Goal: Task Accomplishment & Management: Manage account settings

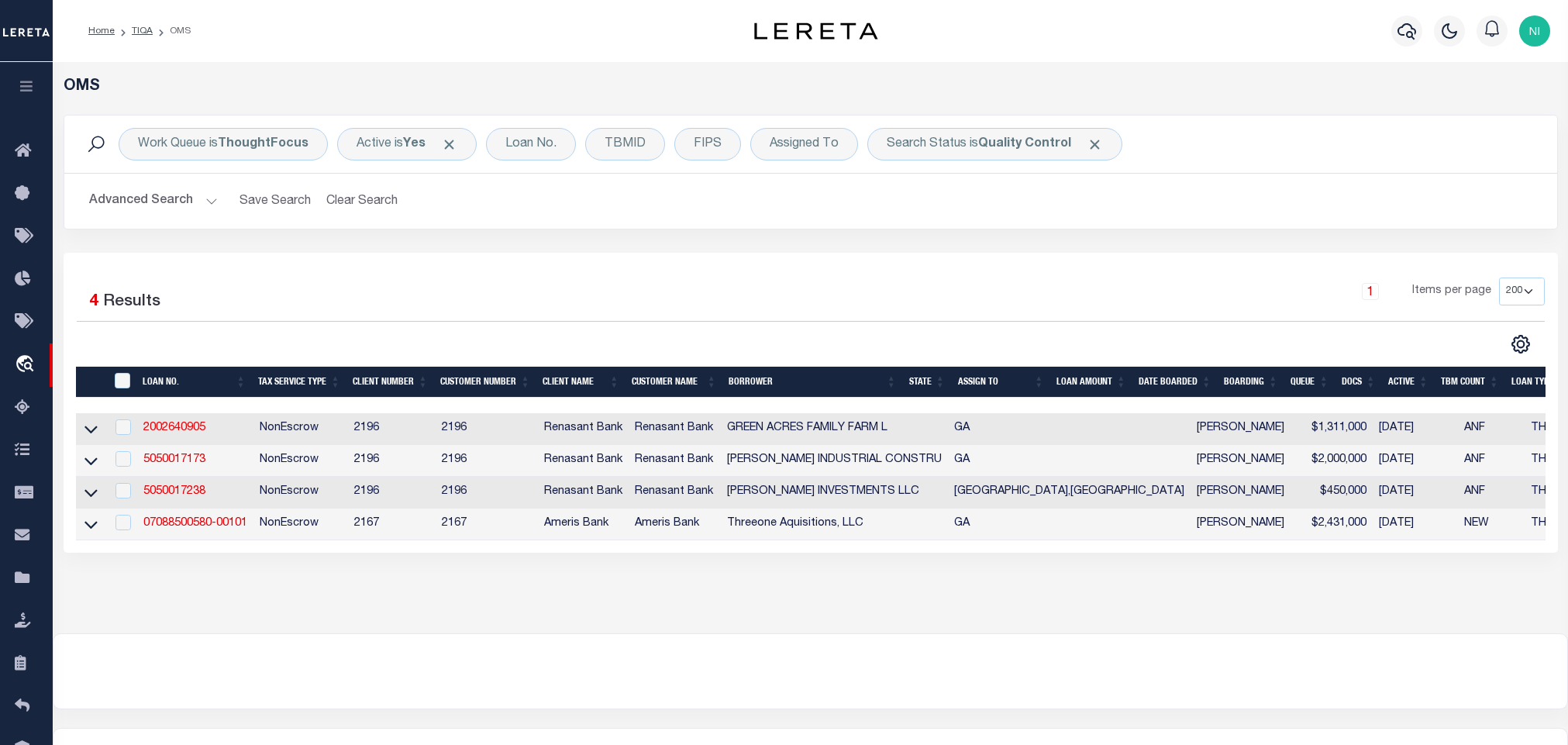
select select "200"
click at [1021, 152] on div "Search Status is Quality Control" at bounding box center [995, 144] width 255 height 33
select select "QC"
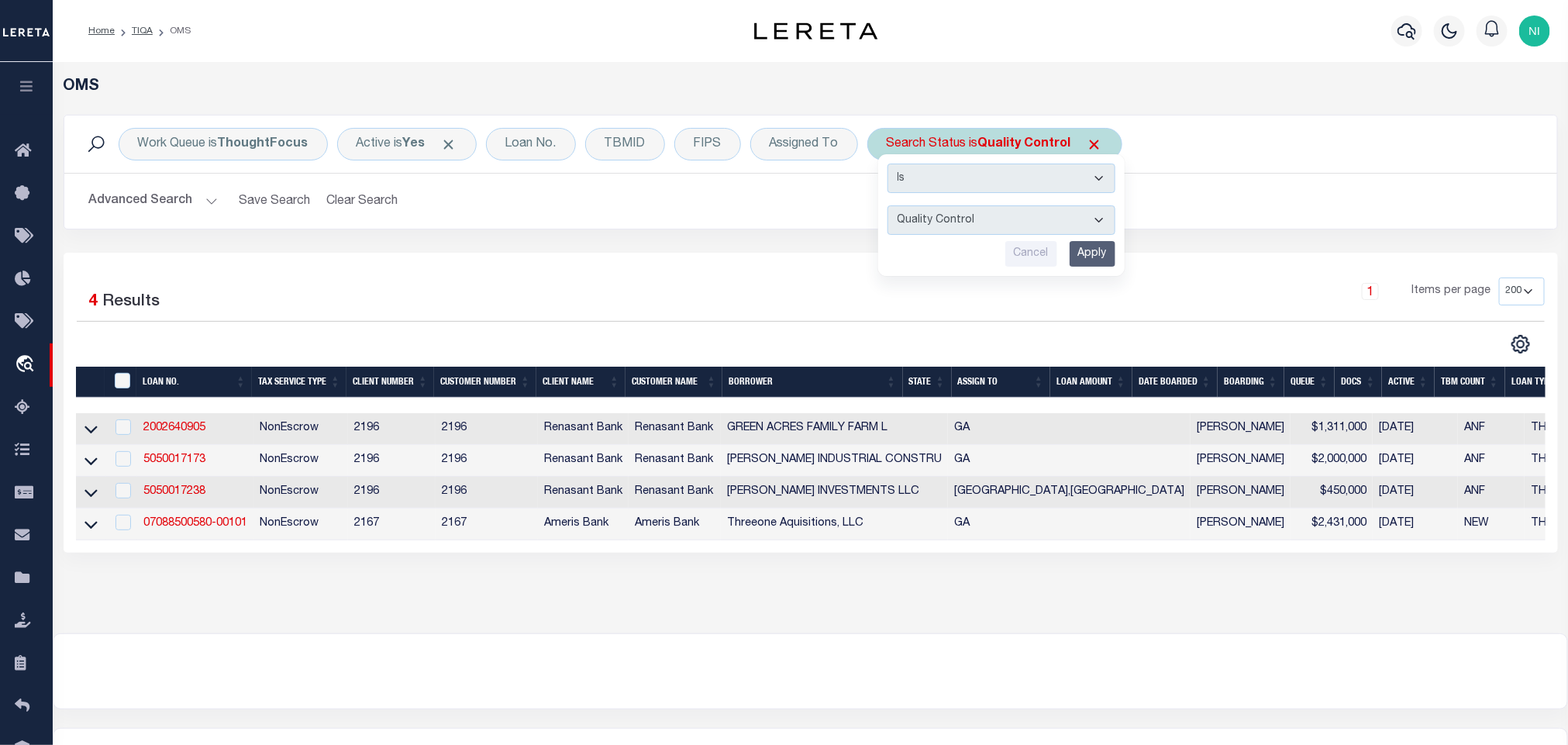
click at [1086, 250] on input "Apply" at bounding box center [1092, 254] width 46 height 26
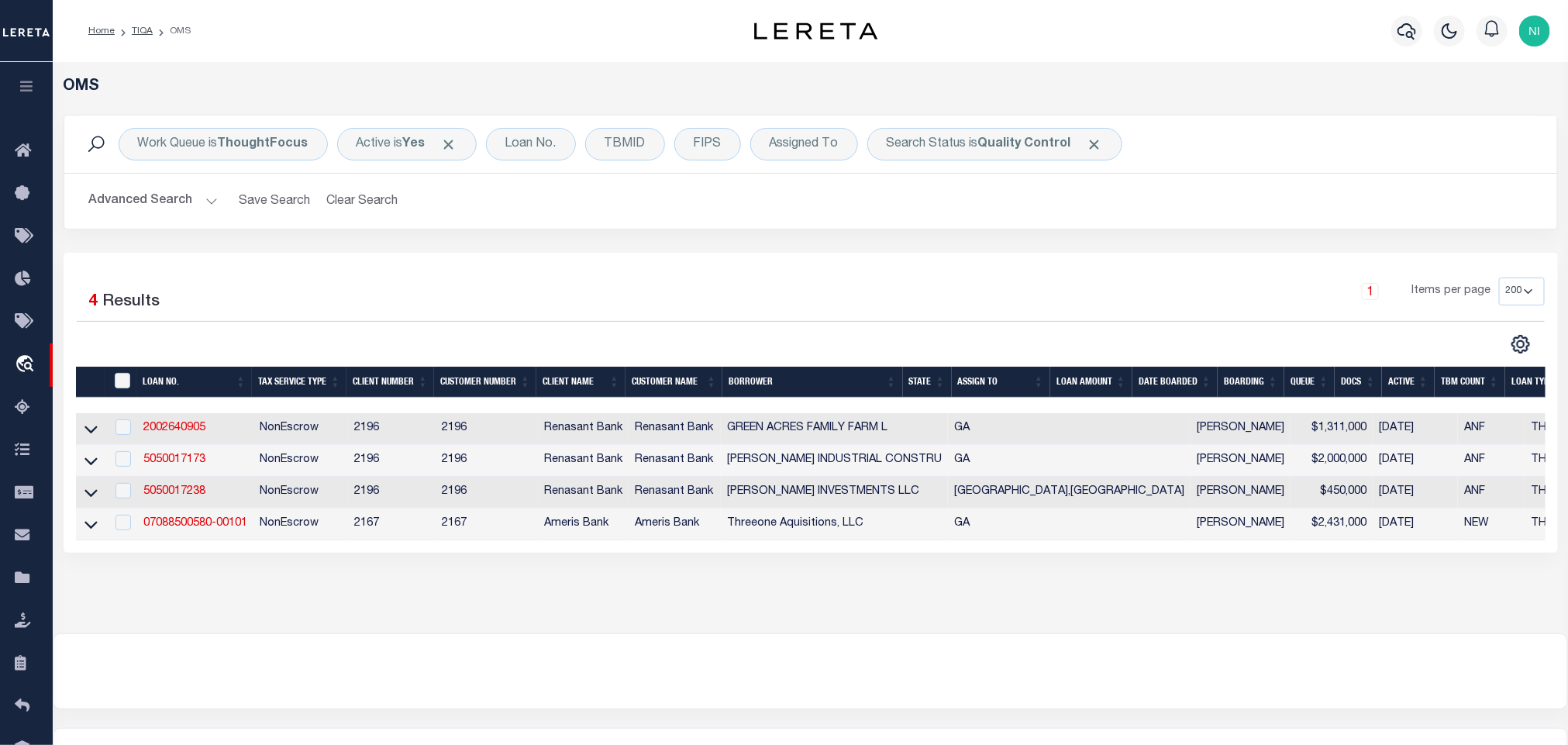
click at [204, 196] on button "Advanced Search" at bounding box center [153, 201] width 128 height 30
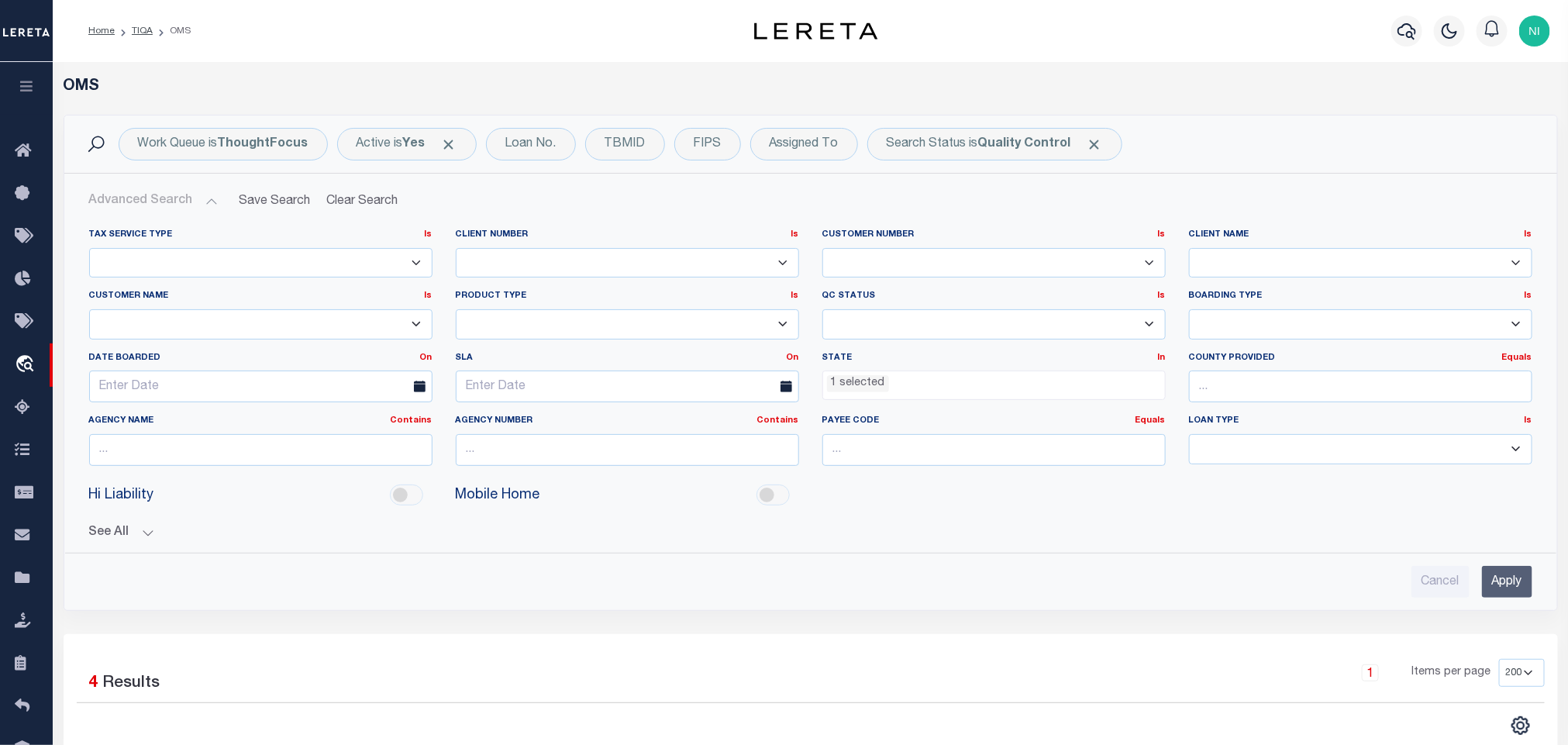
click at [889, 386] on ul "1 selected" at bounding box center [994, 382] width 342 height 21
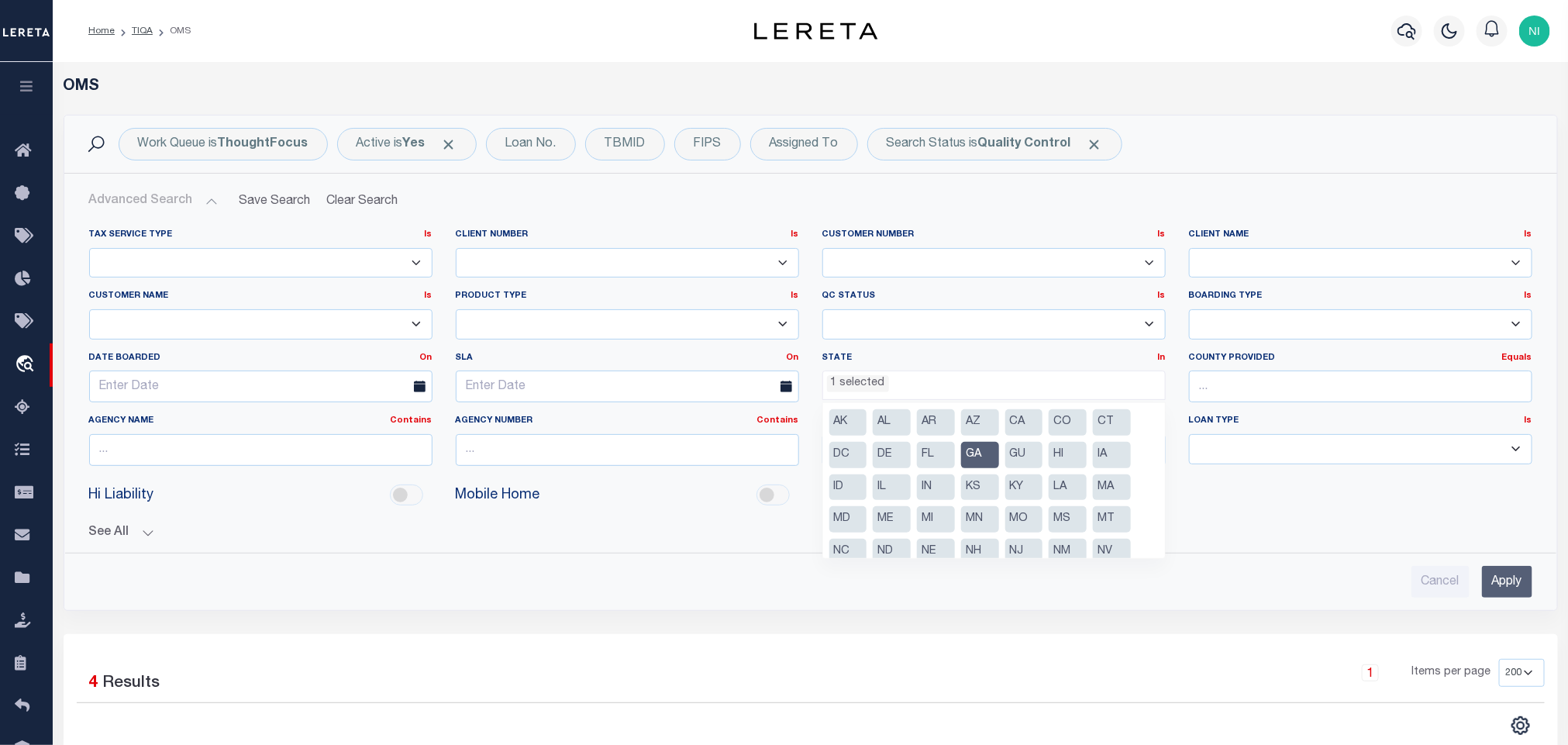
click at [984, 450] on li "GA" at bounding box center [980, 455] width 38 height 27
select select
click at [1519, 581] on input "Apply" at bounding box center [1507, 581] width 50 height 32
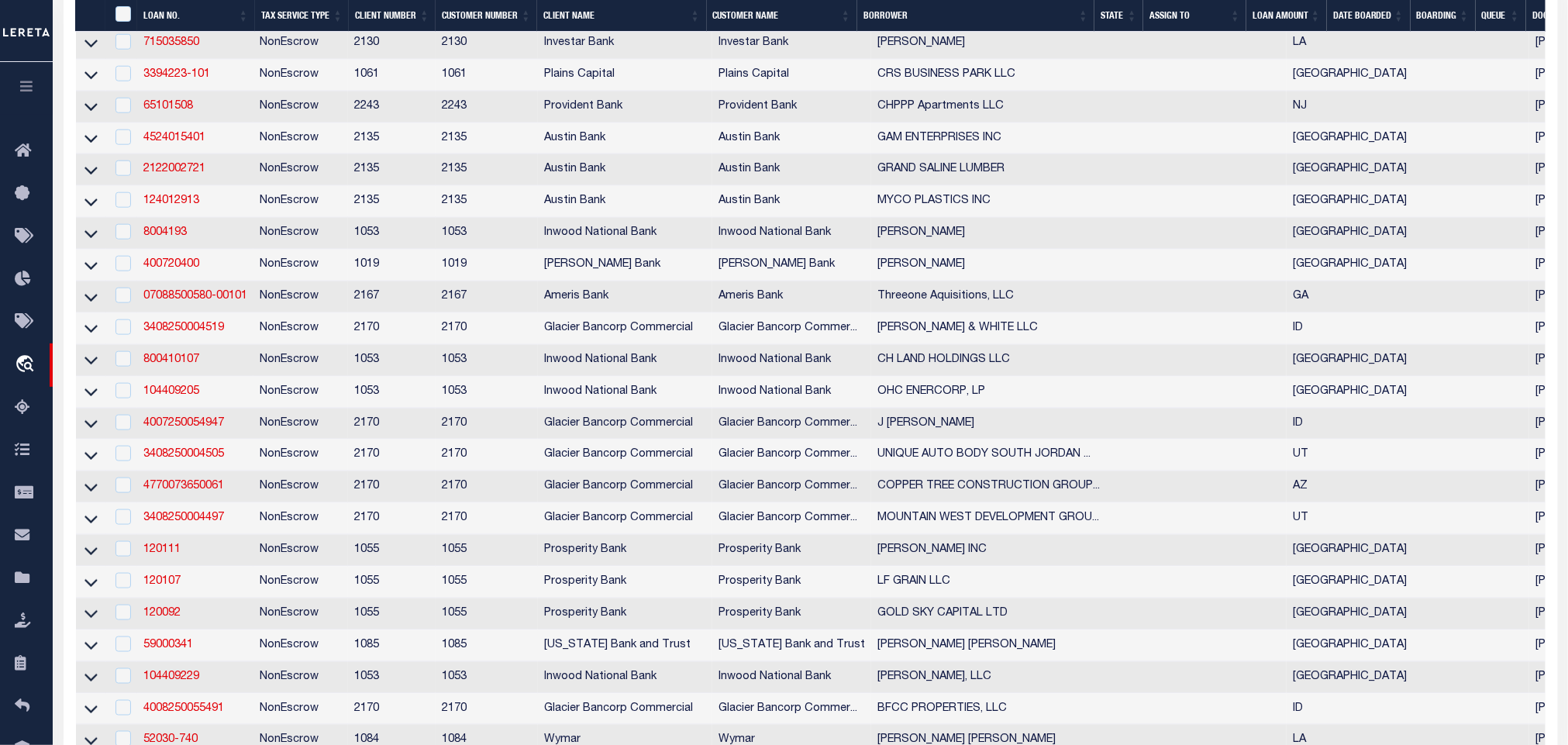
scroll to position [1343, 0]
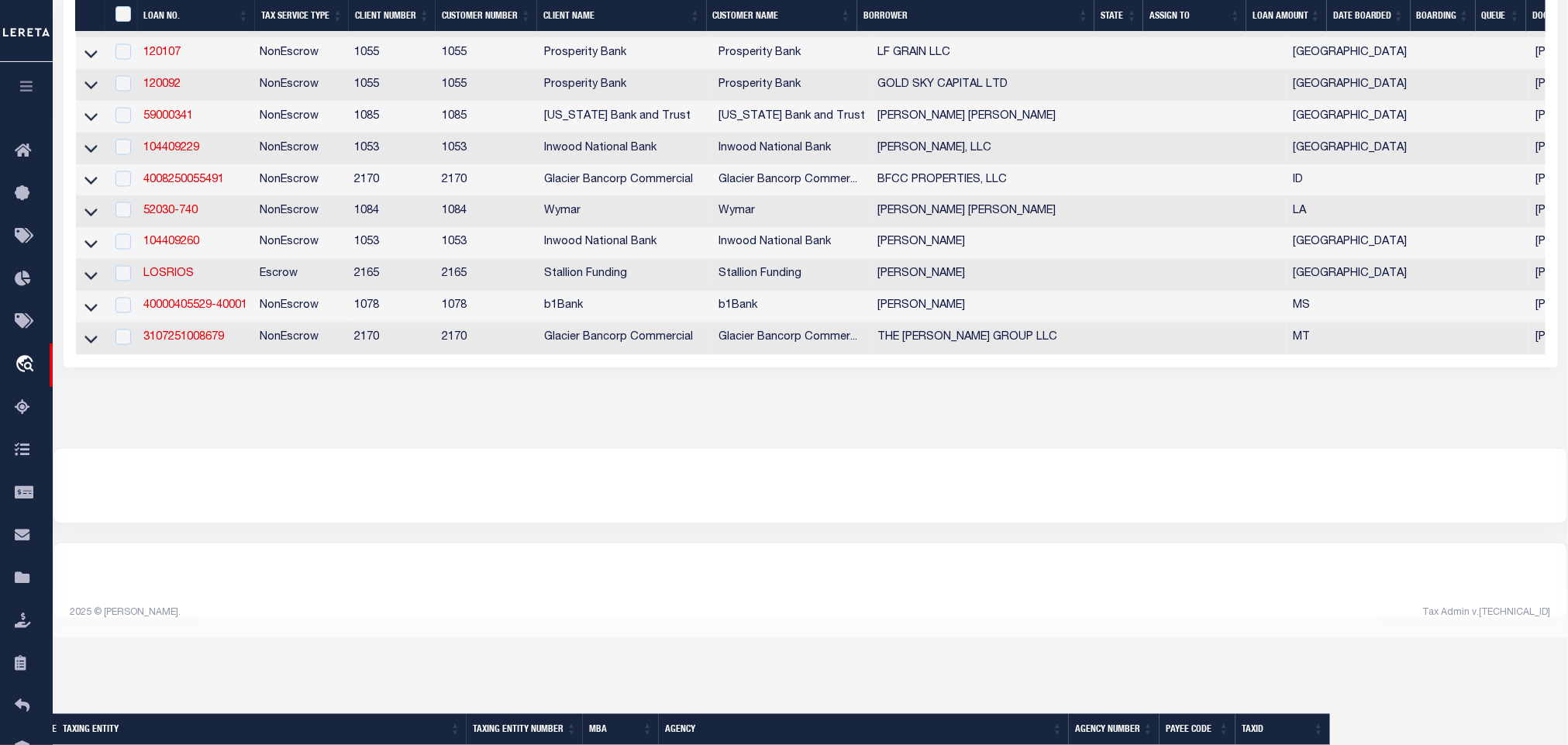
drag, startPoint x: 697, startPoint y: 507, endPoint x: 608, endPoint y: 512, distance: 89.1
click at [609, 508] on div at bounding box center [810, 486] width 1514 height 74
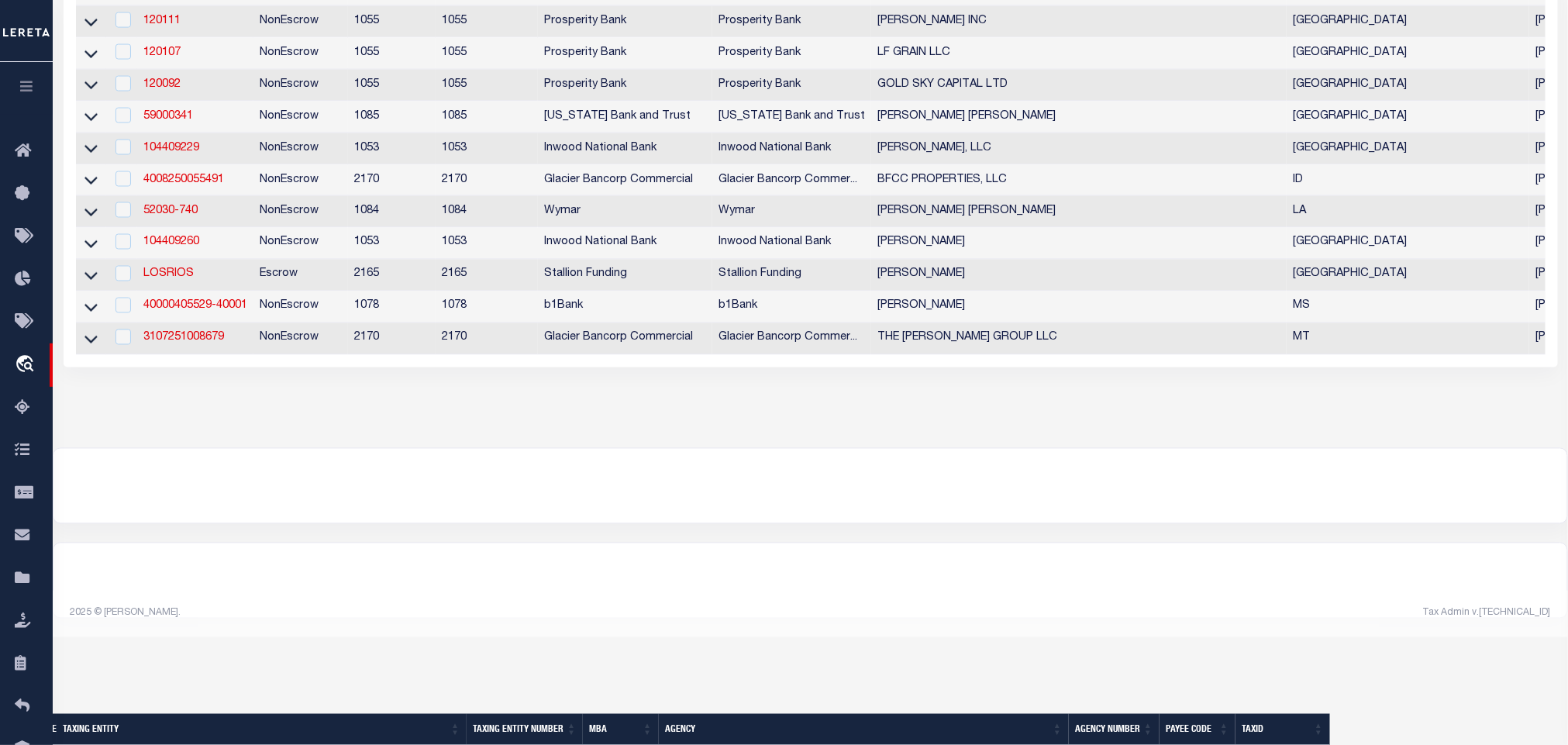
scroll to position [0, 0]
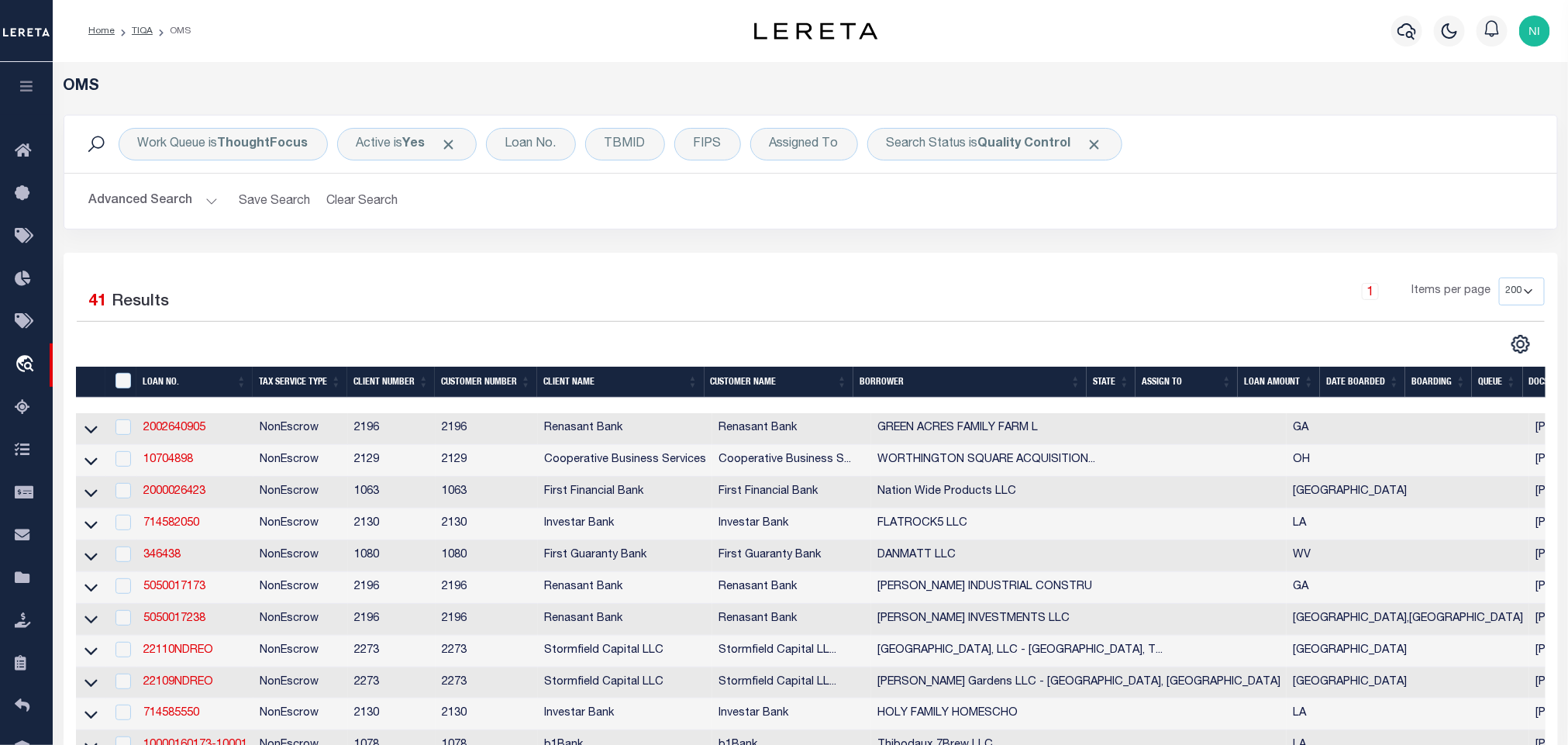
click at [609, 285] on div "1 Items per page 10 25 50 100 200" at bounding box center [997, 297] width 1096 height 41
click at [1012, 150] on b "Quality Control" at bounding box center [1025, 144] width 93 height 12
select select "QC"
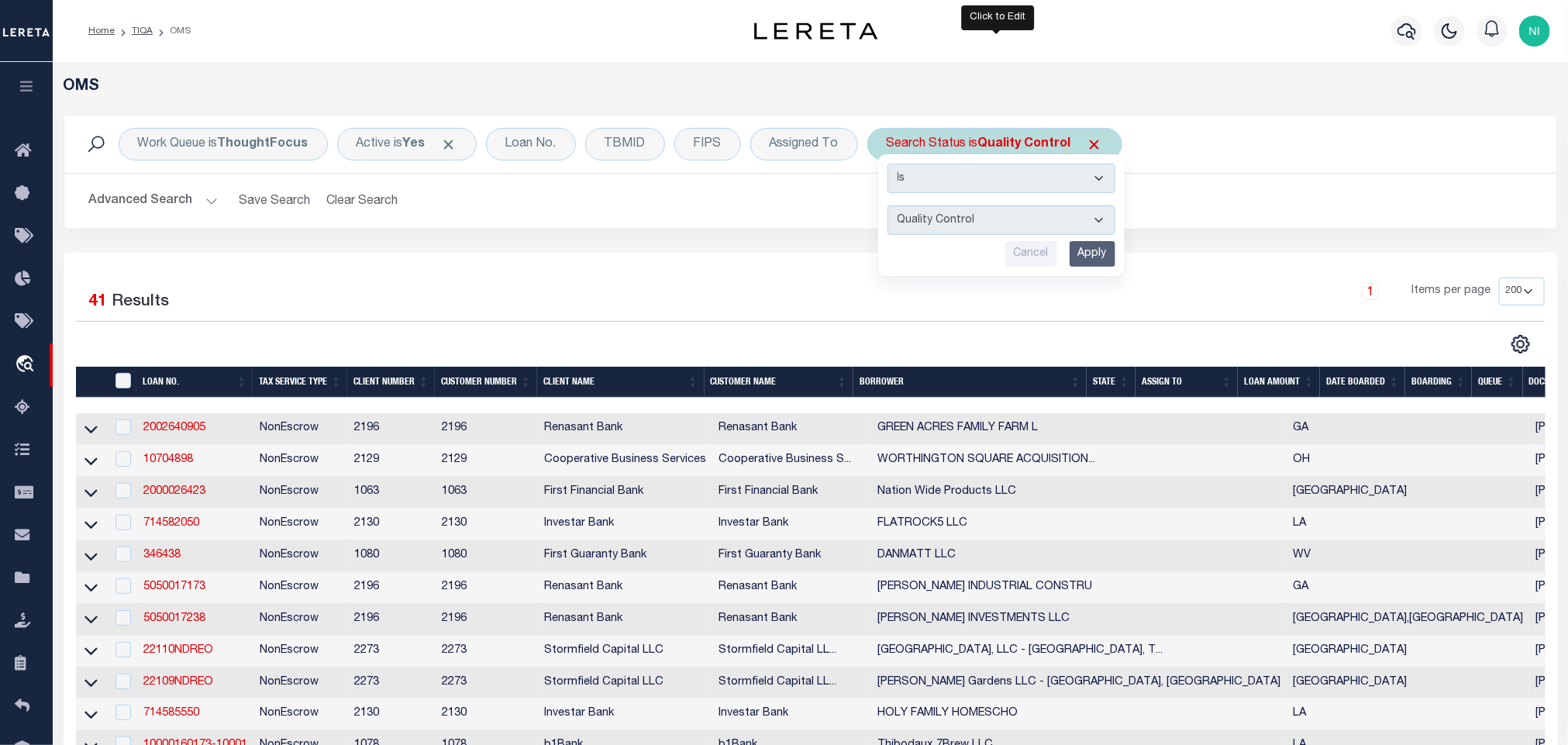
click at [1090, 247] on input "Apply" at bounding box center [1092, 254] width 46 height 26
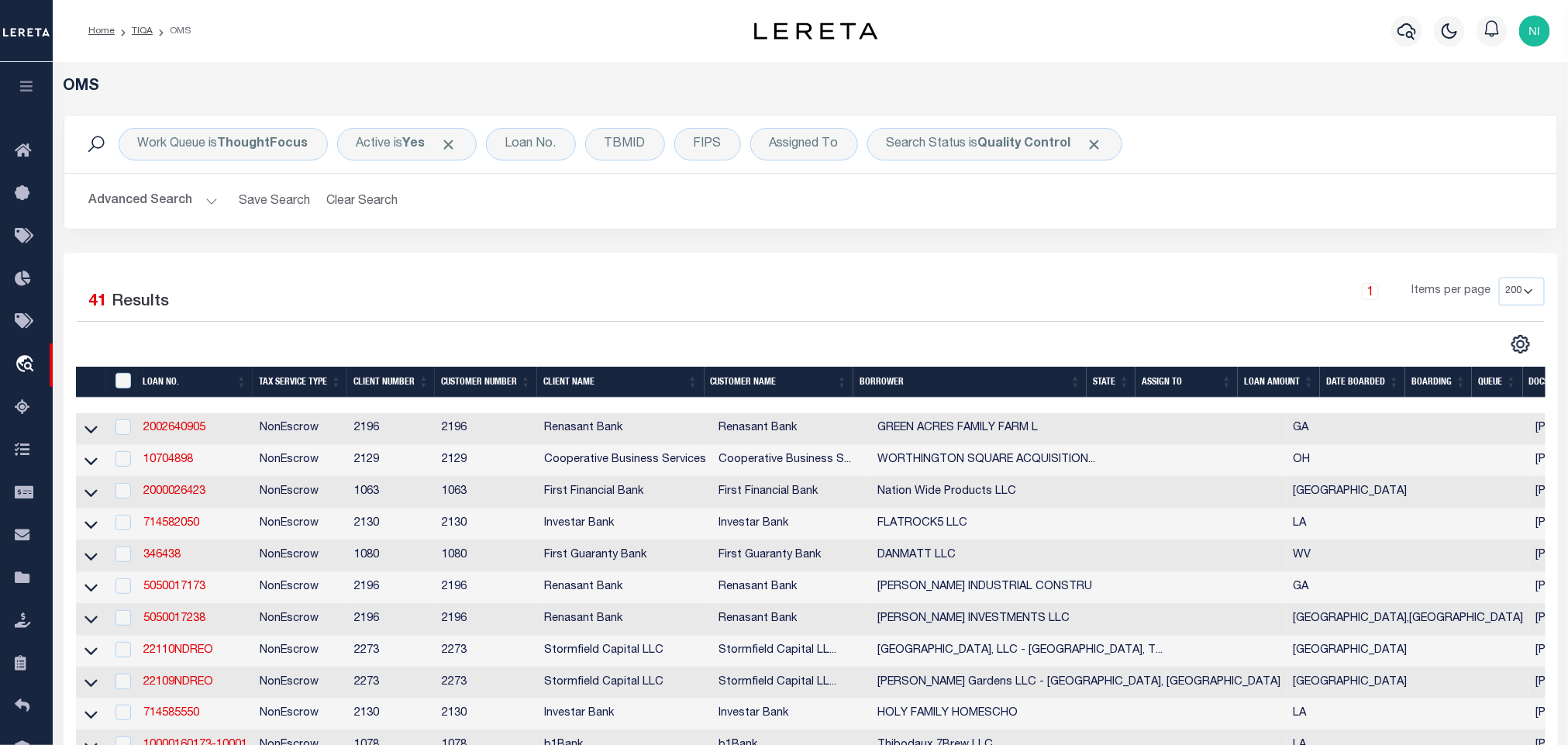
click at [709, 250] on div "Work Queue is ThoughtFocus Active is Yes Loan No. TBMID FIPS Assigned To Search…" at bounding box center [810, 184] width 1518 height 138
click at [230, 153] on div "Work Queue is ThoughtFocus" at bounding box center [223, 144] width 209 height 33
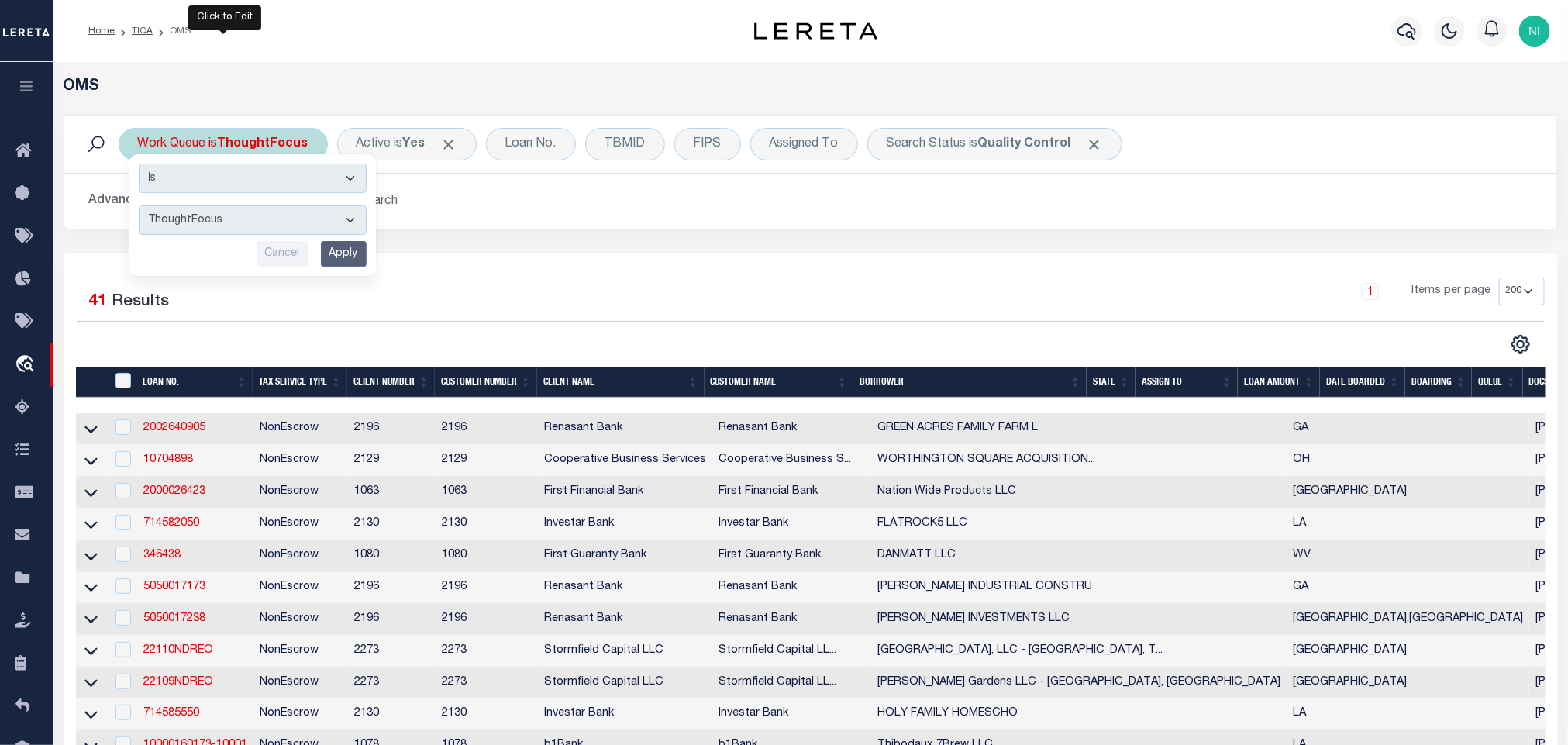
click at [219, 216] on select "--ALL-- factRSystems General ThoughtFocus" at bounding box center [253, 220] width 228 height 29
select select "FAC_GEN_THF"
click at [139, 207] on select "--ALL-- factRSystems General ThoughtFocus" at bounding box center [253, 220] width 228 height 29
click at [333, 250] on input "Apply" at bounding box center [343, 254] width 46 height 26
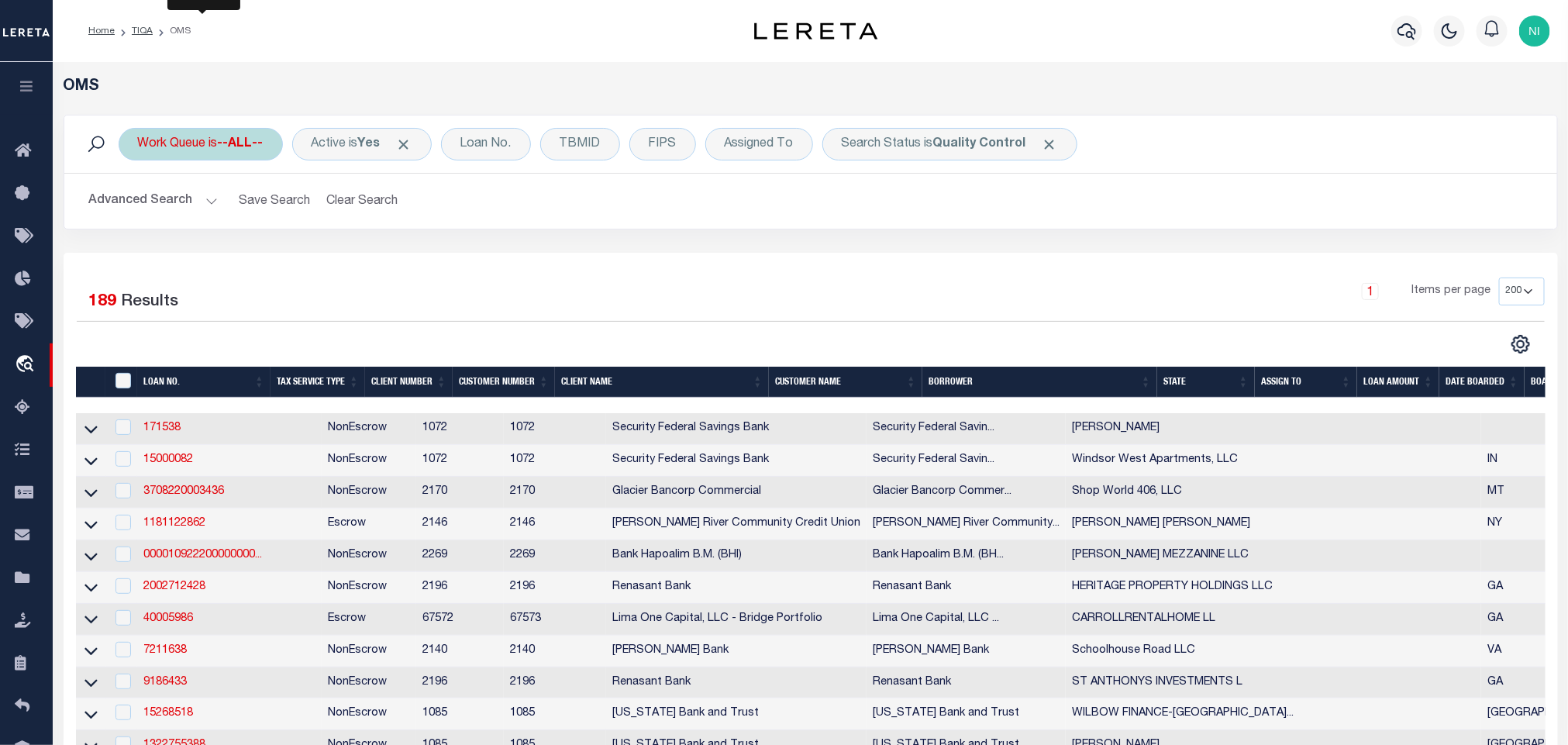
click at [237, 153] on div "Work Queue is --ALL--" at bounding box center [201, 144] width 165 height 33
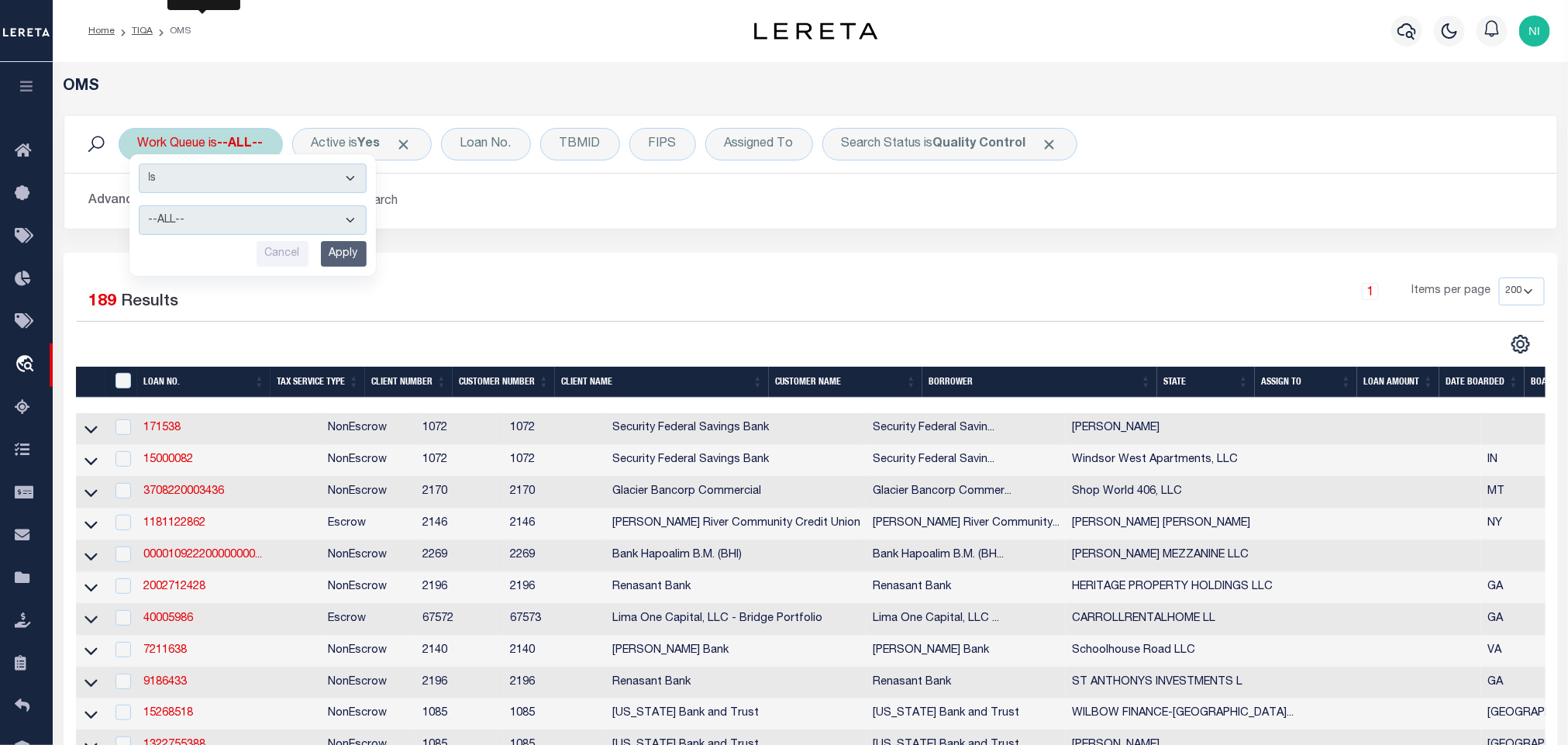
click at [233, 204] on div "Is Contains --ALL-- factRSystems General ThoughtFocus Cancel Apply" at bounding box center [253, 215] width 247 height 122
click at [233, 217] on select "--ALL-- factRSystems General ThoughtFocus" at bounding box center [253, 220] width 228 height 29
click at [139, 207] on select "--ALL-- factRSystems General ThoughtFocus" at bounding box center [253, 220] width 228 height 29
click at [253, 226] on select "--ALL-- factRSystems General ThoughtFocus" at bounding box center [253, 220] width 228 height 29
select select "GEN"
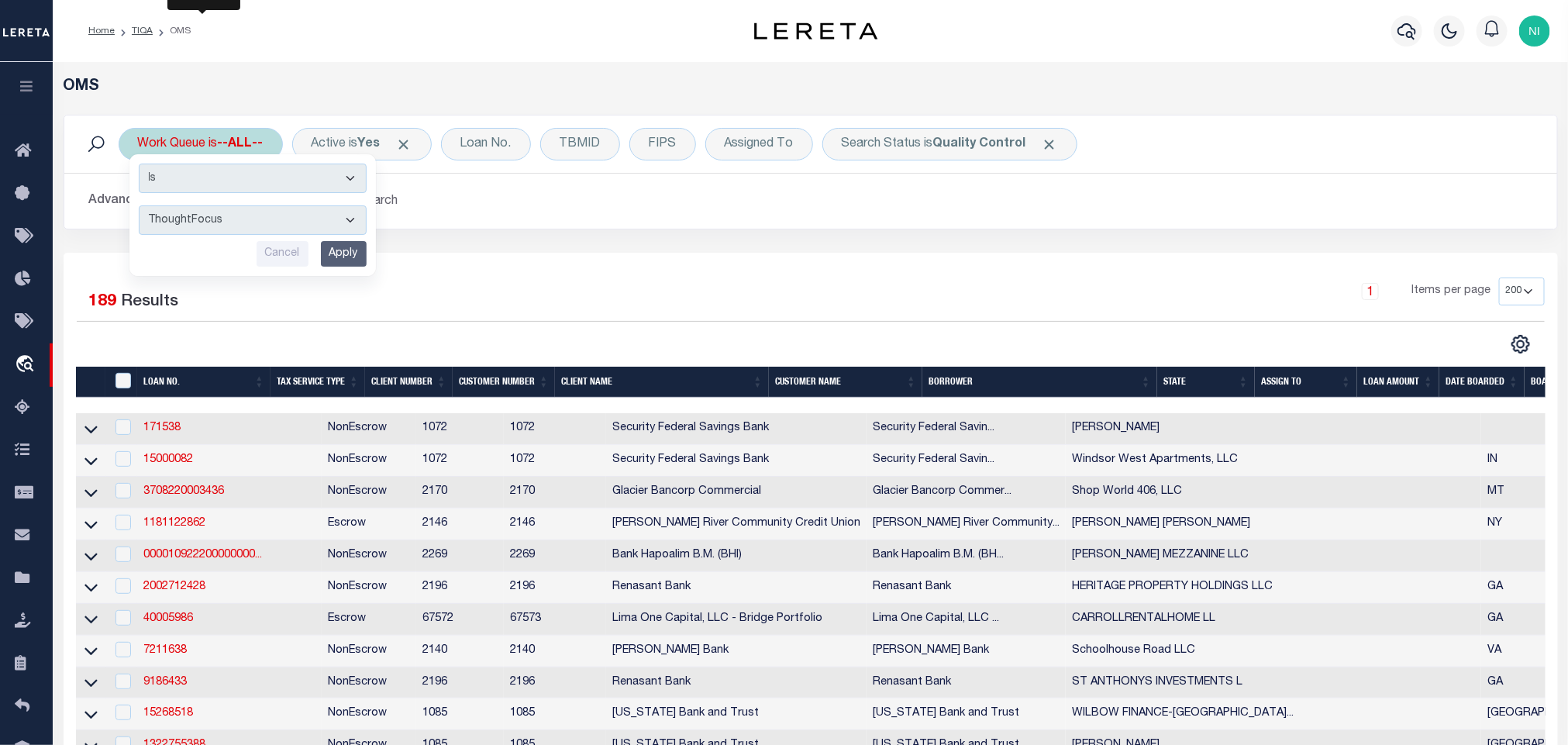
click at [139, 207] on select "--ALL-- factRSystems General ThoughtFocus" at bounding box center [253, 220] width 228 height 29
click at [334, 266] on input "Apply" at bounding box center [343, 254] width 46 height 26
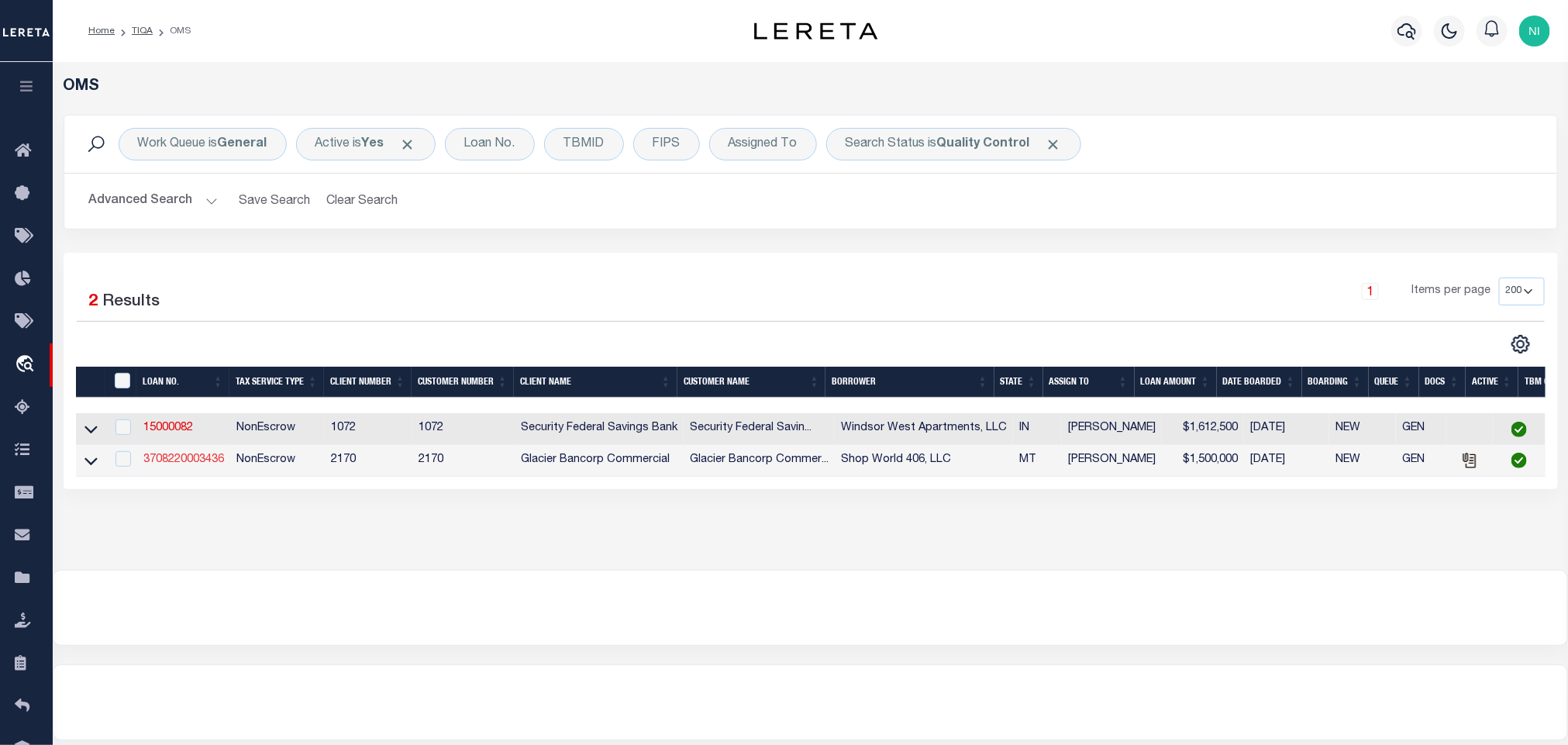
click at [173, 461] on link "3708220003436" at bounding box center [184, 460] width 81 height 11
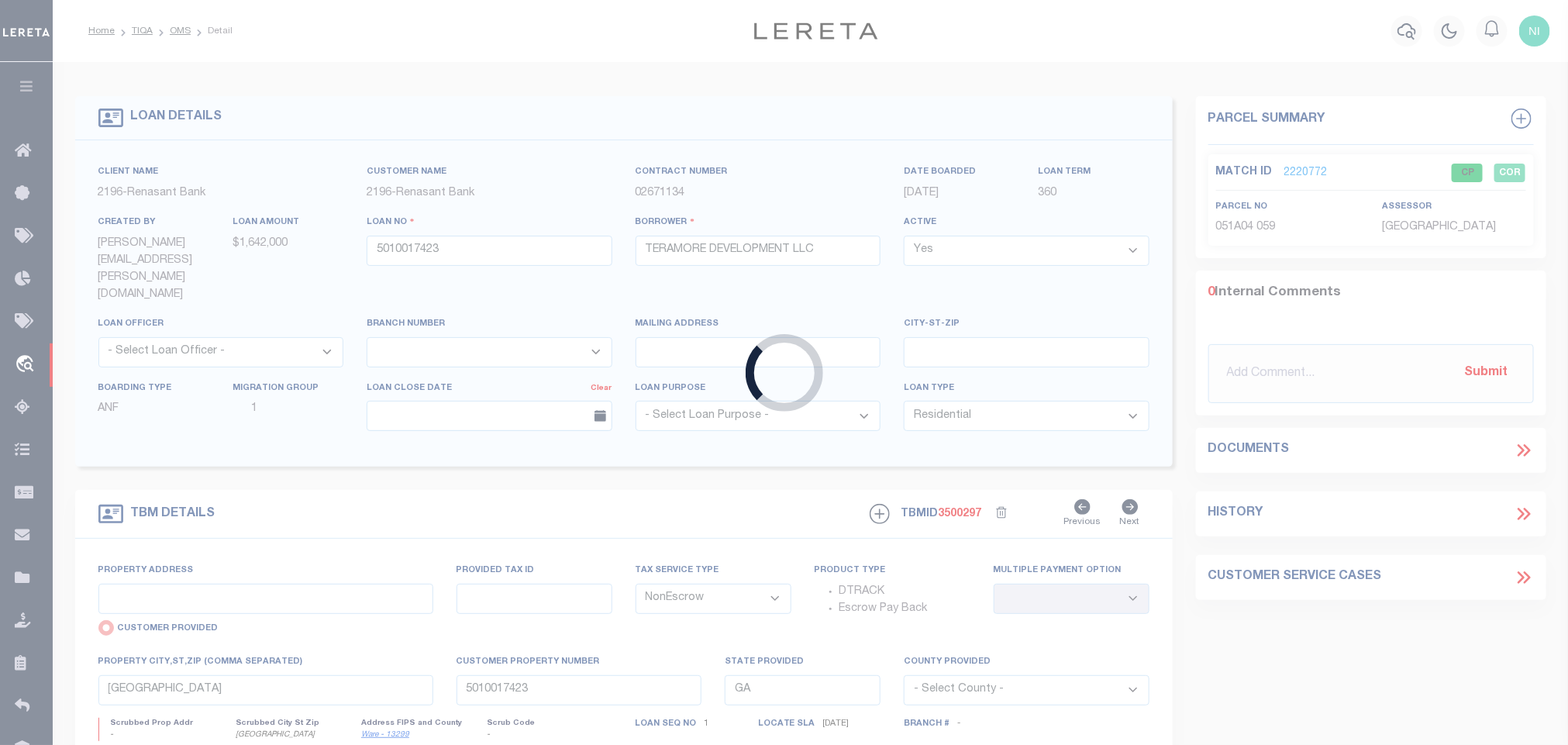
type input "3708220003436"
type input "Shop World 406, LLC"
select select
type input "[STREET_ADDRESS]"
type input "BILLINGS MT 59106-9707"
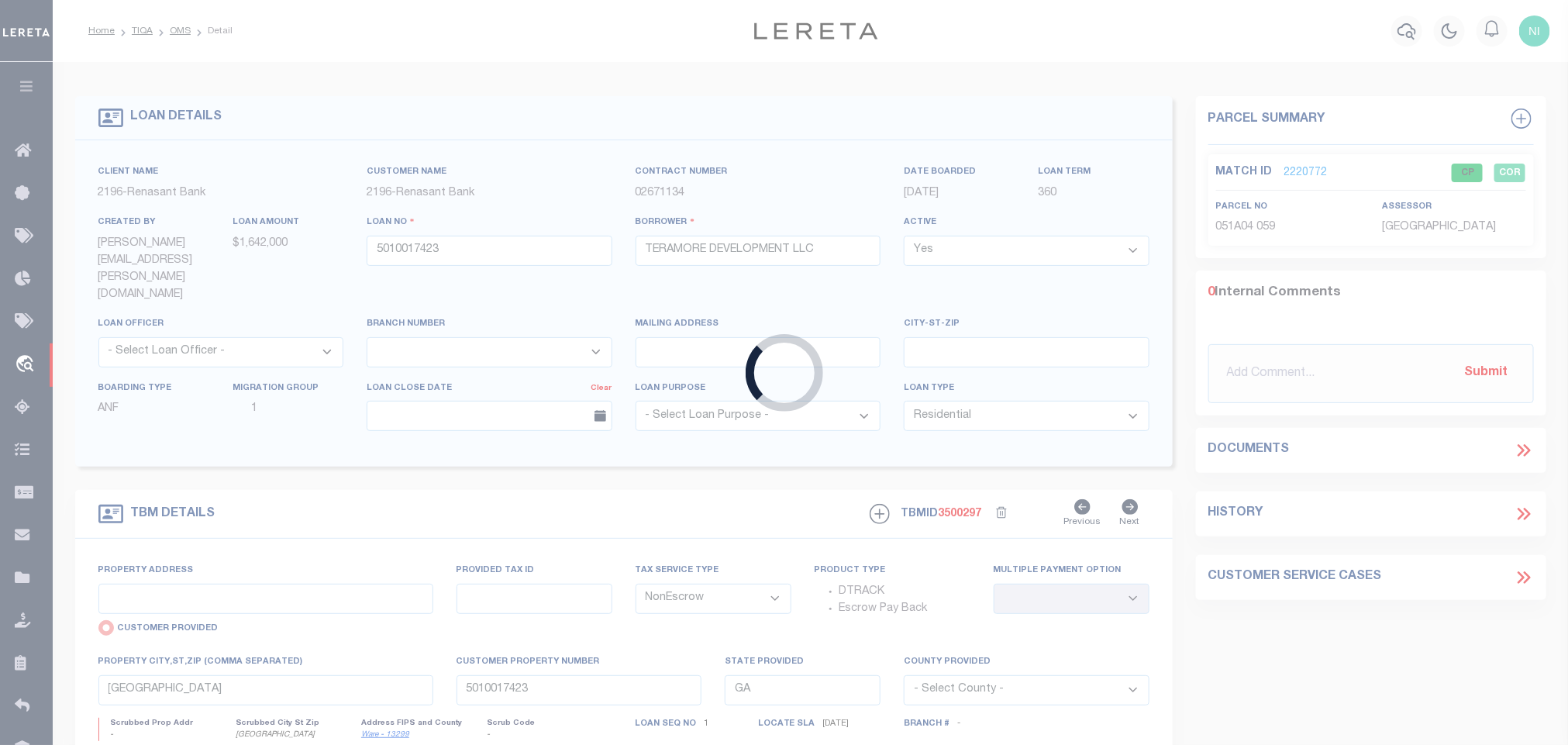
select select
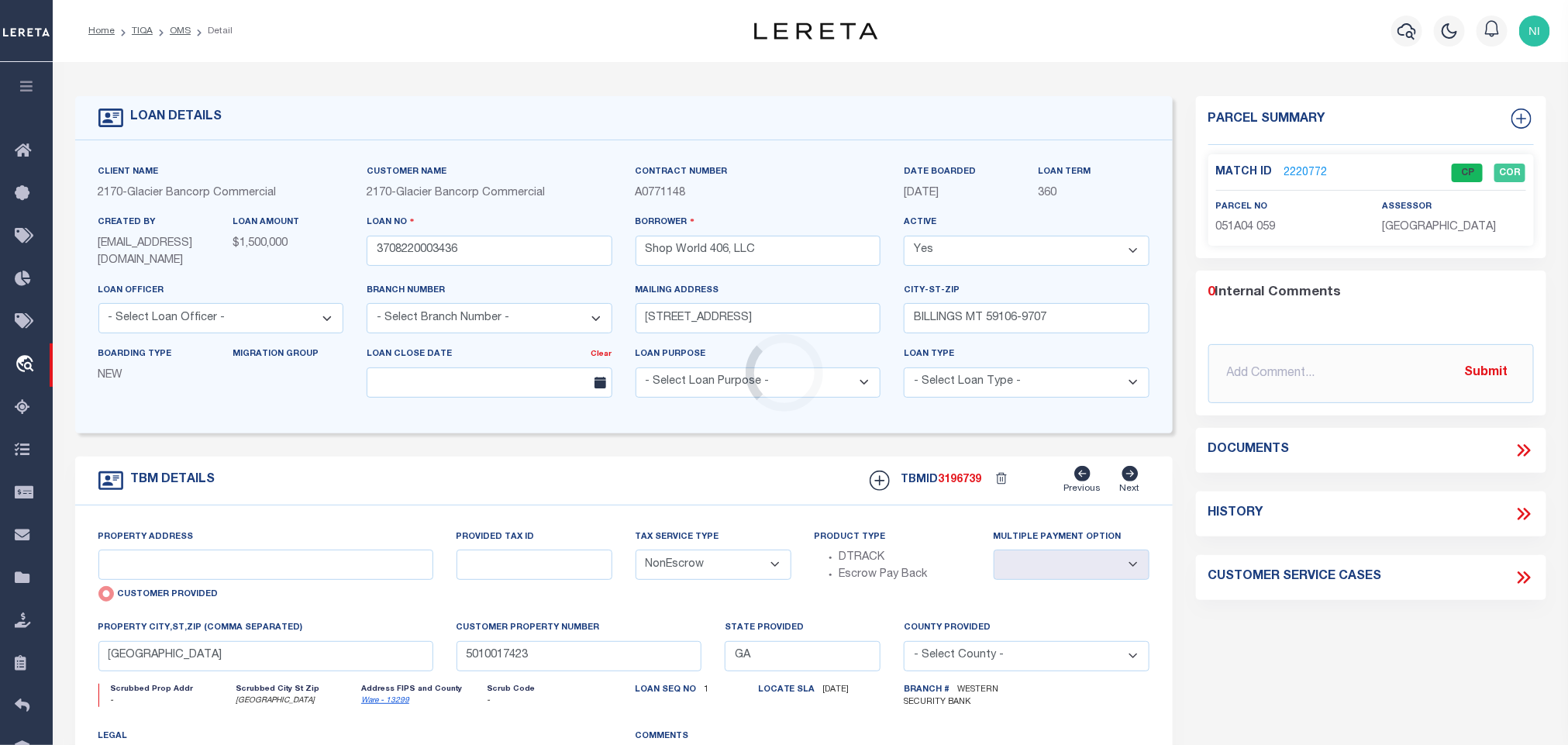
select select "4573"
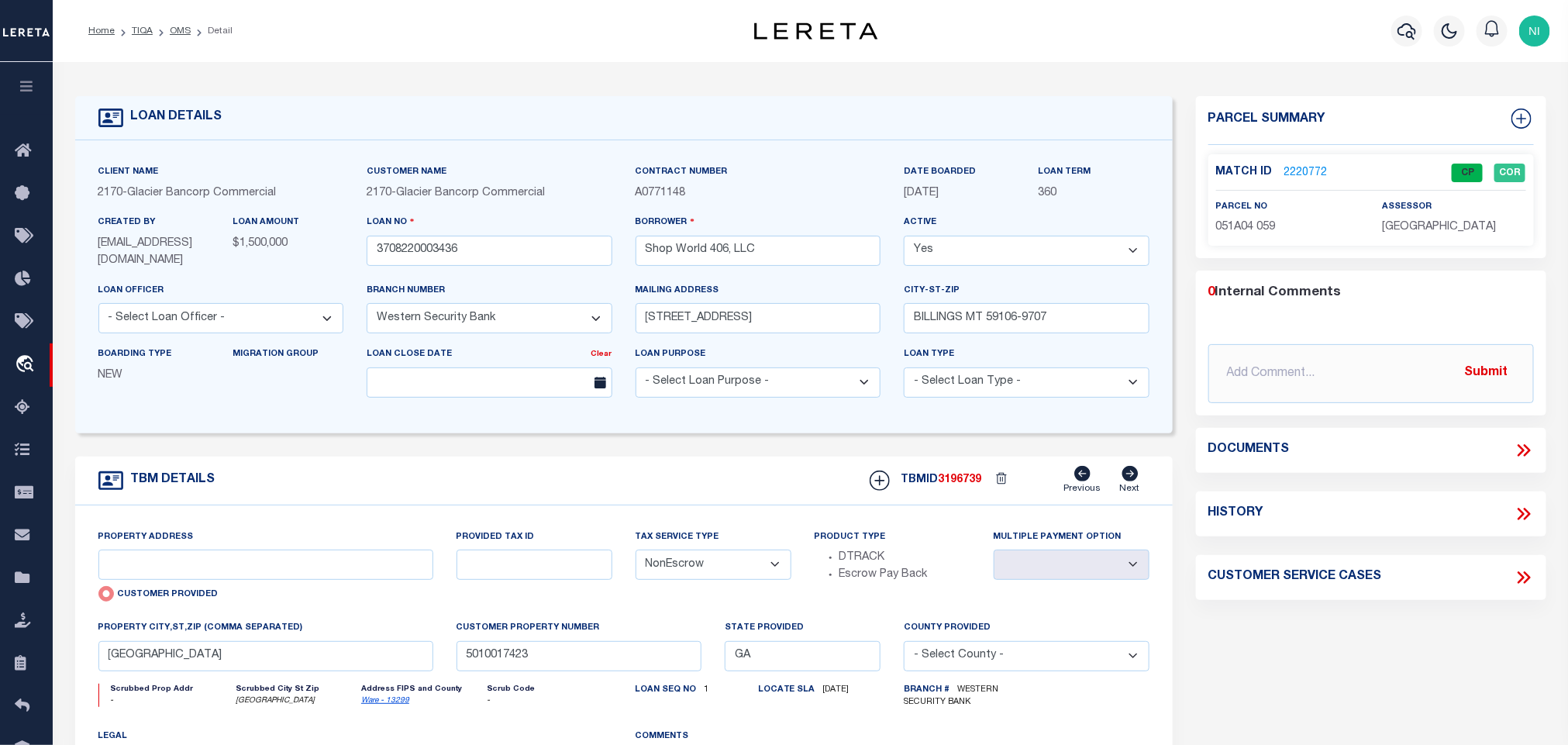
type input "NKN King Ave W"
radio input "false"
type input "D00448"
select select
type input "Billings MT 59106"
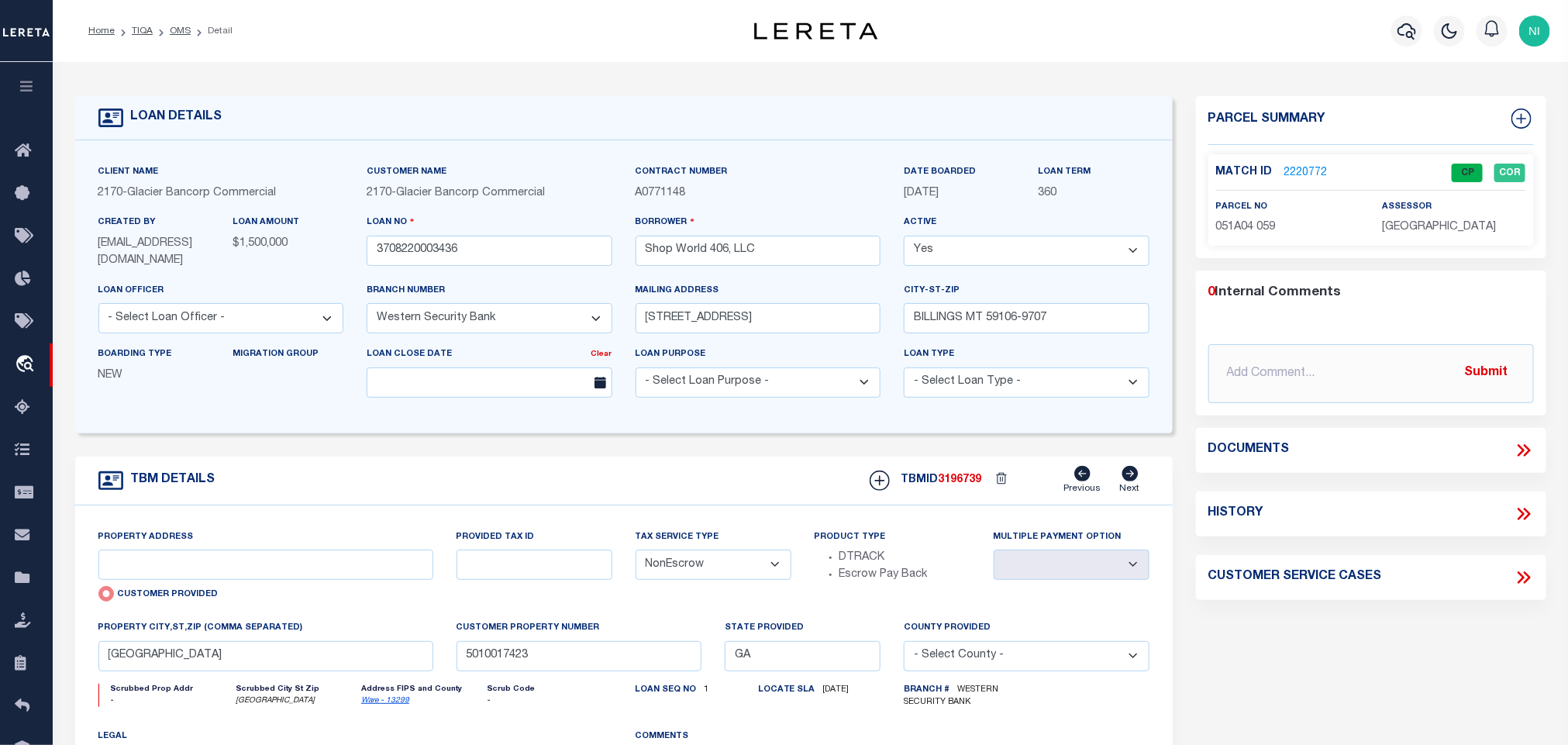
type input "MT"
select select "Yellowstone"
type textarea "That part of E½SW¼ of Section 7, Township 1 South, Range 25 East, of the Princi…"
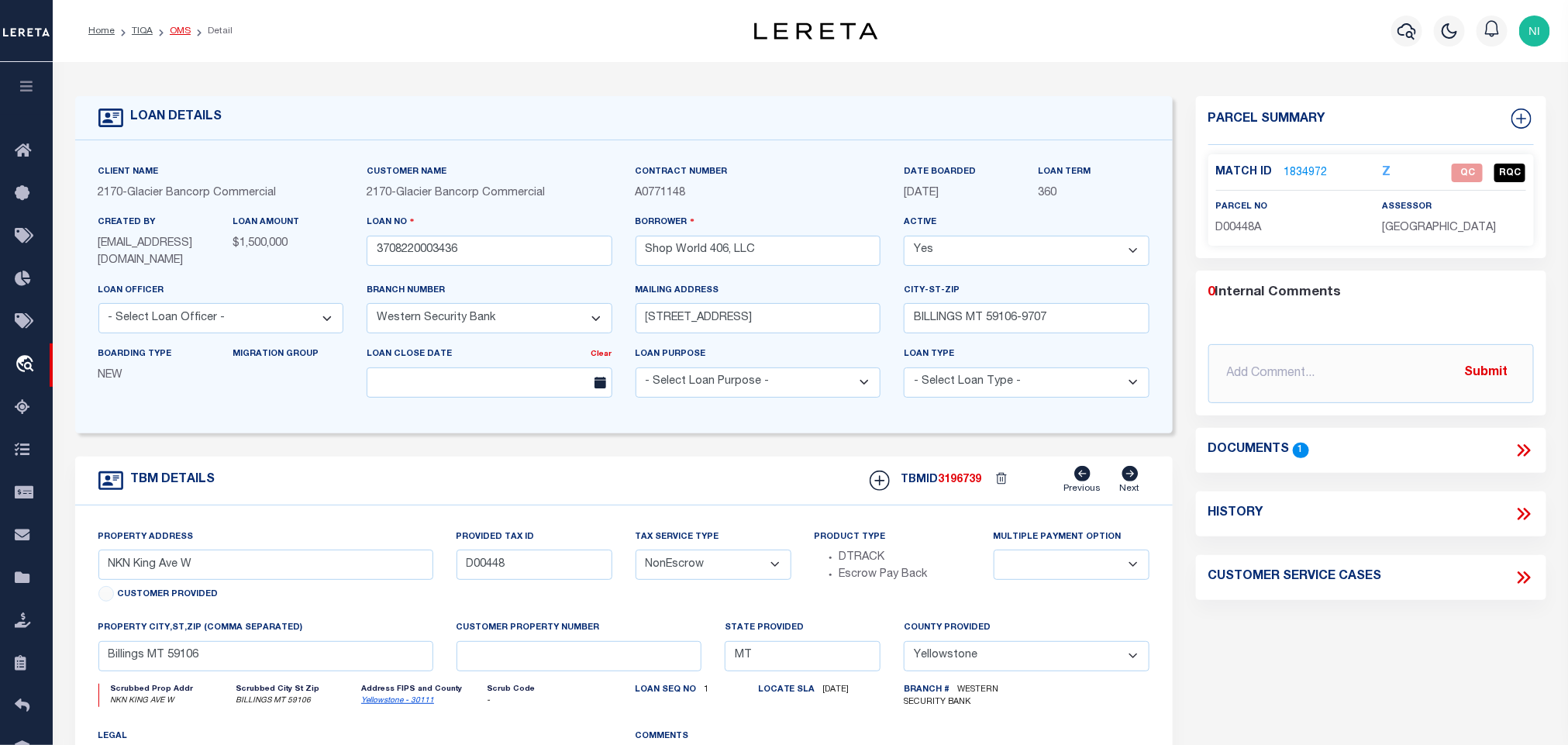
click at [174, 34] on link "OMS" at bounding box center [180, 31] width 21 height 9
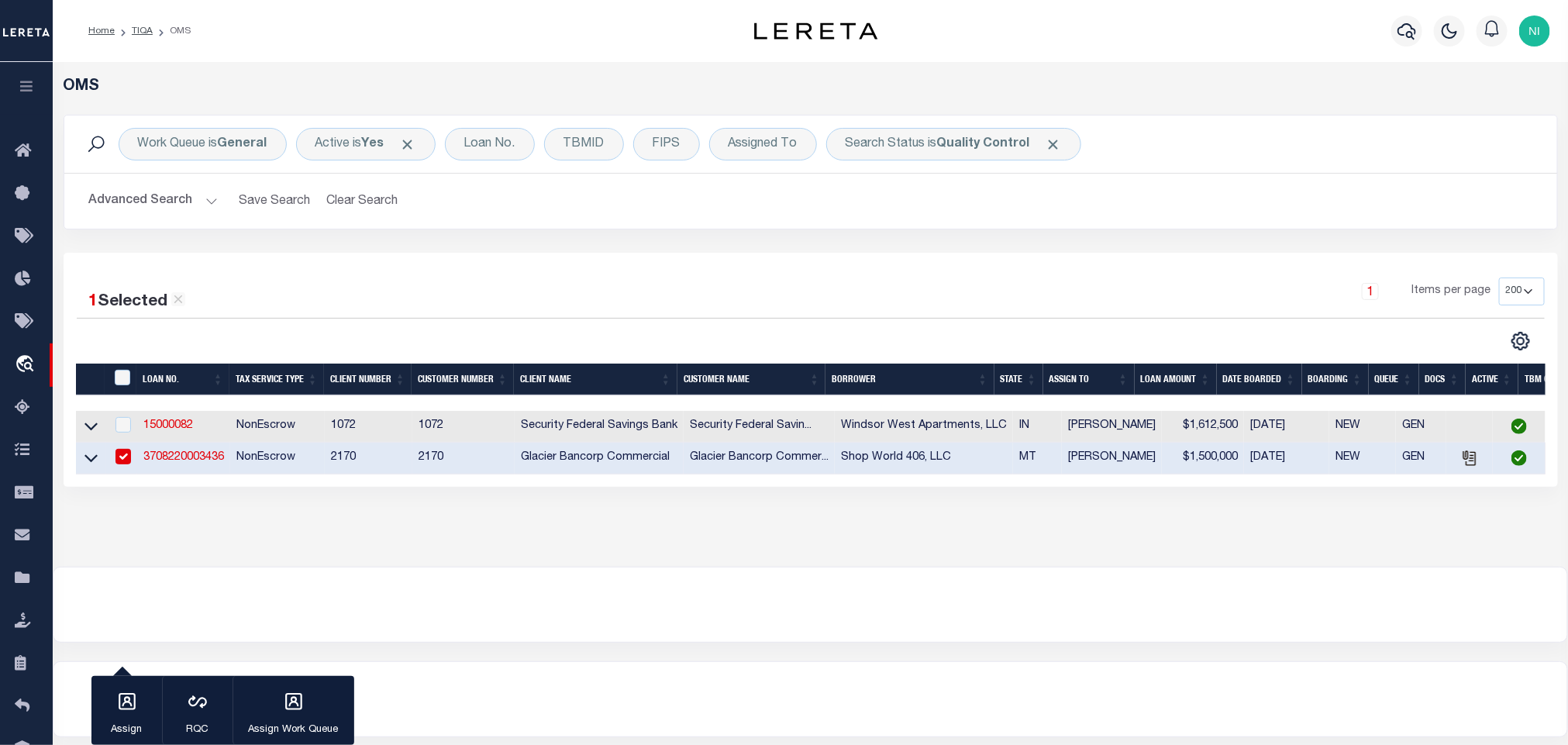
click at [123, 457] on input "checkbox" at bounding box center [123, 457] width 16 height 16
checkbox input "false"
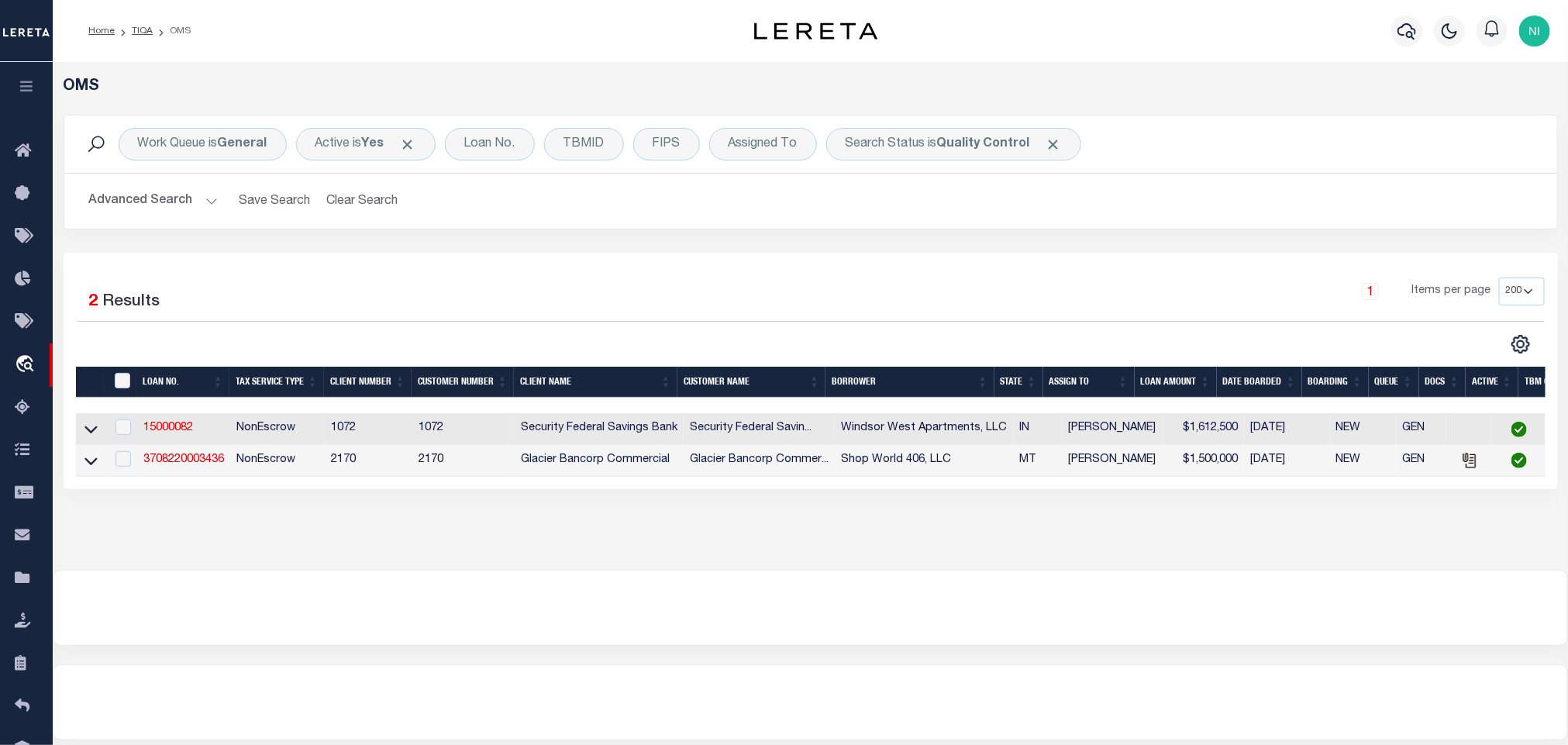
click at [621, 271] on div "1 Selected 2 Results 1 Items per page 10 25 50 100 200" at bounding box center [811, 371] width 1495 height 236
click at [475, 673] on div "OMS Work Queue is General Active is Yes Loan No. TBMID FIPS Assigned To Search …" at bounding box center [810, 401] width 1515 height 679
click at [1045, 308] on div "1 Items per page 10 25 50 100 200" at bounding box center [997, 297] width 1096 height 41
click at [972, 293] on div "1 Items per page 10 25 50 100 200" at bounding box center [997, 297] width 1096 height 41
click at [943, 279] on div "1 Items per page 10 25 50 100 200" at bounding box center [997, 297] width 1096 height 41
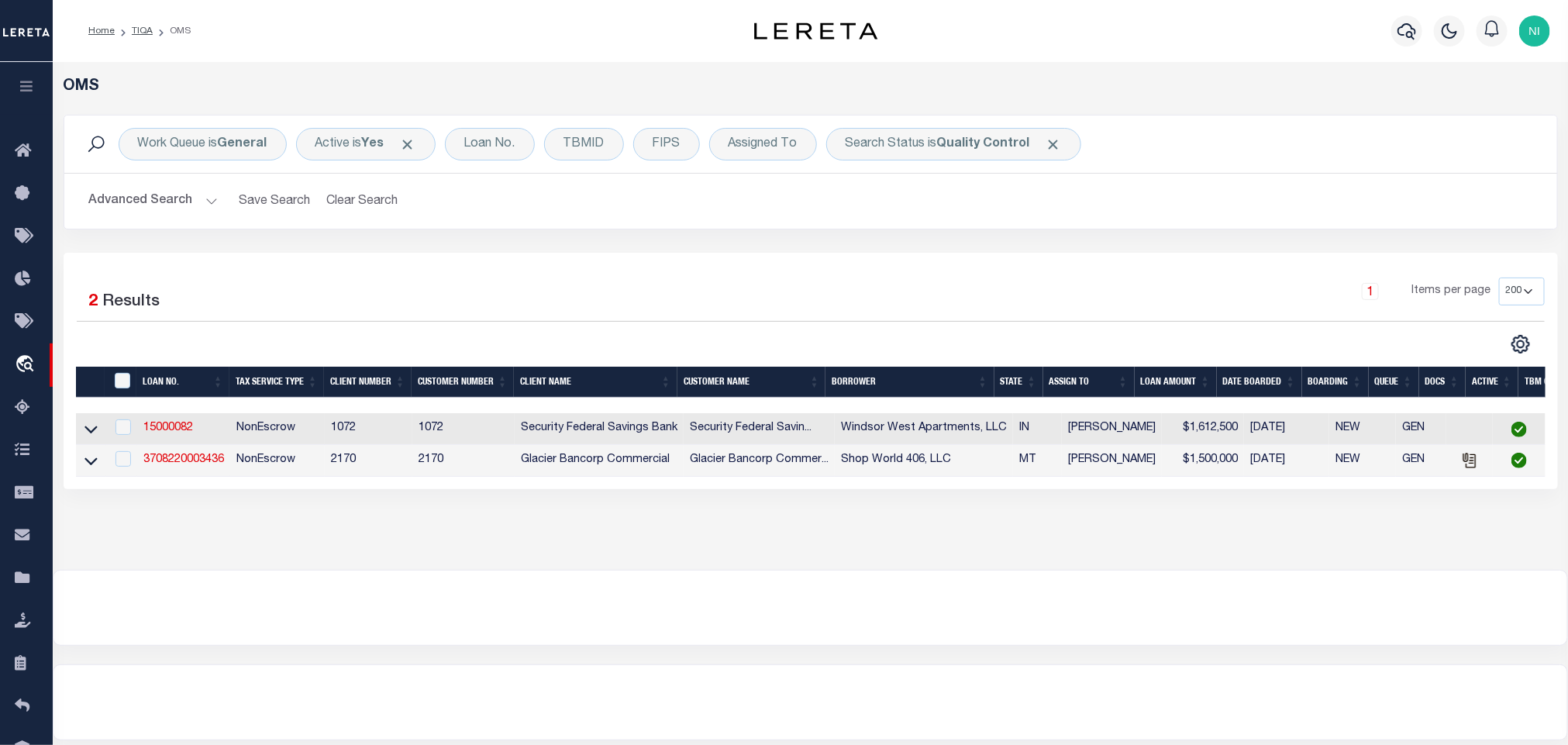
click at [577, 274] on div "1 Selected 2 Results 1 Items per page 10 25 50 100 200" at bounding box center [811, 371] width 1495 height 236
click at [191, 460] on link "3708220003436" at bounding box center [184, 460] width 81 height 11
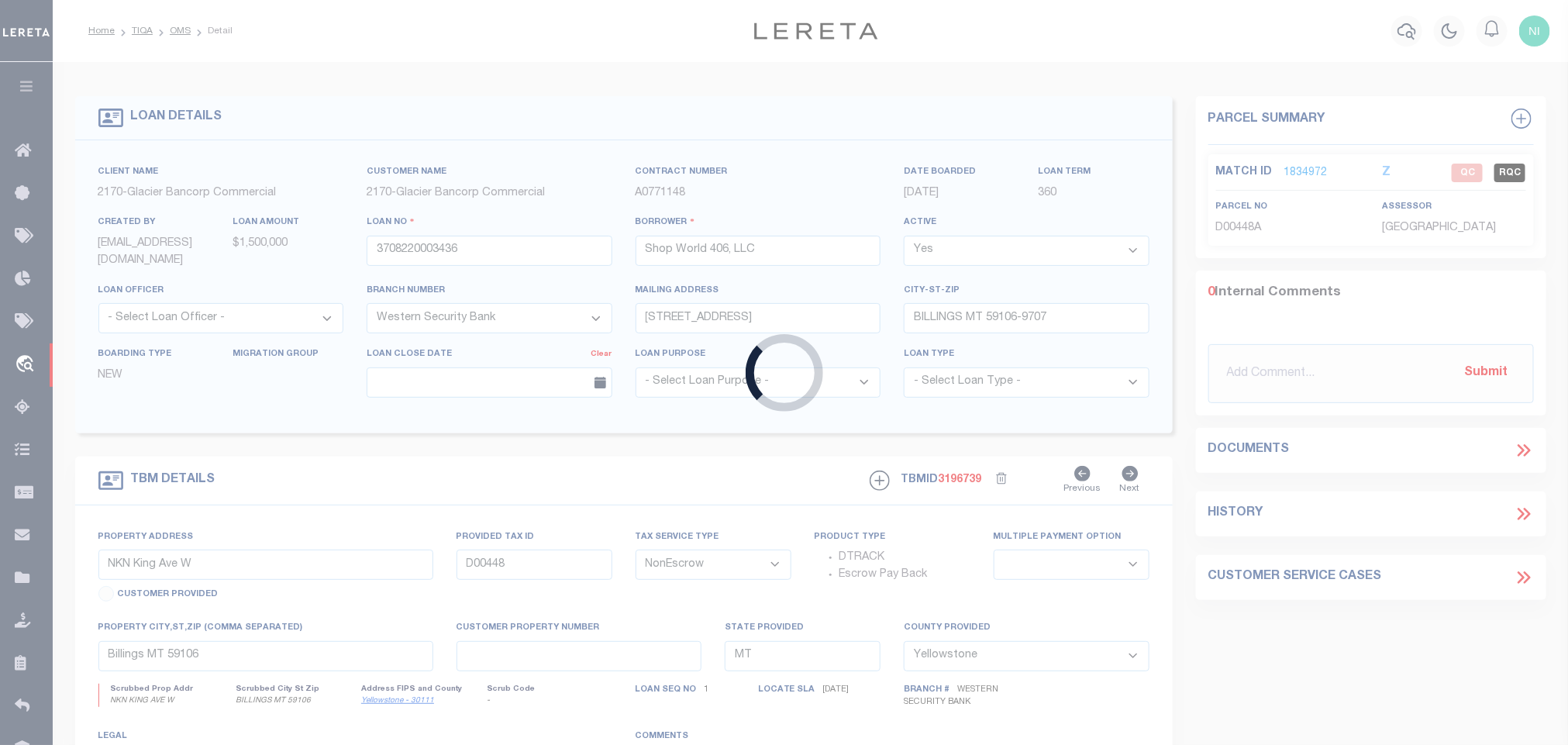
select select
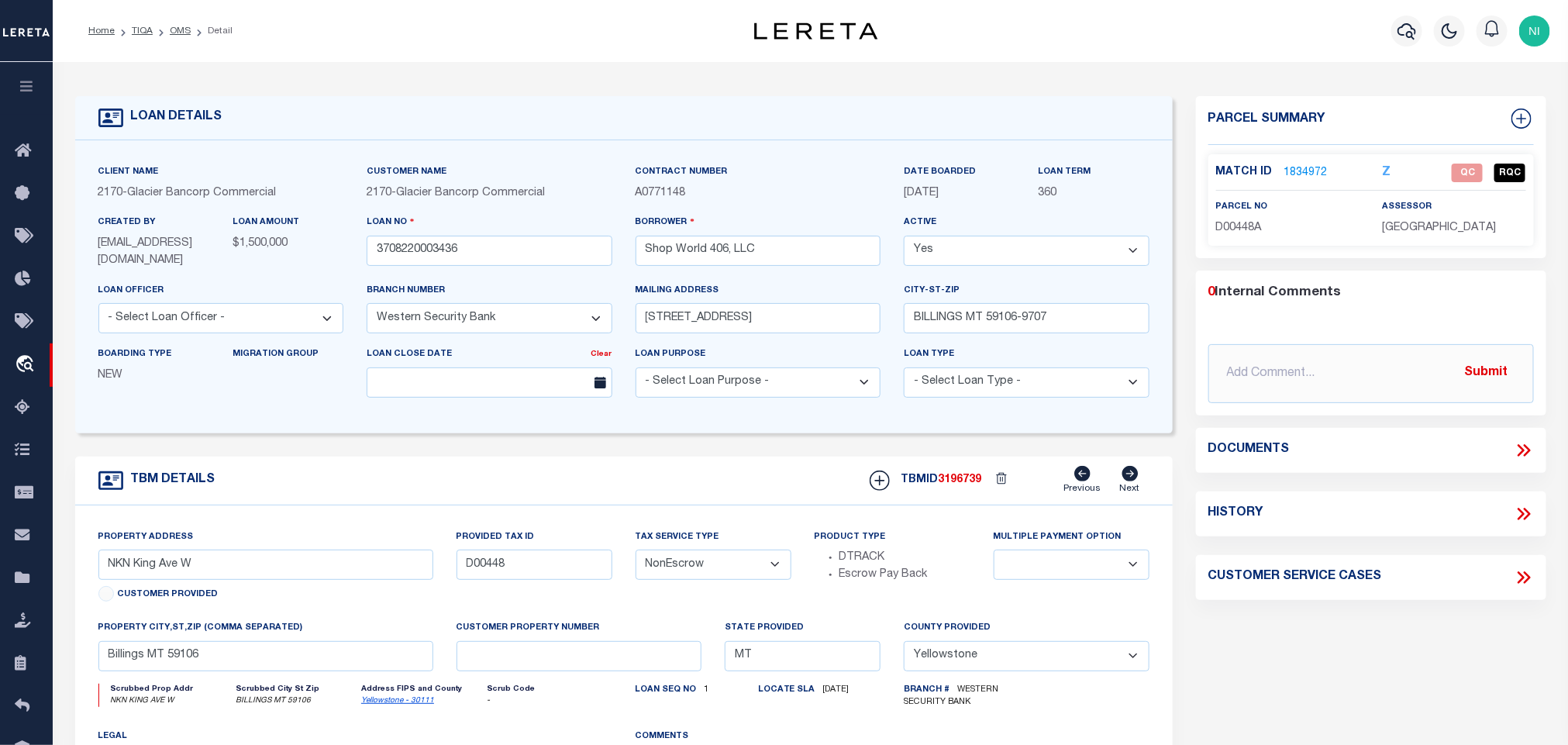
select select
select select "4573"
click at [1521, 447] on icon at bounding box center [1523, 450] width 20 height 20
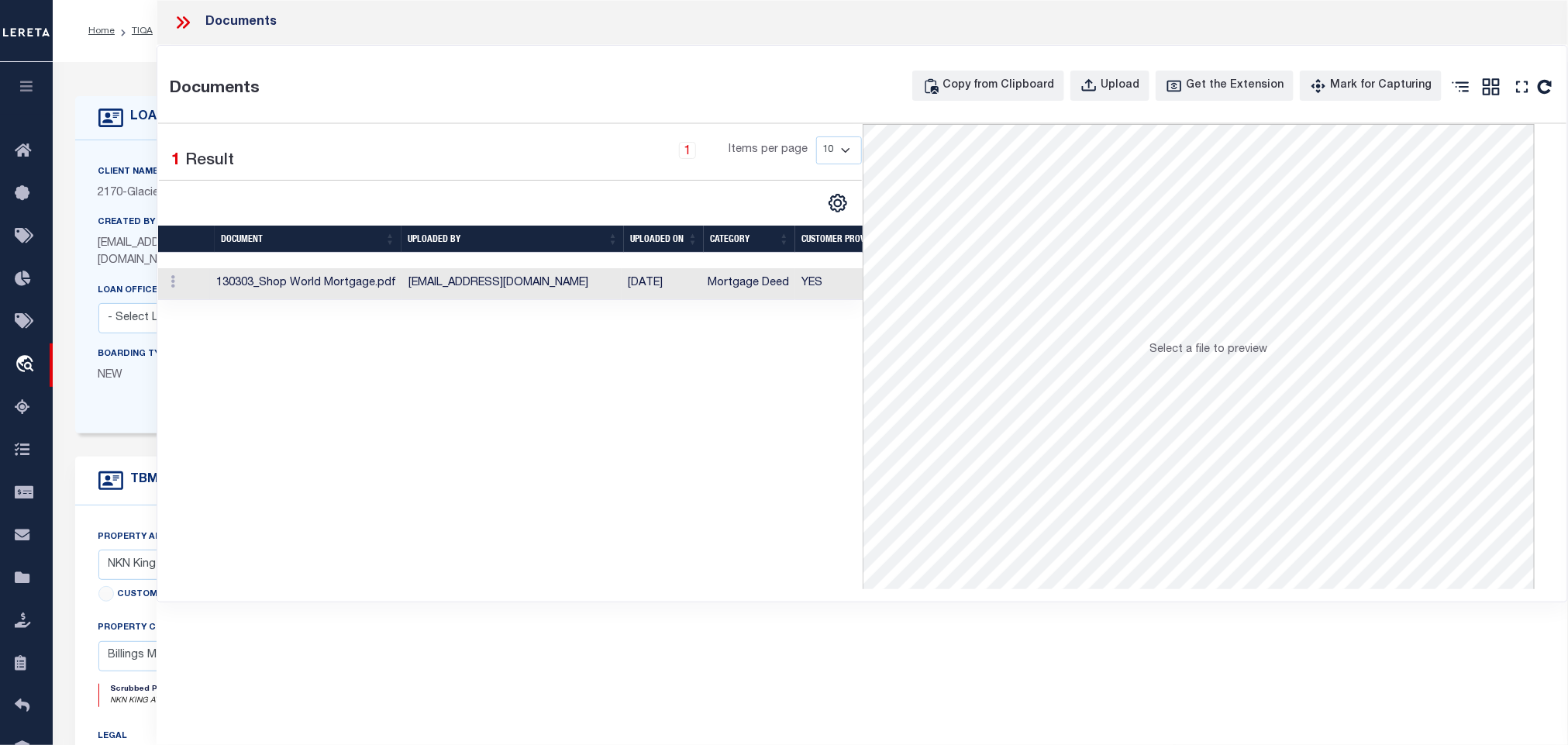
click at [622, 279] on td "[EMAIL_ADDRESS][DOMAIN_NAME]" at bounding box center [512, 284] width 219 height 32
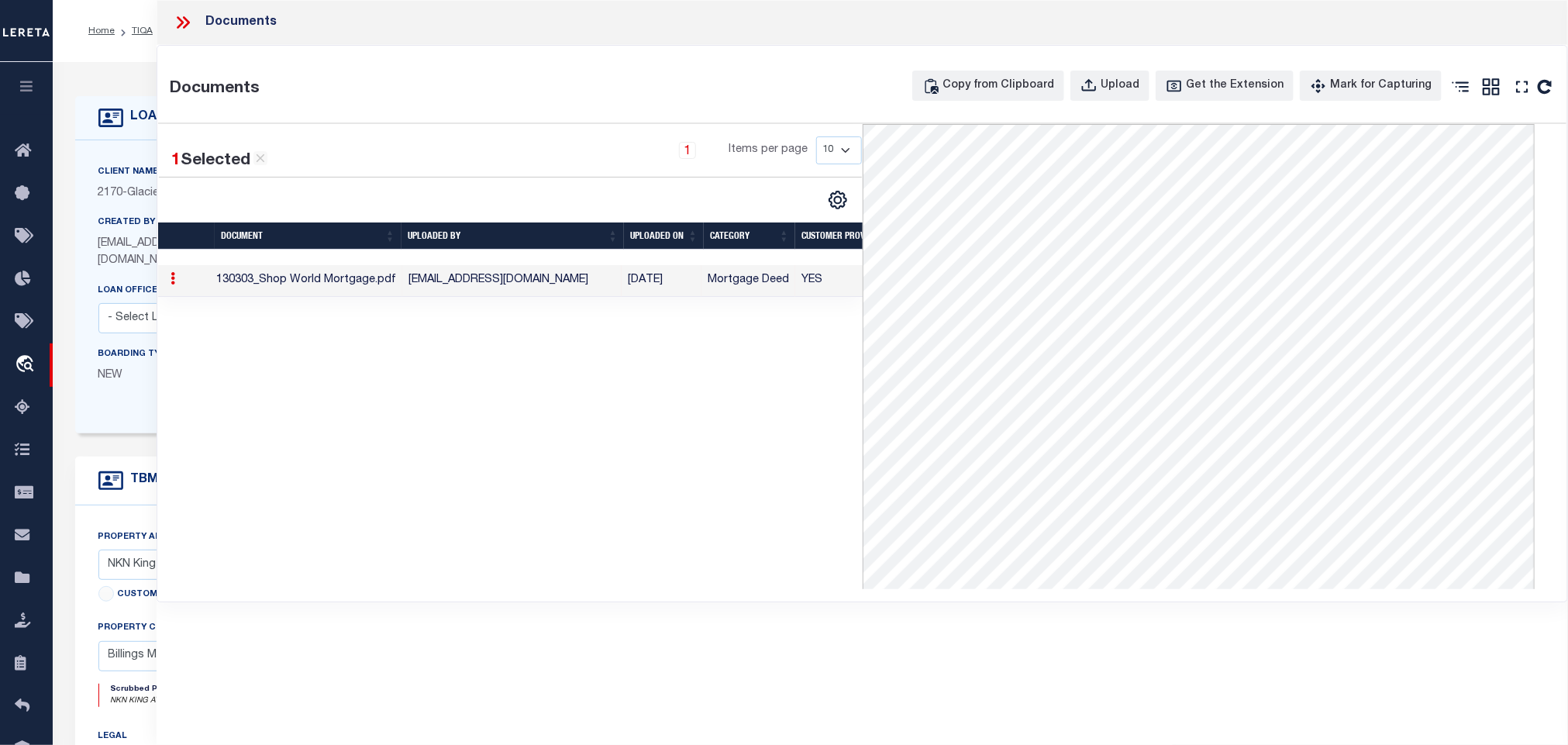
drag, startPoint x: 178, startPoint y: 19, endPoint x: 340, endPoint y: 178, distance: 227.0
click at [178, 19] on icon at bounding box center [183, 22] width 20 height 20
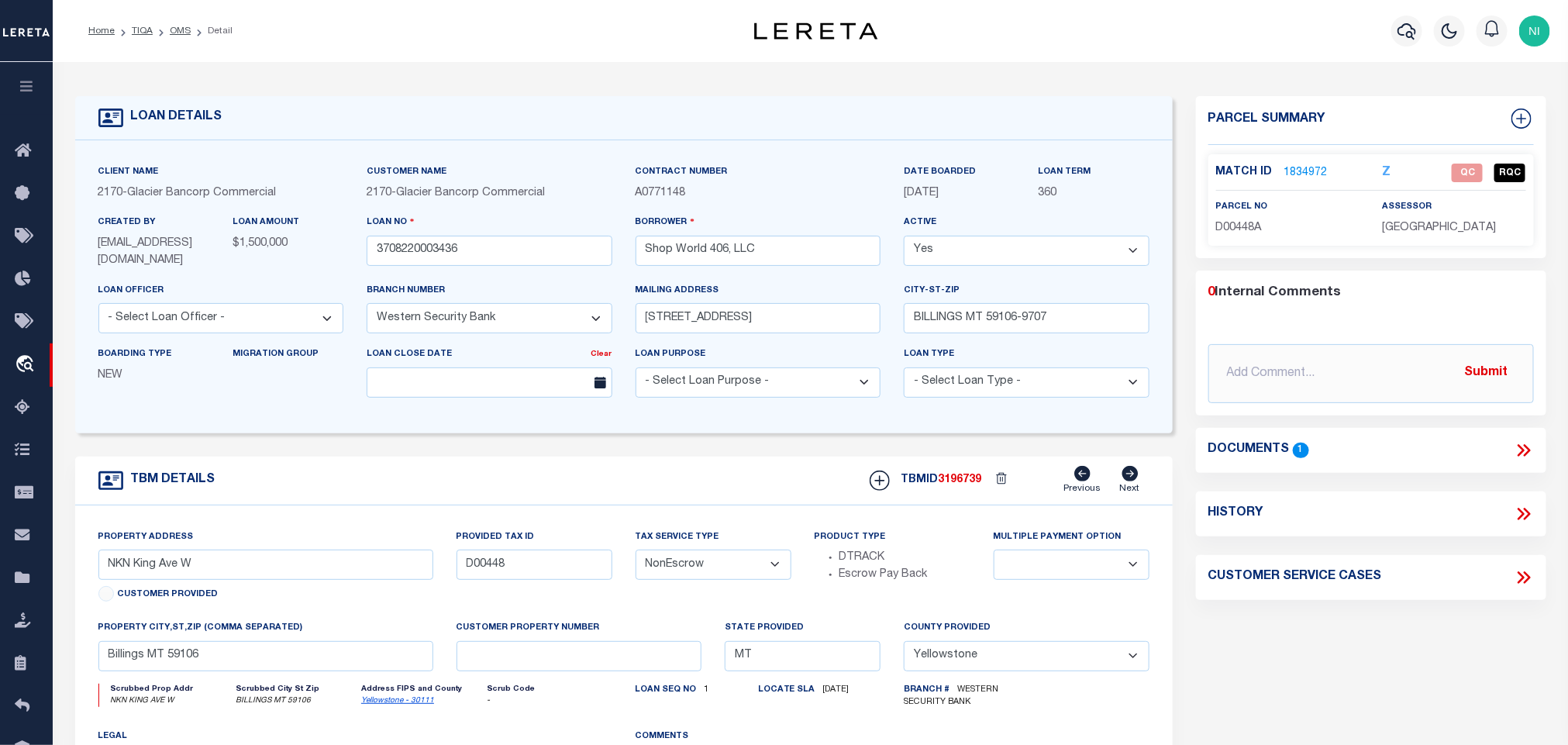
click at [431, 707] on icon "Yellowstone - 30111" at bounding box center [422, 701] width 122 height 11
click at [415, 704] on link "Yellowstone - 30111" at bounding box center [397, 700] width 73 height 8
click at [1300, 170] on link "1834972" at bounding box center [1306, 173] width 43 height 16
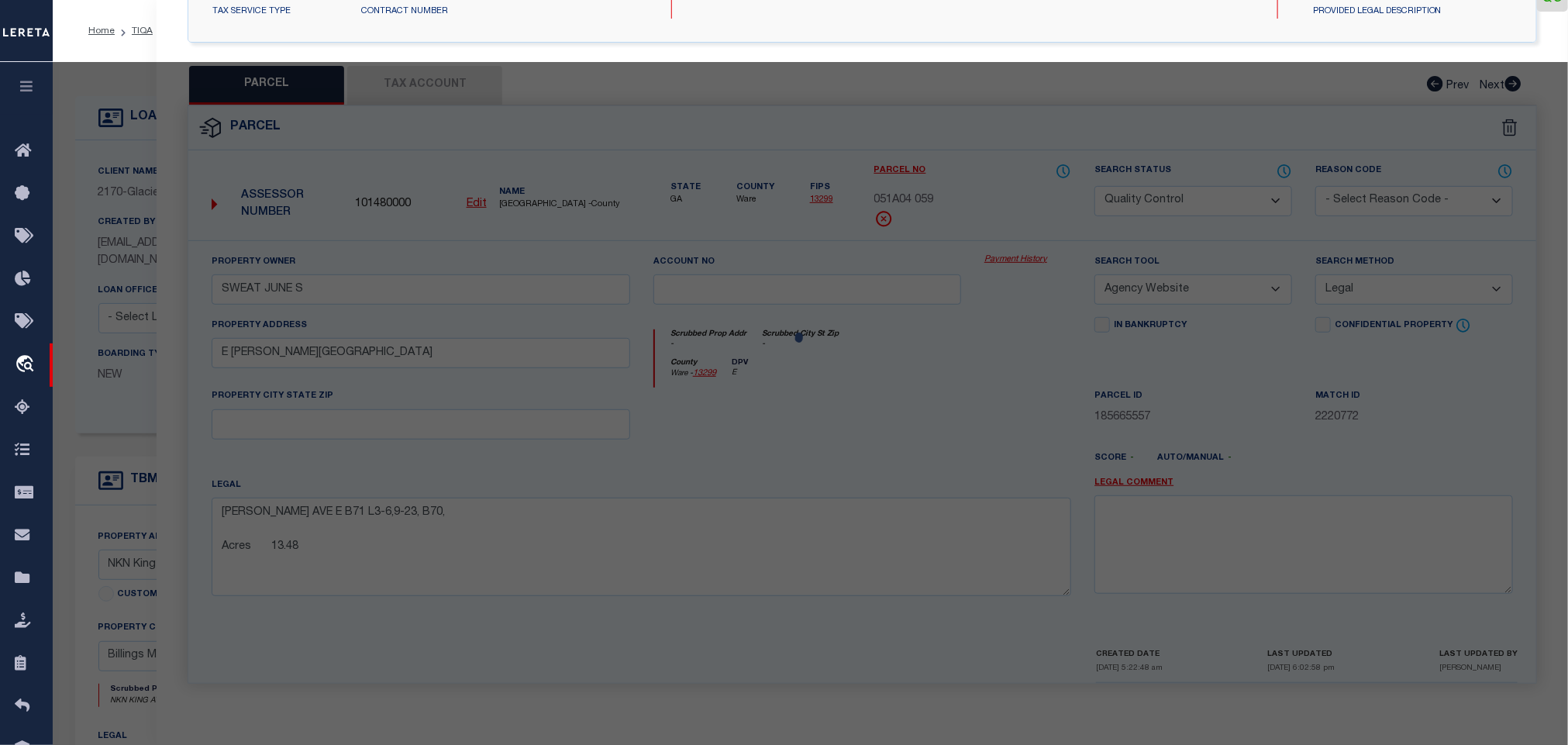
select select "AS"
select select
checkbox input "false"
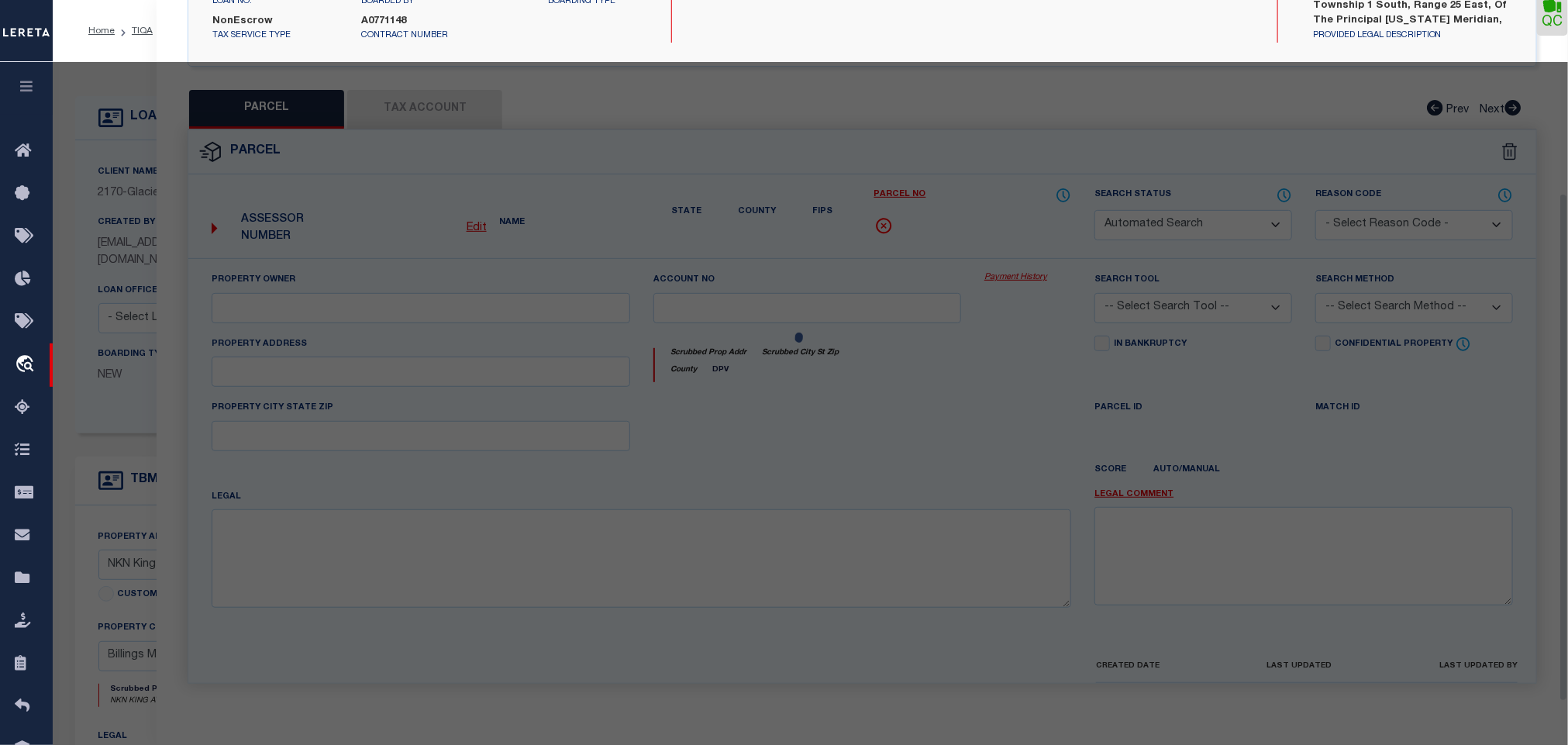
select select "QC"
type input "SHOP WORLD 406 LLC"
select select "AGW"
select select "ADD"
type textarea "S07, T01 S, R25 E, C.O.S. 971, PARCEL 1C, AMEND"
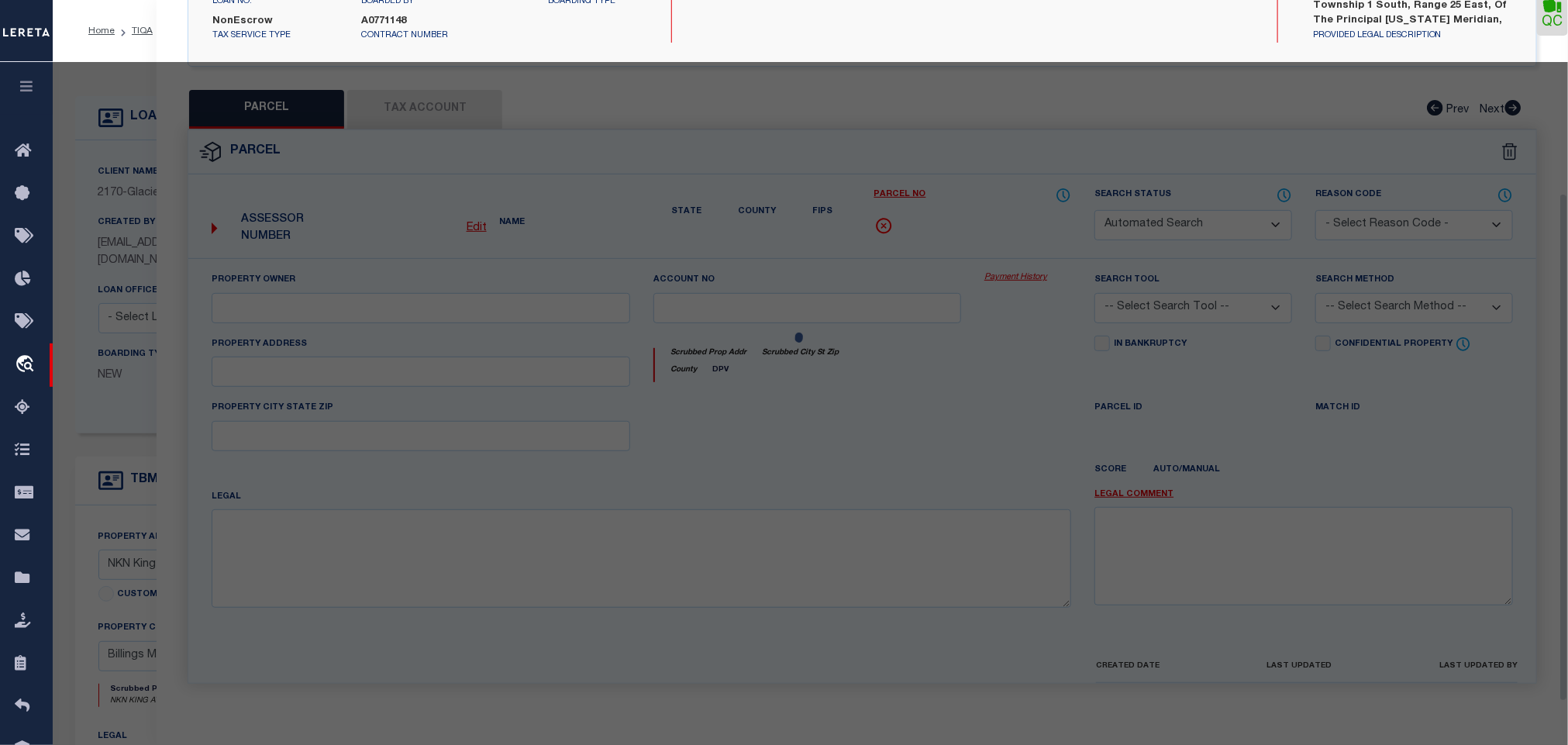
type textarea "Incorrect Parcel D00448 , [GEOGRAPHIC_DATA] is D00448A"
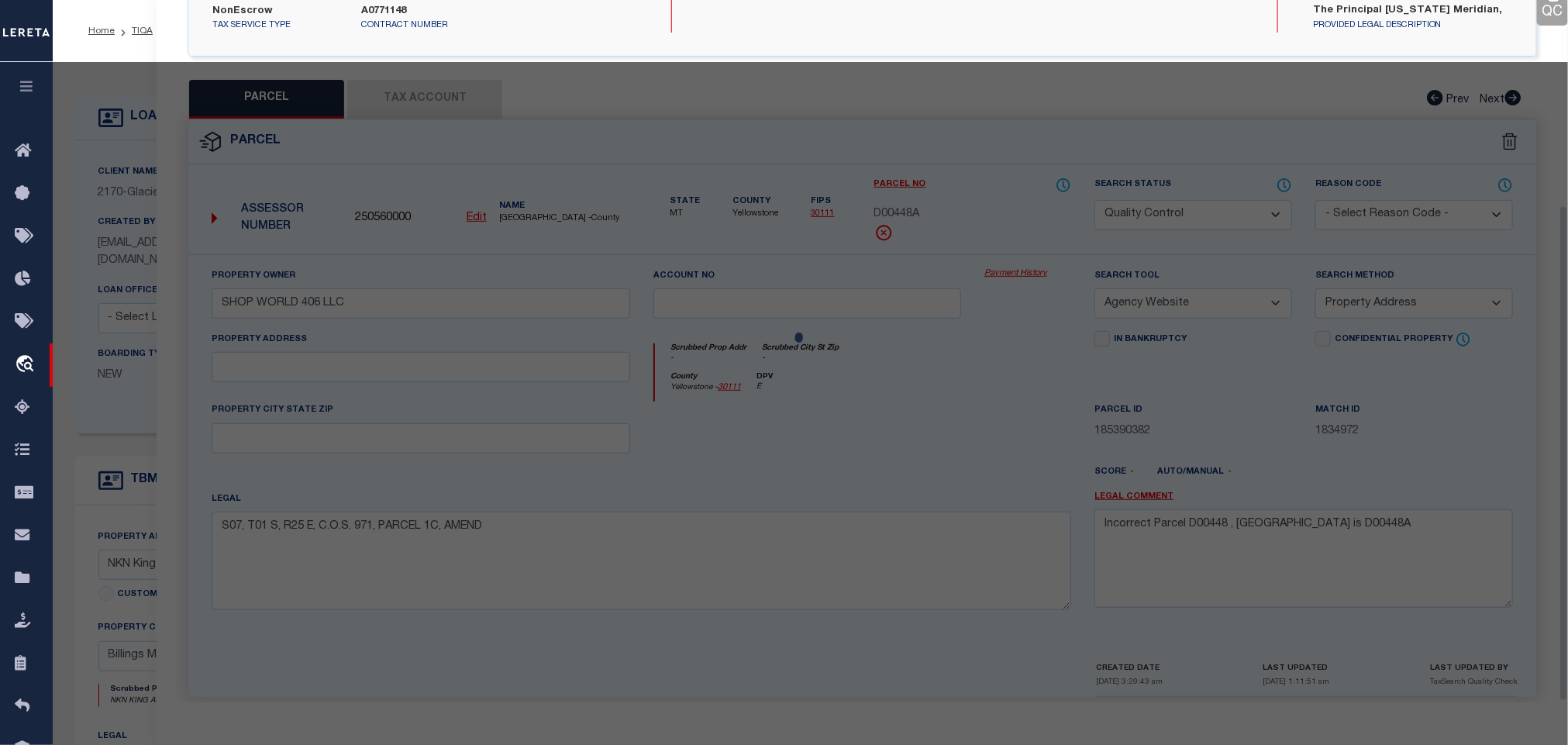
scroll to position [291, 0]
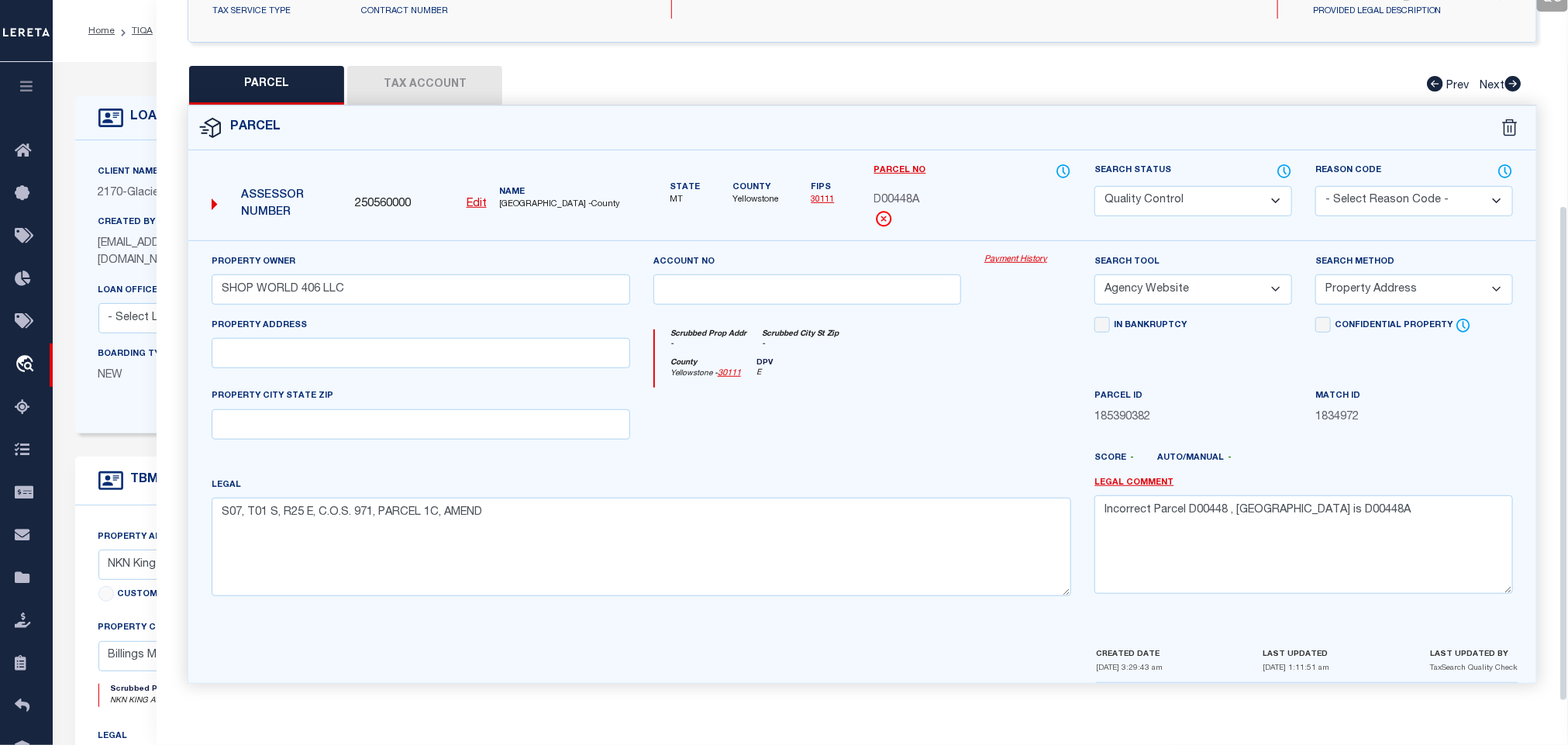
click at [1282, 163] on icon at bounding box center [1284, 172] width 16 height 17
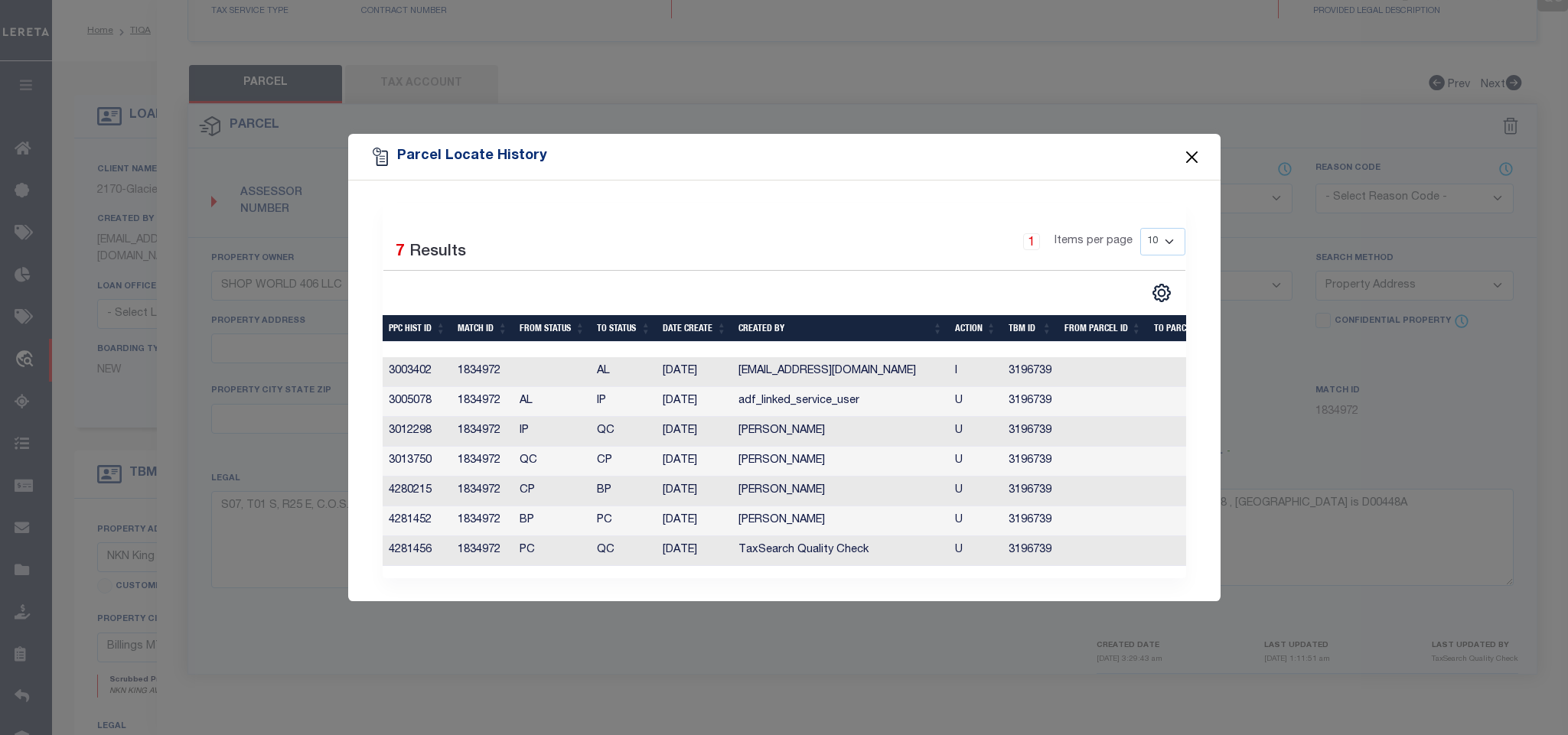
click at [1188, 147] on button "Close" at bounding box center [1190, 157] width 20 height 20
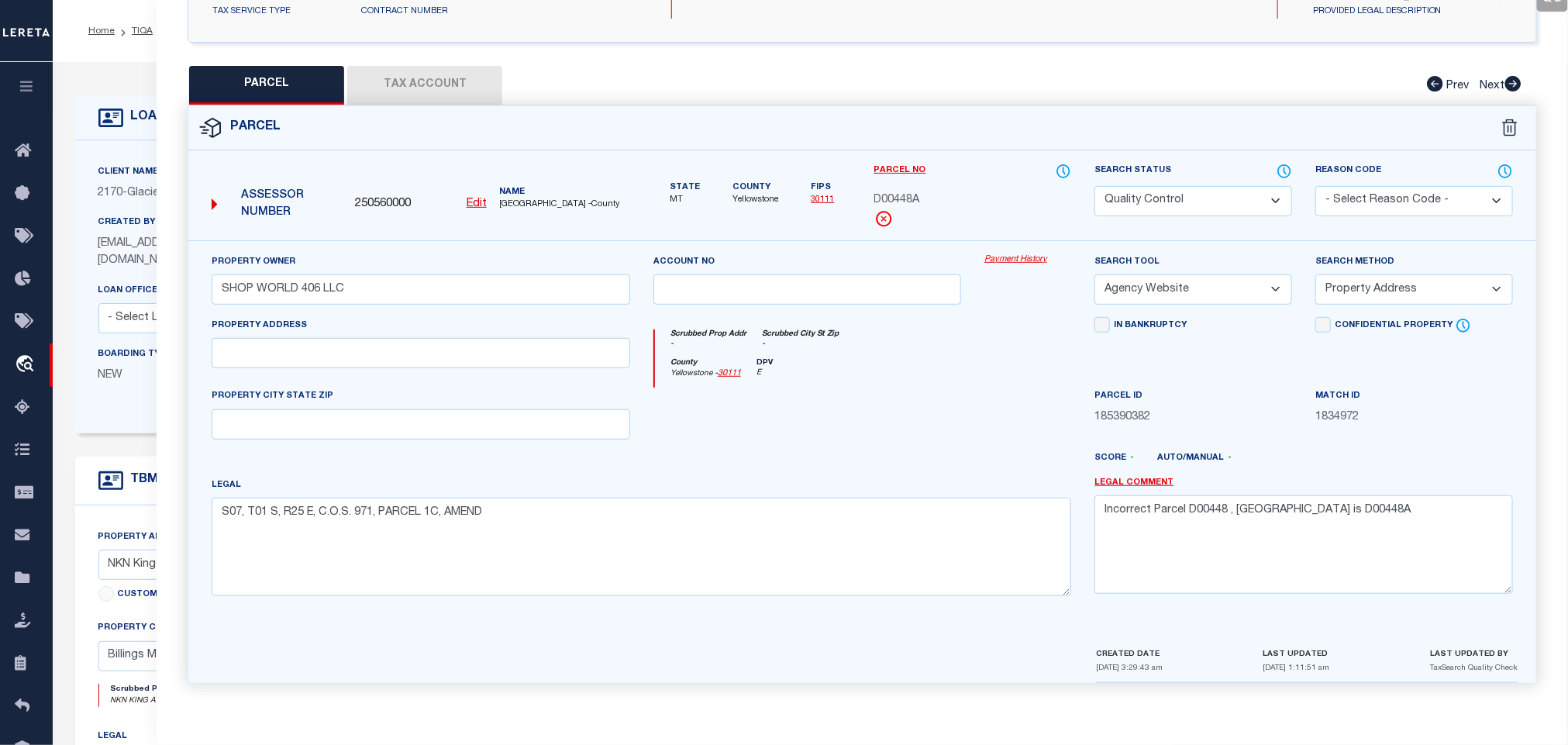
scroll to position [0, 0]
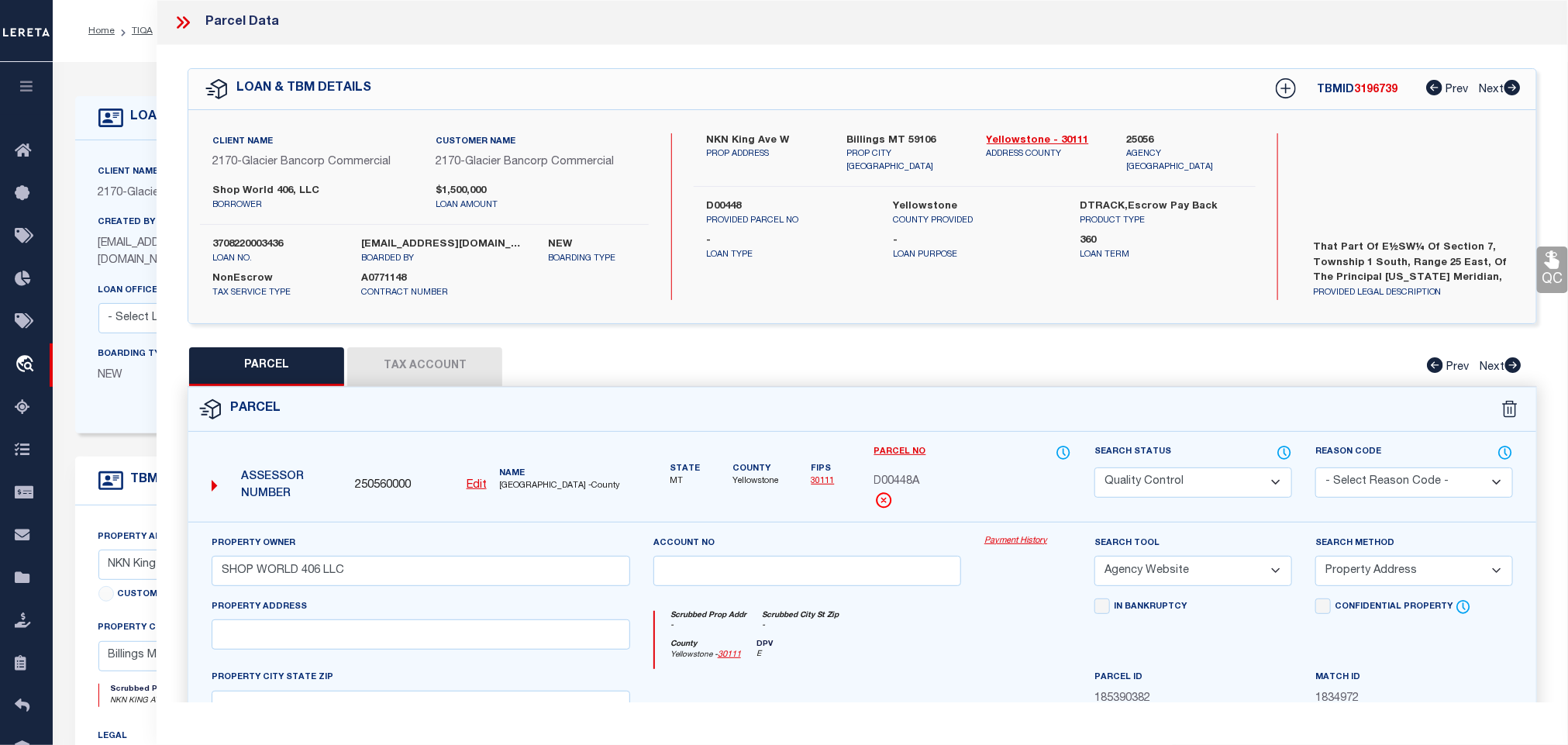
click at [191, 19] on icon at bounding box center [183, 22] width 20 height 20
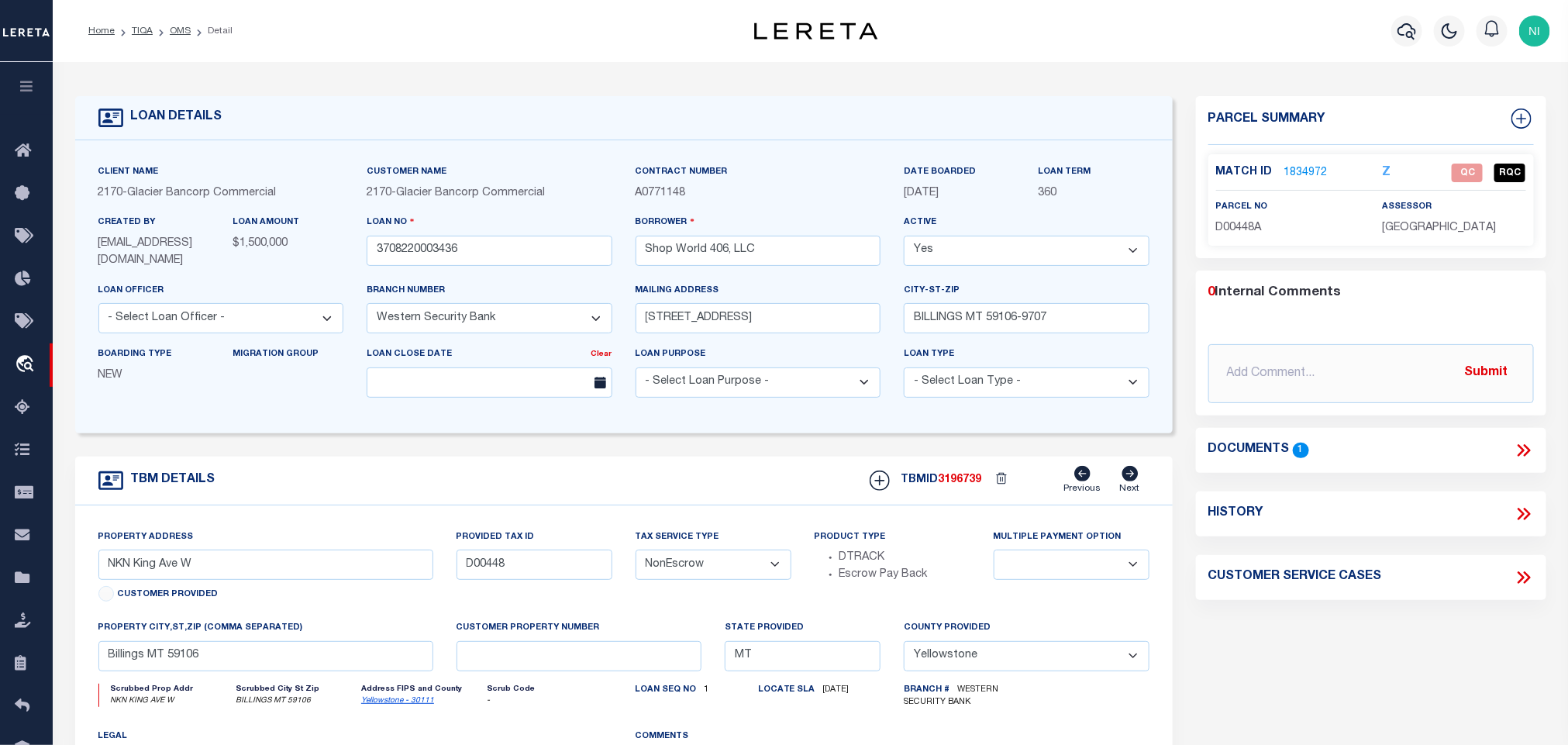
click at [1242, 230] on span "D00448A" at bounding box center [1239, 228] width 46 height 11
copy span "D00448A"
drag, startPoint x: 727, startPoint y: 251, endPoint x: 644, endPoint y: 251, distance: 83.0
click at [644, 251] on input "Shop World 406, LLC" at bounding box center [758, 250] width 246 height 30
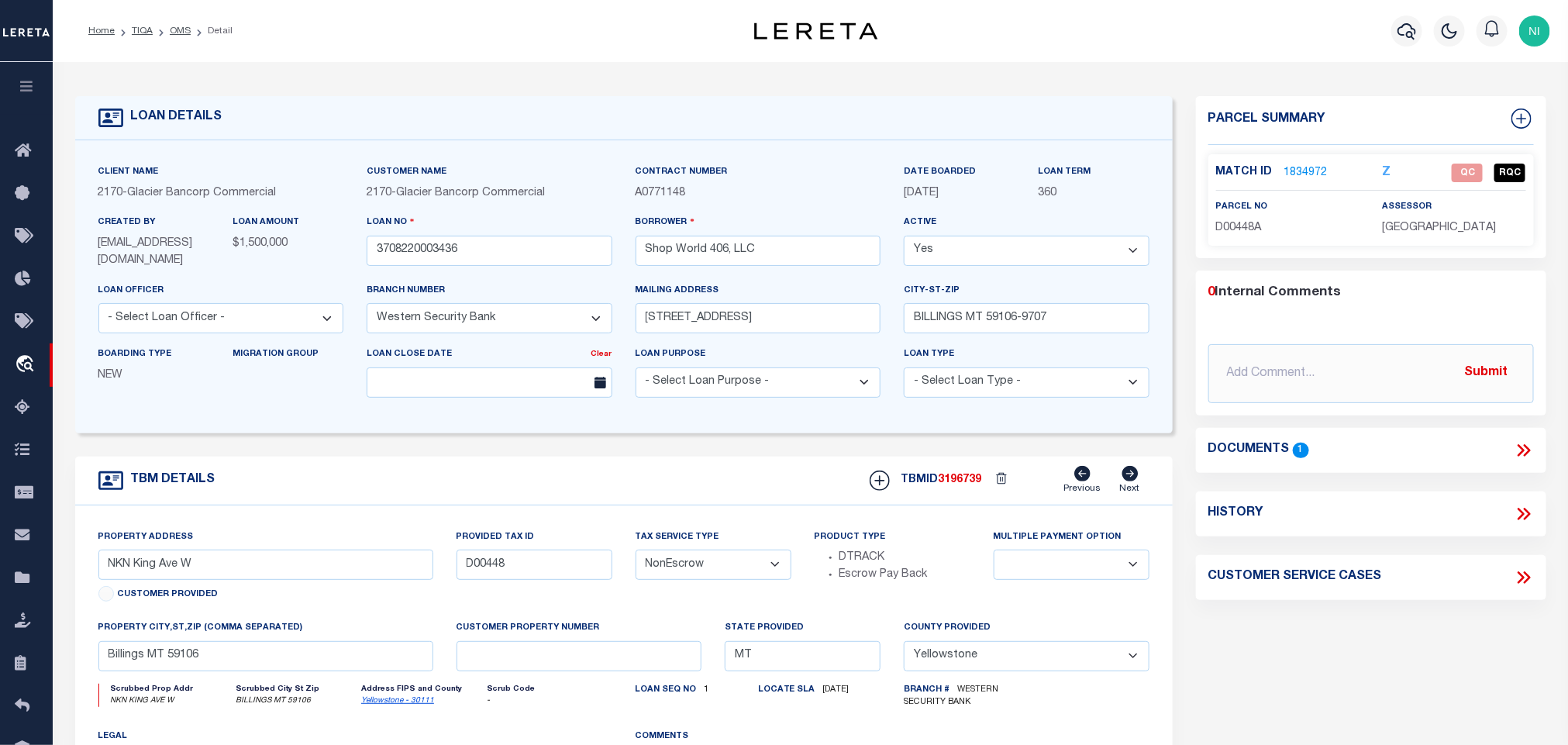
click at [564, 449] on form "LOAN DETAILS Client Name 2170 - Customer Name" at bounding box center [623, 526] width 1097 height 860
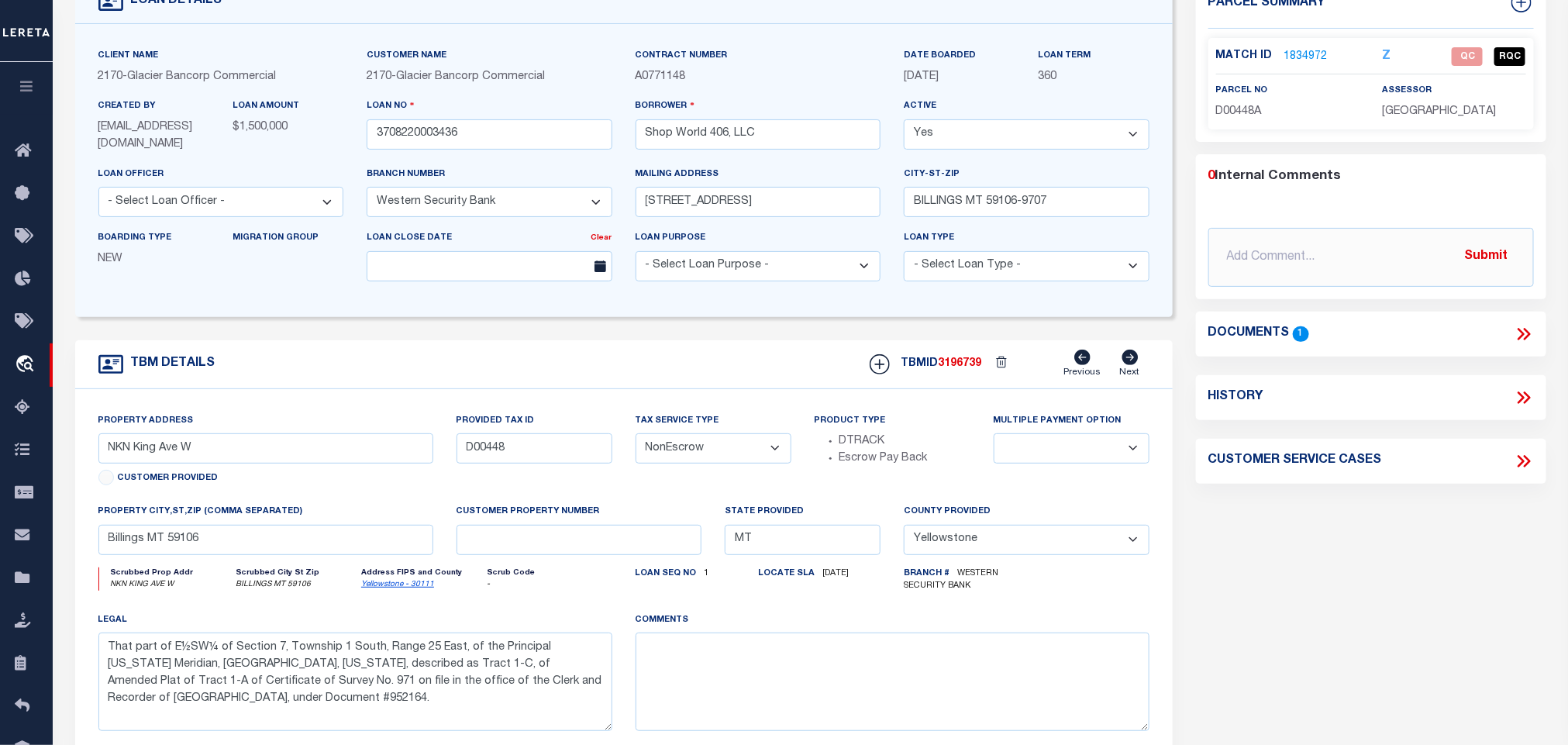
click at [1519, 333] on icon at bounding box center [1523, 334] width 20 height 20
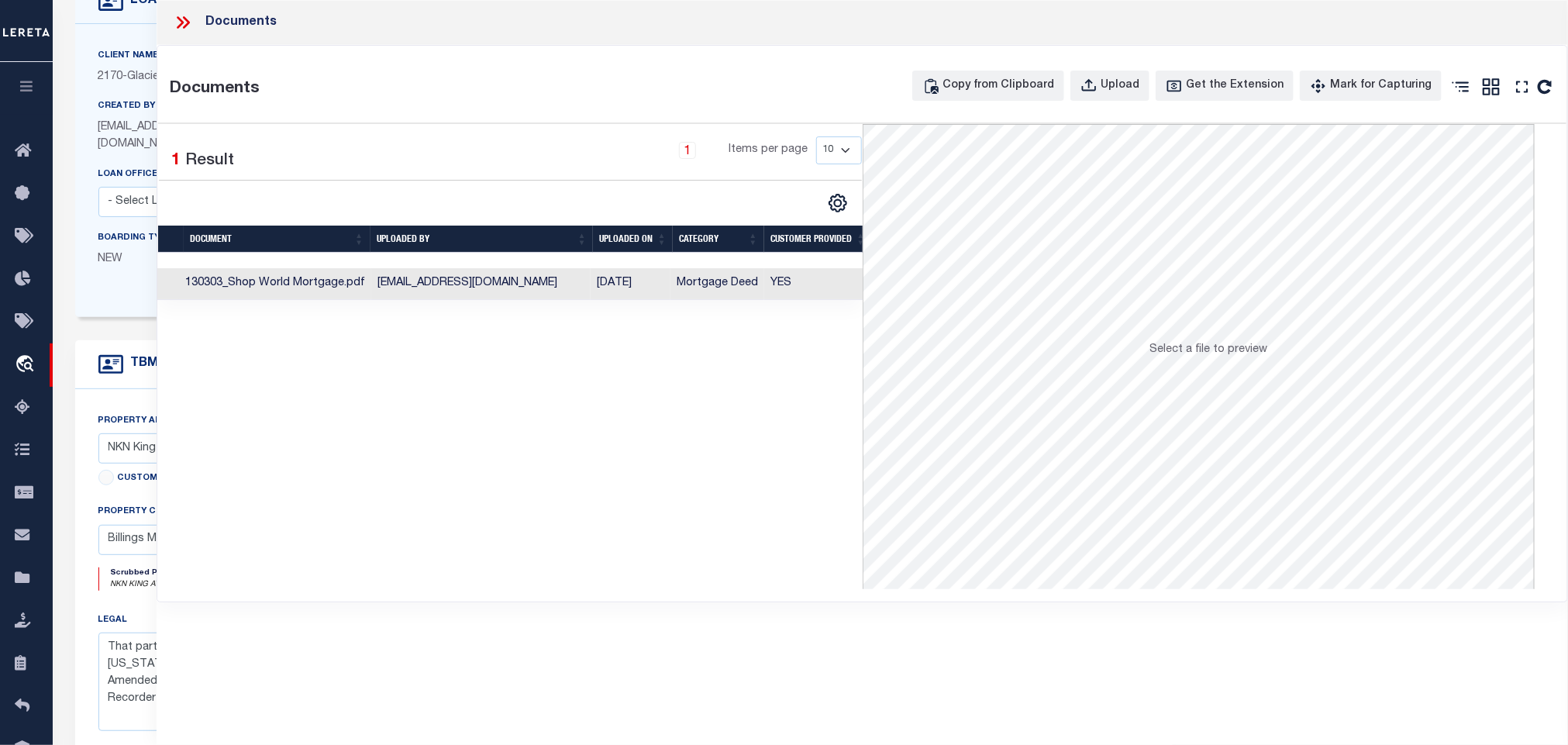
scroll to position [0, 0]
click at [401, 366] on div "Selected 1 Result 1 Items per page 10 25 50 100" at bounding box center [509, 357] width 704 height 466
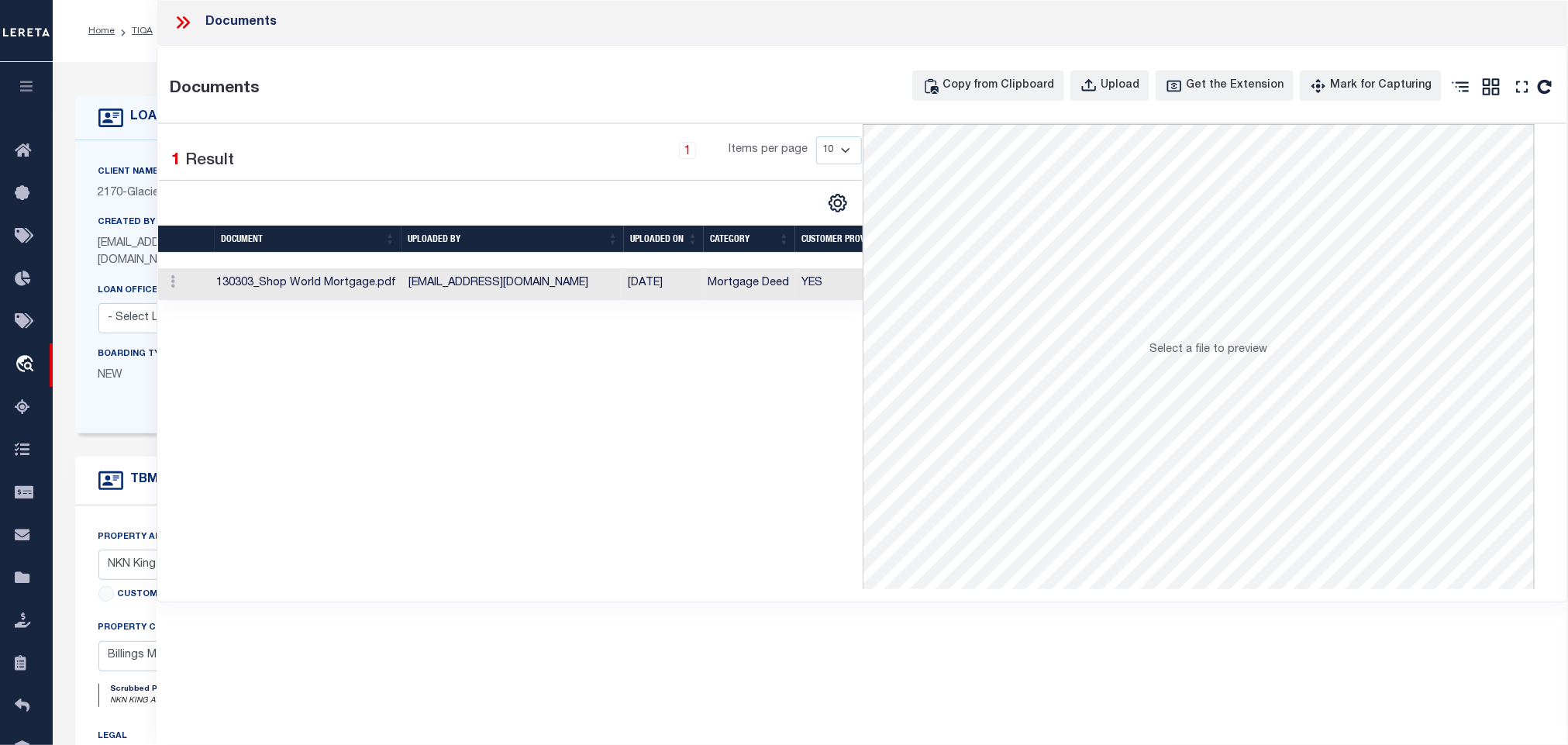
click at [186, 33] on icon at bounding box center [183, 22] width 20 height 20
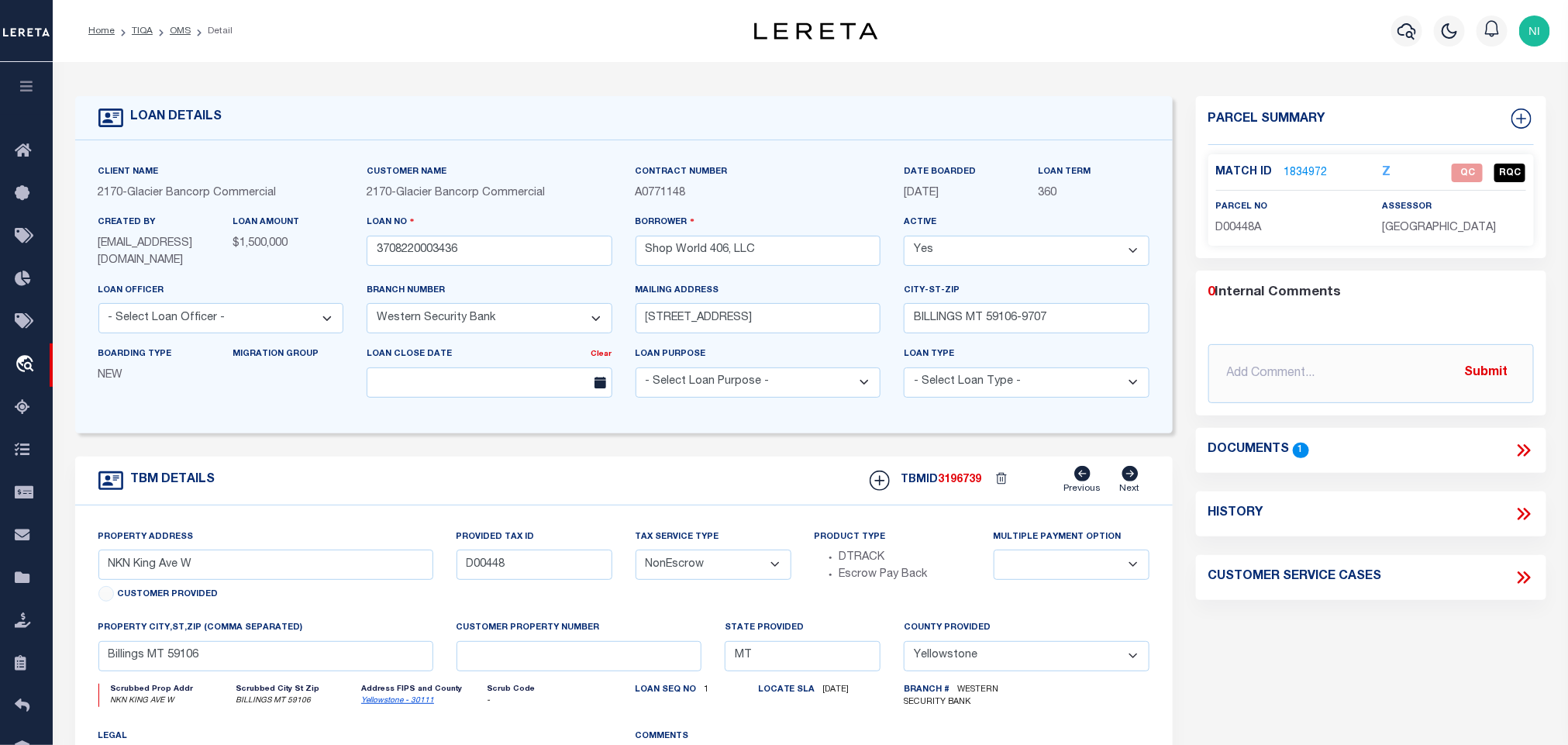
click at [1297, 174] on link "1834972" at bounding box center [1306, 173] width 43 height 16
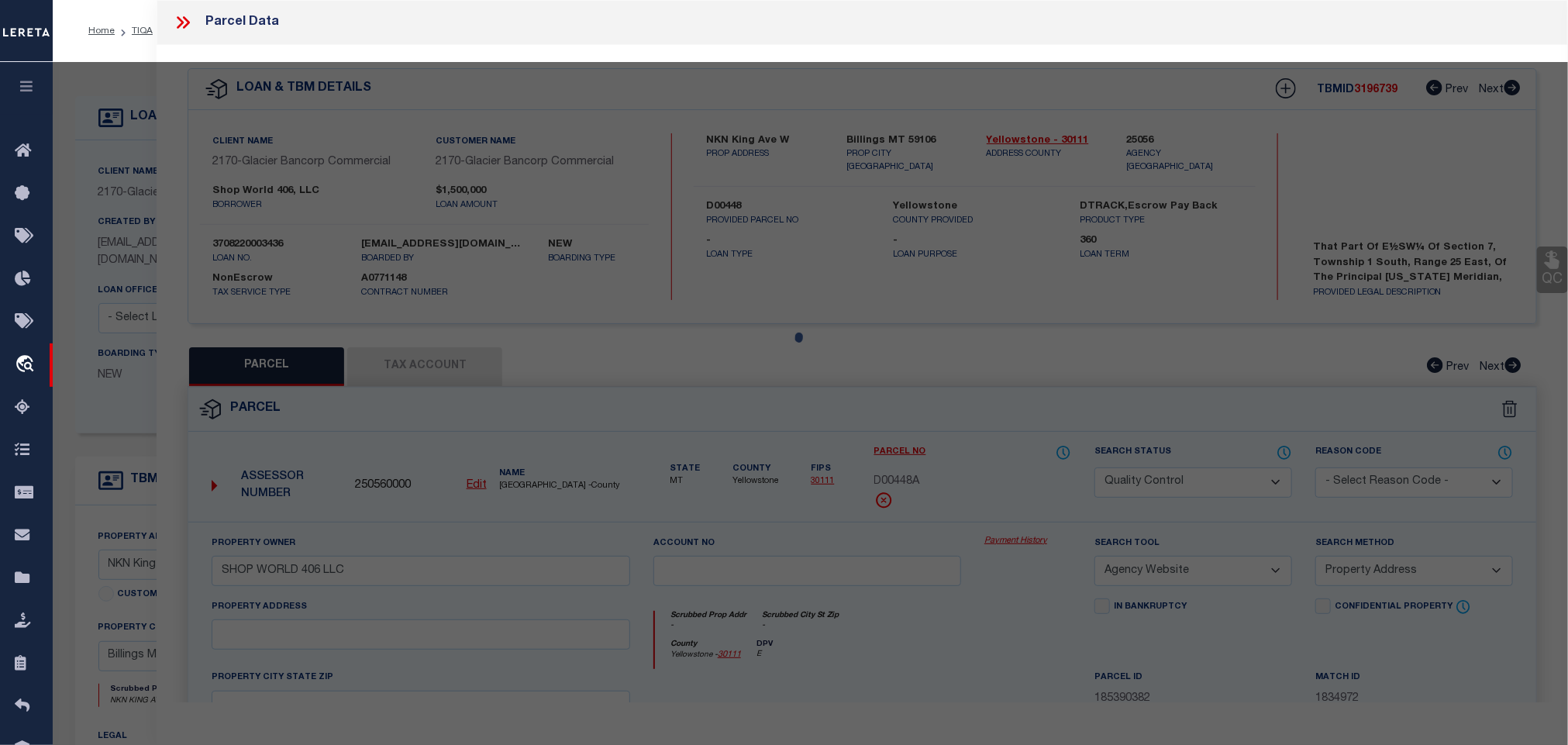
select select "AS"
select select
checkbox input "false"
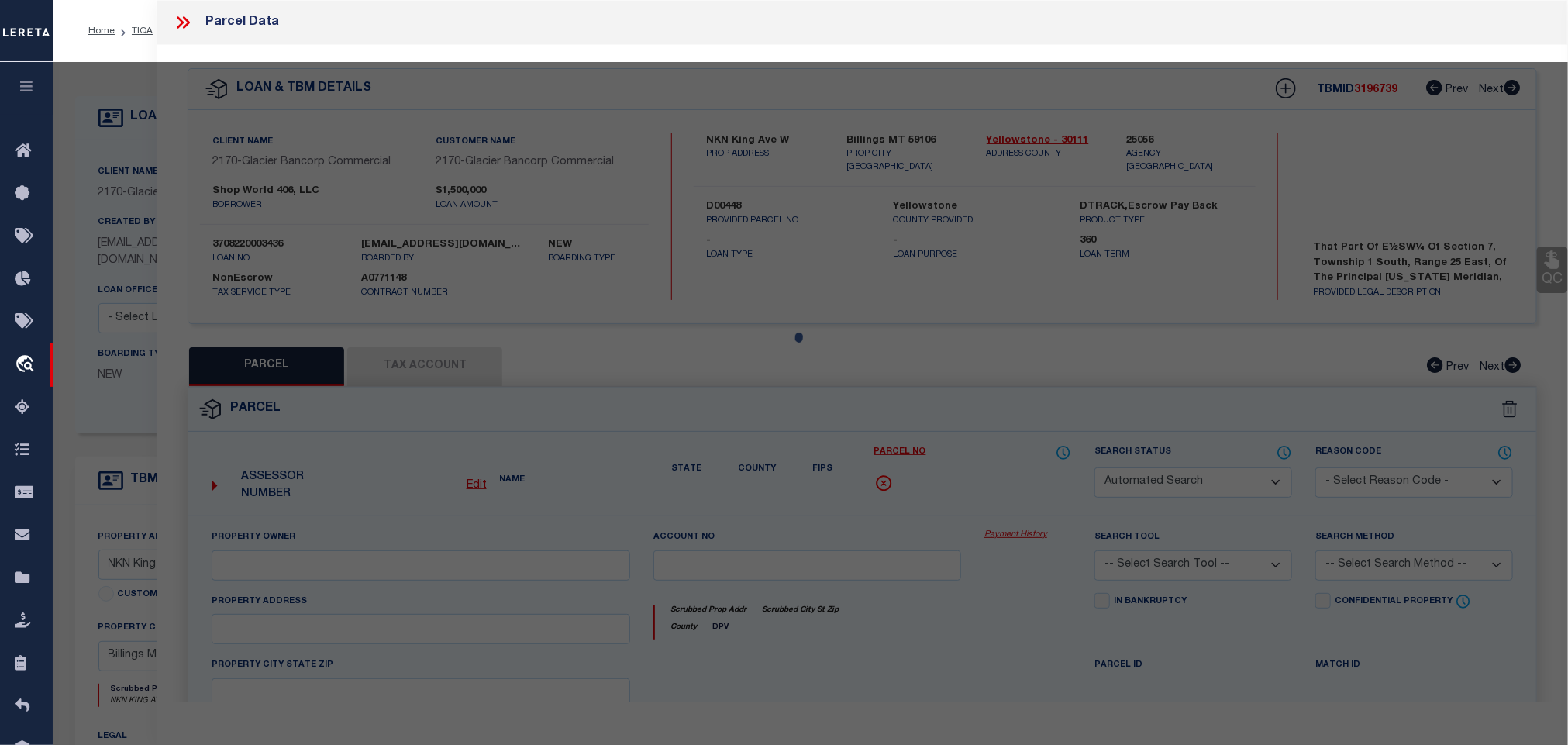
select select "QC"
type input "SHOP WORLD 406 LLC"
select select "AGW"
select select "ADD"
type textarea "S07, T01 S, R25 E, C.O.S. 971, PARCEL 1C, AMEND"
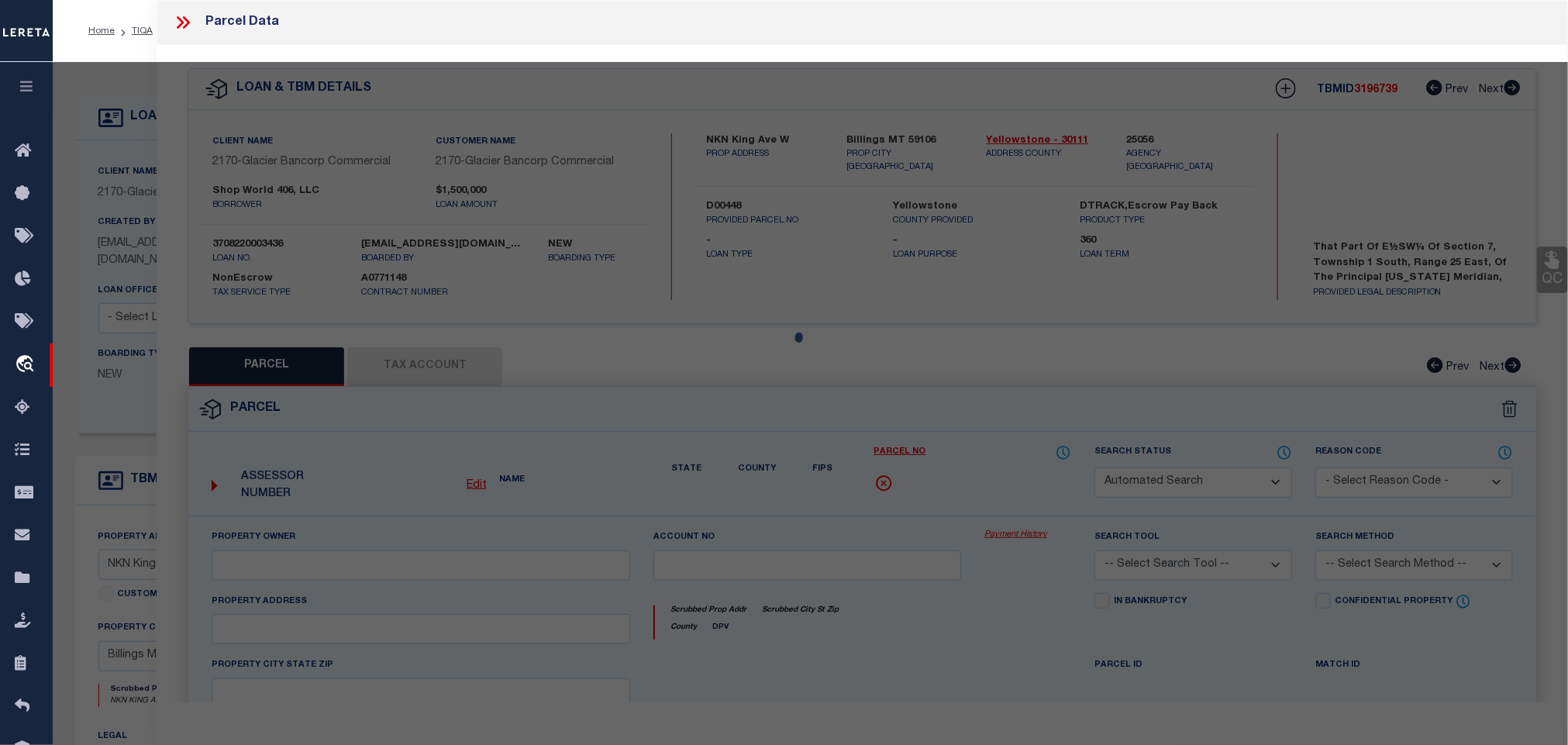
type textarea "Incorrect Parcel D00448 , [GEOGRAPHIC_DATA] is D00448A"
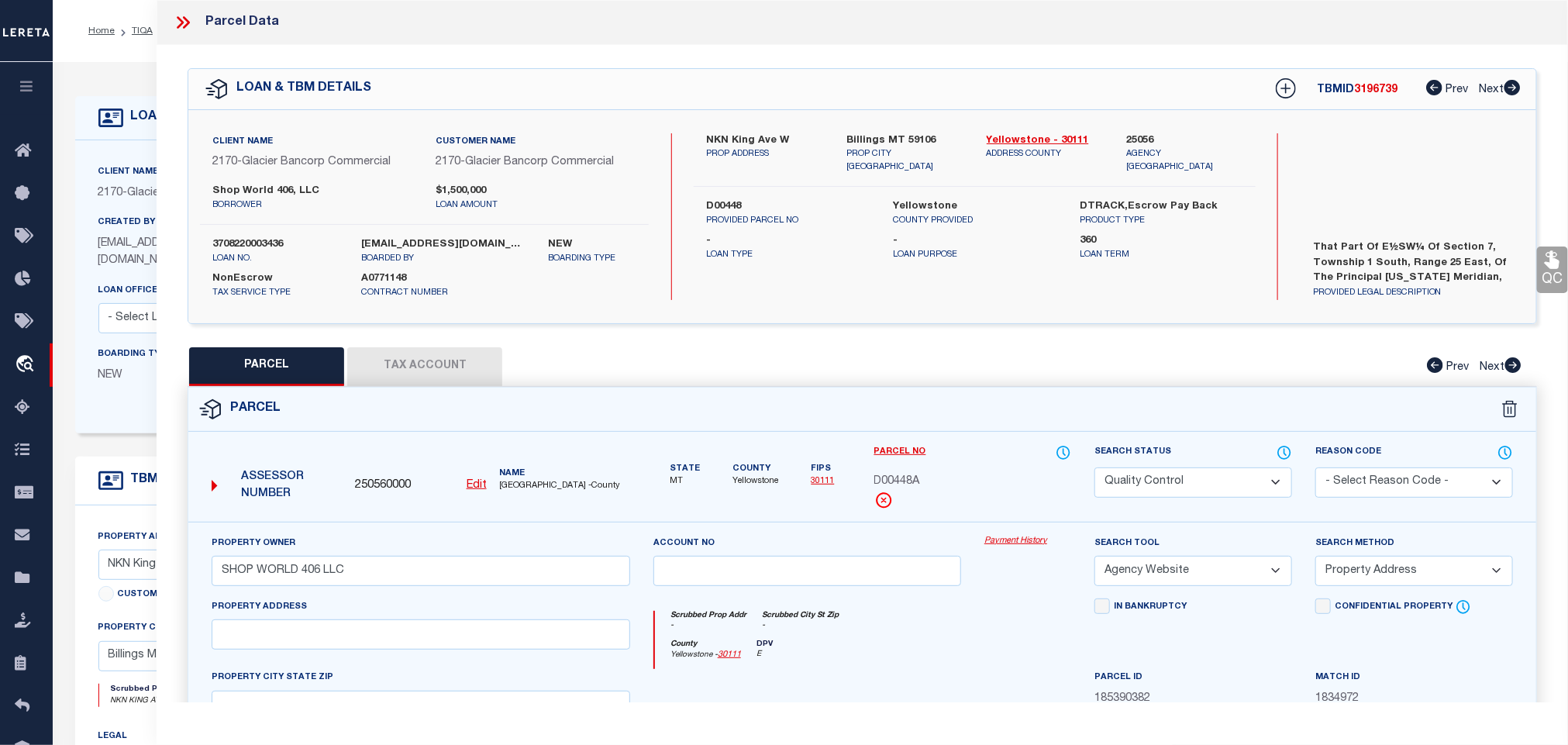
click at [484, 368] on button "Tax Account" at bounding box center [425, 366] width 155 height 39
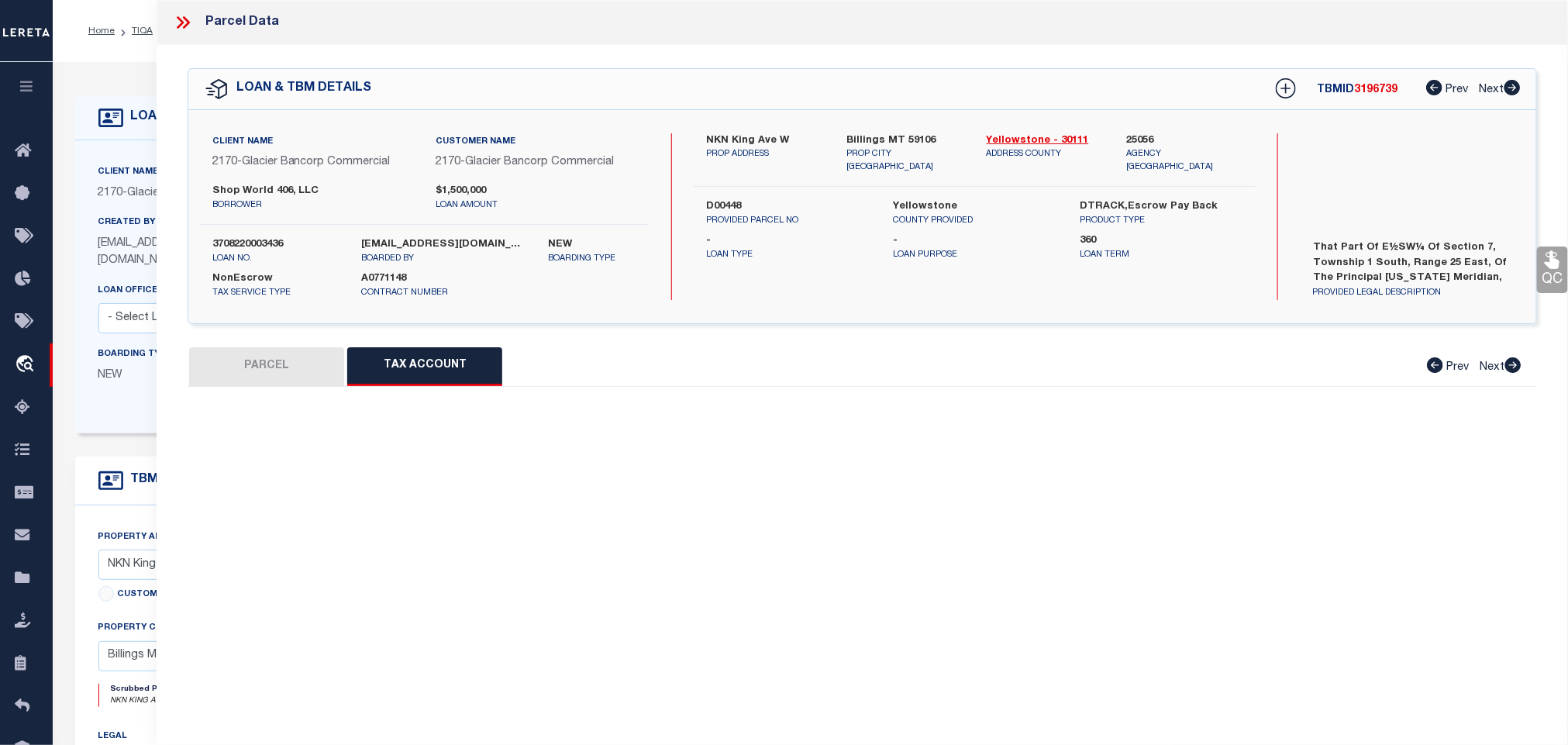
select select "100"
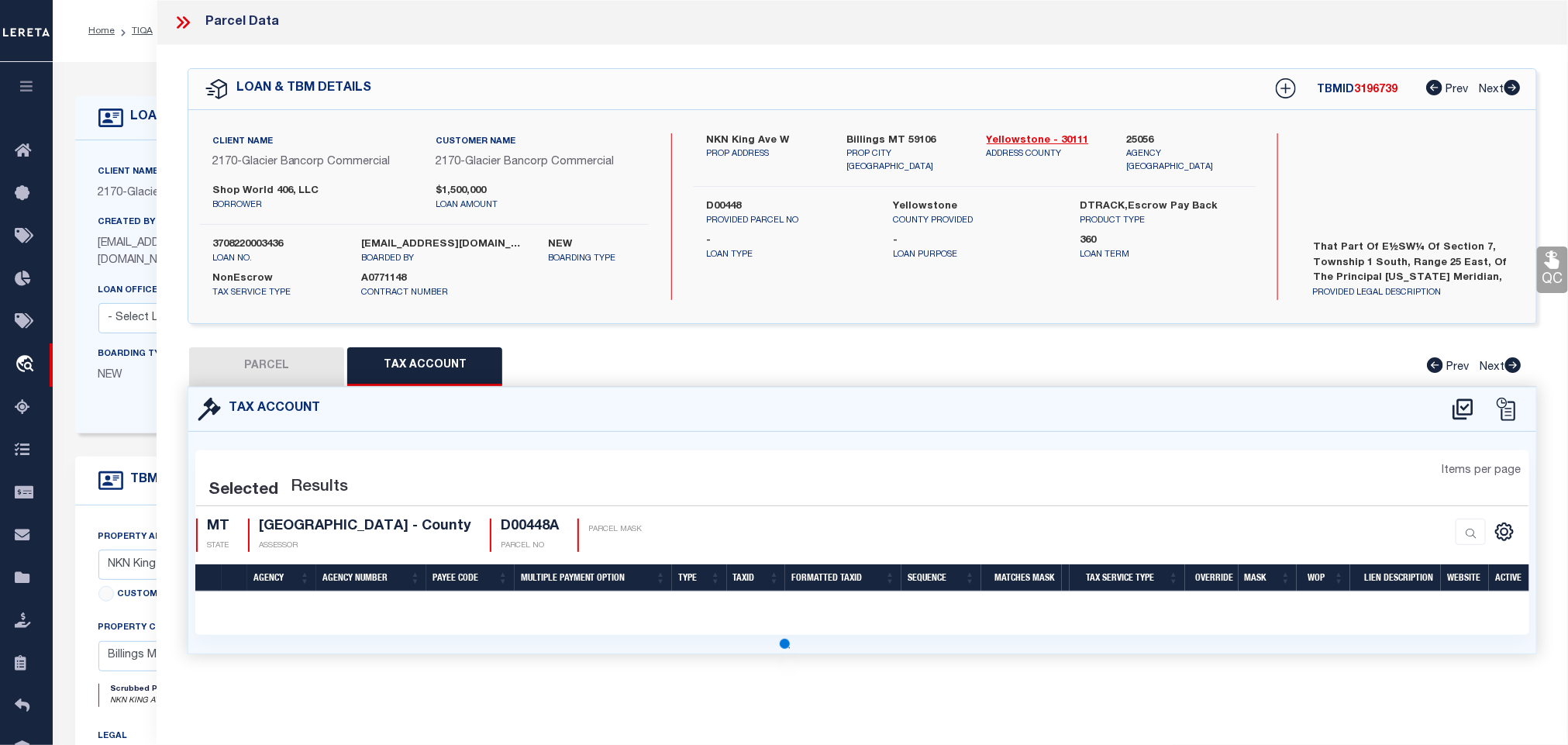
select select "100"
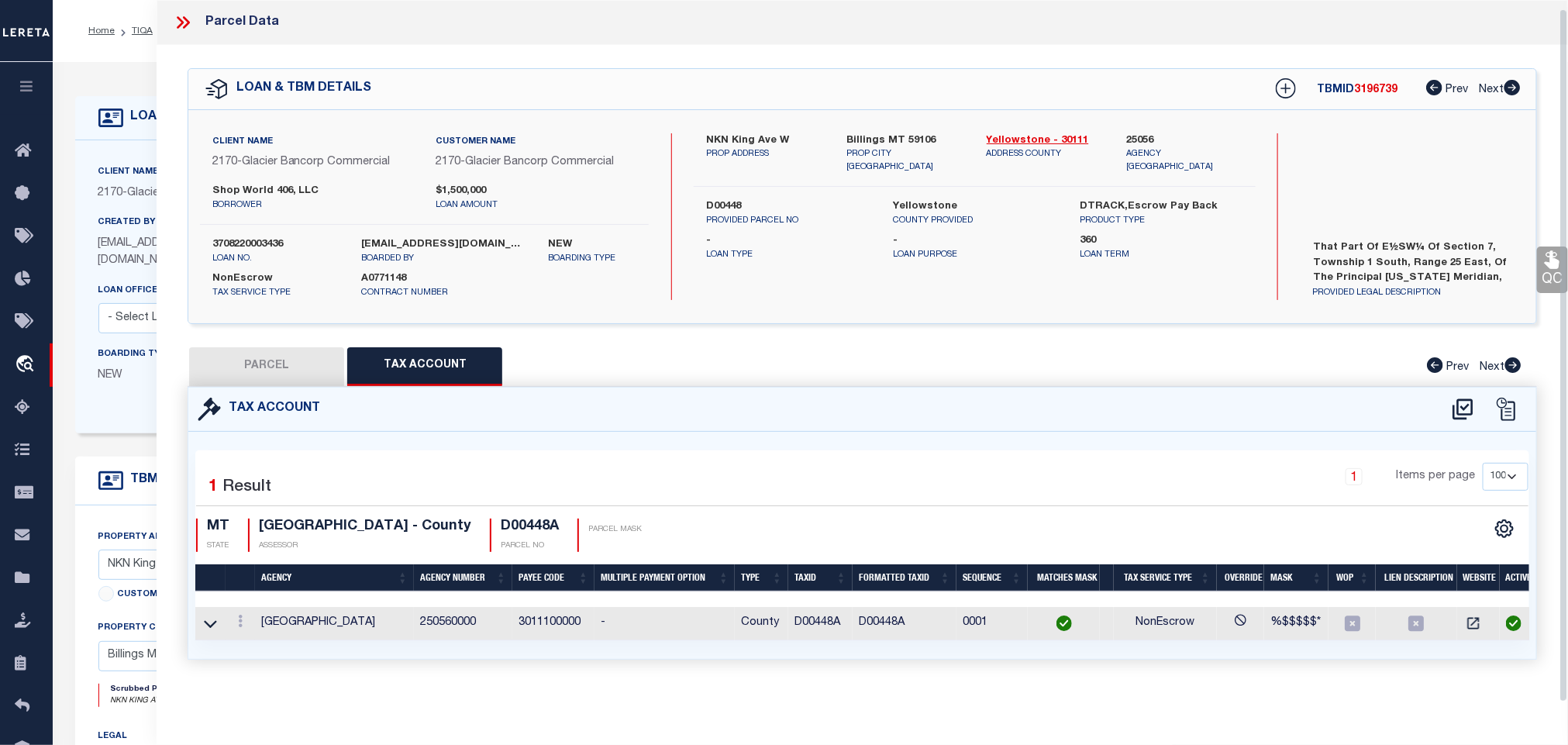
scroll to position [9, 0]
click at [215, 621] on icon at bounding box center [210, 623] width 13 height 16
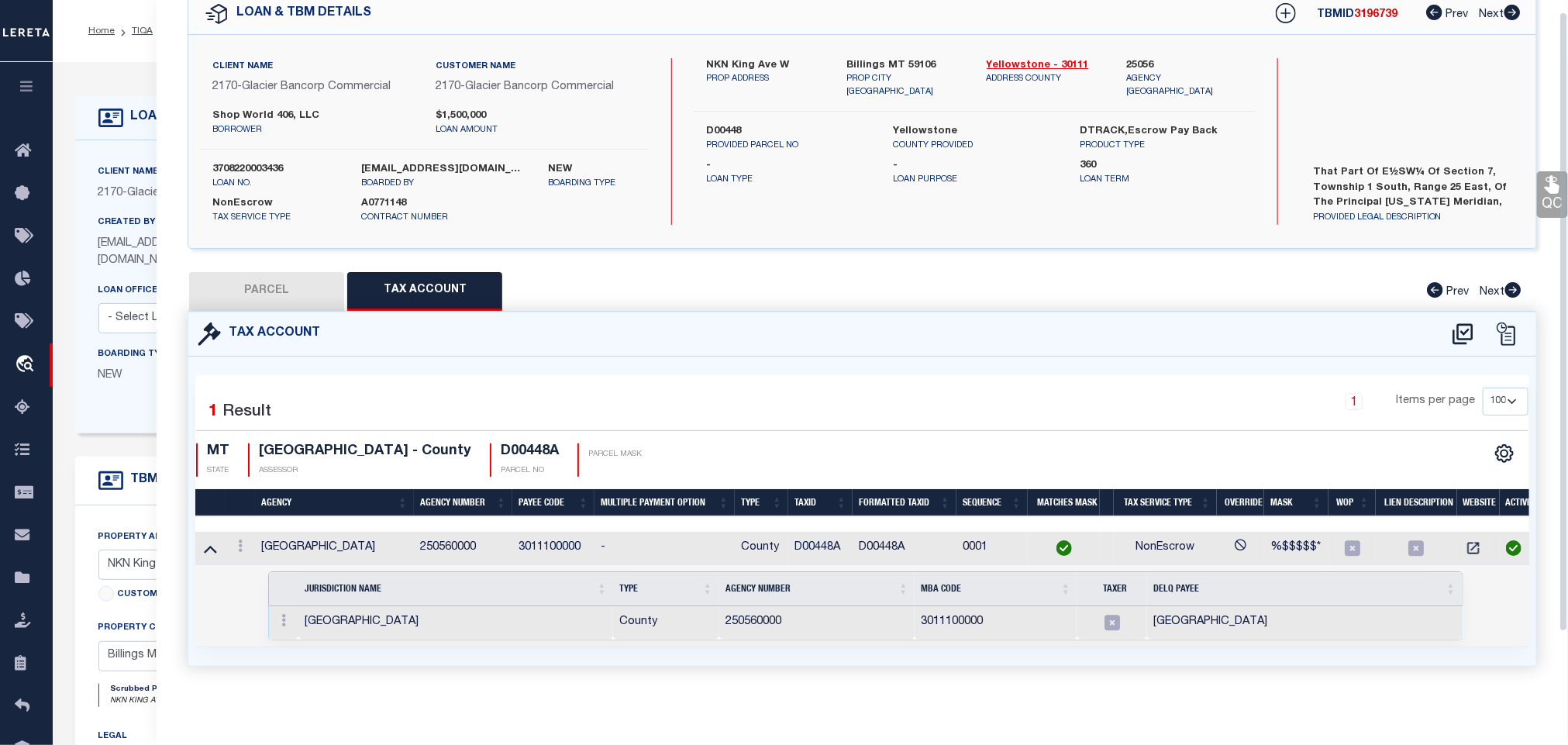
scroll to position [94, 0]
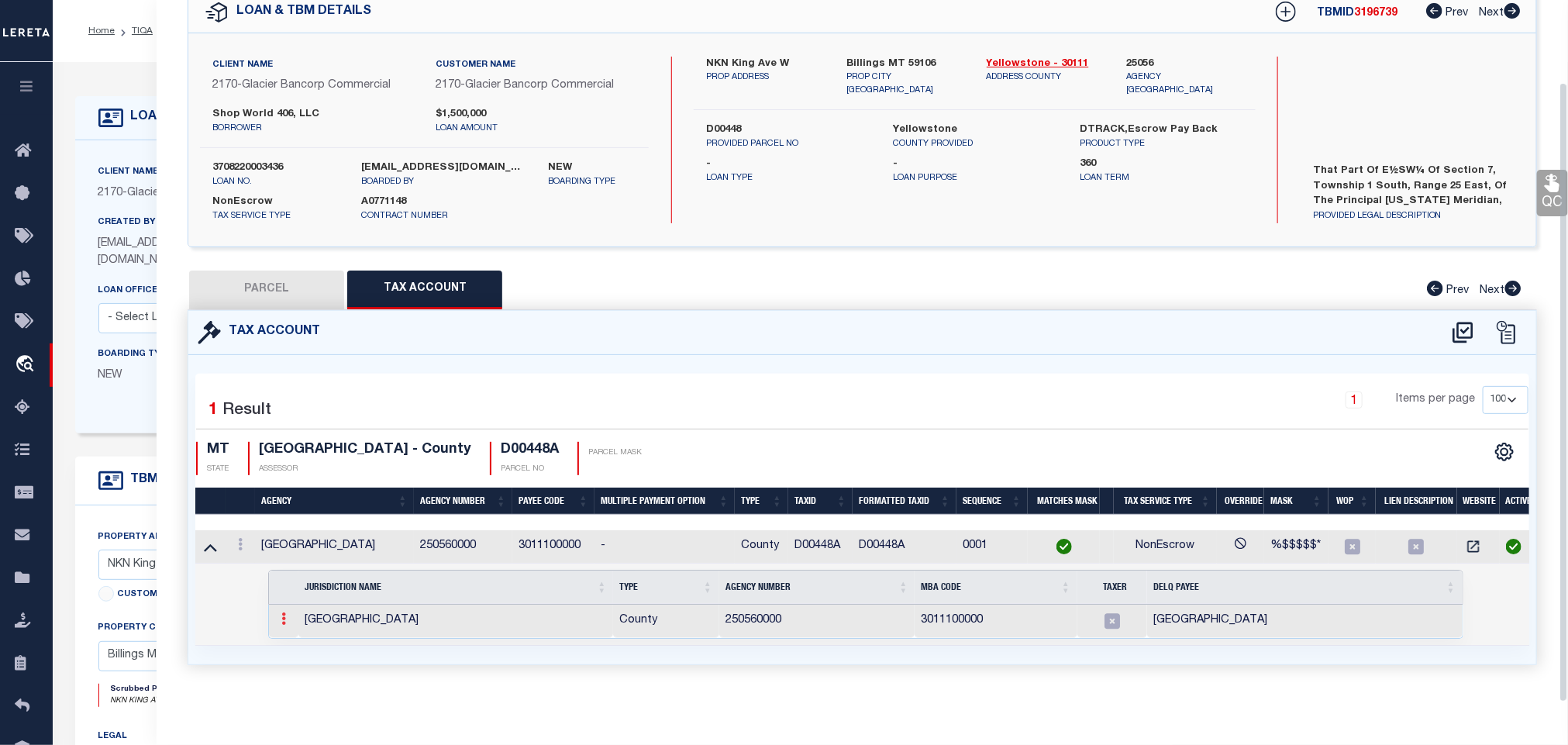
click at [289, 615] on link at bounding box center [284, 621] width 17 height 12
click at [301, 641] on img at bounding box center [303, 644] width 16 height 16
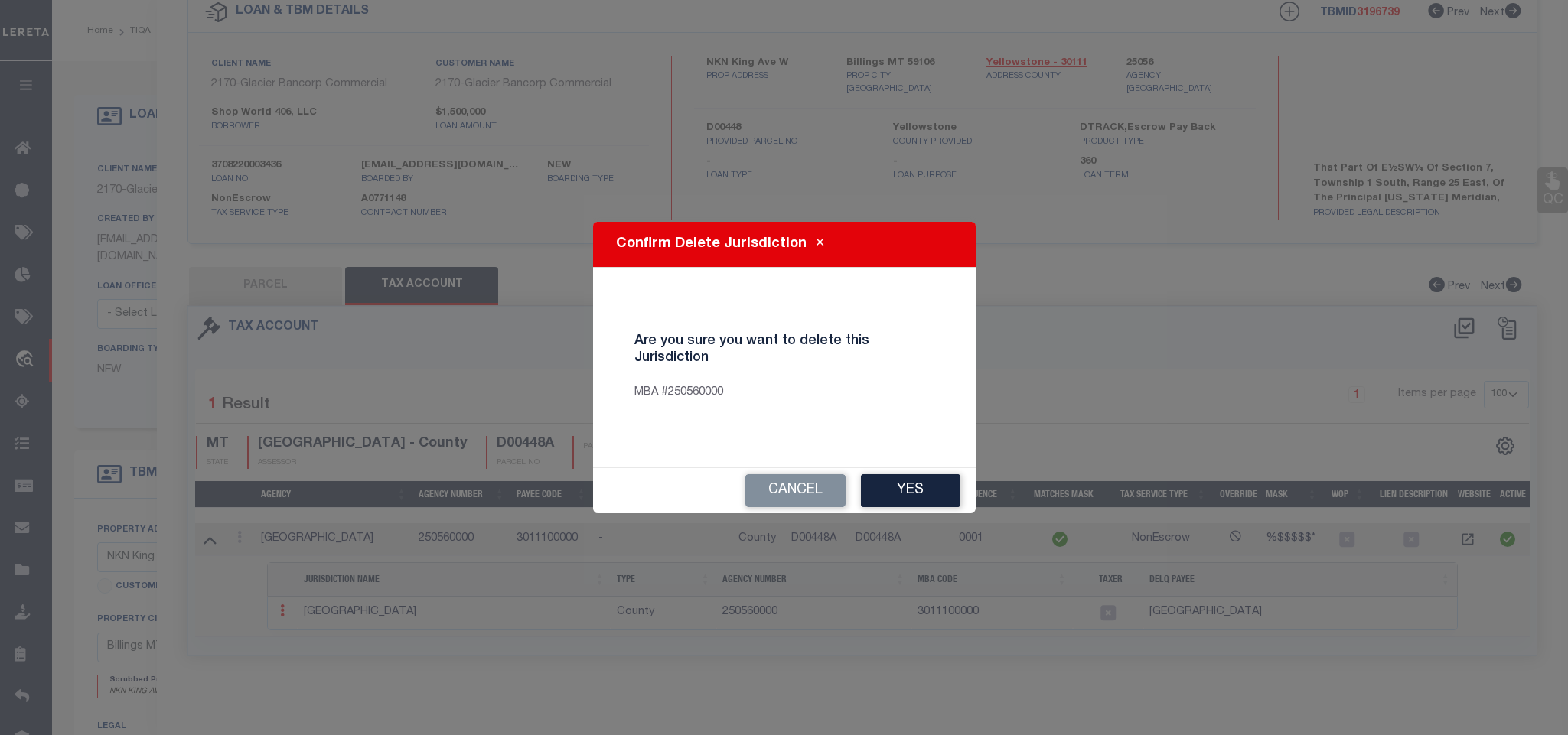
click at [909, 469] on div "Cancel Yes" at bounding box center [784, 490] width 383 height 45
click at [909, 487] on button "Yes" at bounding box center [910, 491] width 100 height 33
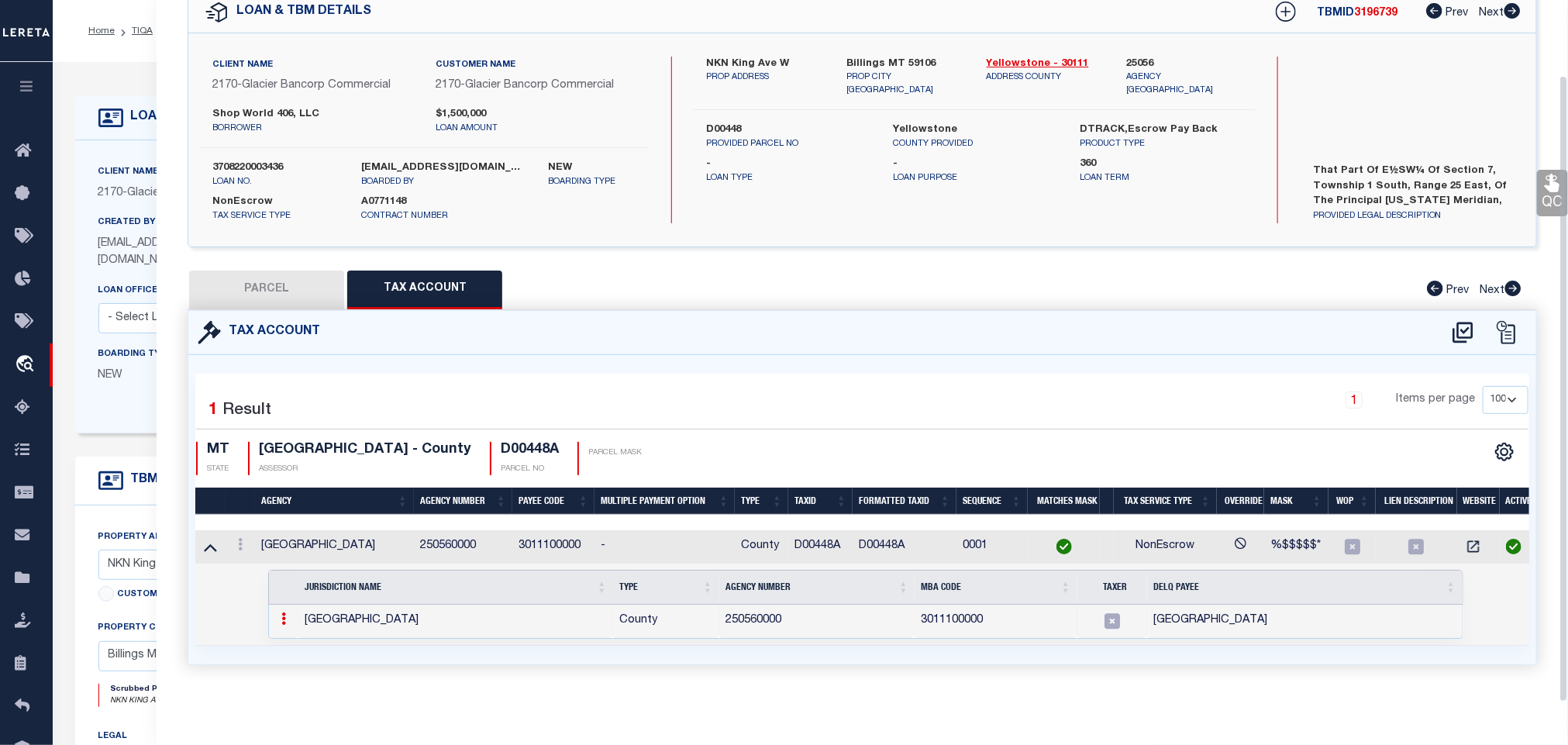
select select "100"
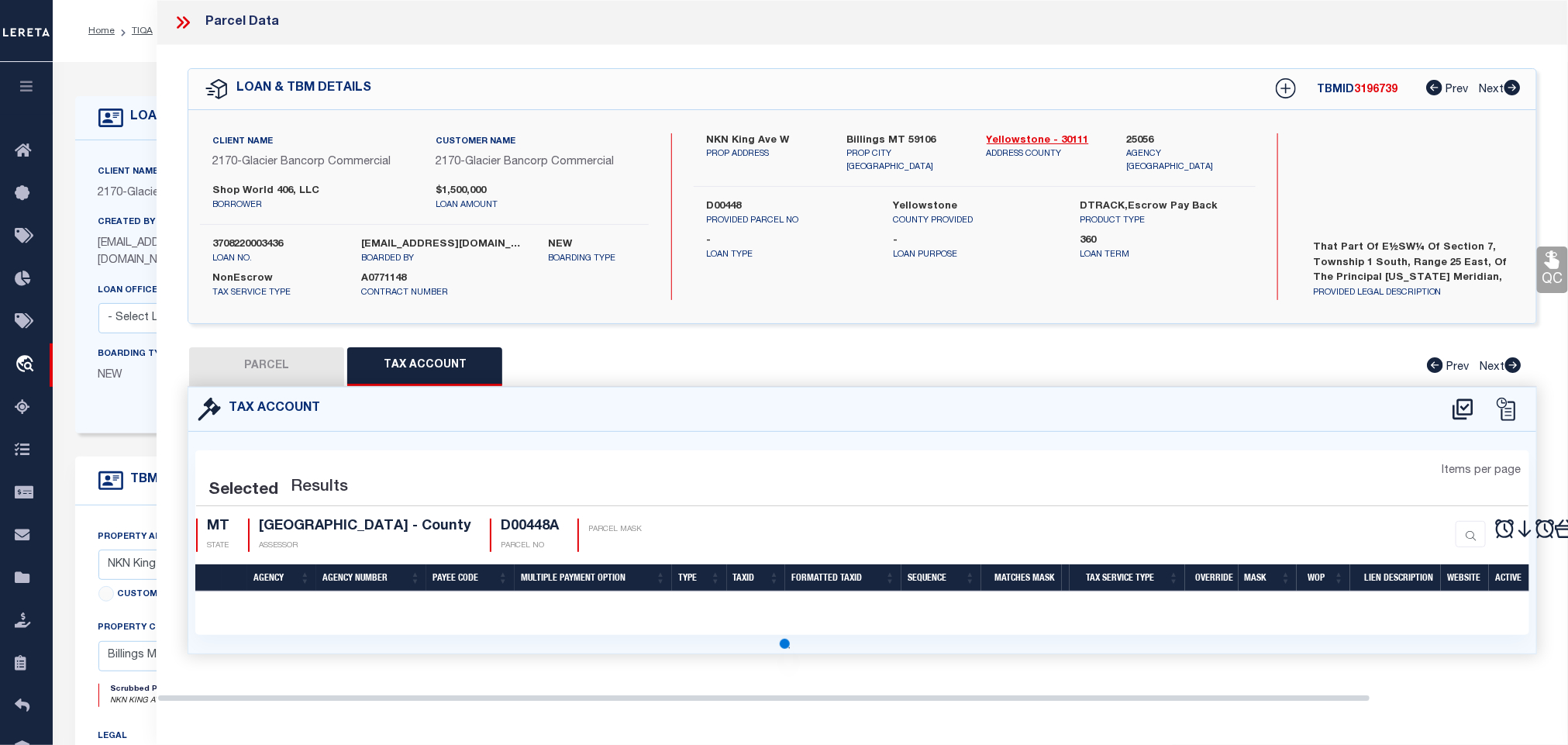
scroll to position [0, 0]
select select "100"
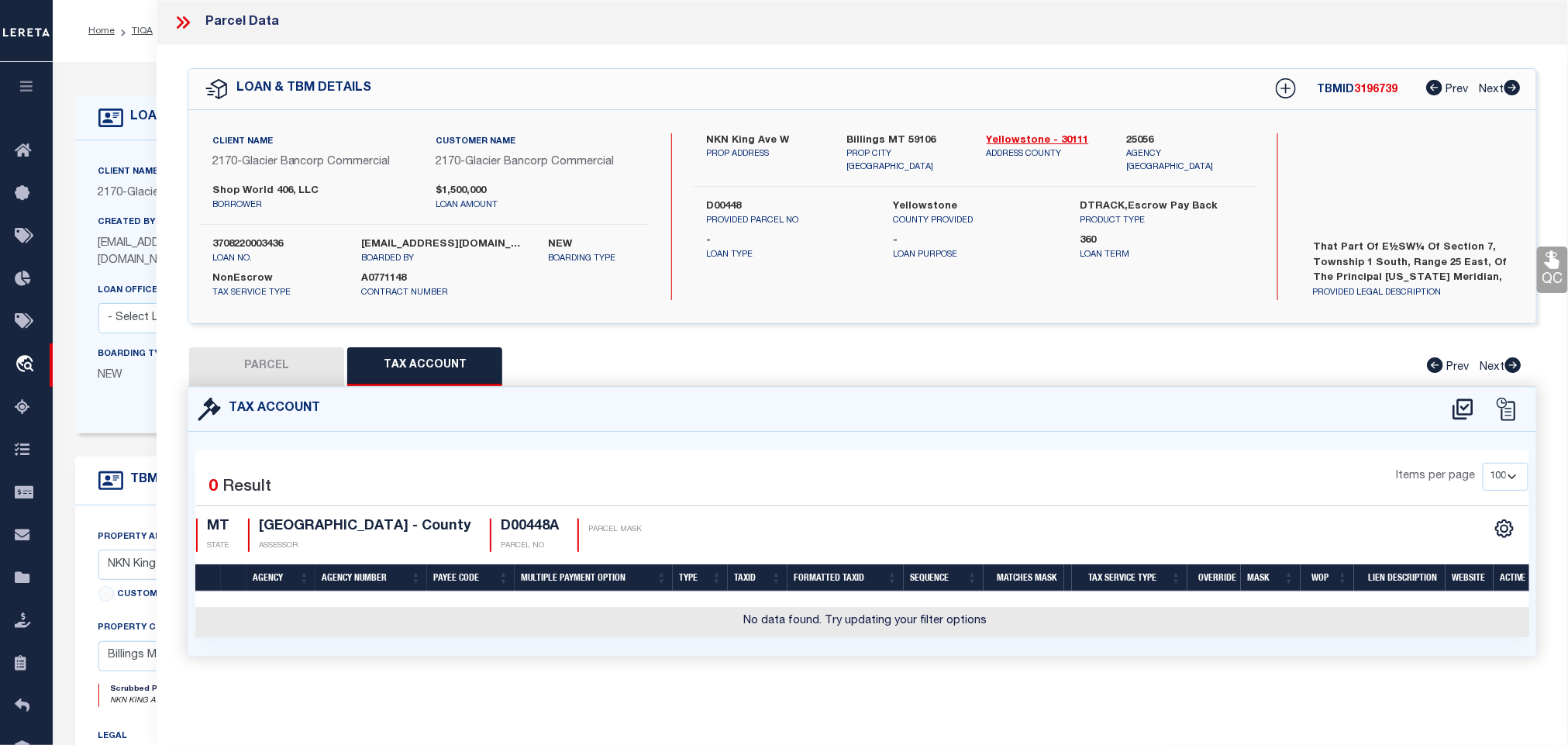
click at [297, 367] on button "PARCEL" at bounding box center [266, 366] width 155 height 39
select select "AS"
select select
checkbox input "false"
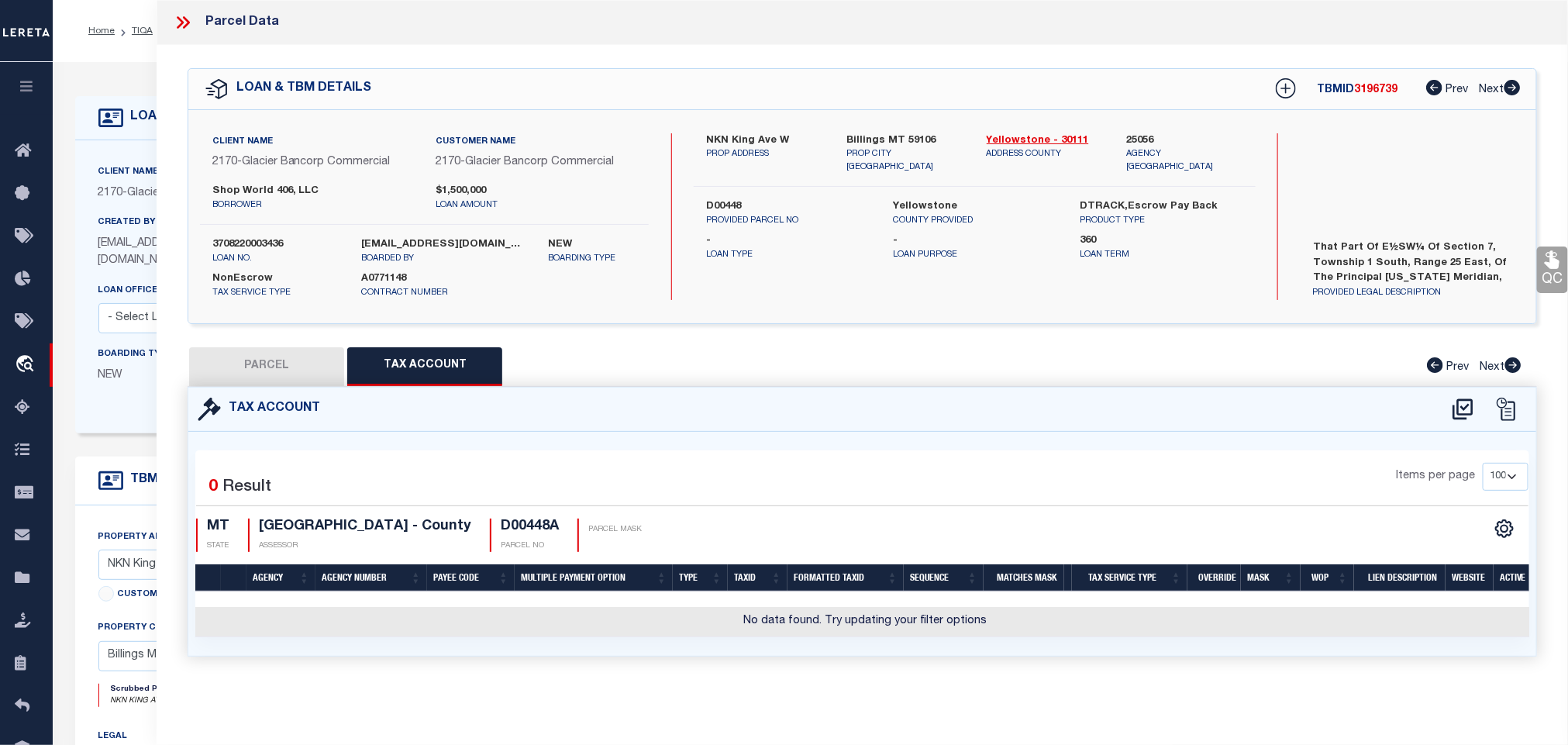
checkbox input "false"
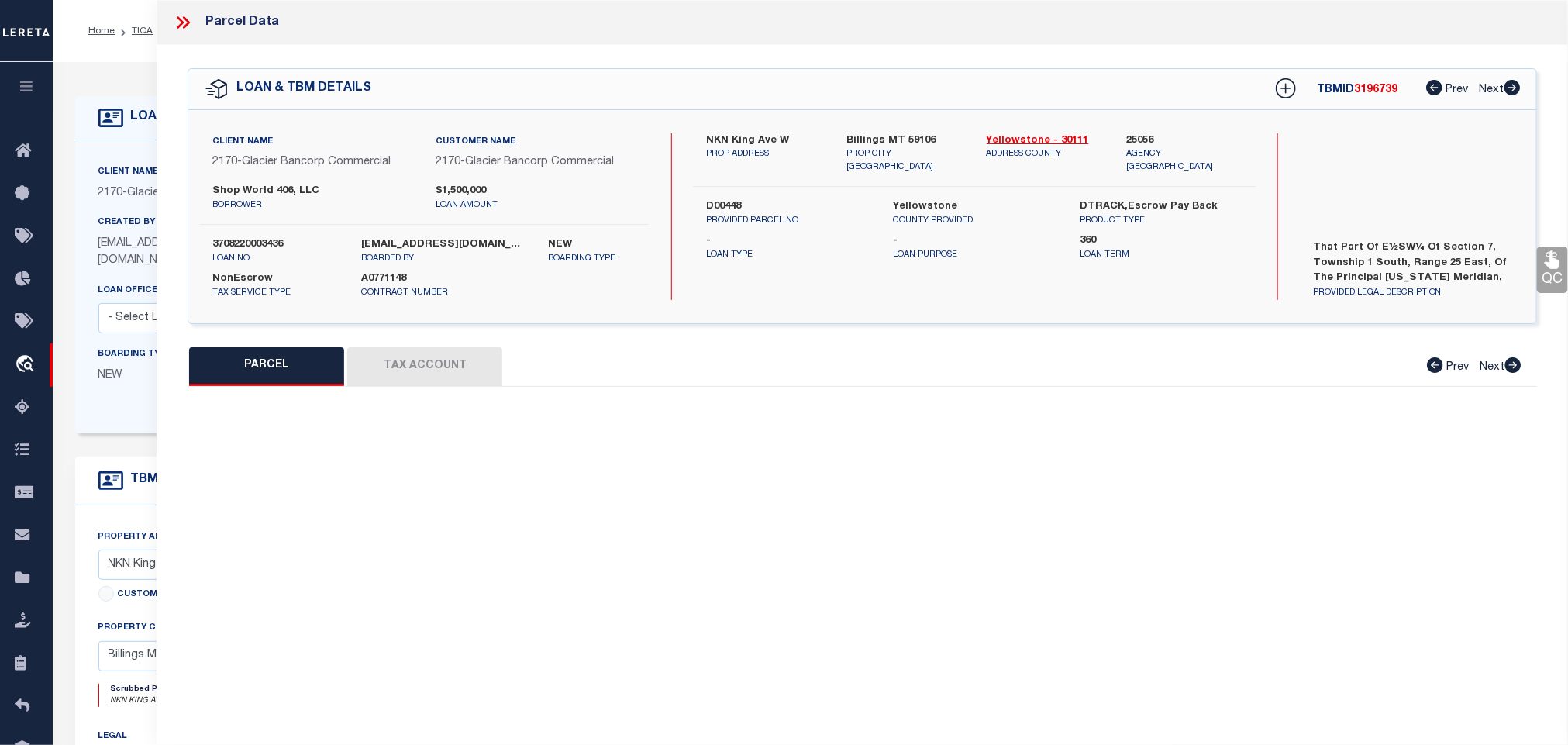
select select "QC"
type input "SHOP WORLD 406 LLC"
select select "AGW"
select select "ADD"
type textarea "S07, T01 S, R25 E, C.O.S. 971, PARCEL 1C, AMEND"
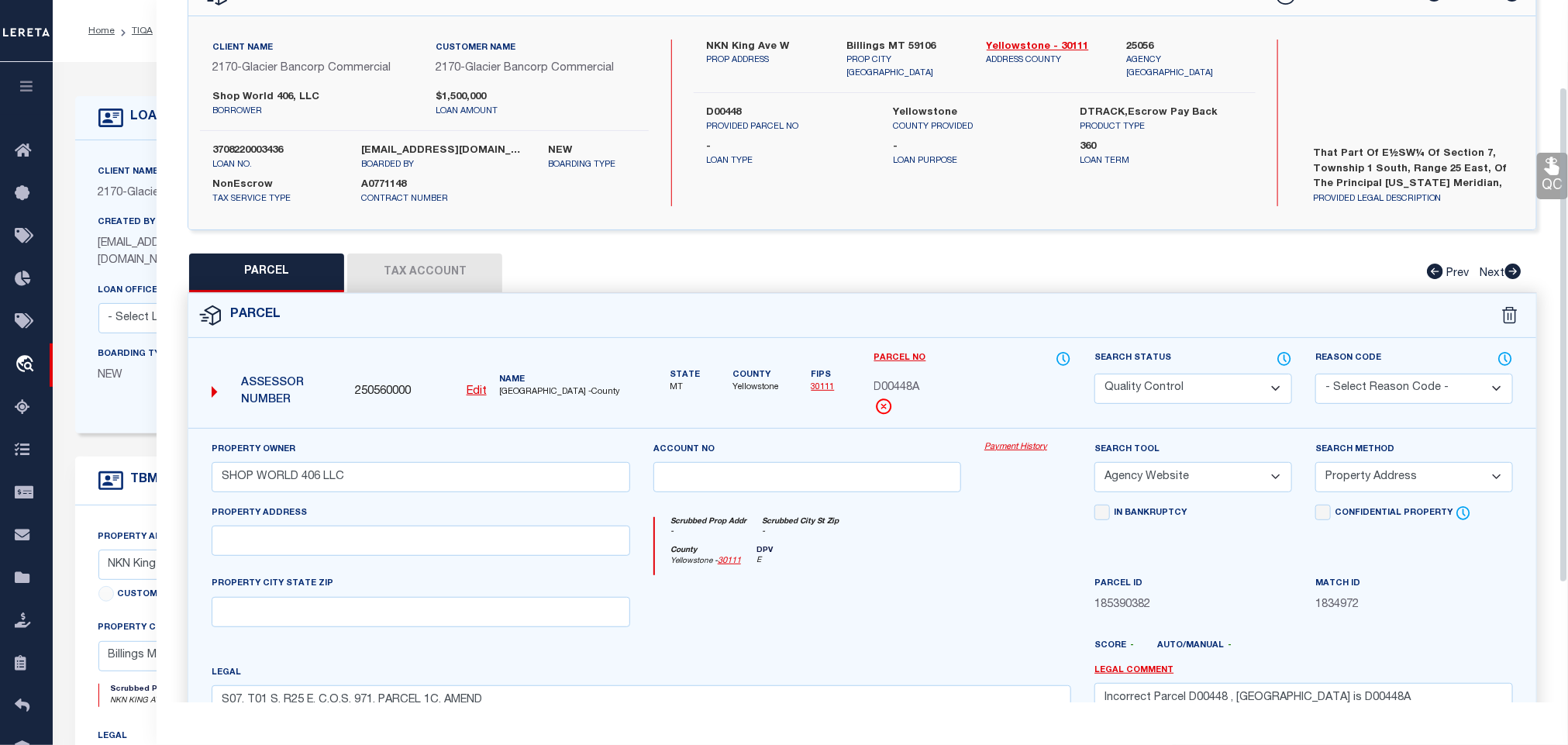
scroll to position [291, 0]
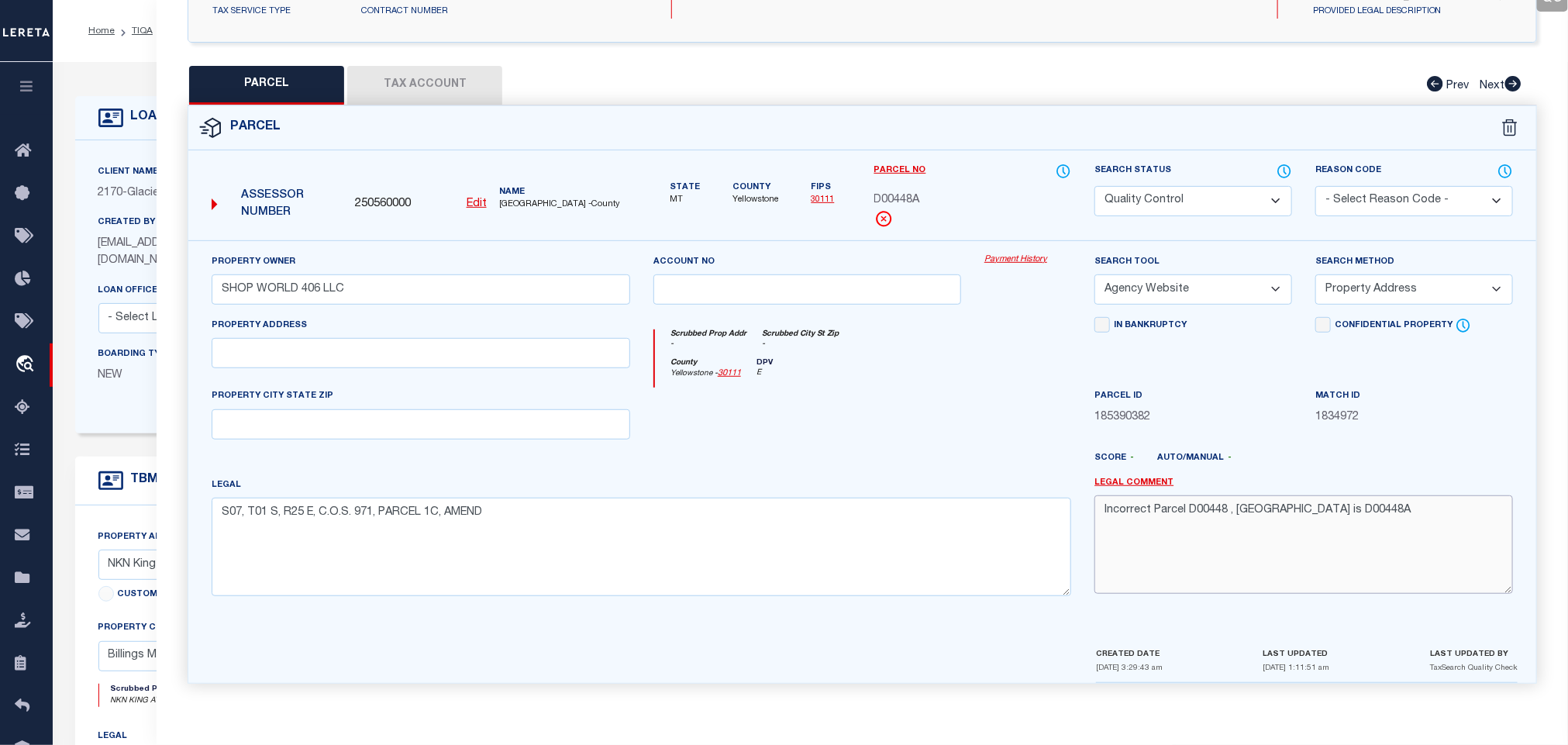
click at [1446, 515] on textarea "Incorrect Parcel D00448 , [GEOGRAPHIC_DATA] is D00448A" at bounding box center [1304, 544] width 419 height 97
drag, startPoint x: 1238, startPoint y: 512, endPoint x: 1501, endPoint y: 510, distance: 263.0
click at [1501, 510] on textarea "Incorrect Parcel D00448 , [GEOGRAPHIC_DATA] is D00448A Parcels are" at bounding box center [1304, 544] width 419 height 97
click at [1189, 512] on textarea "Incorrect Parcel D00448 , Parcels are" at bounding box center [1304, 544] width 419 height 97
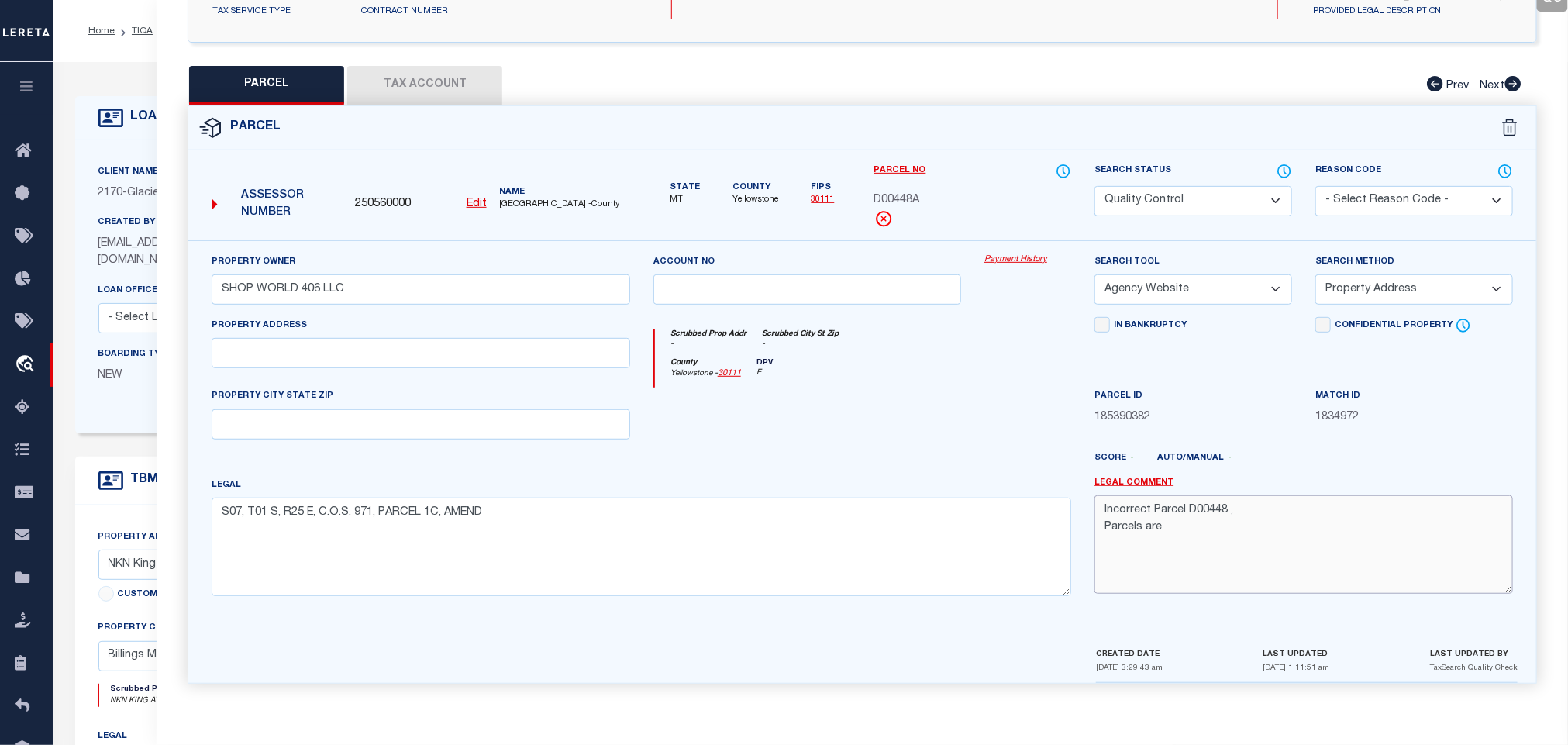
click at [1103, 522] on textarea "Incorrect Parcel D00448 , Parcels are" at bounding box center [1304, 544] width 419 height 97
paste textarea "D00448"
click at [1231, 527] on textarea "Incorrect Parcel D00448 , D00448 Parcels are" at bounding box center [1304, 544] width 419 height 97
type textarea "Incorrect Parcel D00448 , D00448 Parcels are Subdivided/ Please provide the com…"
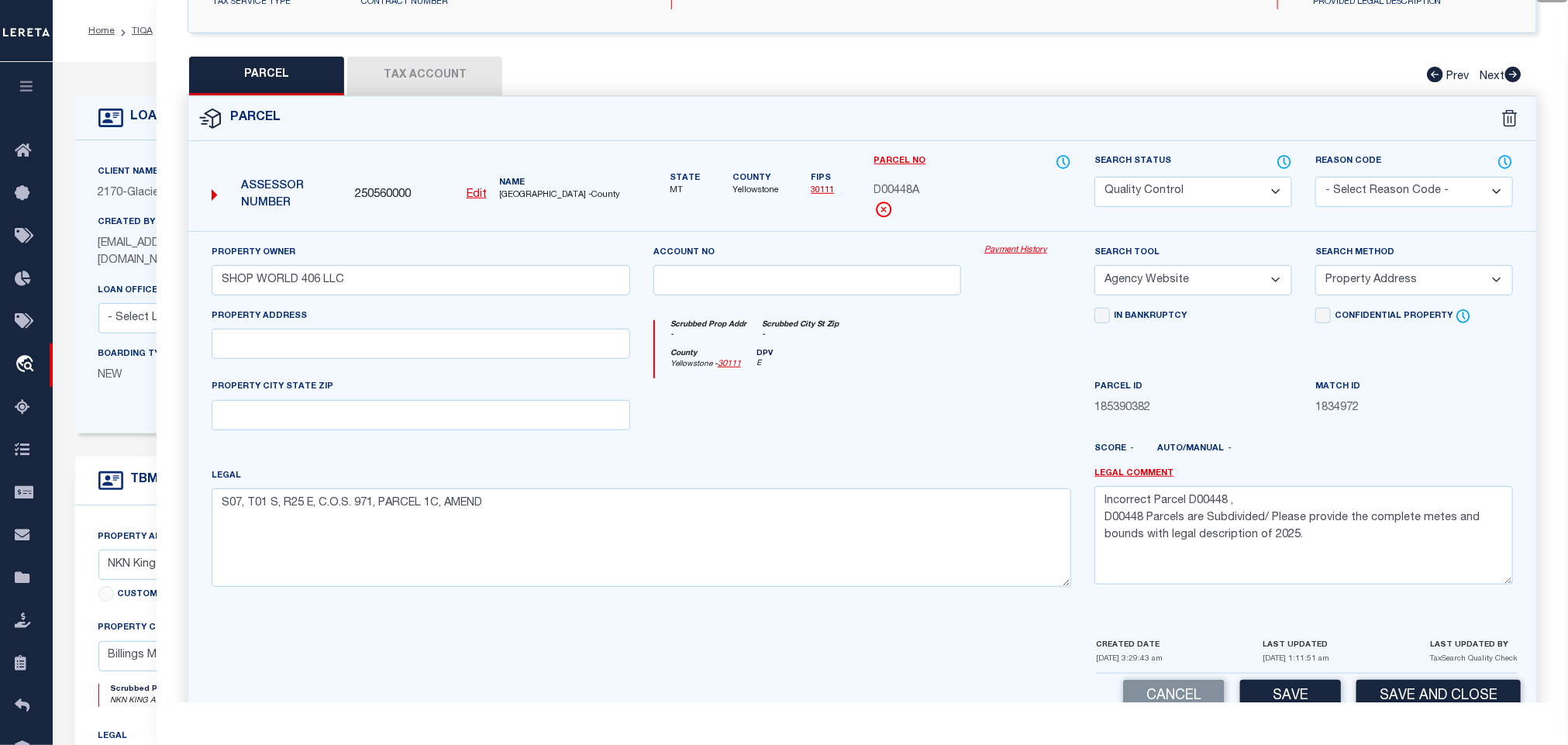
click at [1234, 187] on select "Automated Search Bad Parcel Complete Duplicate Parcel High Dollar Reporting In …" at bounding box center [1193, 191] width 197 height 30
select select "ND"
click at [1095, 178] on select "Automated Search Bad Parcel Complete Duplicate Parcel High Dollar Reporting In …" at bounding box center [1193, 191] width 197 height 30
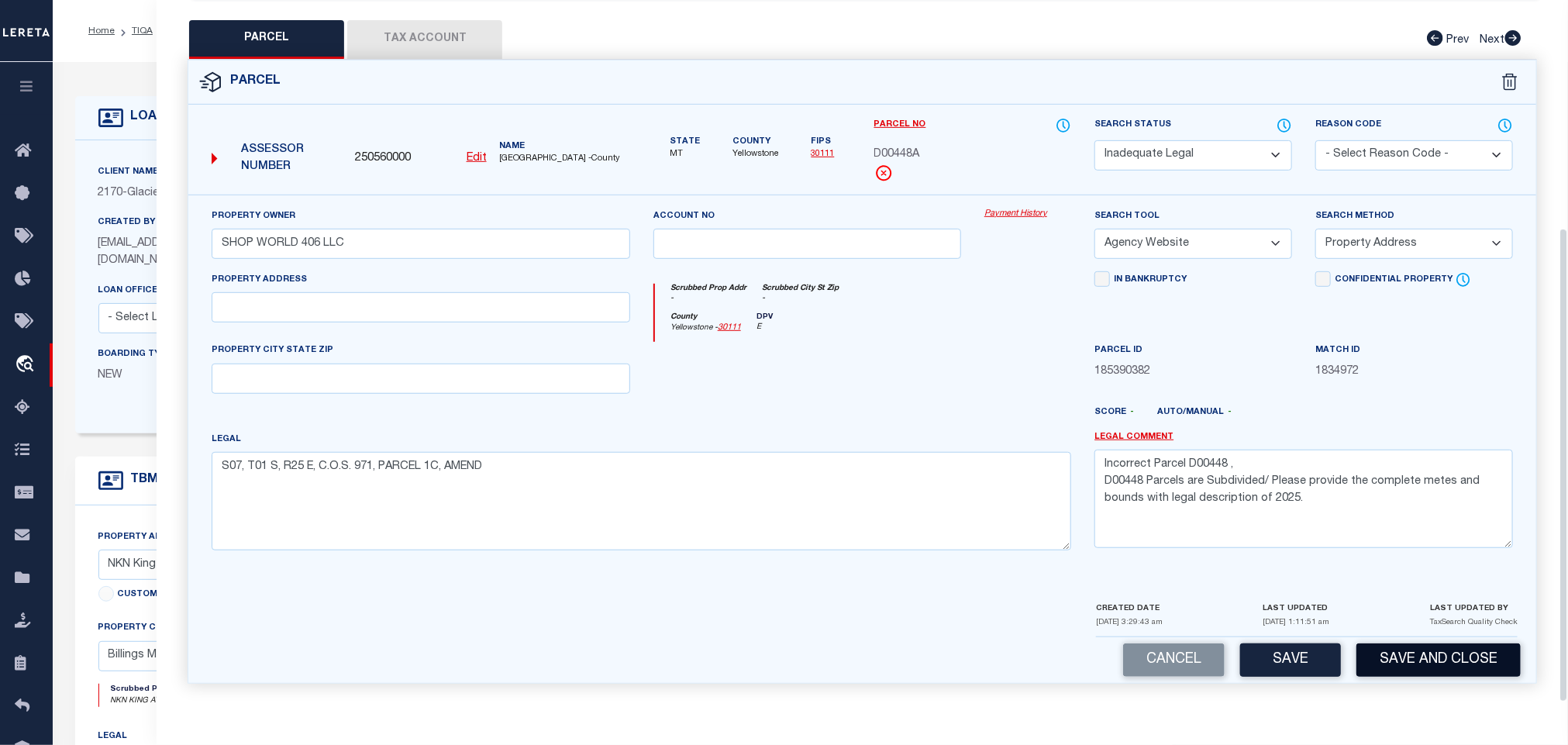
click at [1419, 654] on button "Save and Close" at bounding box center [1439, 660] width 165 height 34
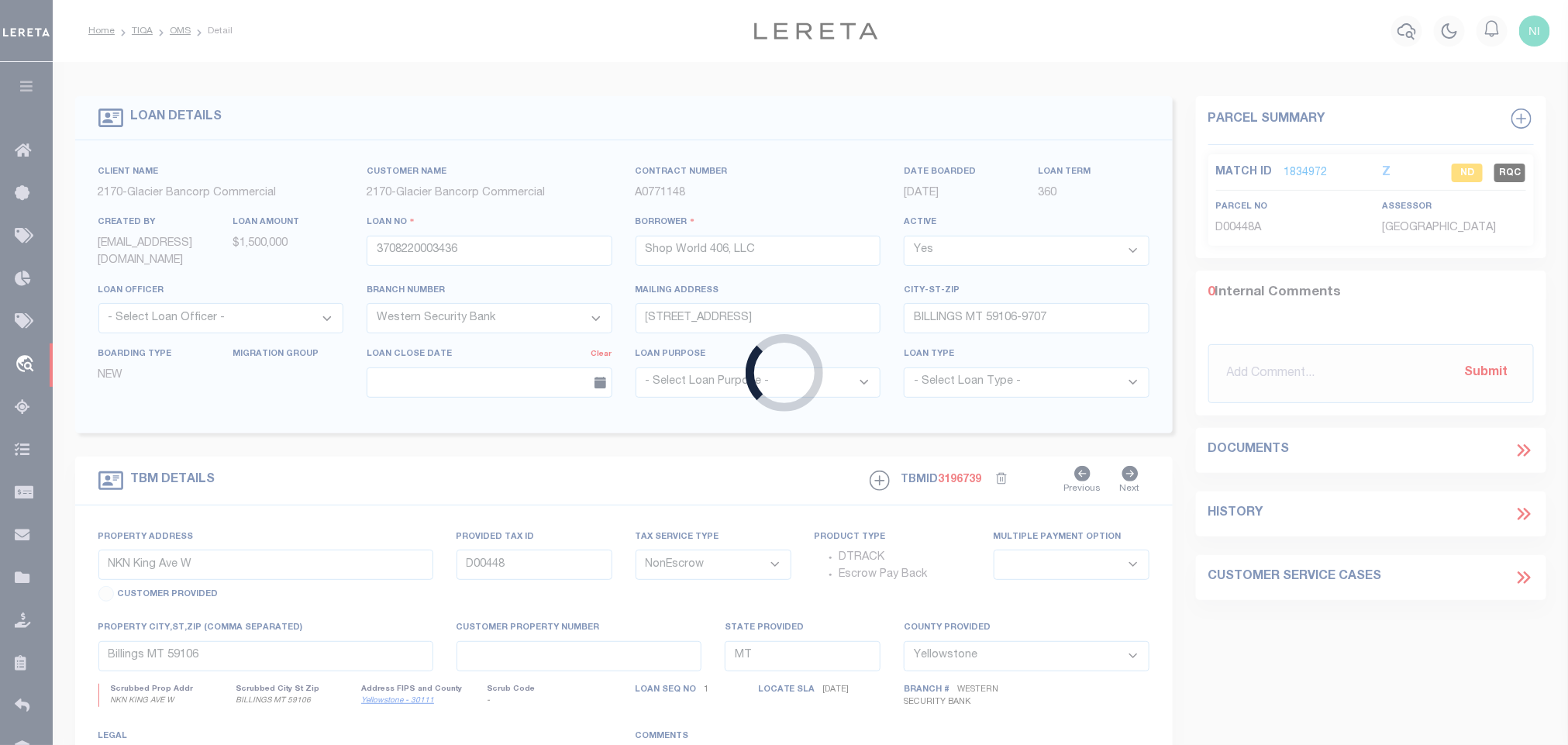
select select
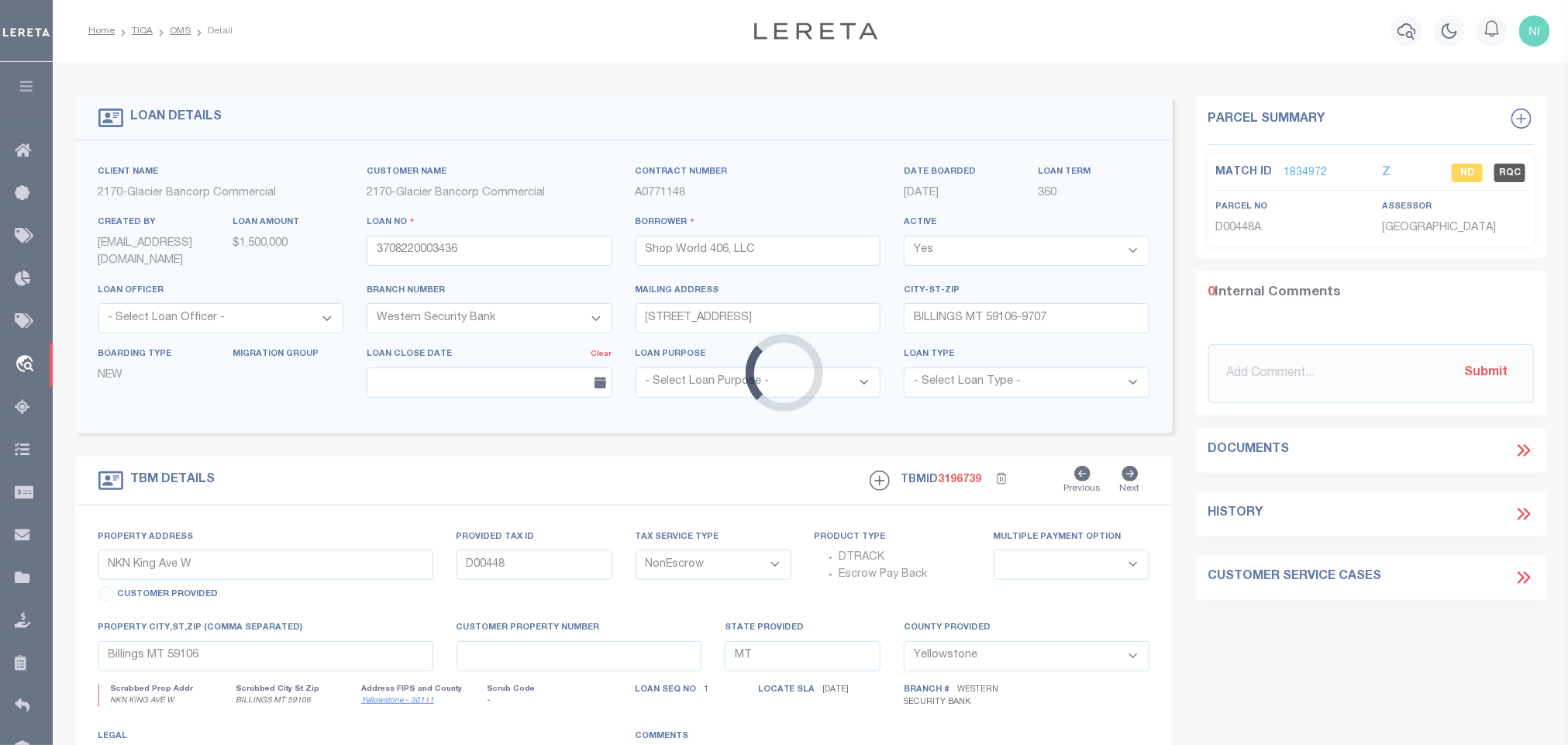
select select "4573"
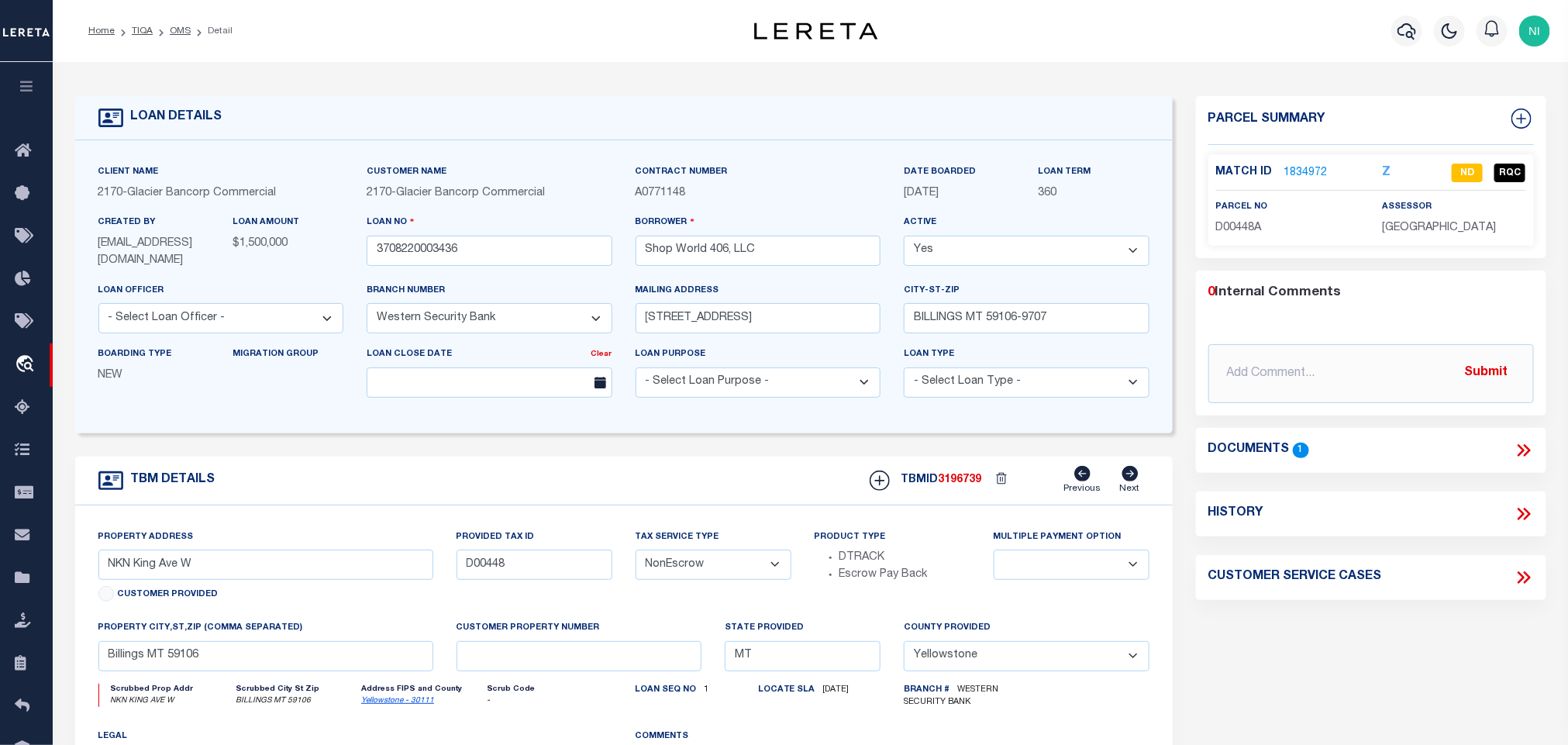
select select
click at [181, 27] on link "OMS" at bounding box center [180, 31] width 21 height 9
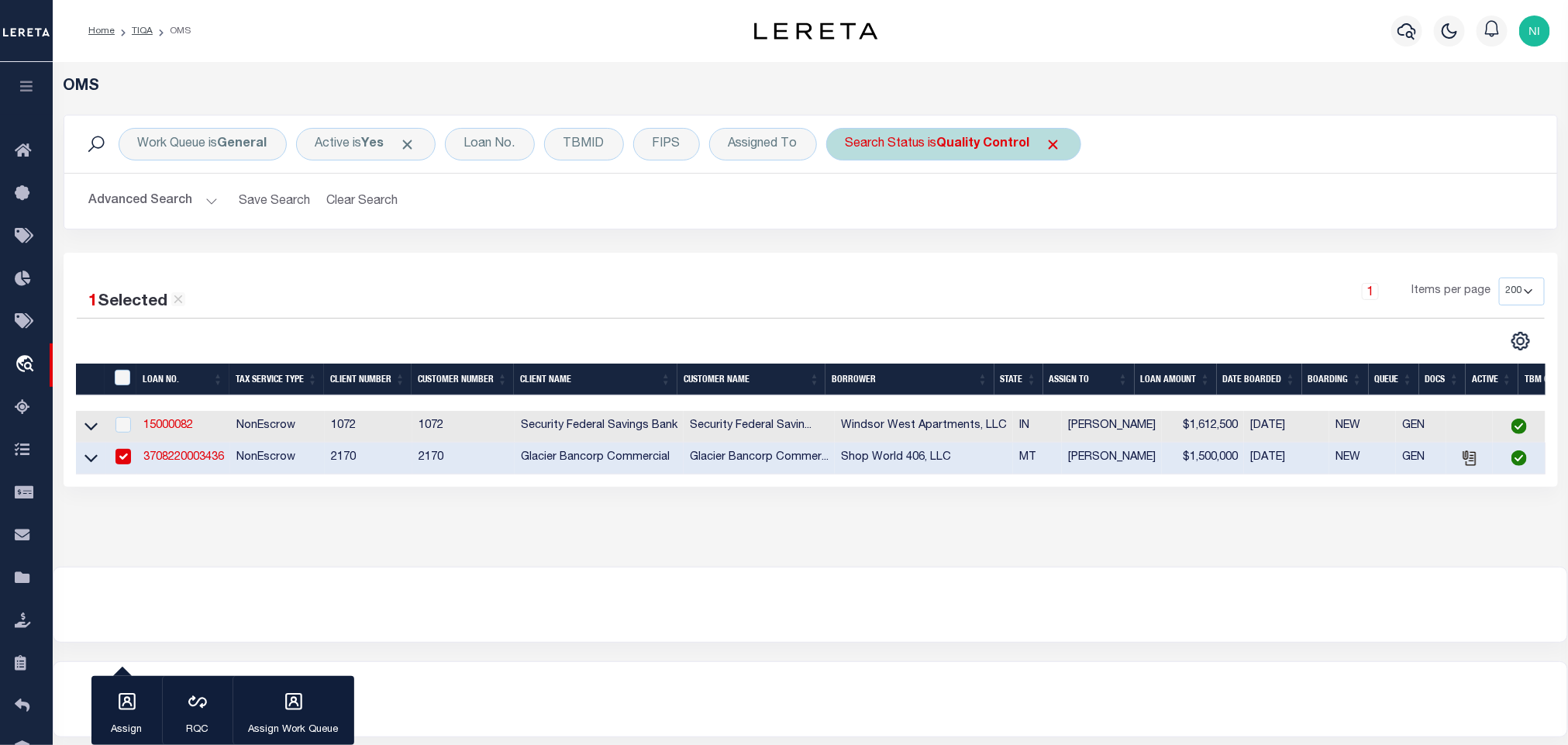
click at [968, 134] on div "Search Status is Quality Control" at bounding box center [954, 144] width 255 height 33
select select "QC"
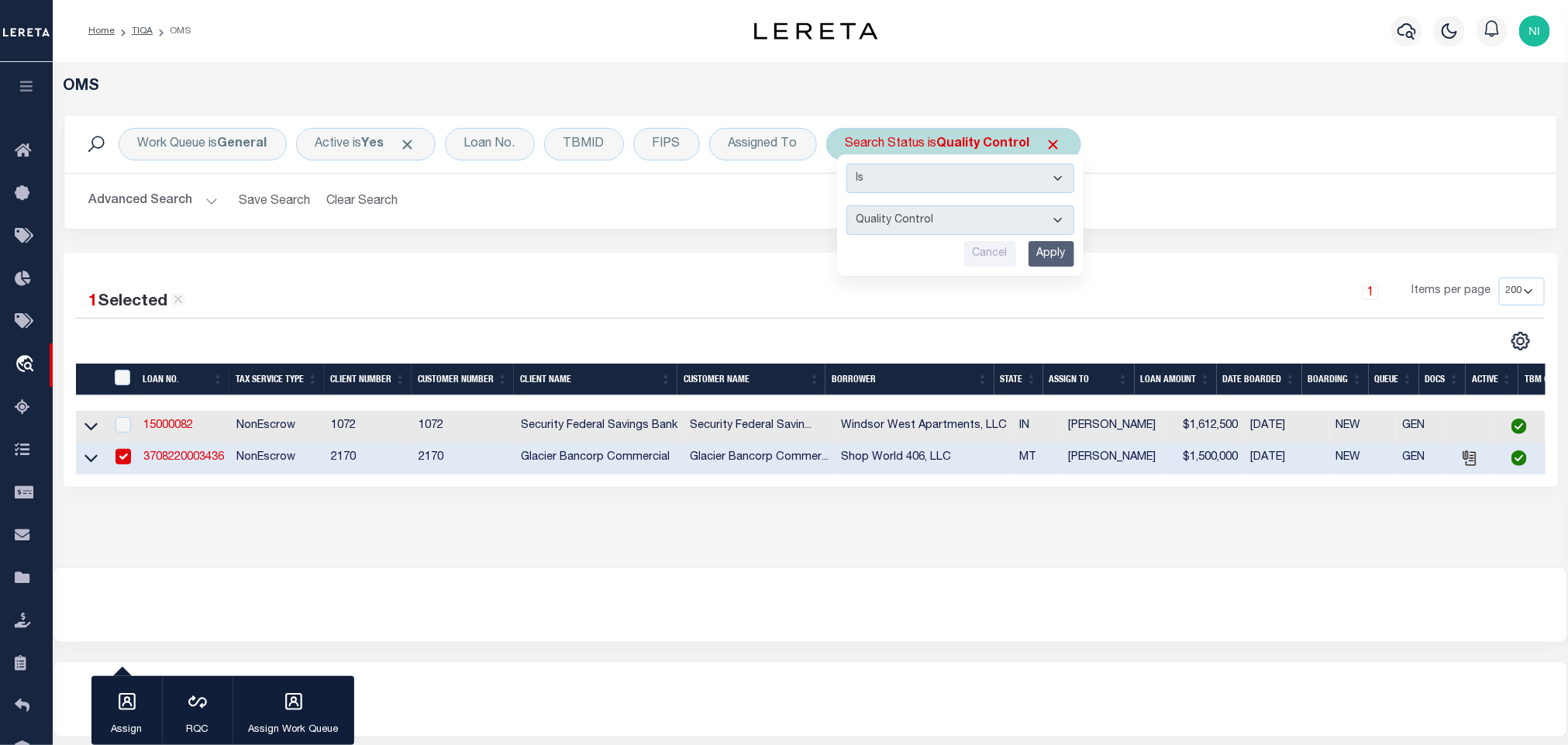
click at [1050, 251] on input "Apply" at bounding box center [1051, 254] width 46 height 26
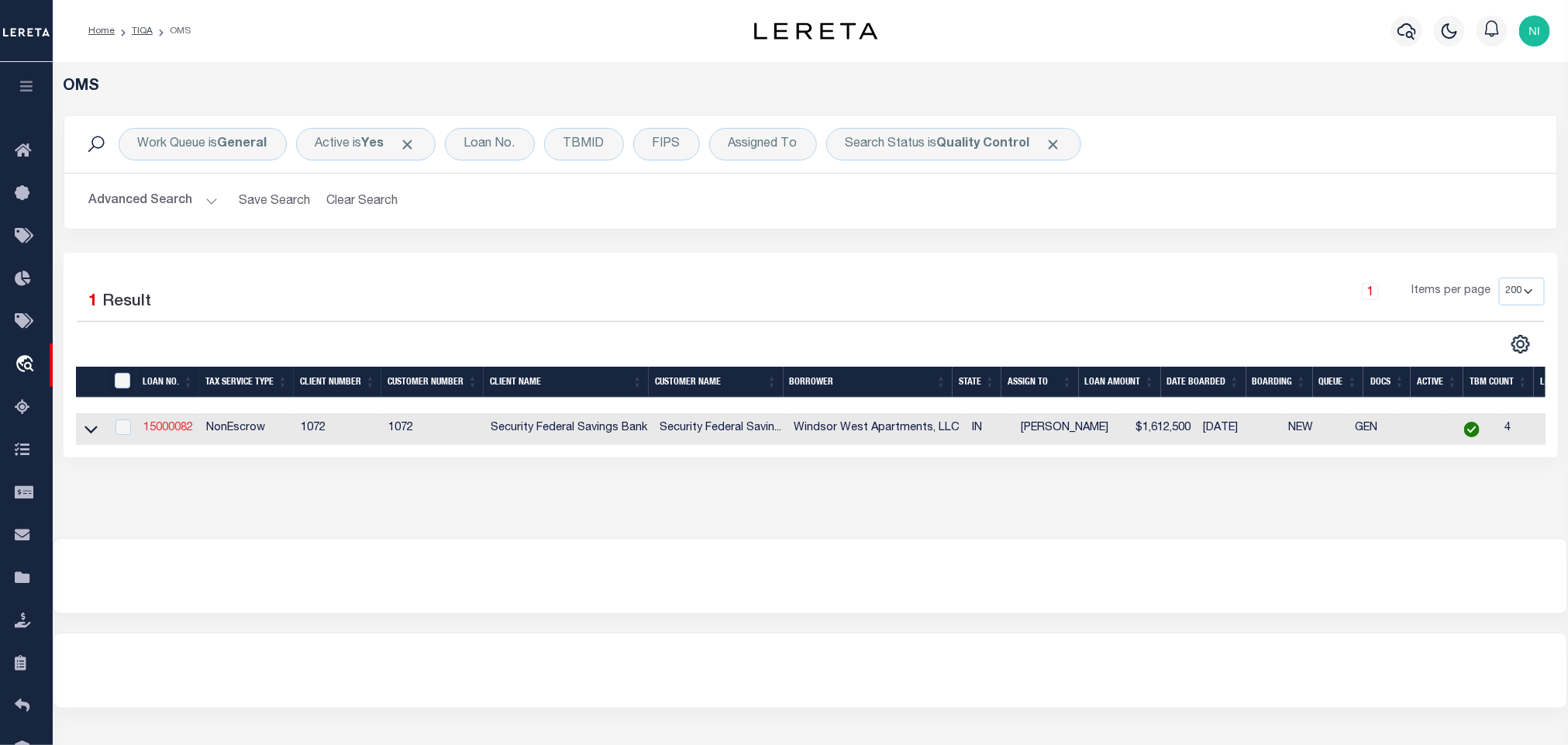
click at [173, 429] on link "15000082" at bounding box center [168, 428] width 50 height 11
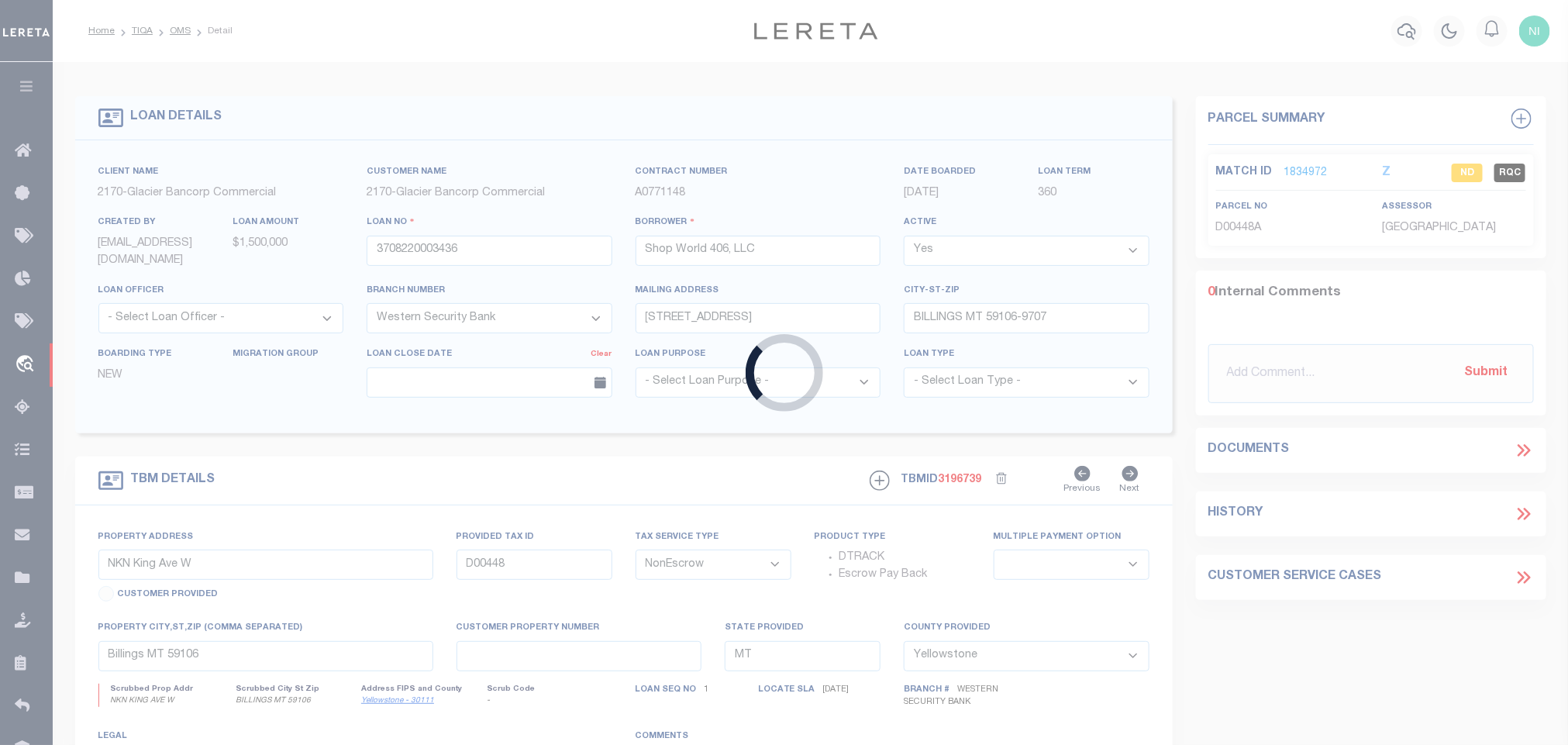
type input "15000082"
type input "Windsor West Apartments, LLC"
select select
select select "10"
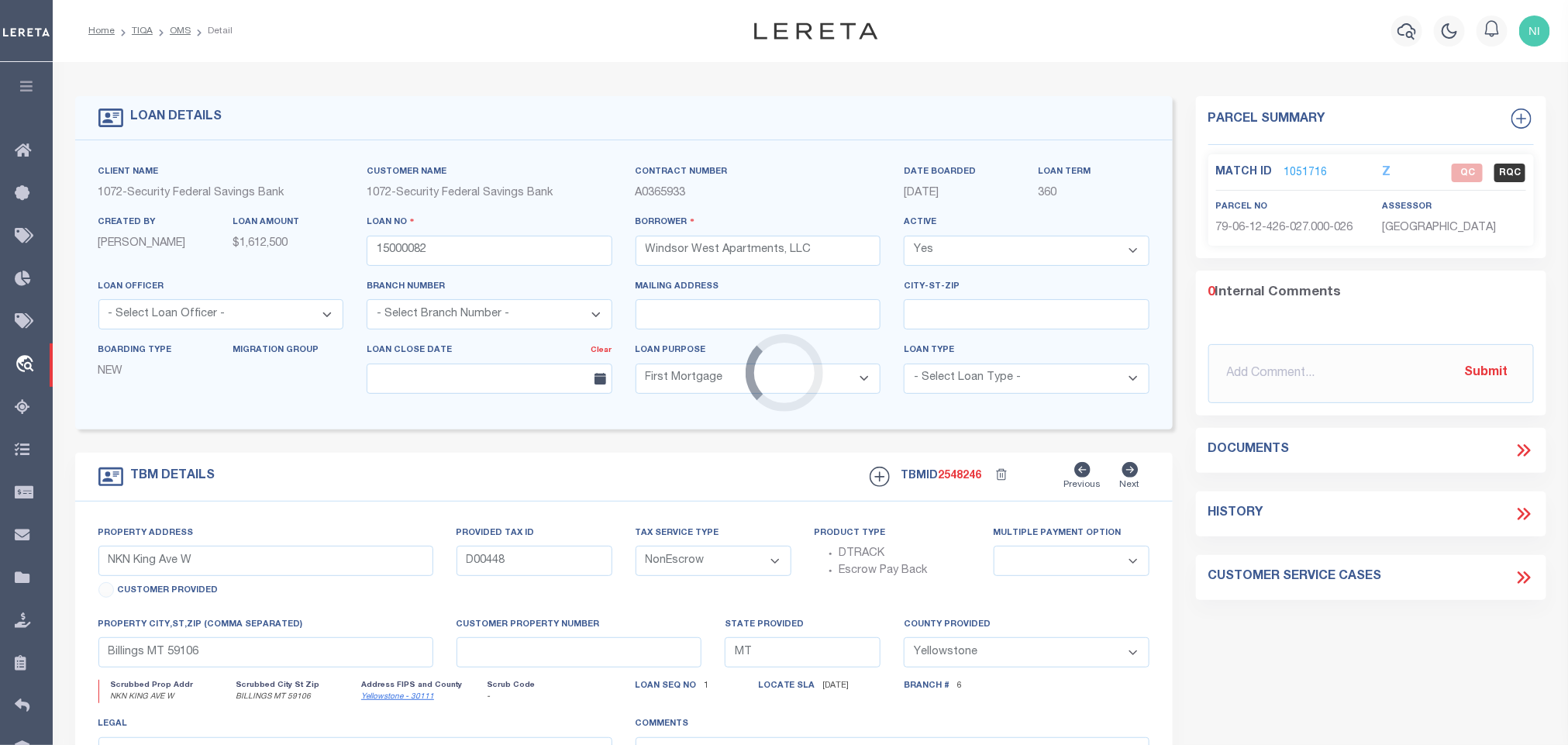
select select "382"
type input "[STREET_ADDRESS][PERSON_NAME]"
select select
type input "[GEOGRAPHIC_DATA] IN 47906"
type input "IN"
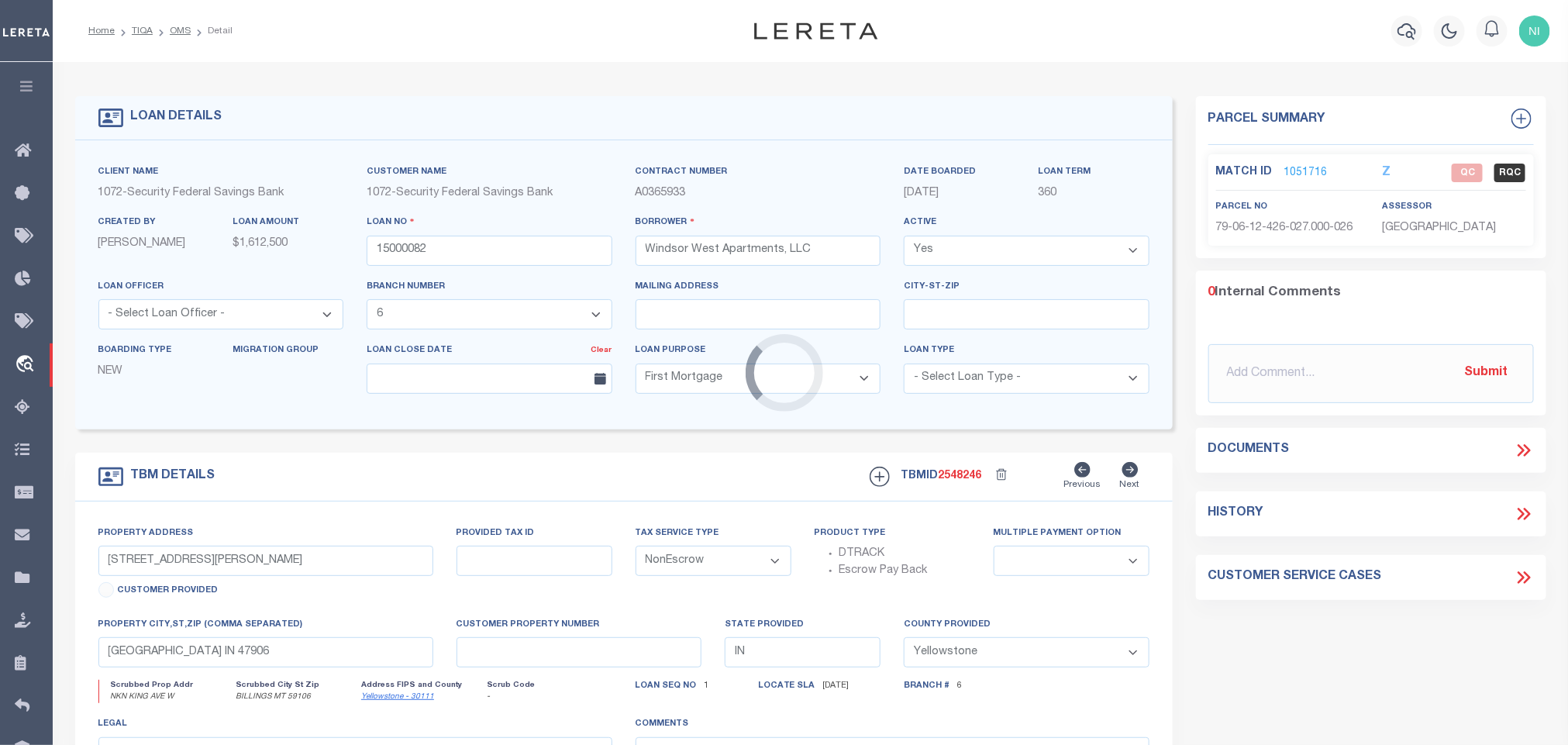
select select "Tippecanoe"
type textarea "L ipsu do sit Ametconse Adipisc el Seddoei 54, Temporin 12 Utlab, Etdol 8 Magn,…"
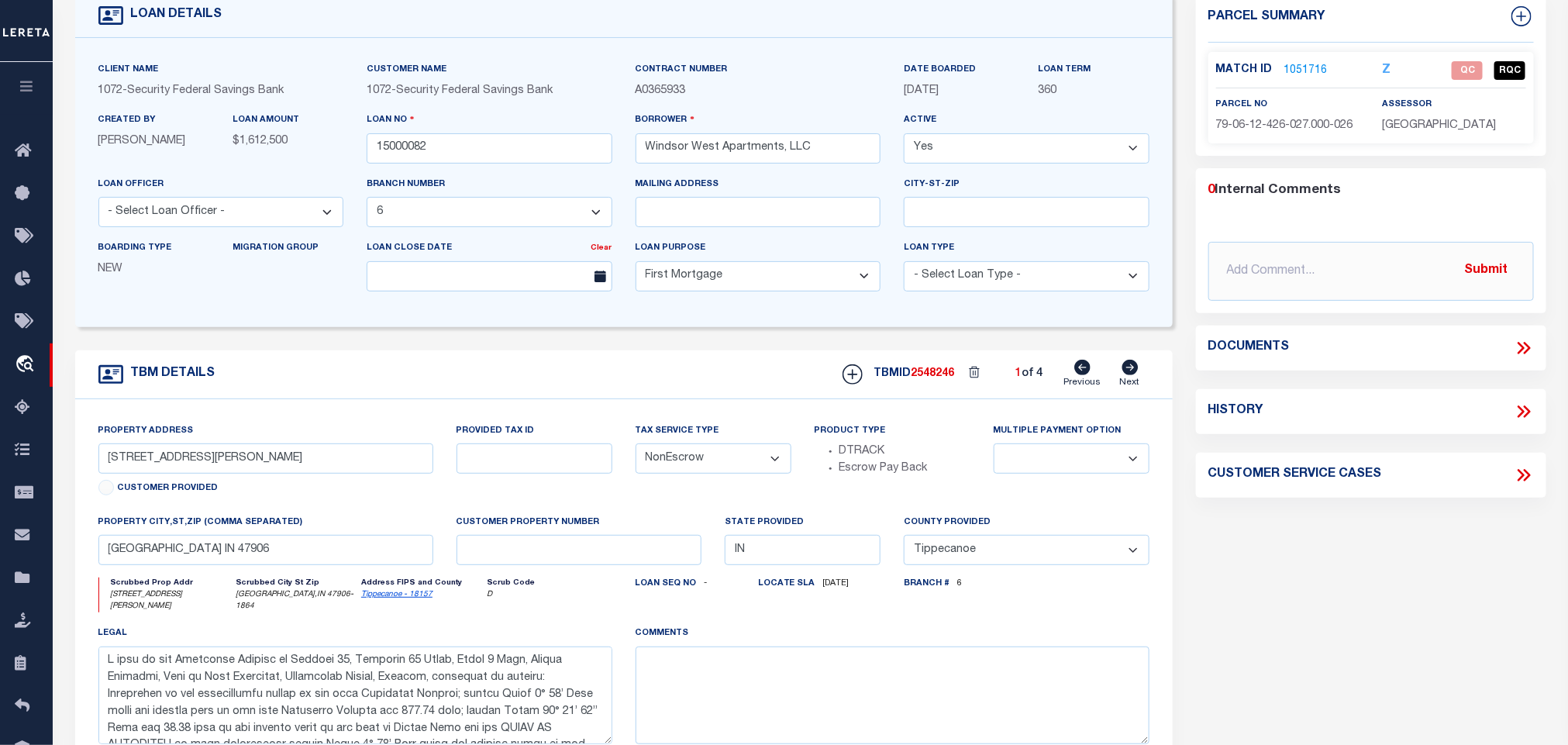
scroll to position [116, 0]
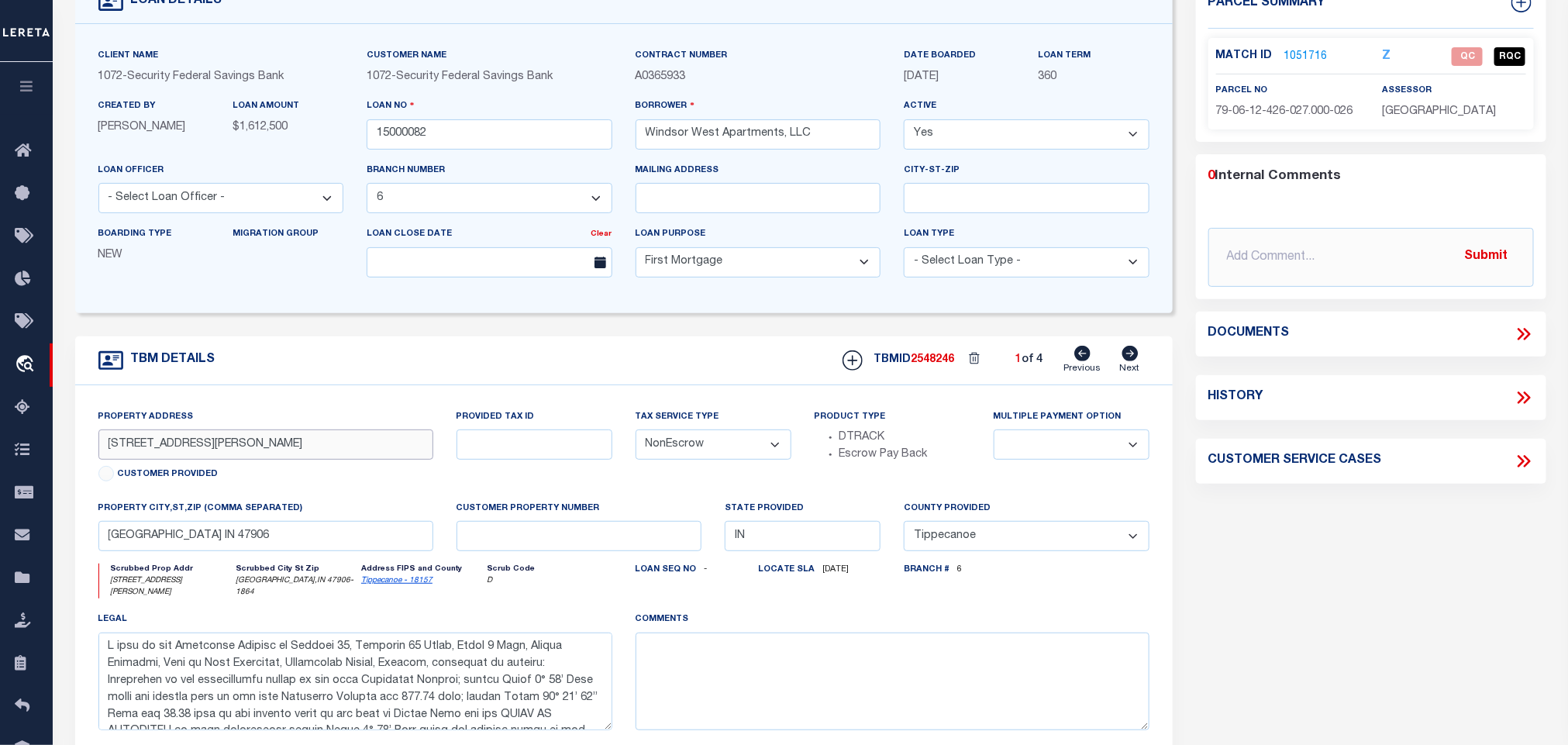
click at [293, 445] on input "[STREET_ADDRESS][PERSON_NAME]" at bounding box center [265, 444] width 334 height 30
click at [1301, 60] on link "1051716" at bounding box center [1306, 57] width 43 height 16
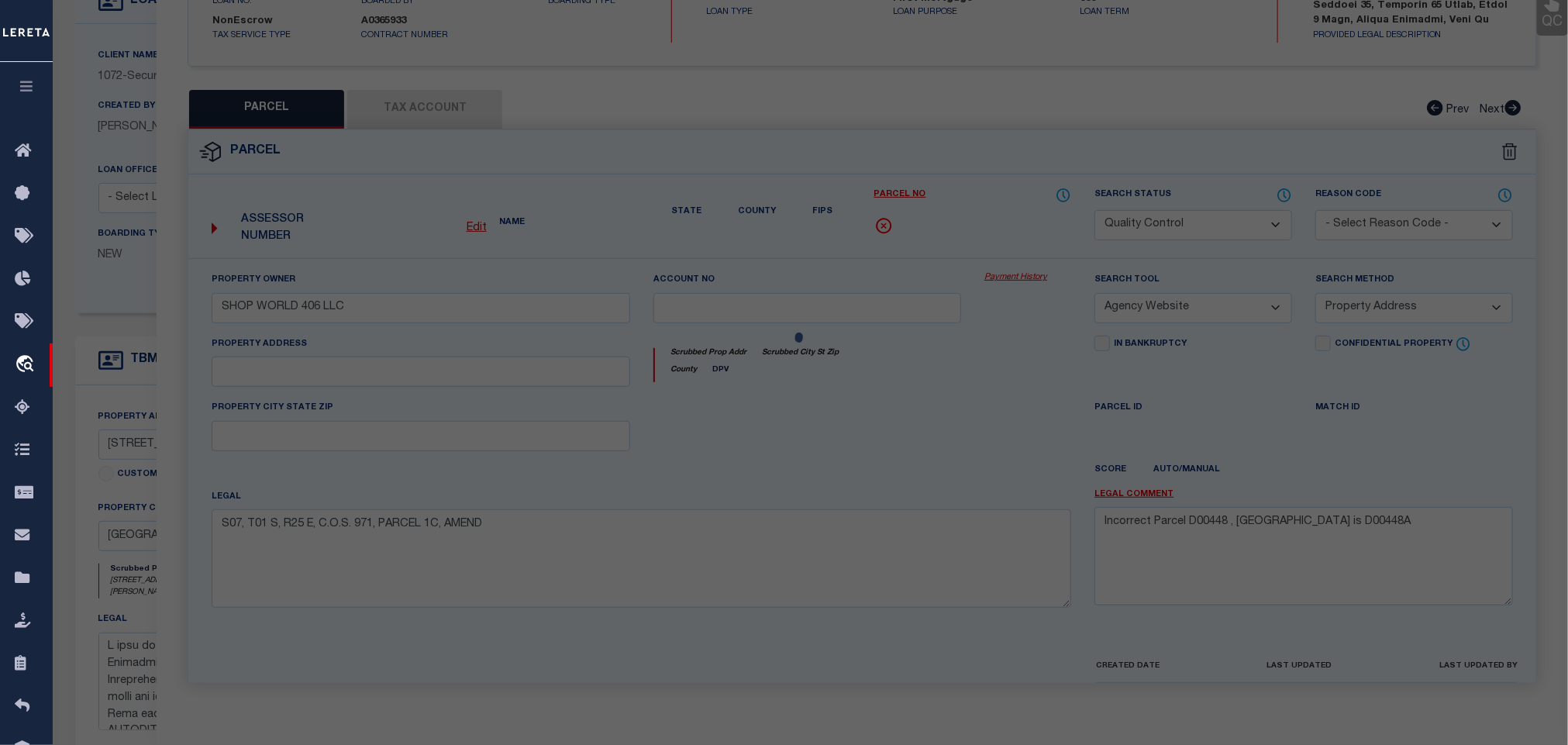
select select "AS"
select select
checkbox input "false"
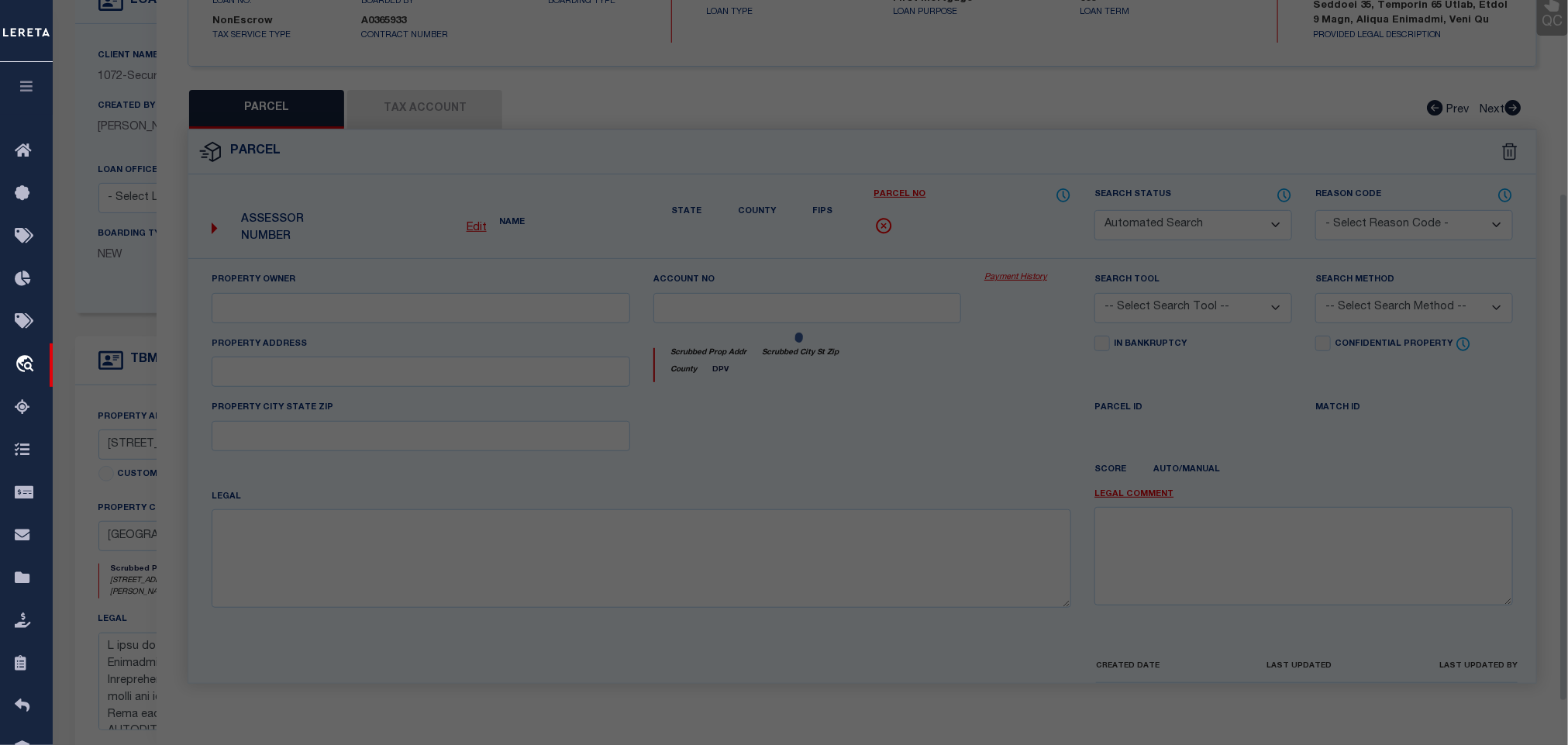
select select "QC"
type input "Windsor West Apartments, LLC"
select select "AGW"
select select "ADD"
type input "[STREET_ADDRESS][PERSON_NAME]"
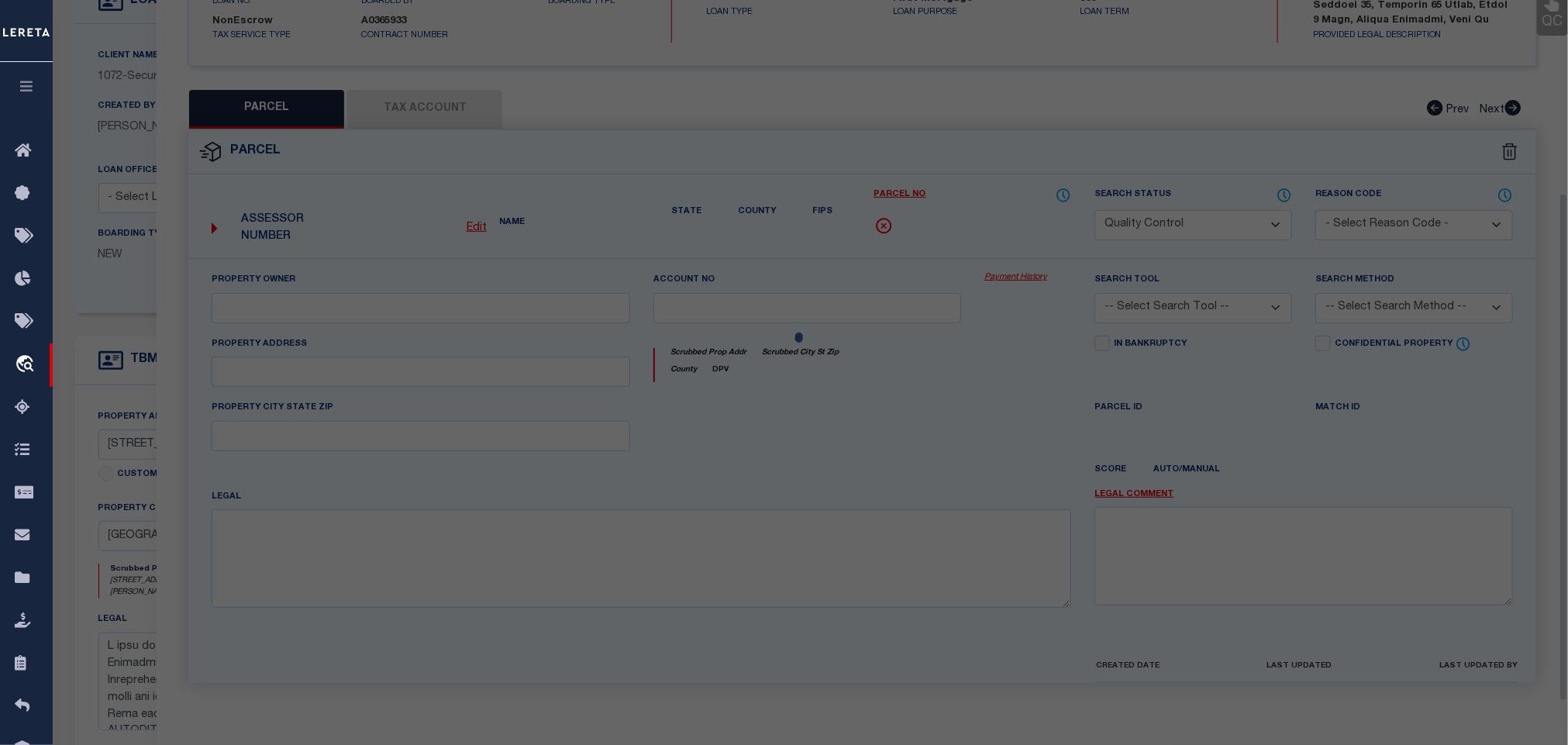
type input "[GEOGRAPHIC_DATA] IN 47906"
type textarea "PT SE SEC 12 TWP 23 R5 0.393 A PER SURVEY"
type textarea "Bad parcel"
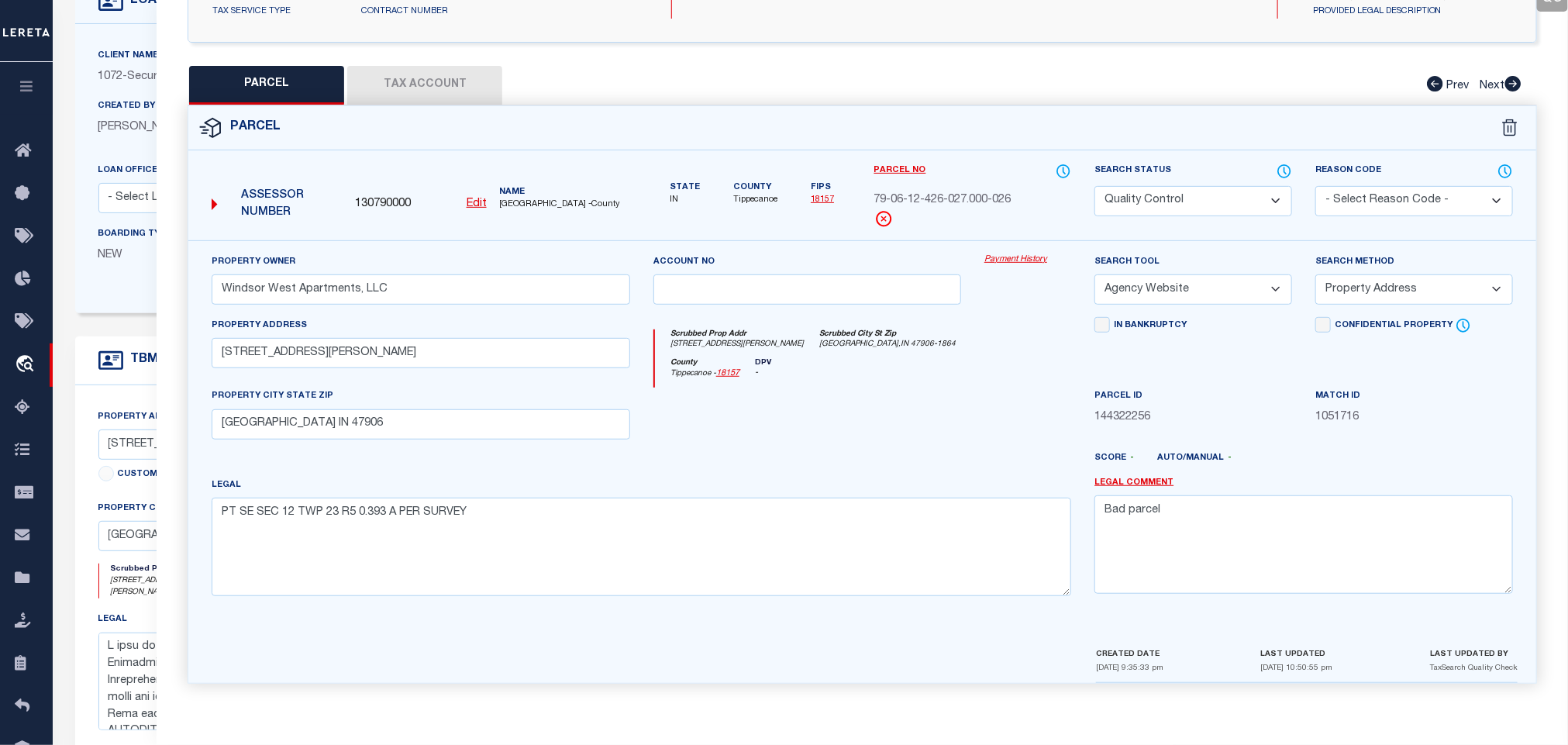
click at [1281, 163] on icon at bounding box center [1284, 172] width 16 height 17
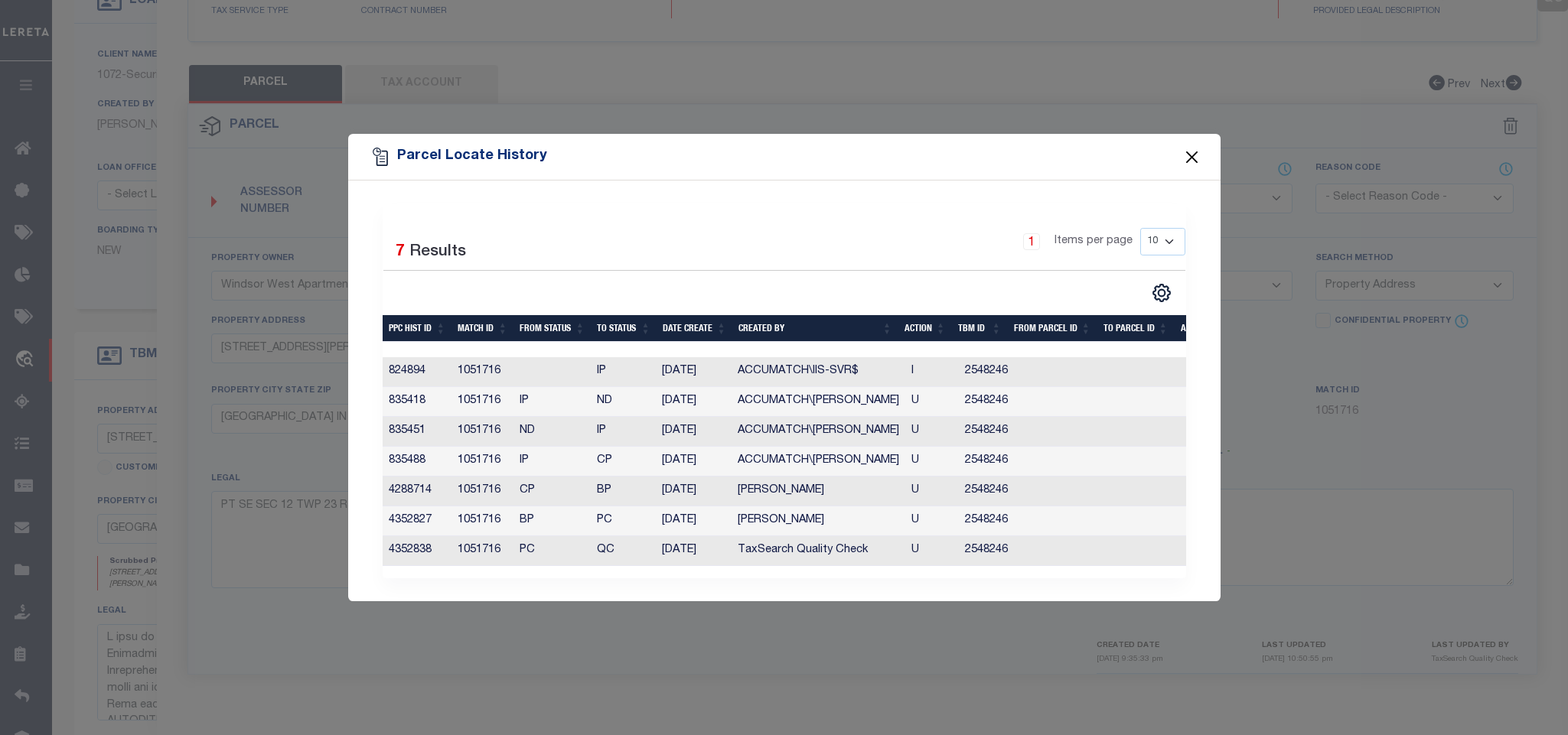
click at [1194, 150] on button "Close" at bounding box center [1190, 157] width 20 height 20
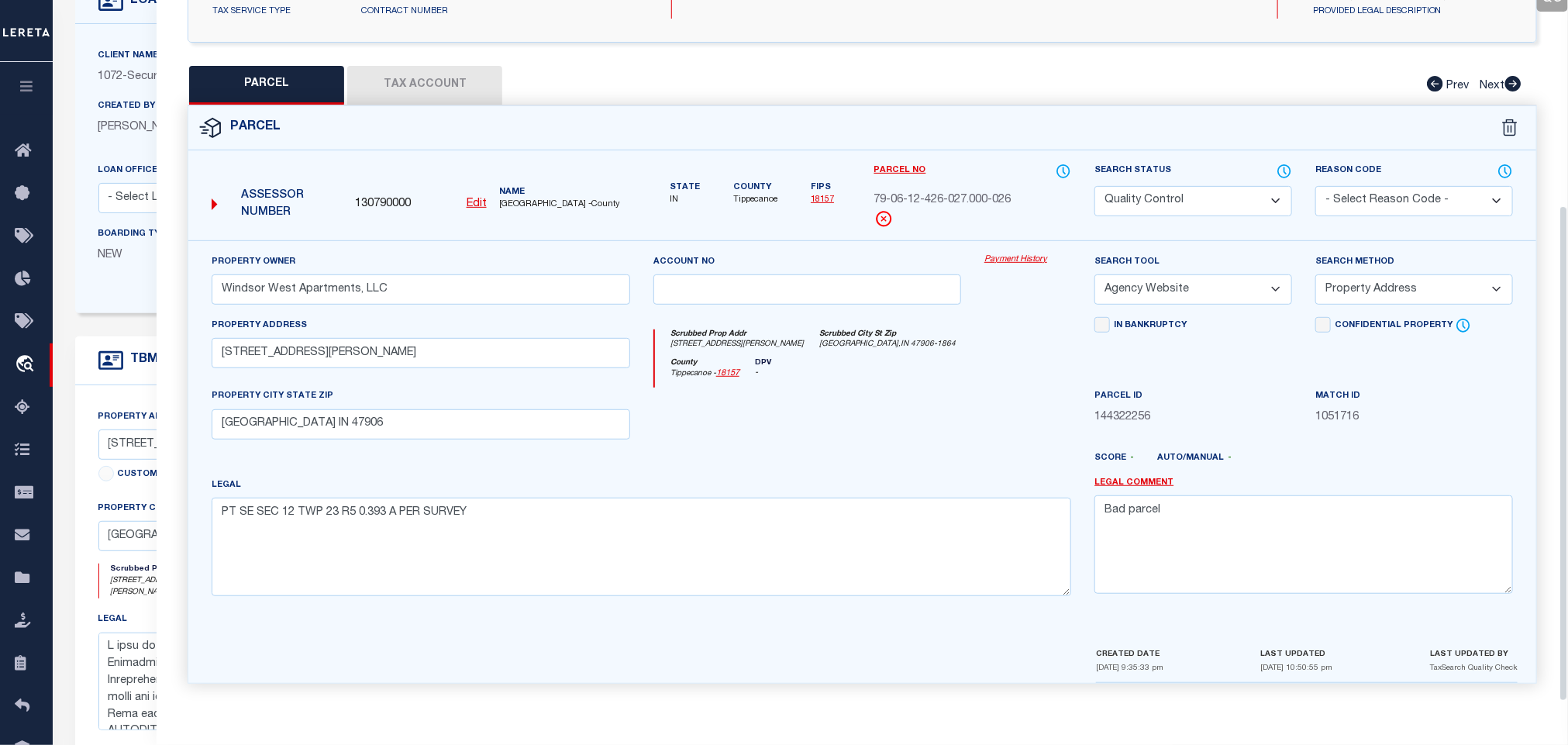
click at [452, 67] on button "Tax Account" at bounding box center [425, 85] width 155 height 39
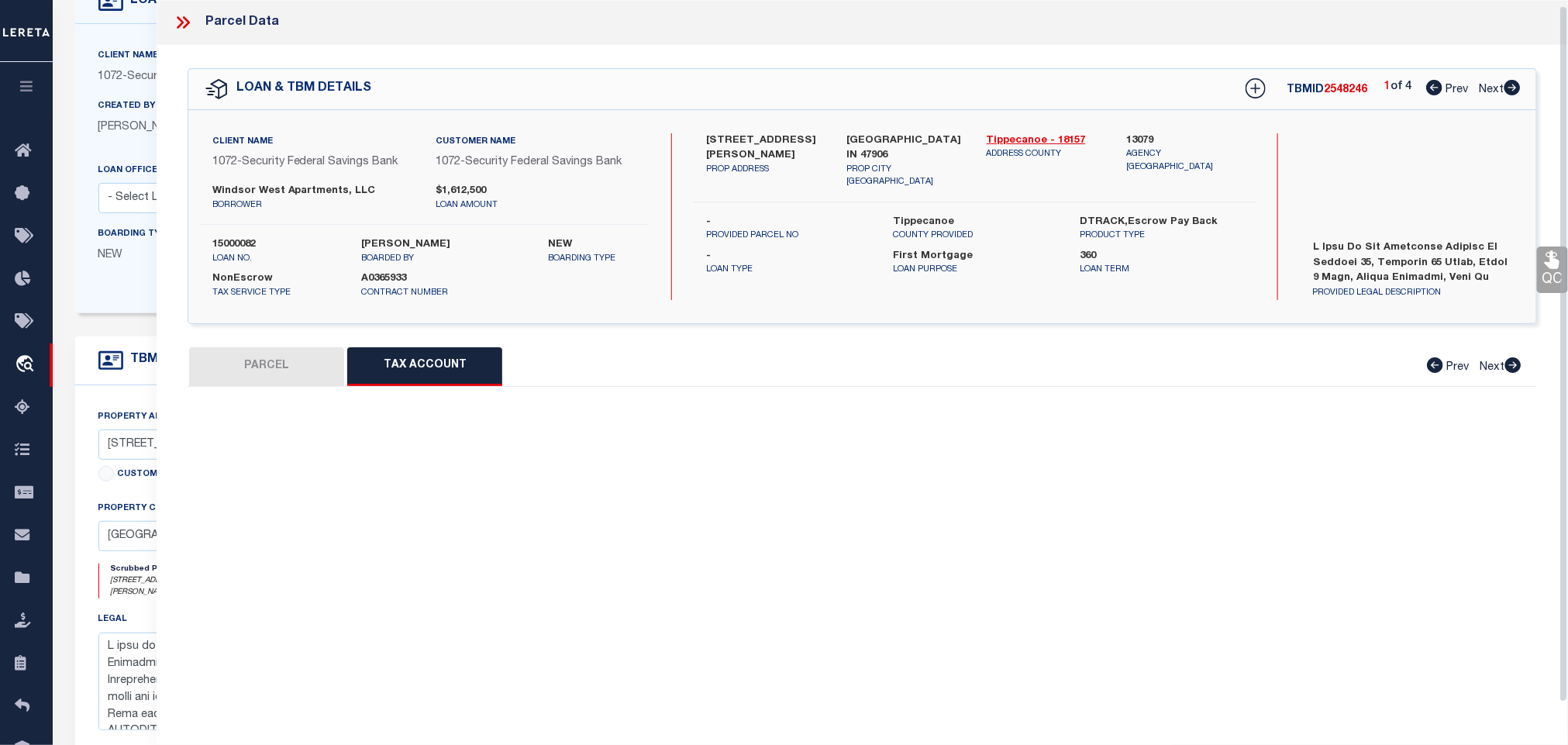
scroll to position [5, 0]
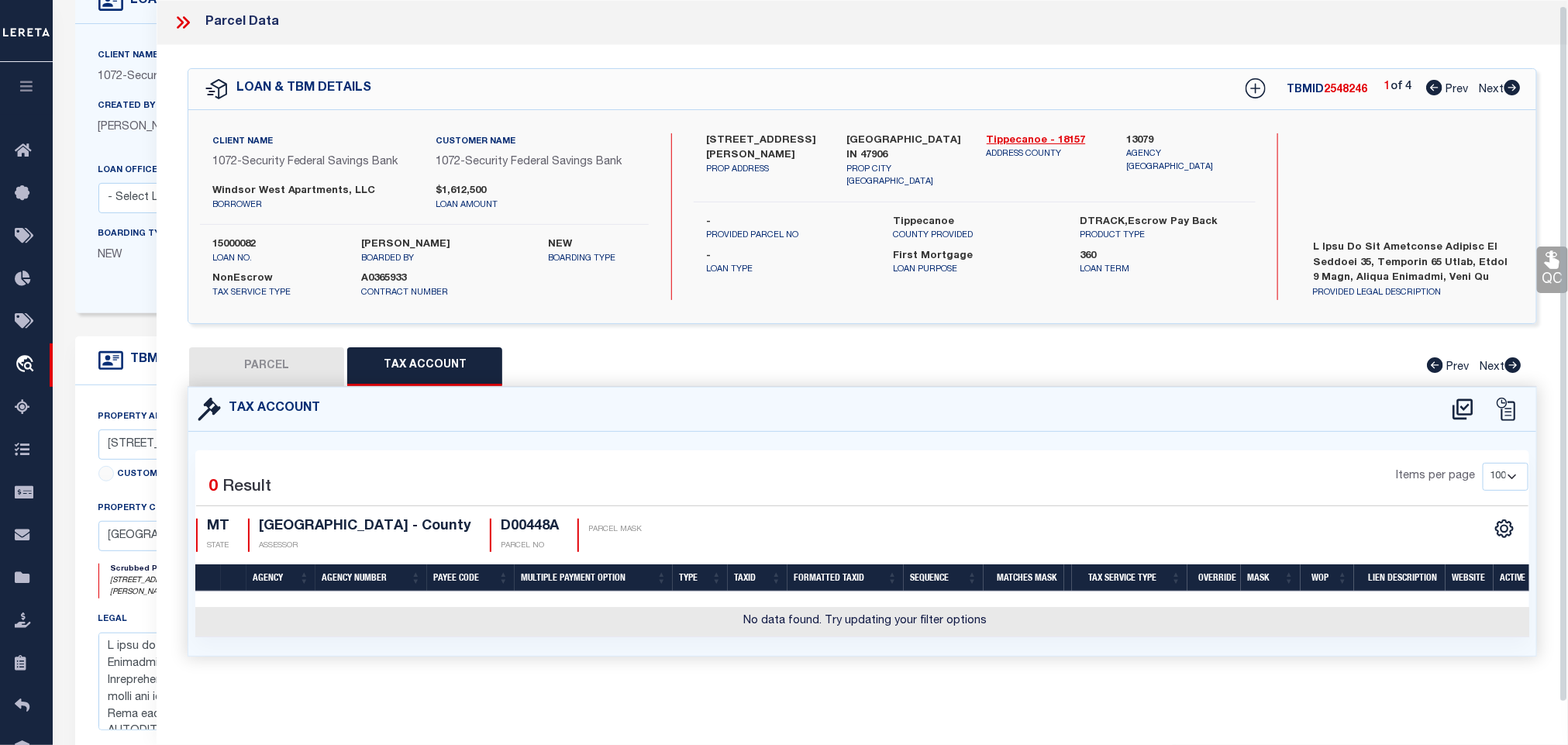
select select "100"
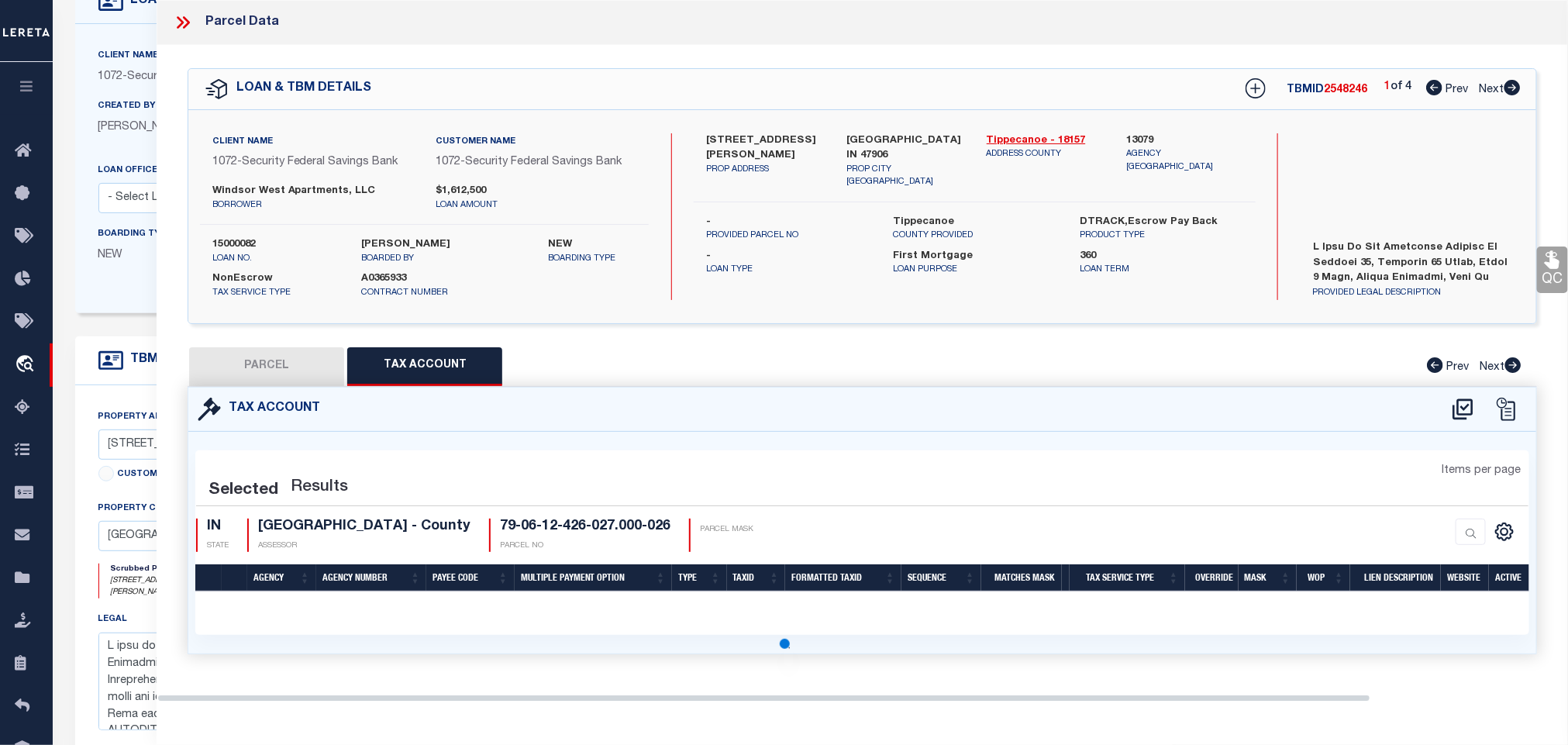
select select "100"
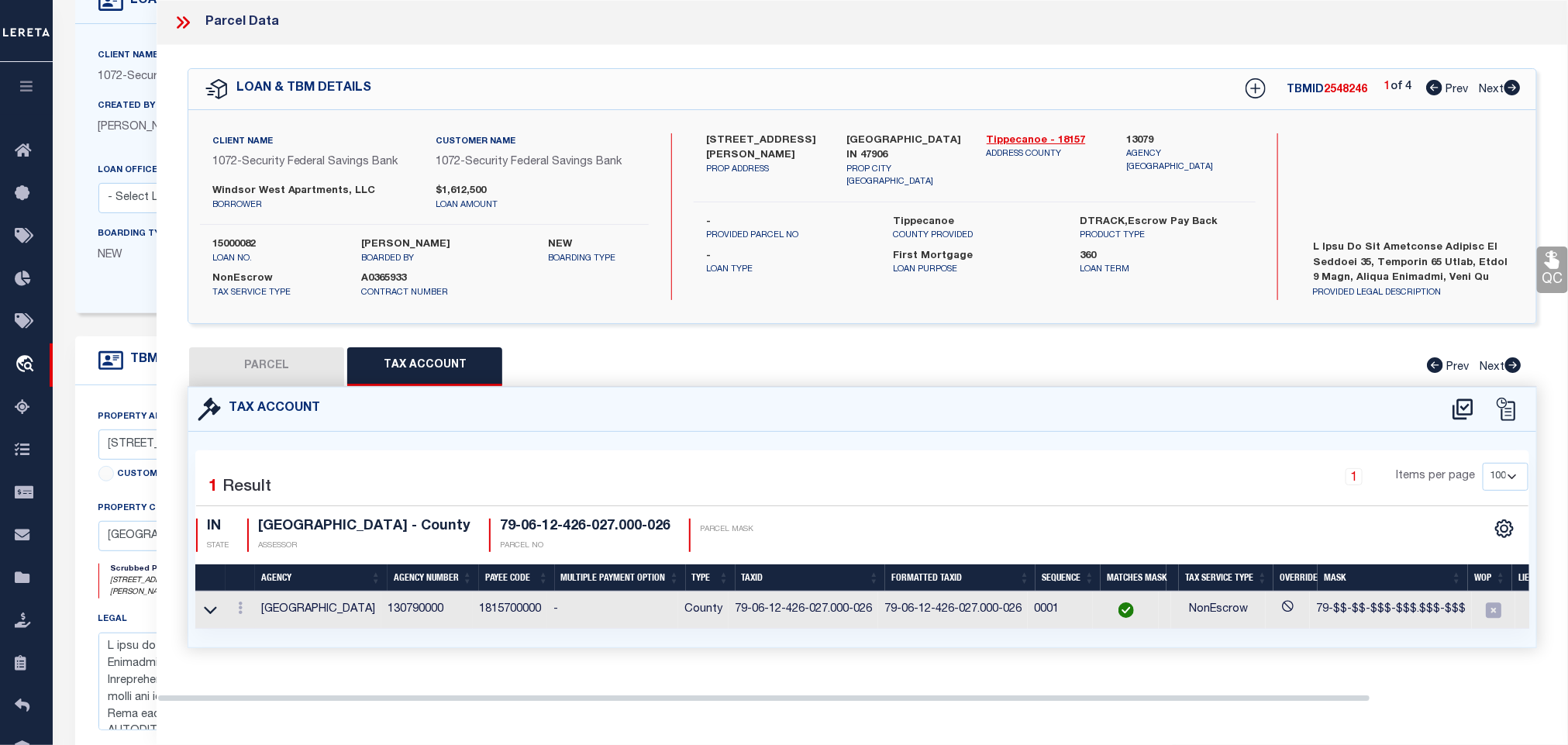
scroll to position [0, 0]
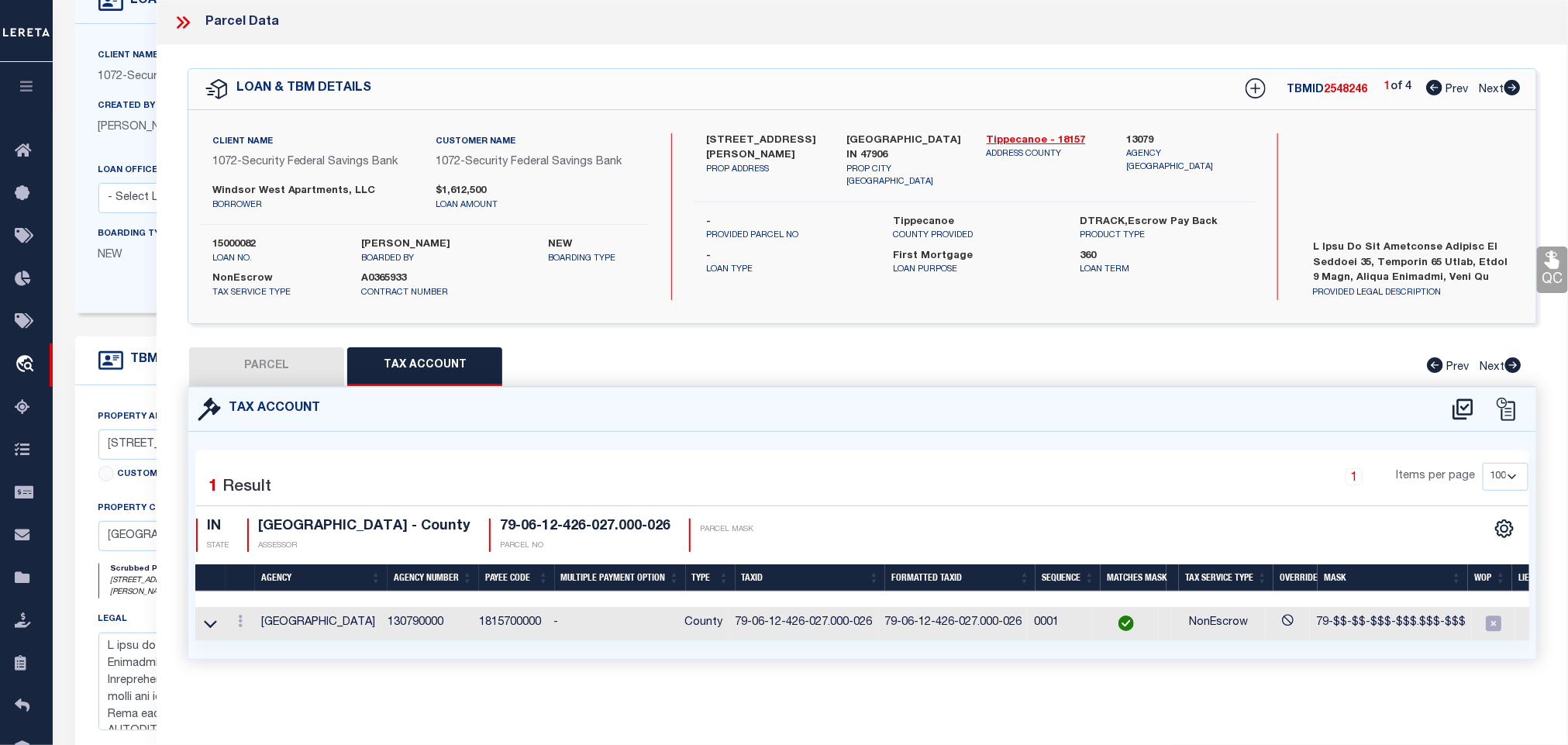
click at [230, 354] on button "PARCEL" at bounding box center [266, 366] width 155 height 39
select select "AS"
select select
checkbox input "false"
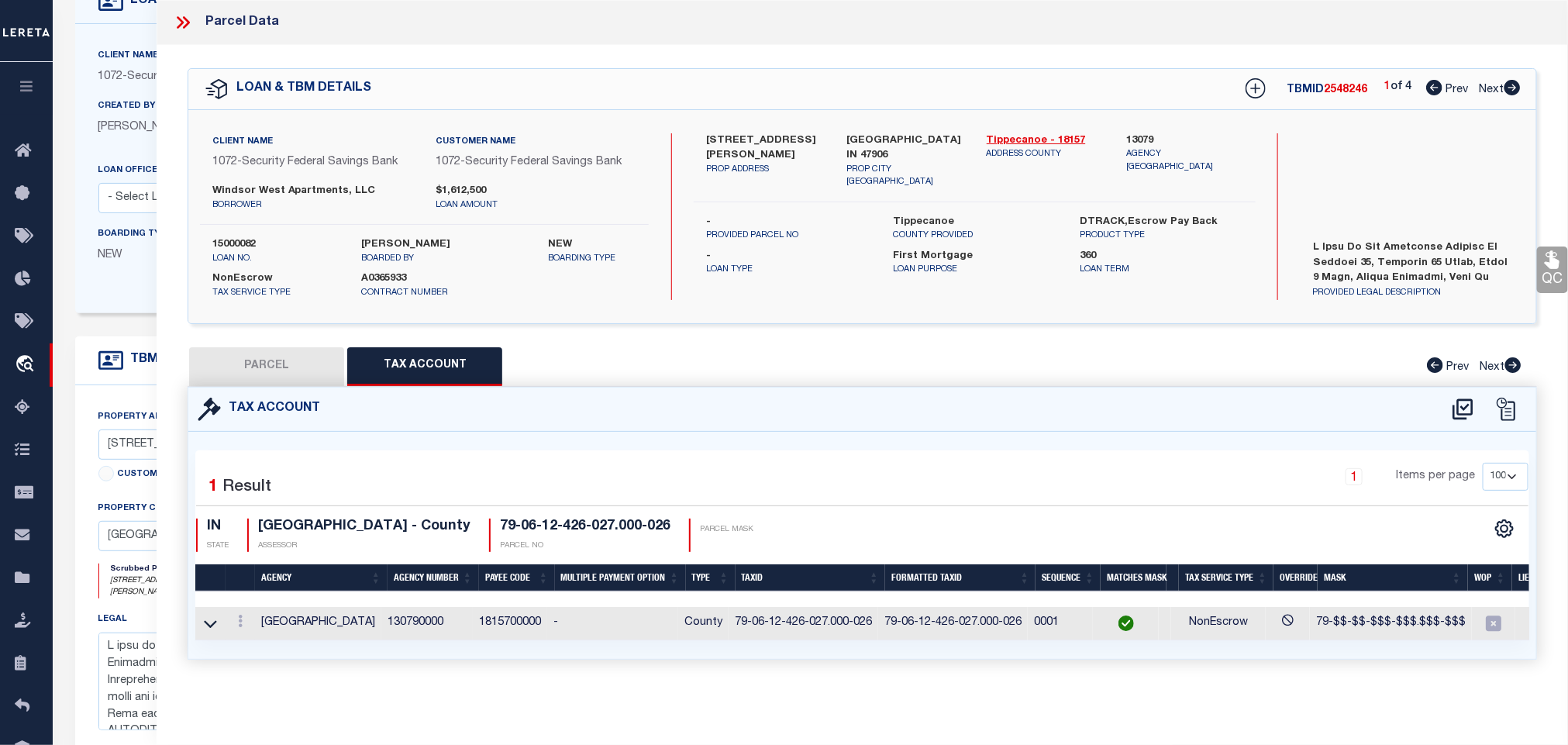
checkbox input "false"
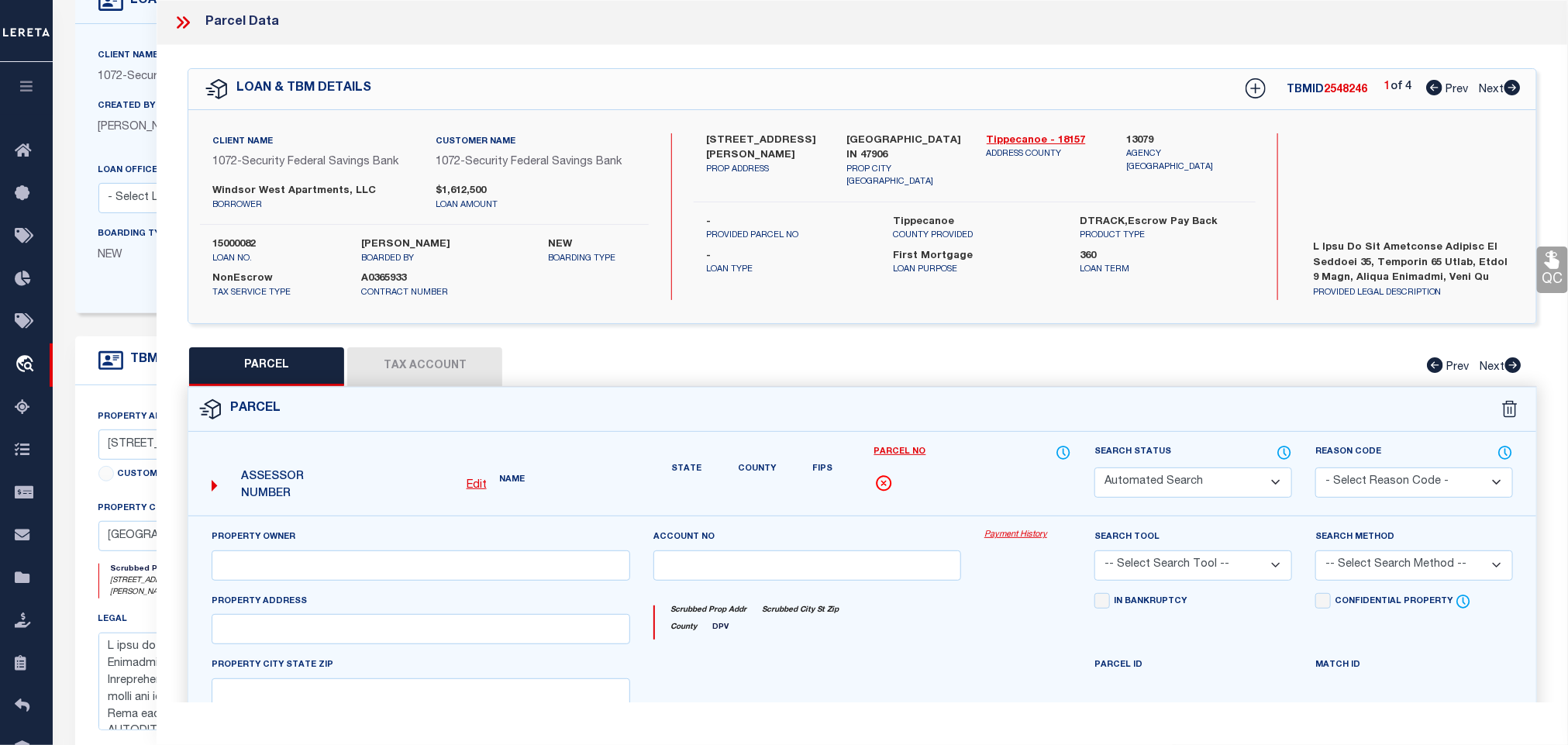
select select "QC"
type input "Windsor West Apartments, LLC"
select select "AGW"
select select "ADD"
type input "[STREET_ADDRESS][PERSON_NAME]"
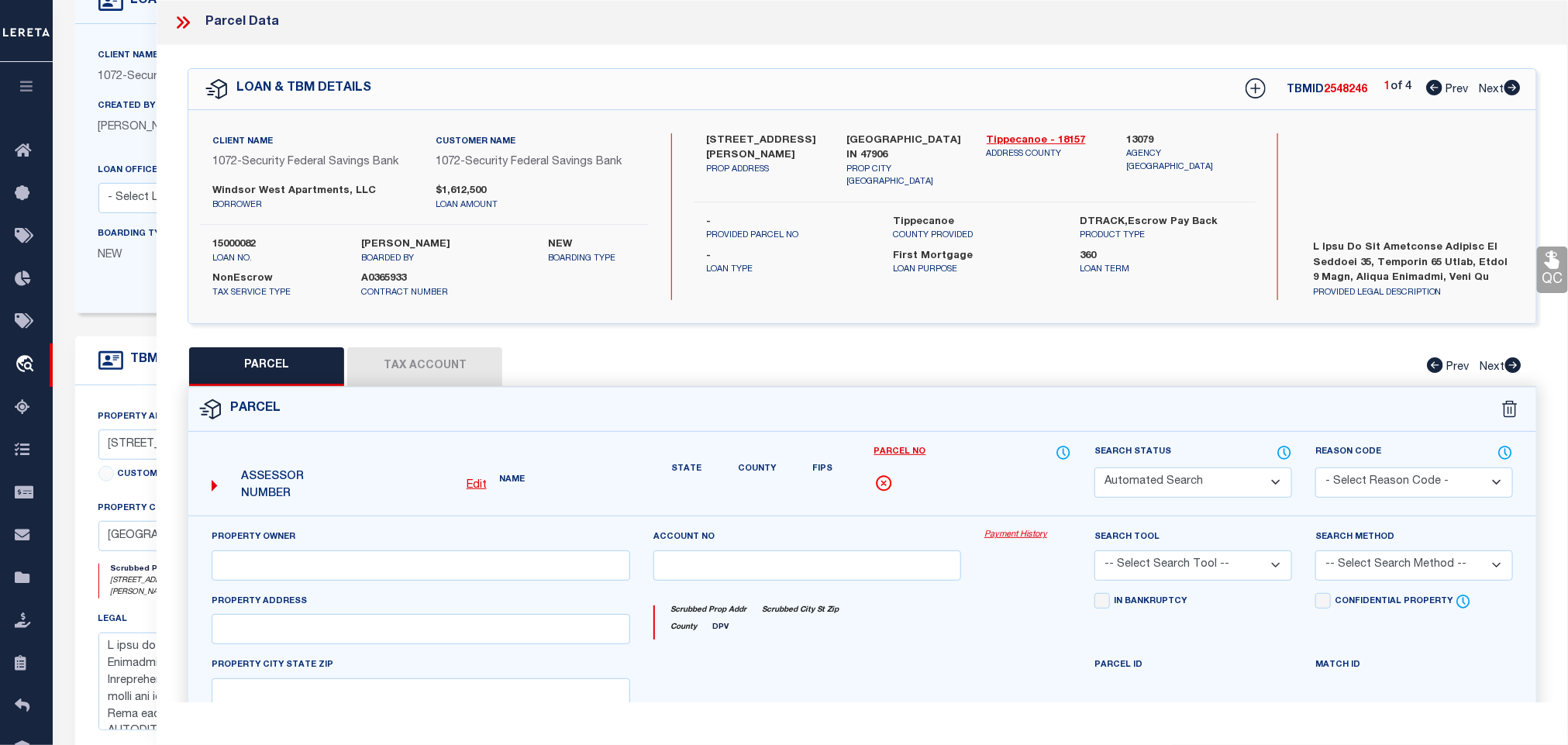
type input "[GEOGRAPHIC_DATA] IN 47906"
type textarea "PT SE SEC 12 TWP 23 R5 0.393 A PER SURVEY"
type textarea "Bad parcel"
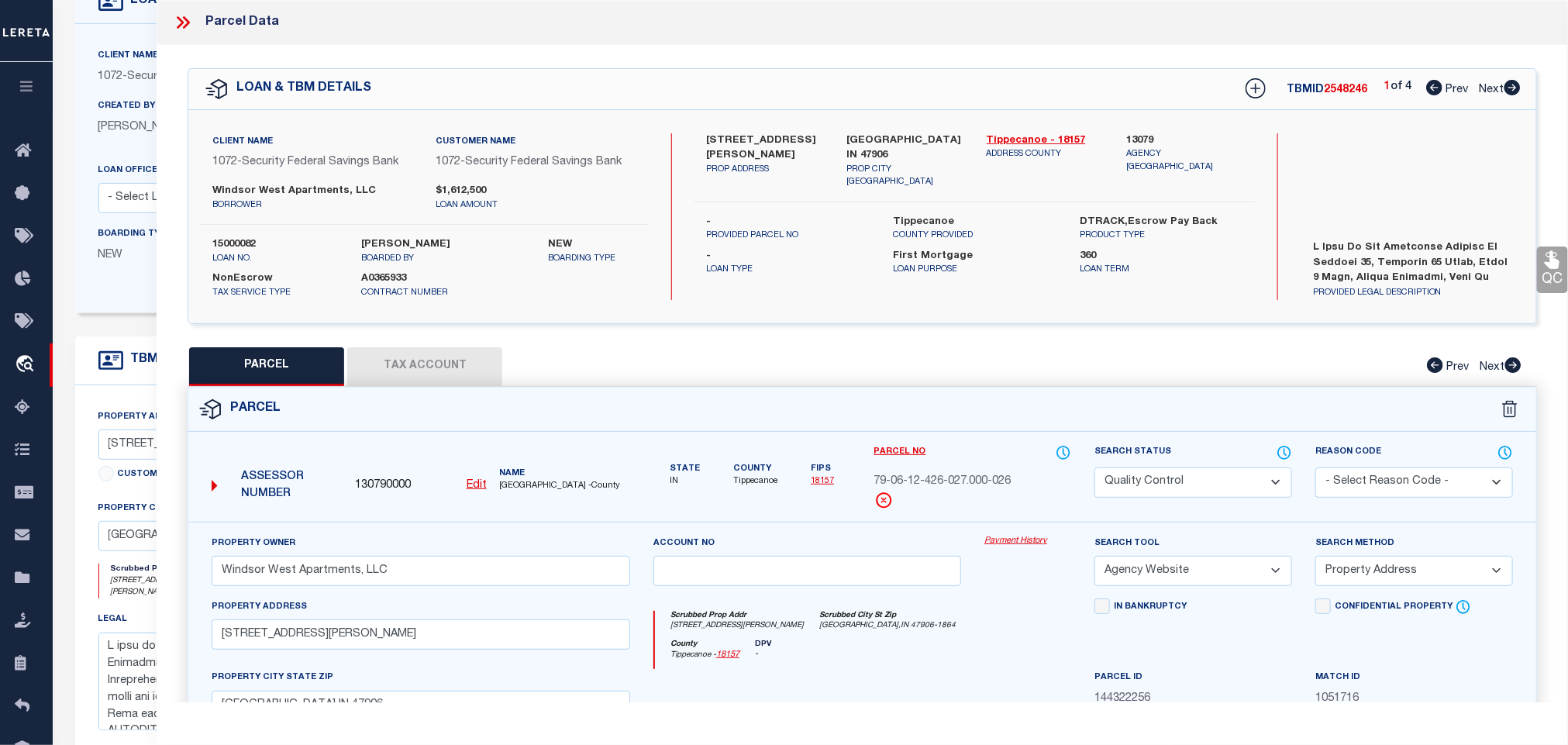
click at [1550, 263] on icon at bounding box center [1552, 260] width 20 height 20
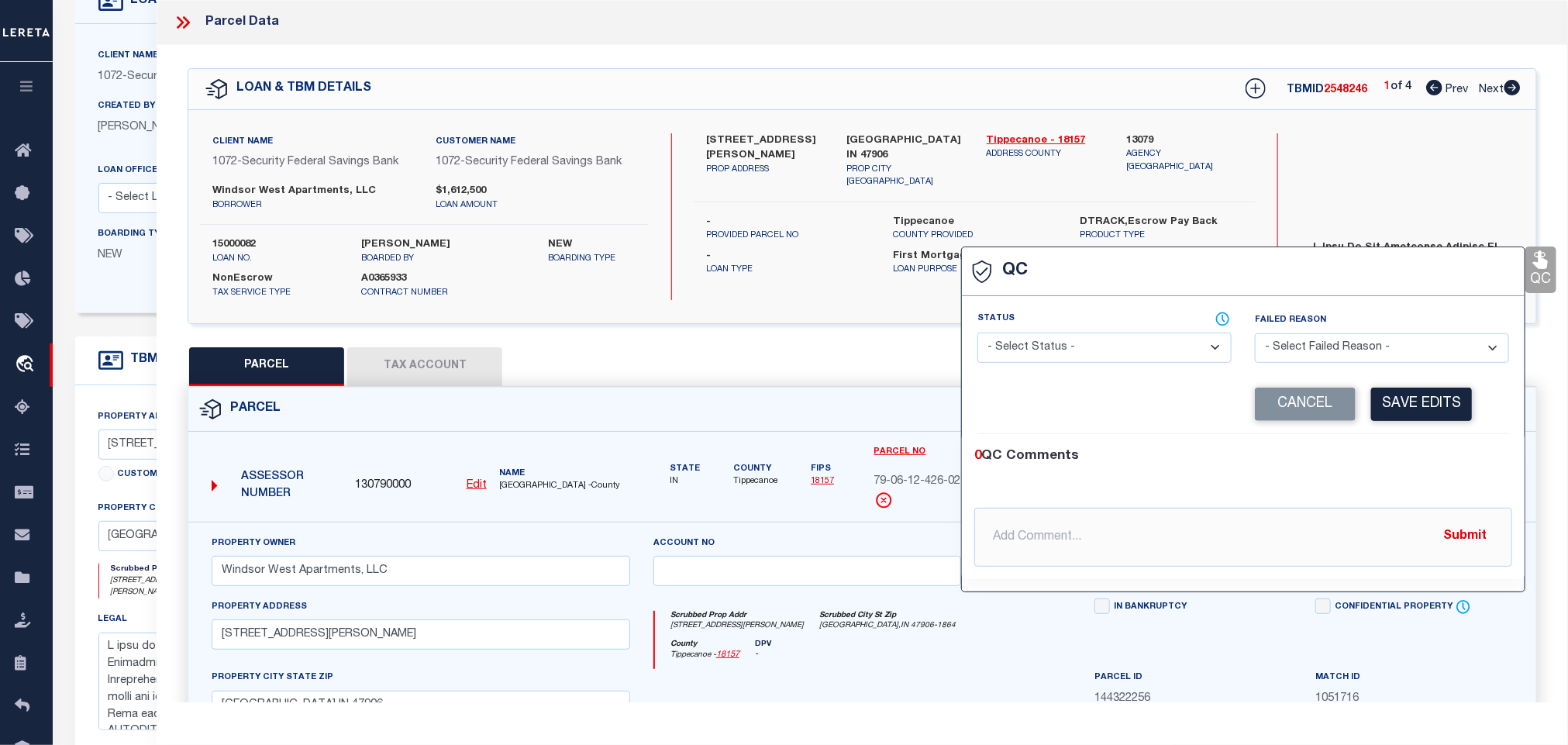
click at [1091, 352] on select "- Select Status - Ready to QC Correct Incorrect" at bounding box center [1104, 347] width 254 height 30
click at [978, 334] on select "- Select Status - Ready to QC Correct Incorrect" at bounding box center [1104, 347] width 254 height 30
select select "RQC"
select select "IPS"
click at [1417, 398] on button "Save Edits" at bounding box center [1421, 404] width 101 height 34
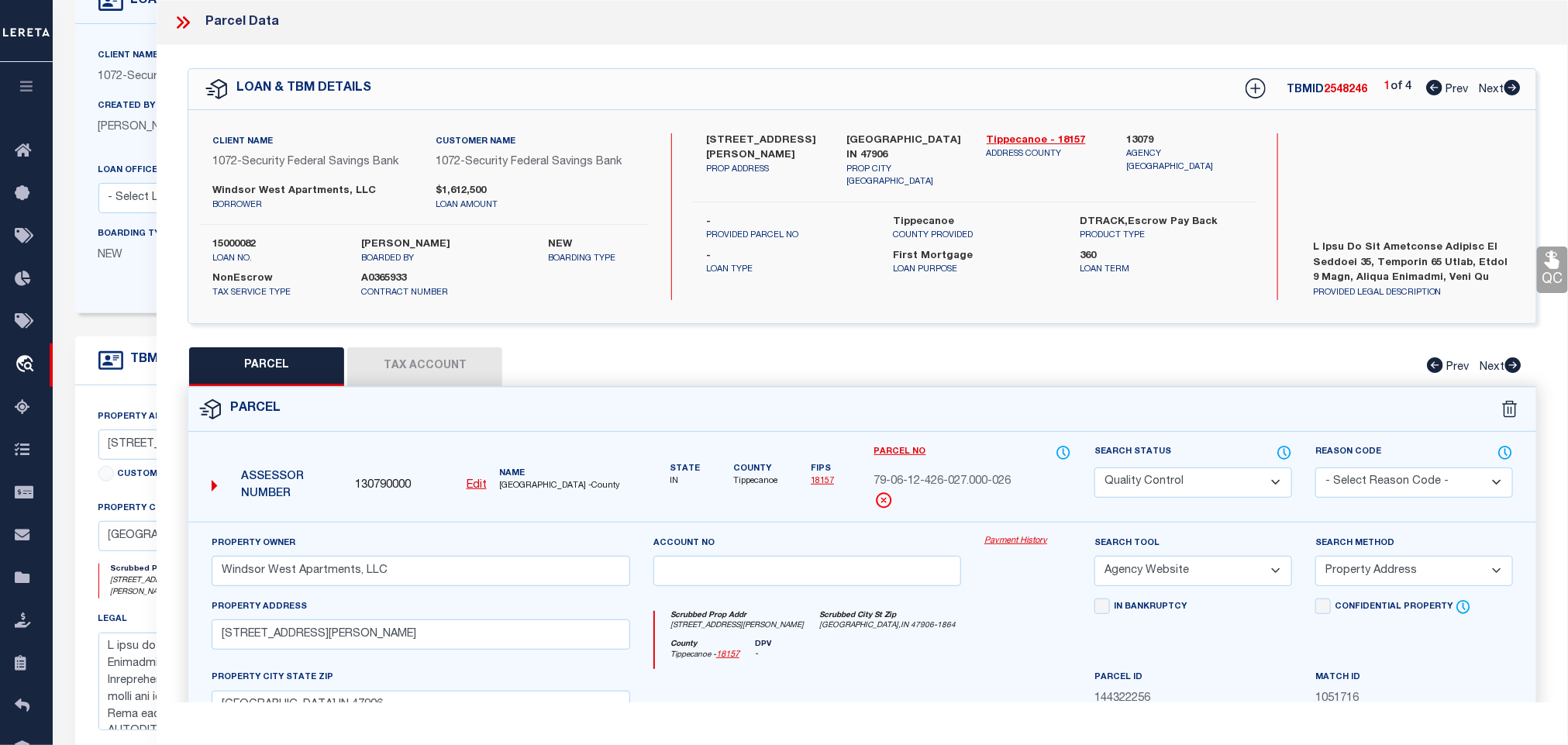
click at [1542, 261] on link "QC" at bounding box center [1552, 270] width 31 height 47
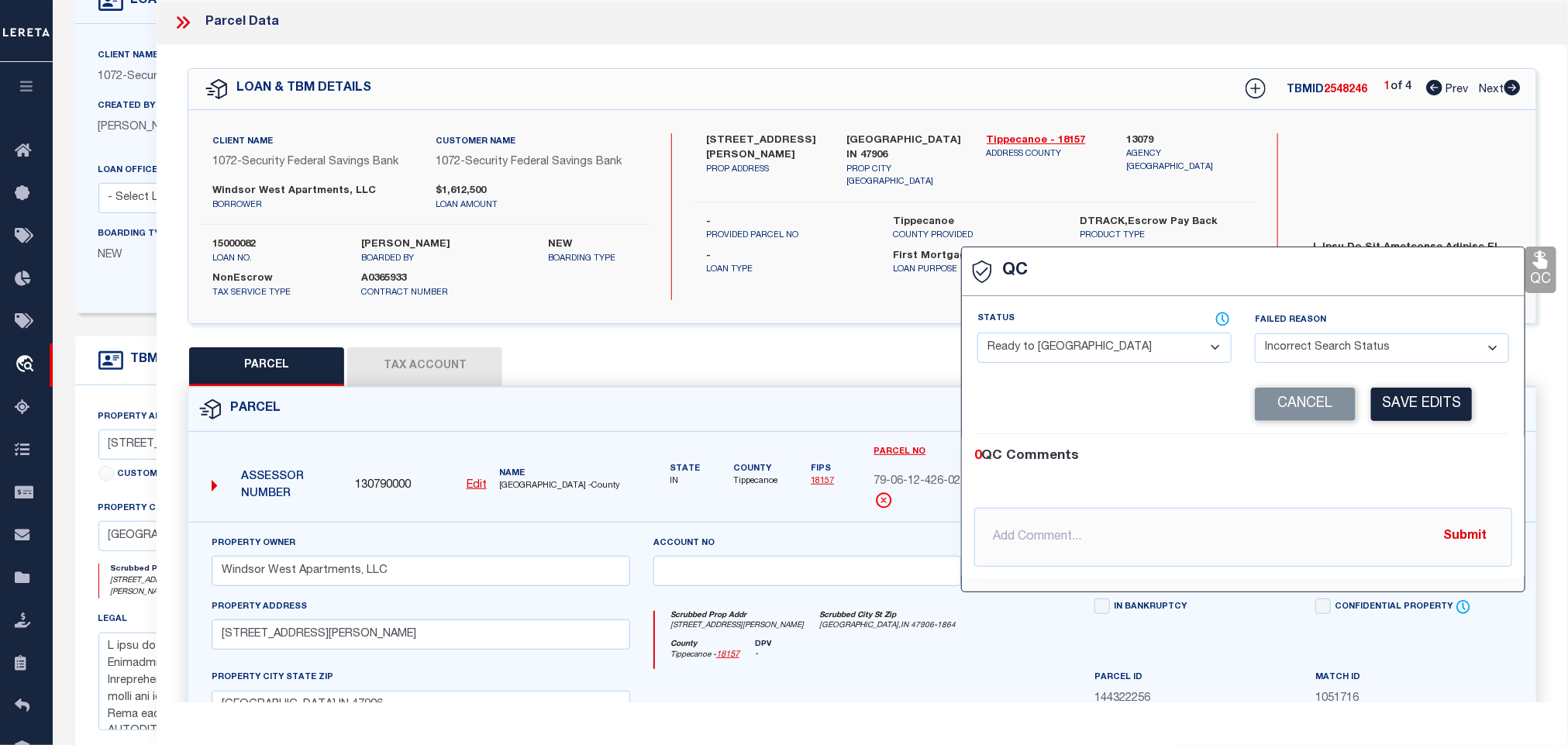
click at [1171, 342] on select "- Select Status - Ready to QC Correct Incorrect" at bounding box center [1104, 347] width 254 height 30
select select "COR"
click at [978, 334] on select "- Select Status - Ready to QC Correct Incorrect" at bounding box center [1104, 347] width 254 height 30
click at [1407, 398] on button "Save Edits" at bounding box center [1421, 404] width 101 height 34
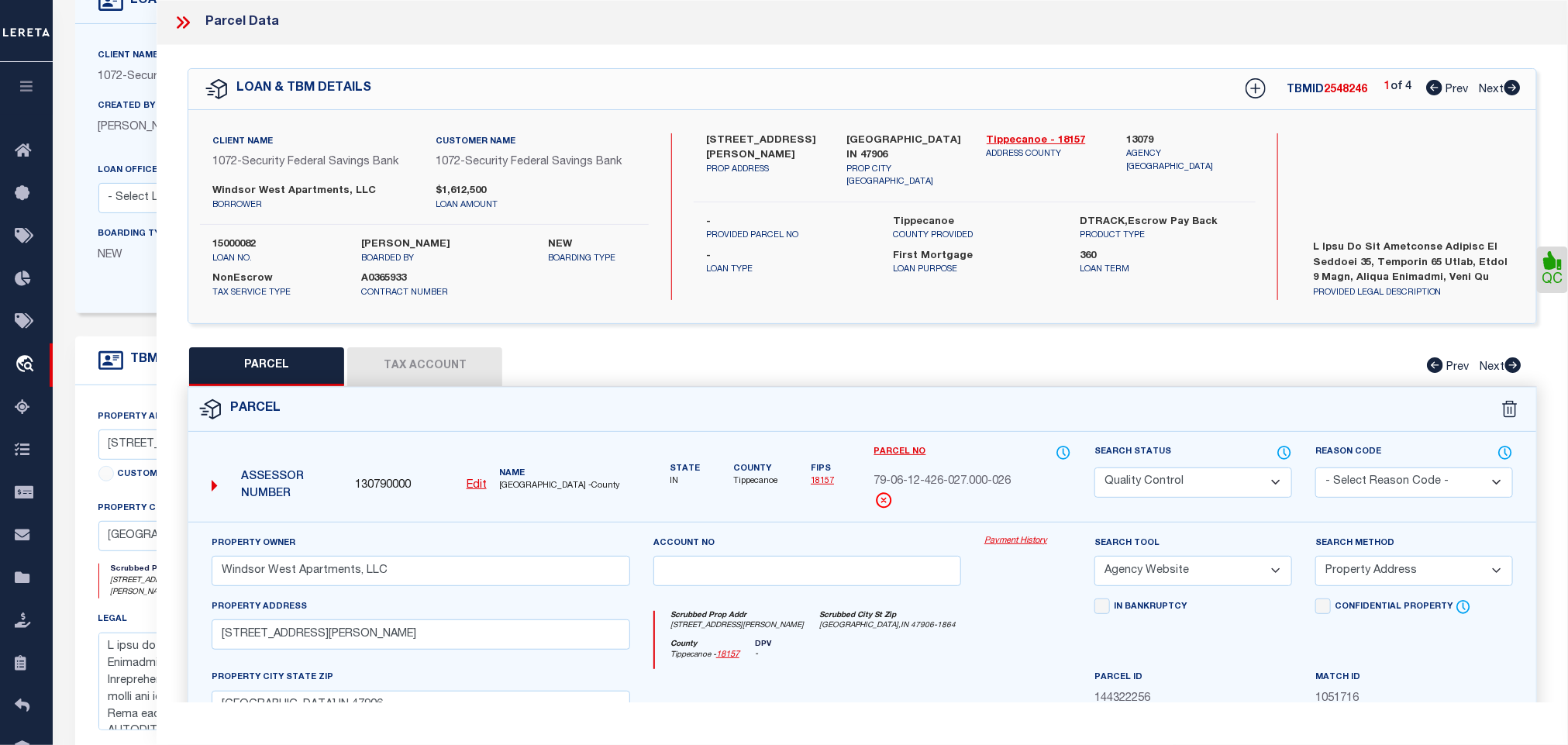
click at [1207, 481] on select "Automated Search Bad Parcel Complete Duplicate Parcel High Dollar Reporting In …" at bounding box center [1193, 482] width 197 height 30
select select "CP"
click at [1095, 469] on select "Automated Search Bad Parcel Complete Duplicate Parcel High Dollar Reporting In …" at bounding box center [1193, 482] width 197 height 30
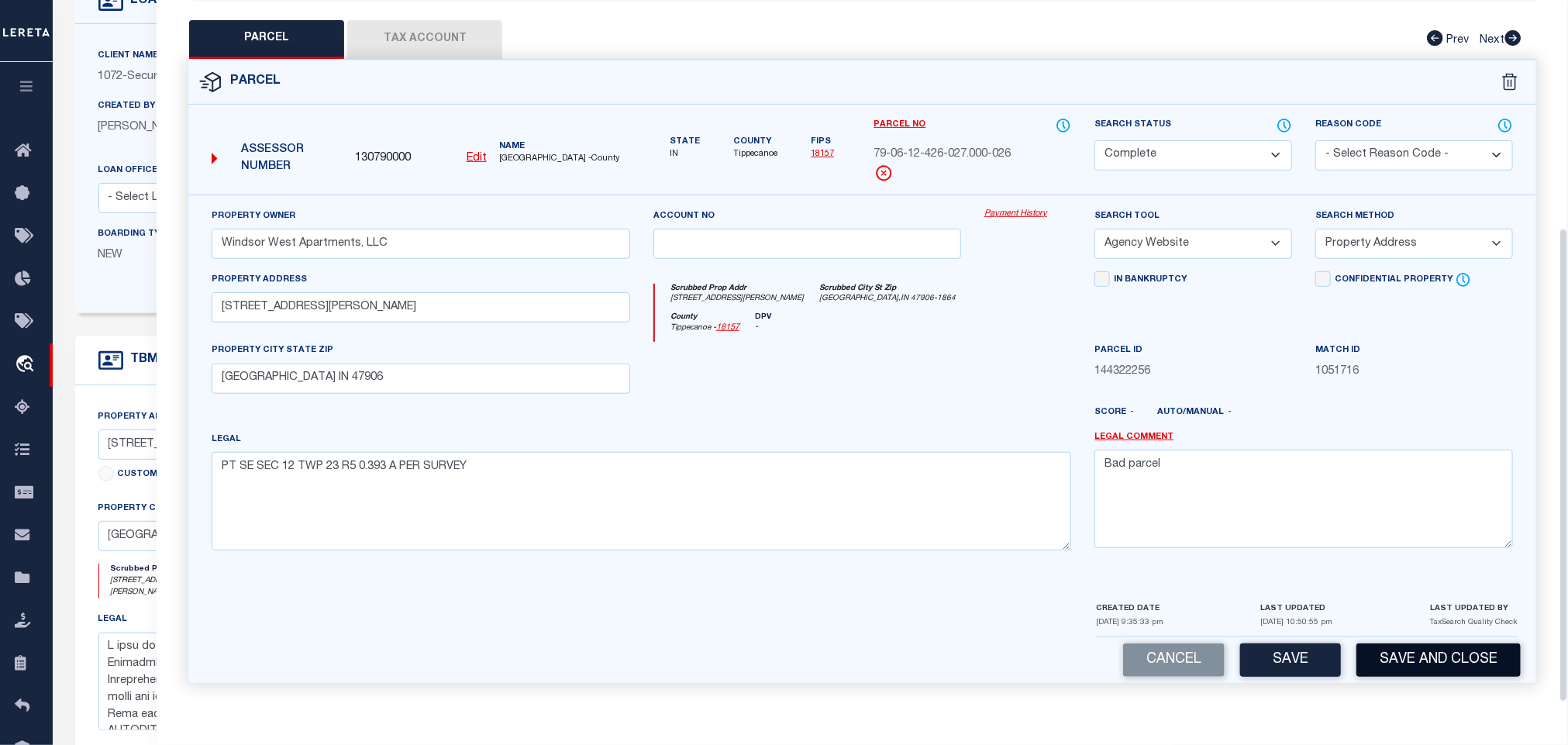
click at [1414, 664] on button "Save and Close" at bounding box center [1439, 660] width 165 height 34
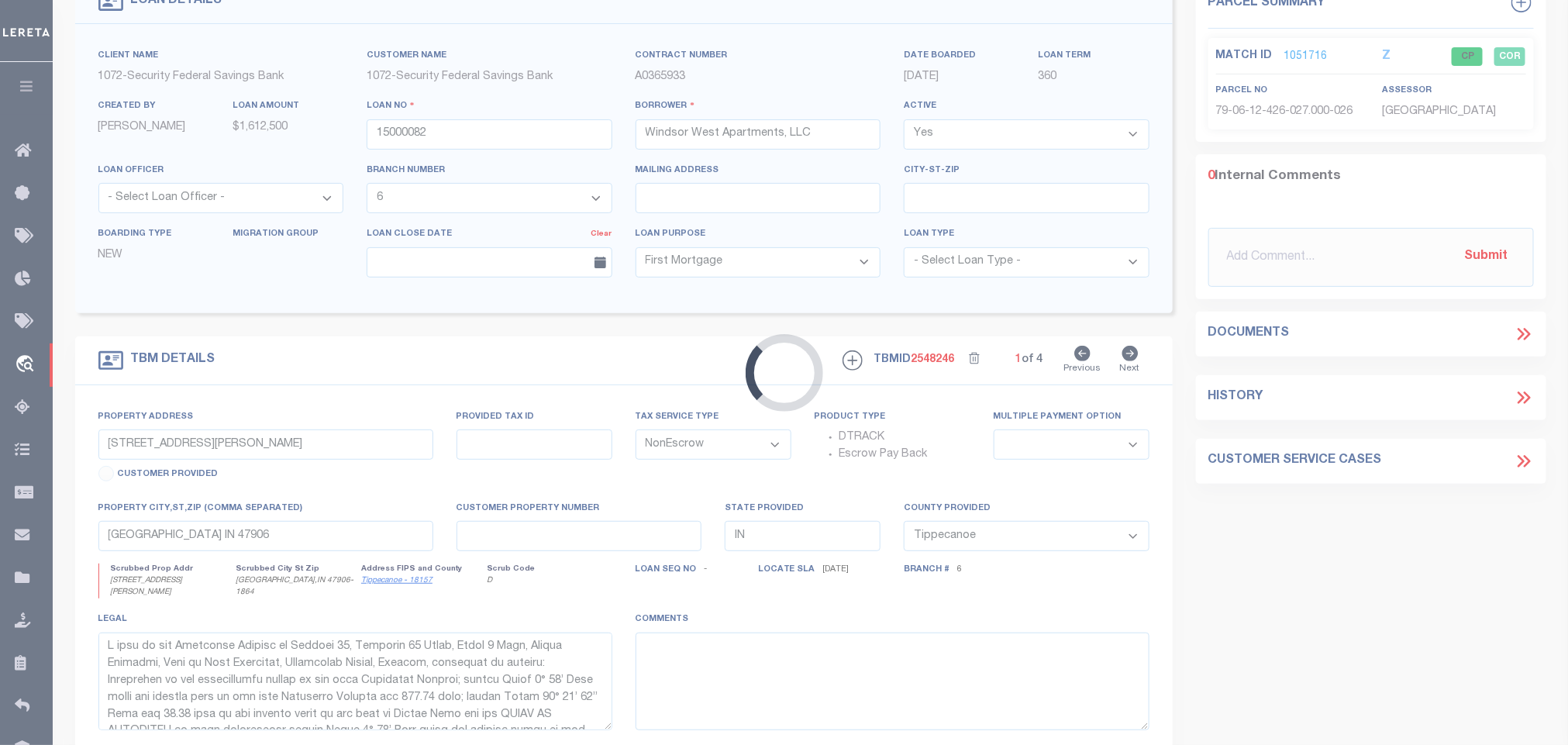
select select "382"
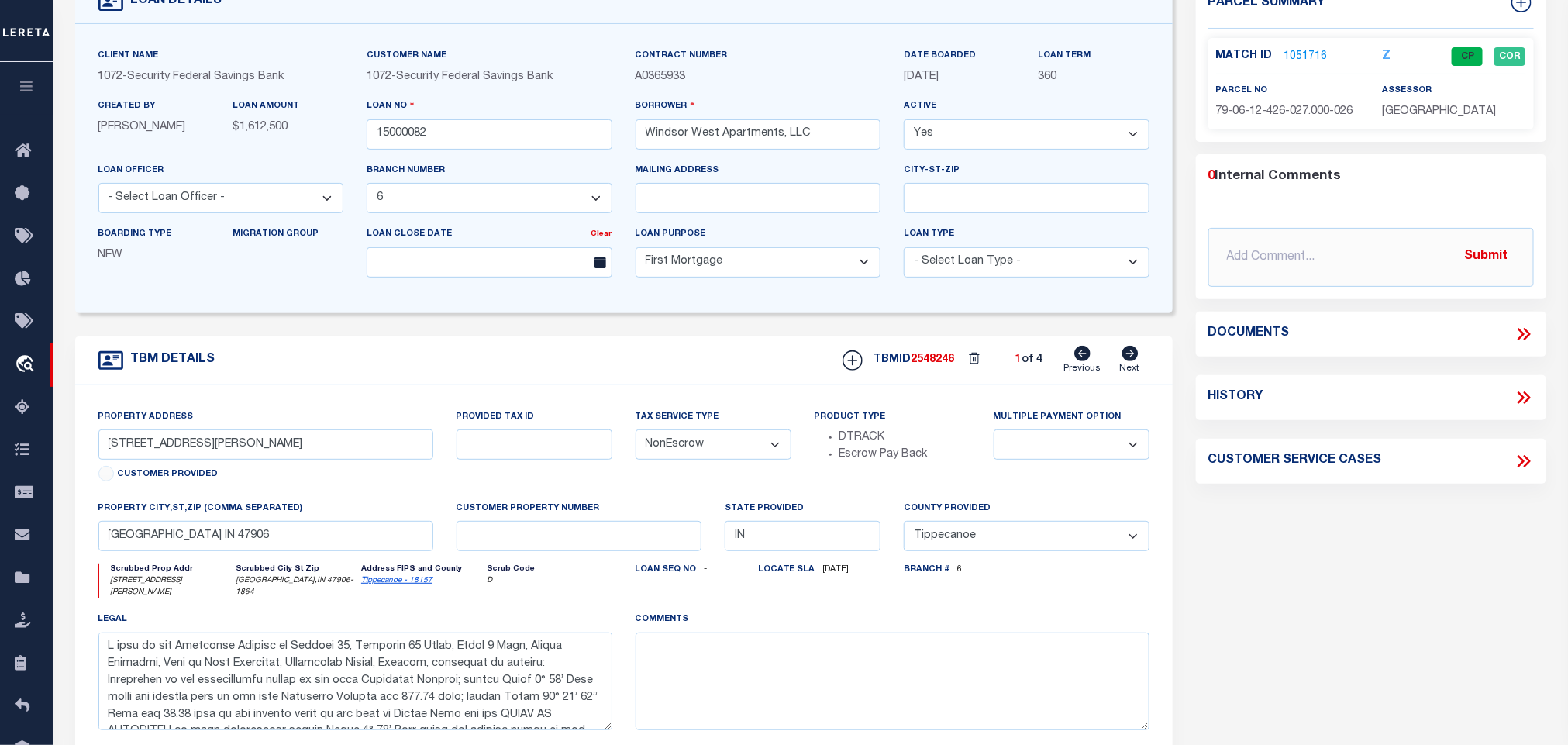
select select
type textarea "L ipsu do sit Ametconse Adipisc el Seddoei 54, Temporin 12 Utlab, Etdol 8 Magn,…"
click at [1307, 53] on link "1051716" at bounding box center [1306, 57] width 43 height 16
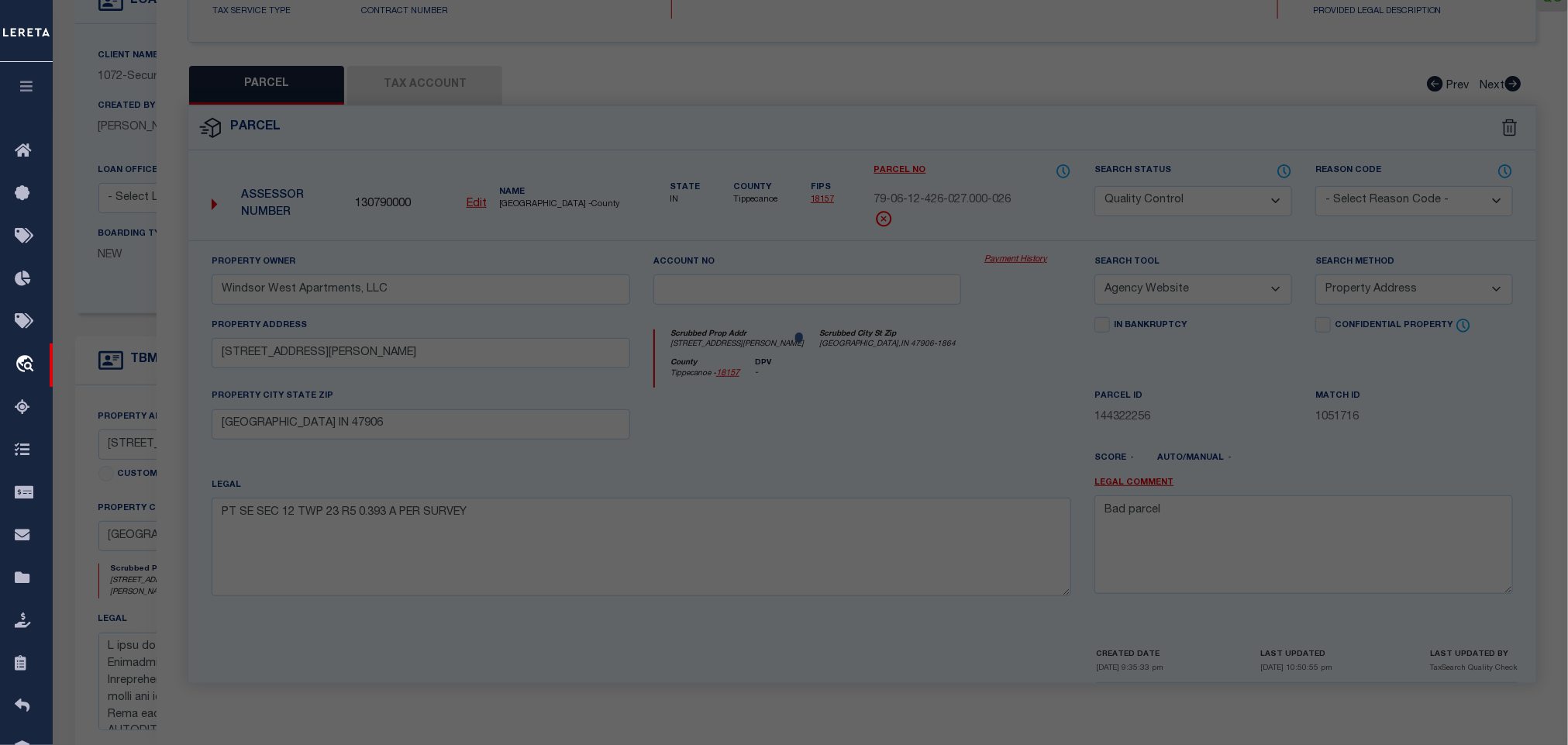
select select "AS"
select select
checkbox input "false"
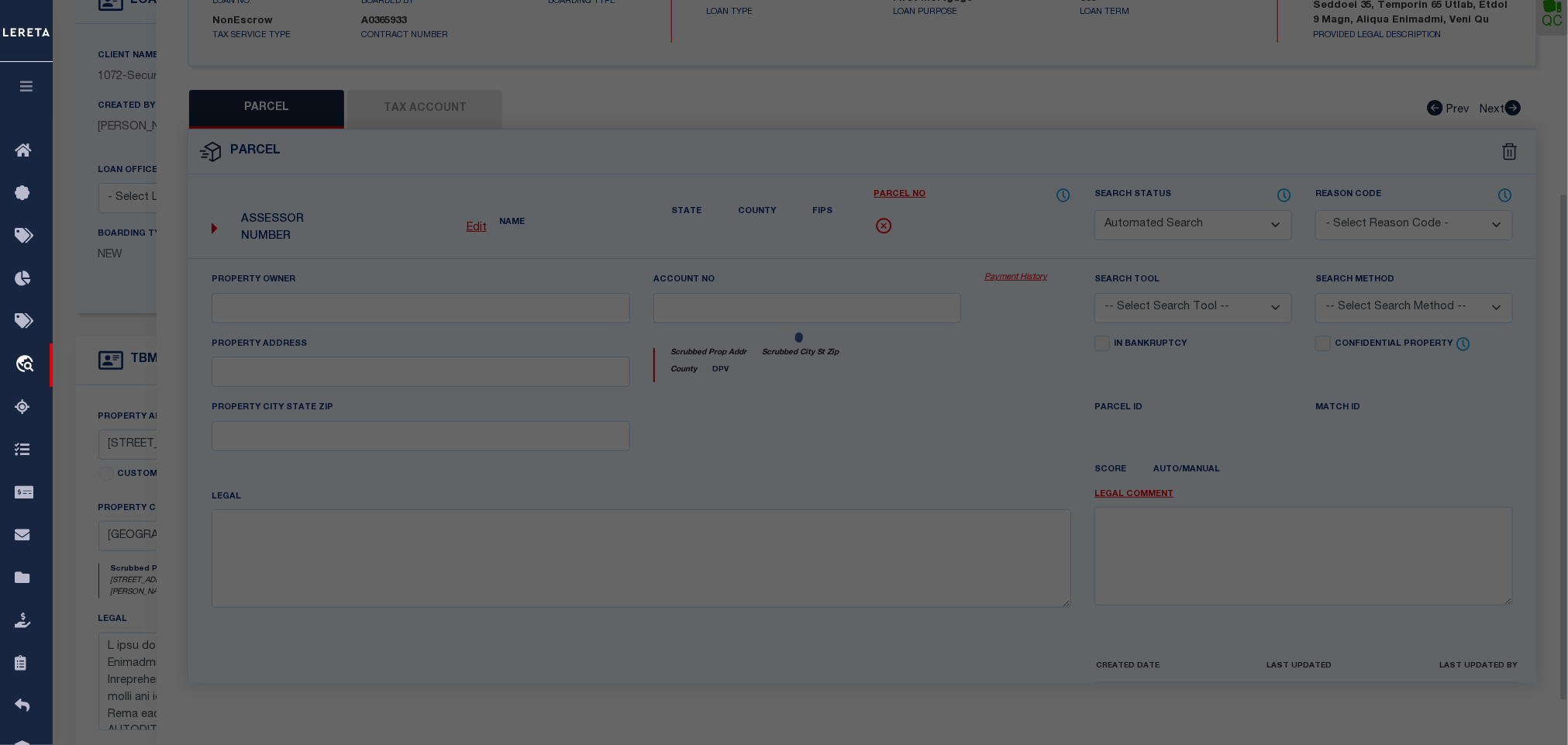
select select "CP"
type input "Windsor West Apartments, LLC"
select select "AGW"
select select "ADD"
type input "[STREET_ADDRESS][PERSON_NAME]"
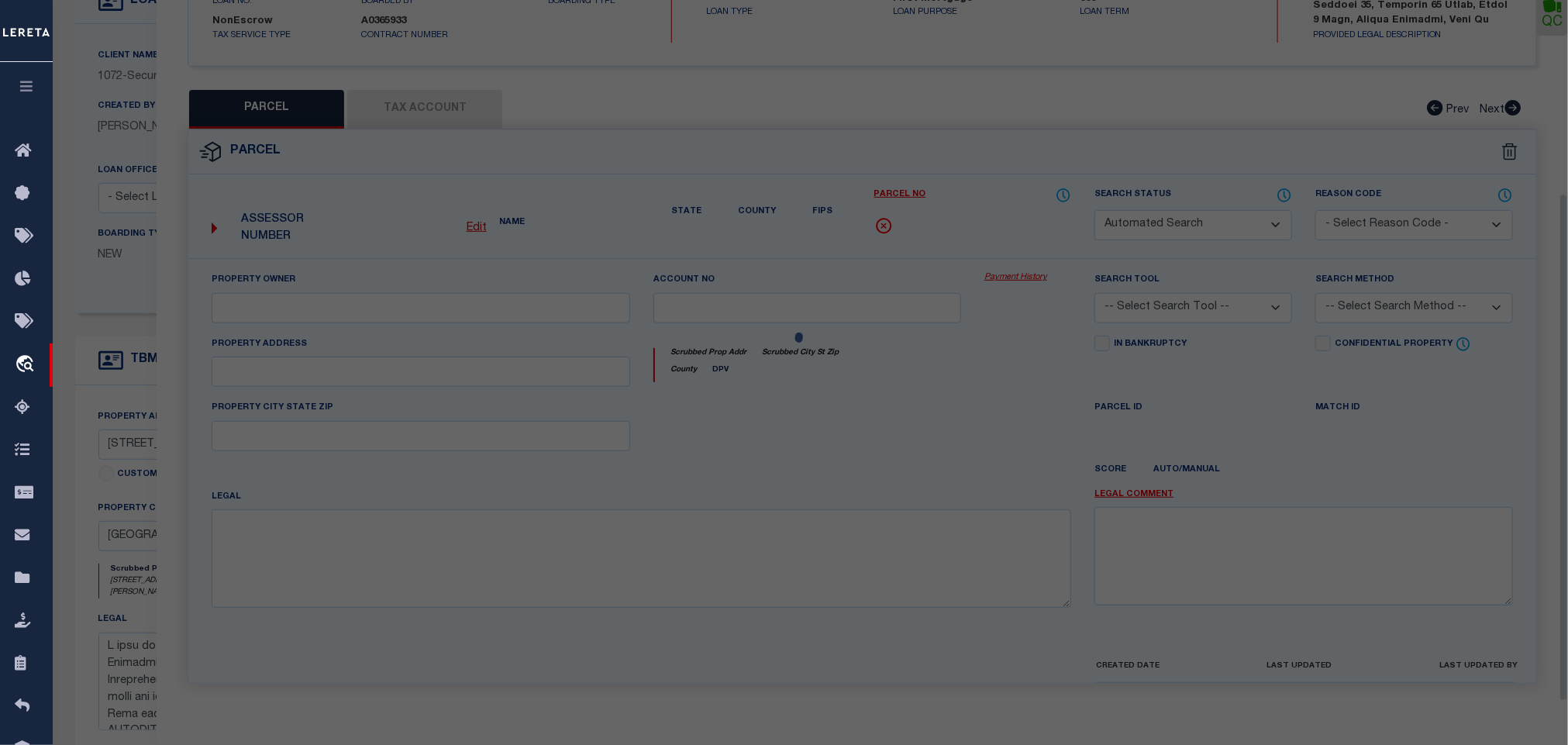
type input "[GEOGRAPHIC_DATA] IN 47906"
type textarea "PT SE SEC 12 TWP 23 R5 0.393 A PER SURVEY"
type textarea "Bad parcel"
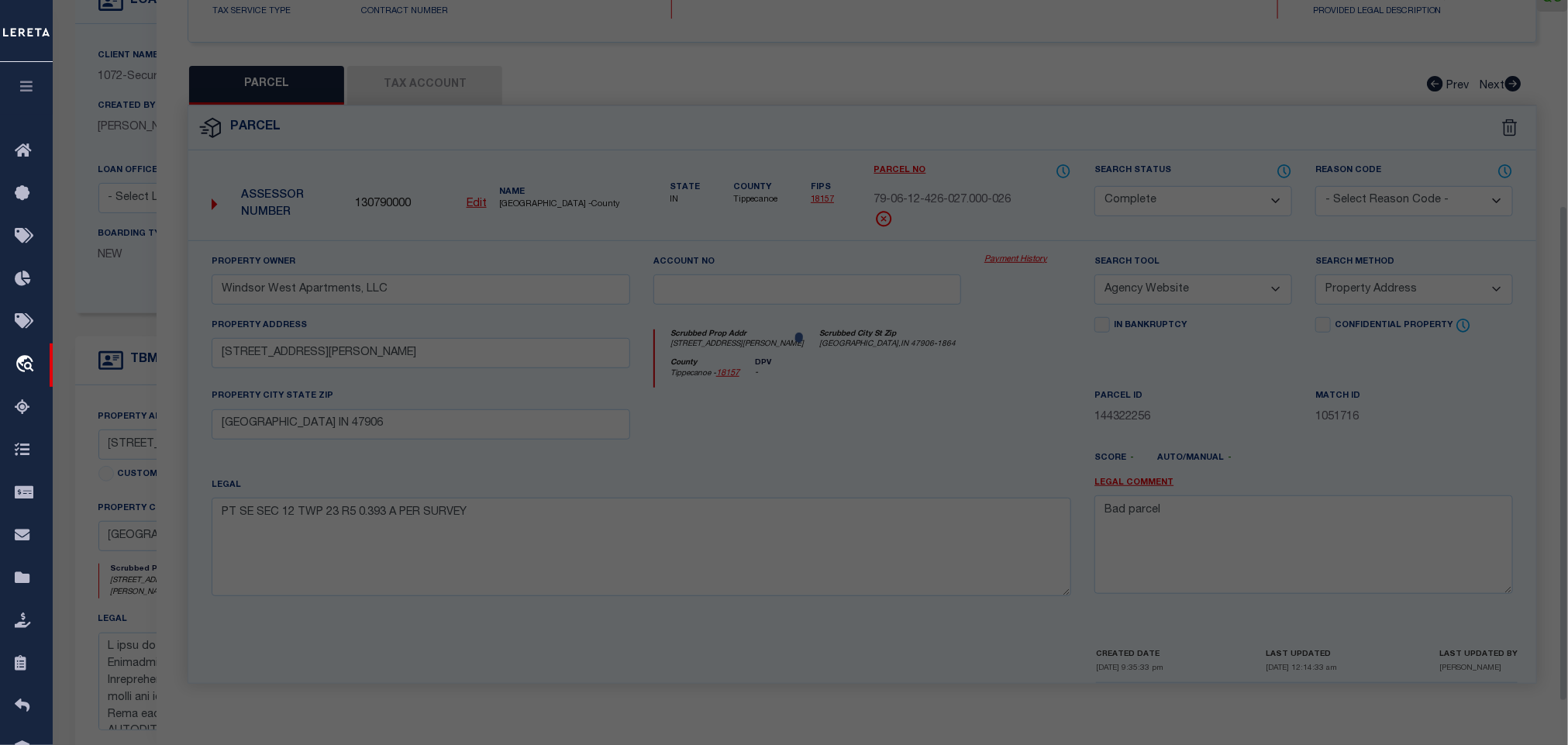
scroll to position [291, 0]
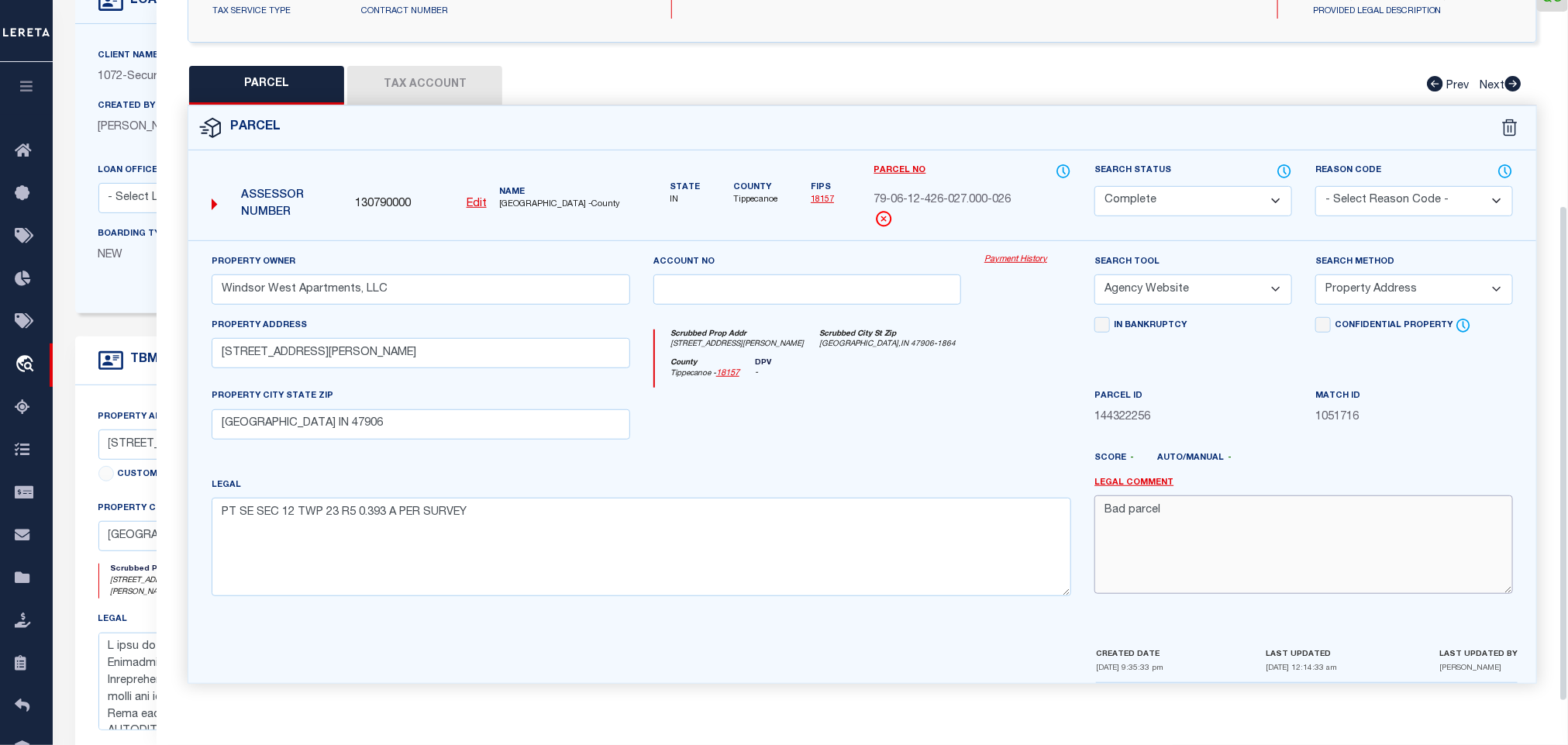
click at [1214, 519] on textarea "Bad parcel" at bounding box center [1304, 544] width 419 height 97
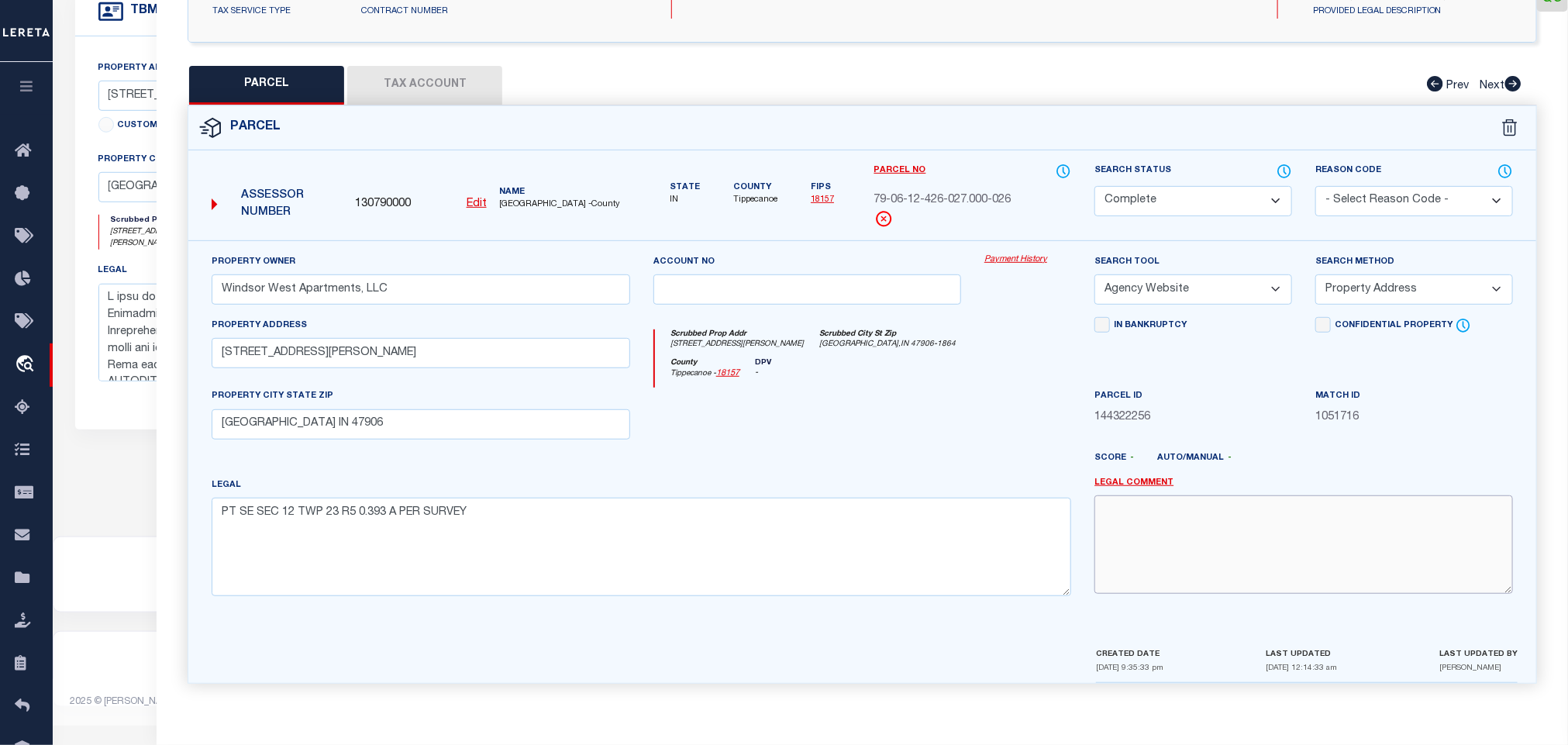
scroll to position [0, 0]
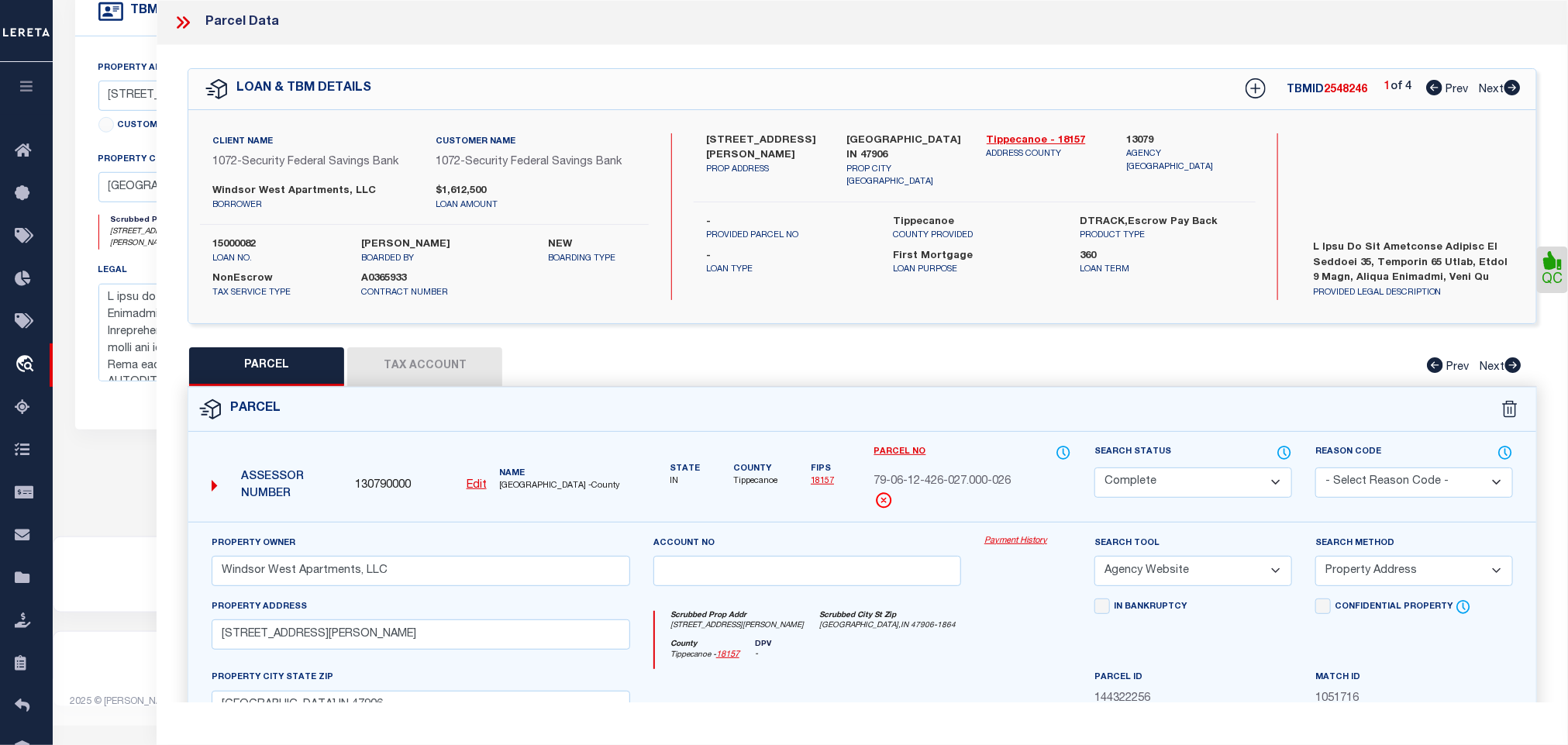
click at [184, 22] on icon at bounding box center [183, 22] width 20 height 20
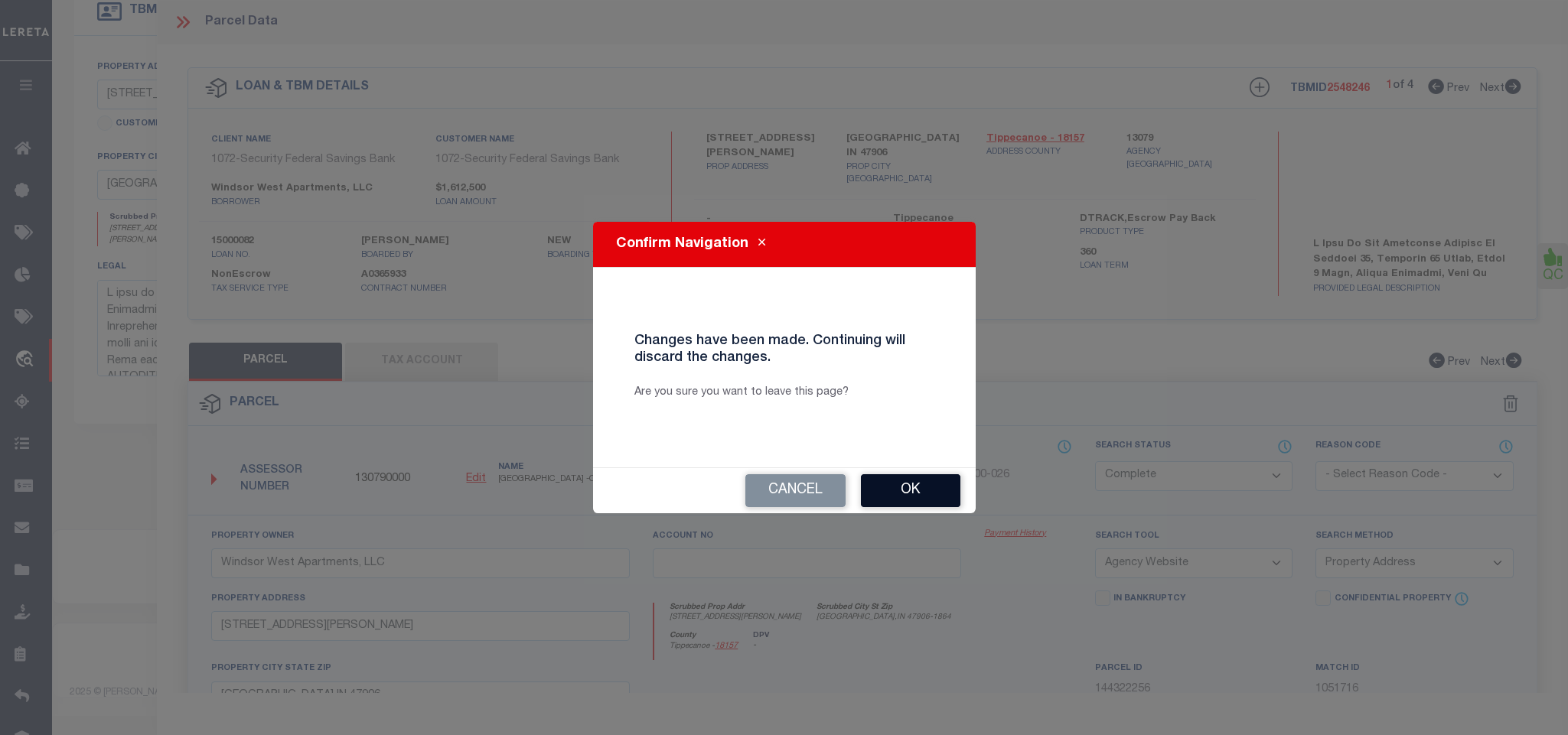
click at [879, 482] on button "Ok" at bounding box center [910, 491] width 100 height 33
type textarea "Bad parcel"
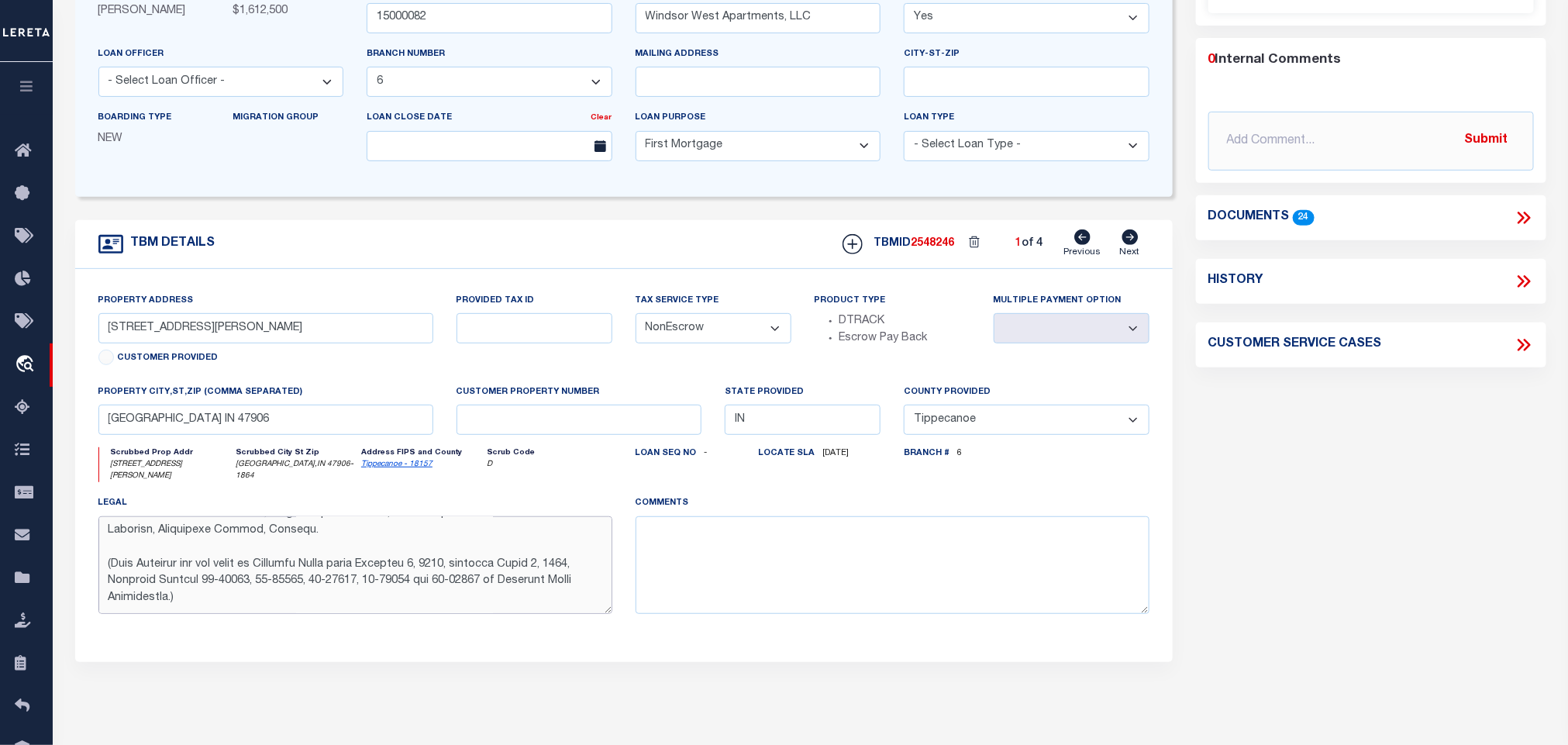
scroll to position [696, 0]
click at [496, 589] on textarea at bounding box center [355, 565] width 514 height 97
click at [1301, 507] on div "Parcel Summary Match ID 1051716 Z parcel no assessor 0 Submit 24" at bounding box center [1371, 293] width 373 height 859
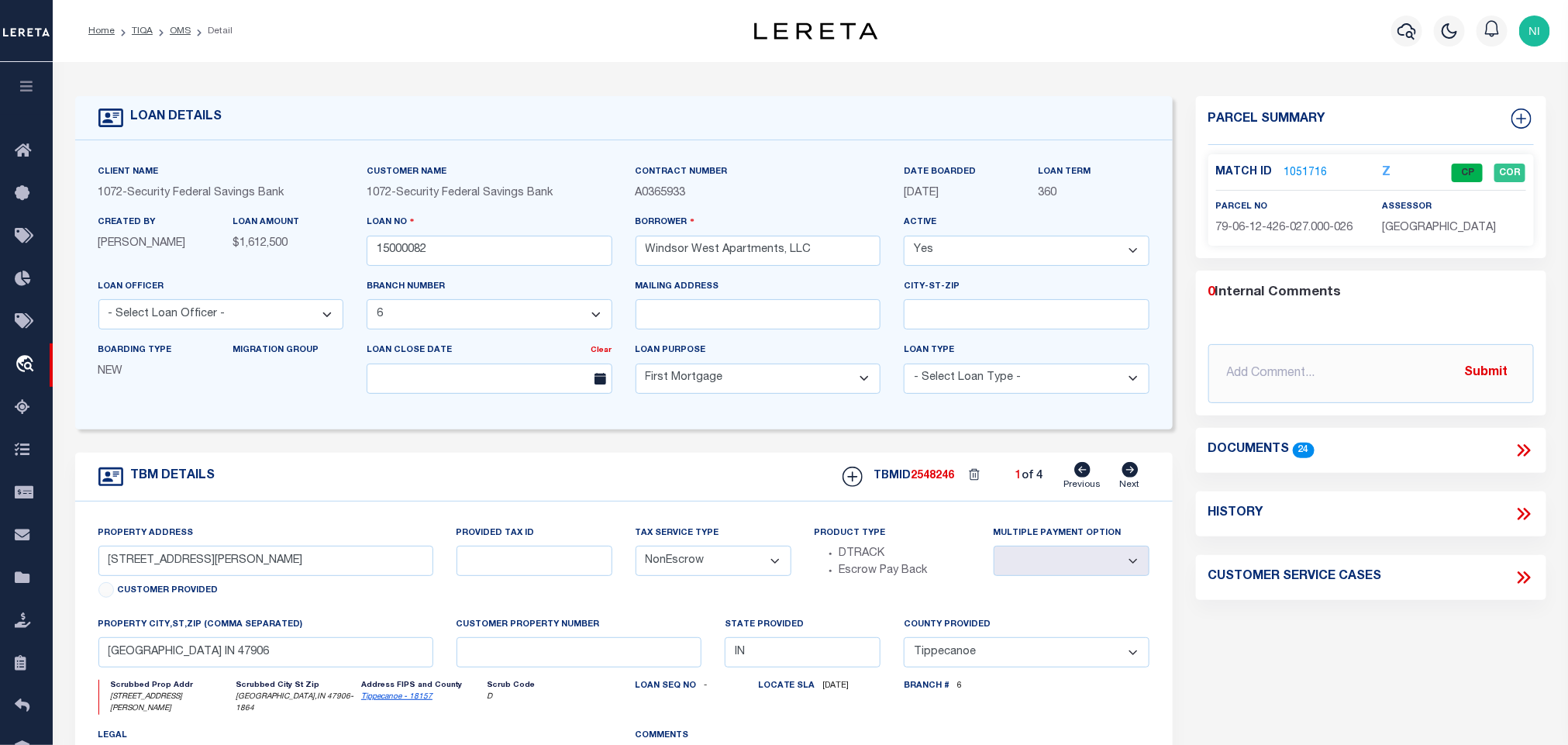
click at [1527, 445] on icon at bounding box center [1523, 450] width 20 height 20
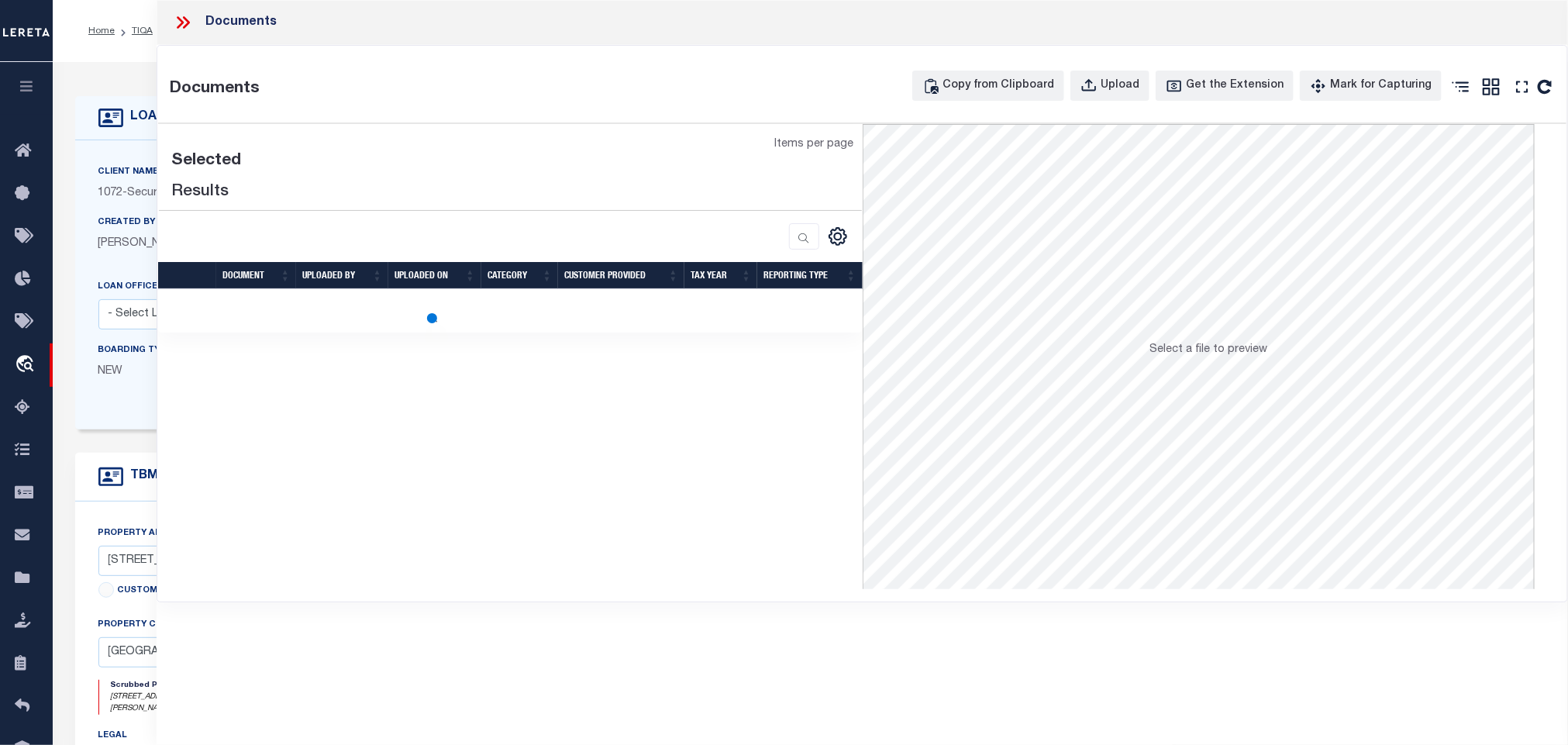
click at [184, 21] on icon at bounding box center [183, 22] width 20 height 20
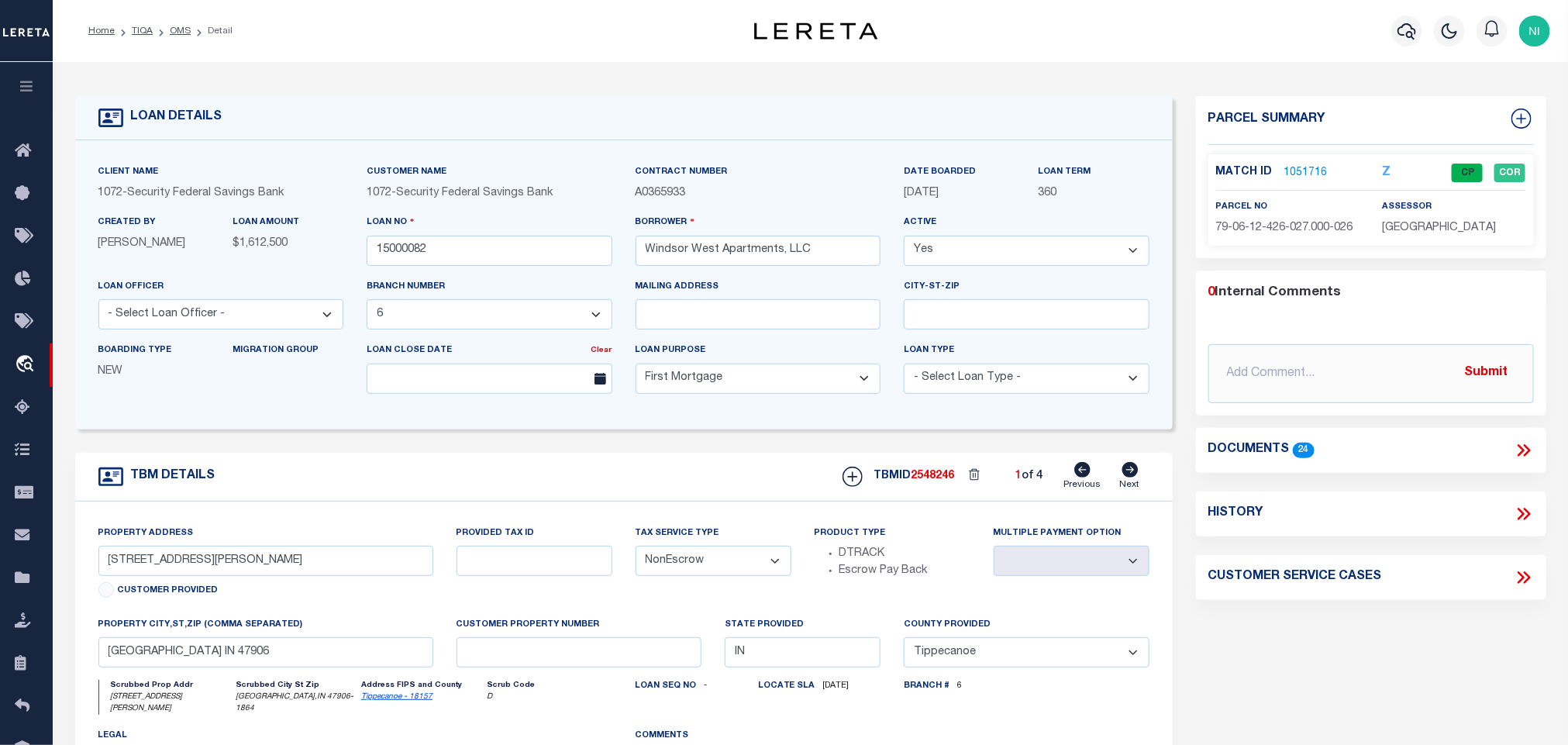
click at [1128, 478] on icon at bounding box center [1129, 470] width 16 height 16
type input "[STREET_ADDRESS][PERSON_NAME]"
select select
type textarea "Lor ipsu dolors ametcons ad Elitseddo Eiusmod, TEM in Utla Etdolo 793557446883 …"
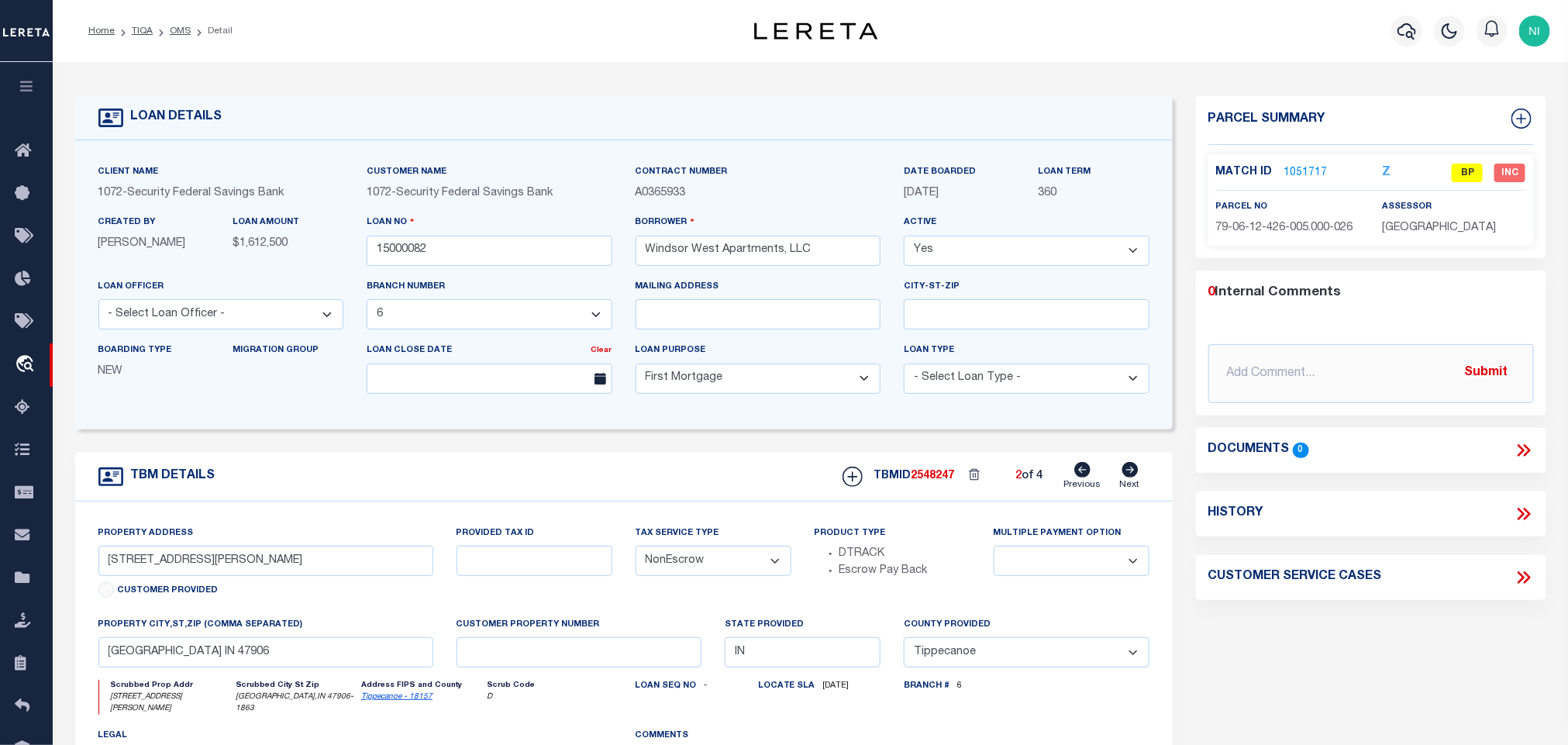
click at [1128, 478] on icon at bounding box center [1129, 470] width 16 height 16
type input "[STREET_ADDRESS][PERSON_NAME]"
select select
type textarea "L ipsu do sit Ametconse Adipisc el Seddoei 31, Temporin 93 Utlab, Etdol 2 Magn,…"
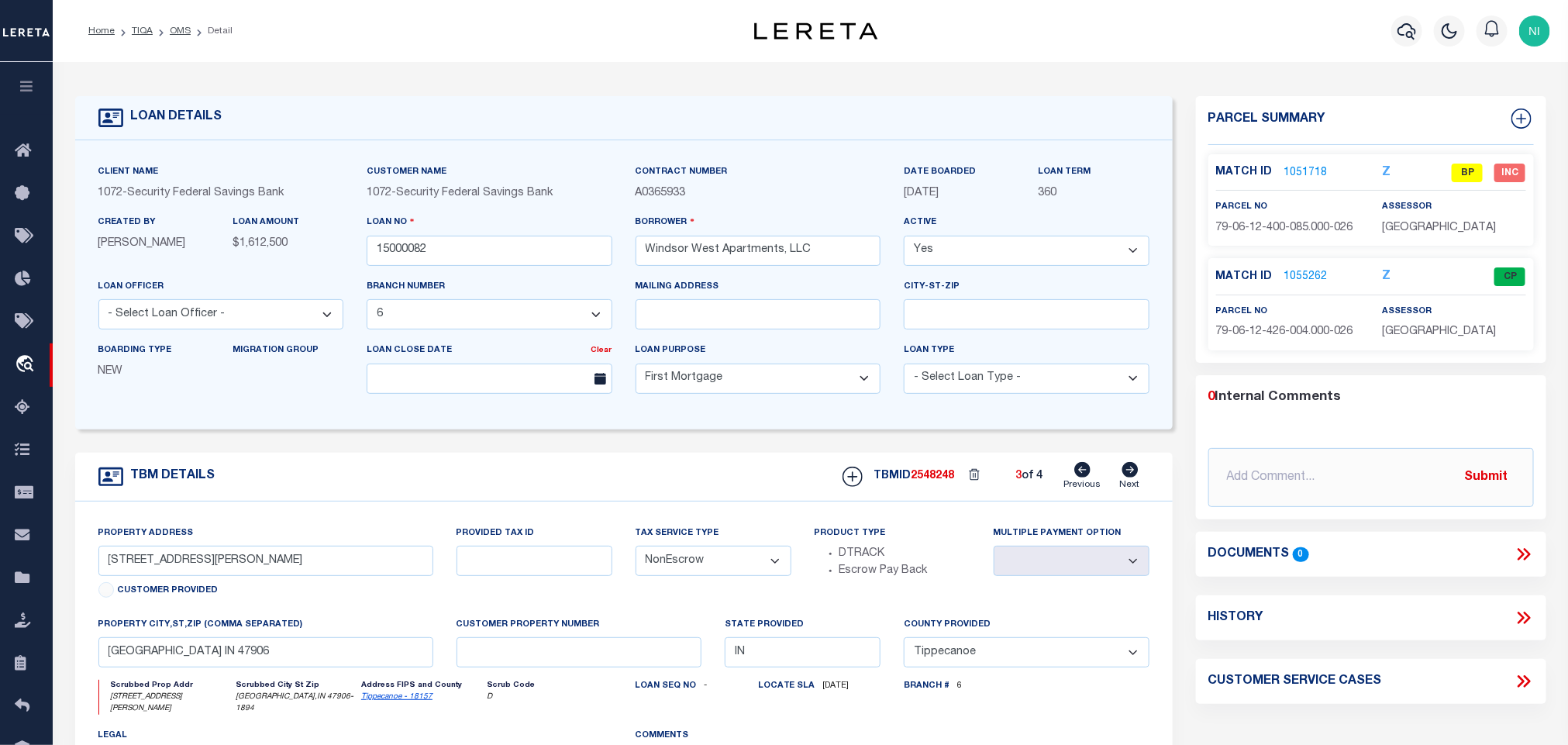
scroll to position [407, 0]
click at [1128, 478] on icon at bounding box center [1129, 470] width 16 height 16
type input "[STREET_ADDRESS]"
select select
type input "[GEOGRAPHIC_DATA] in 47906"
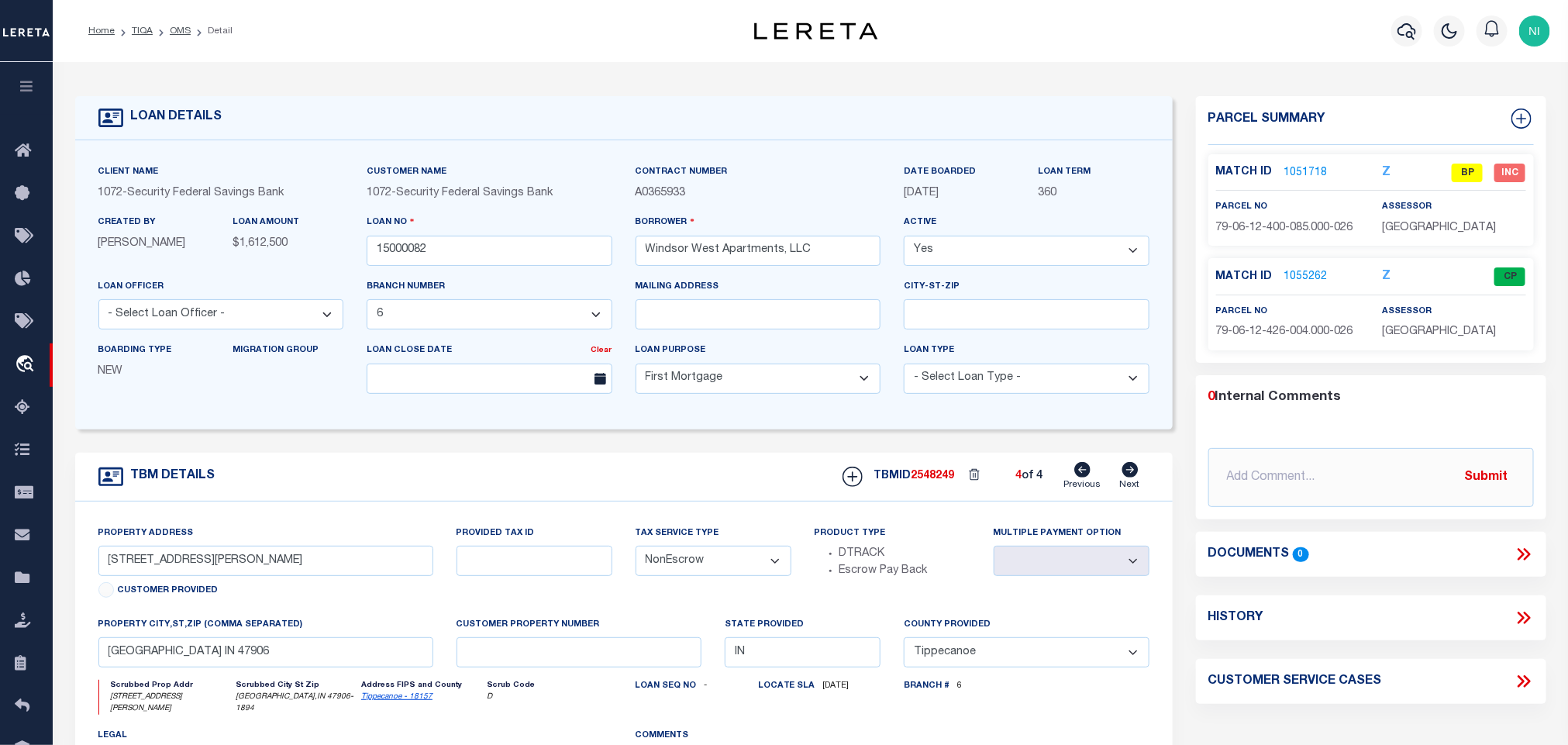
type textarea "Lore ip dol Sitametco Adipisc el Seddoei 66, Temporin 73 Utlab, Etdol 8 Magn, A…"
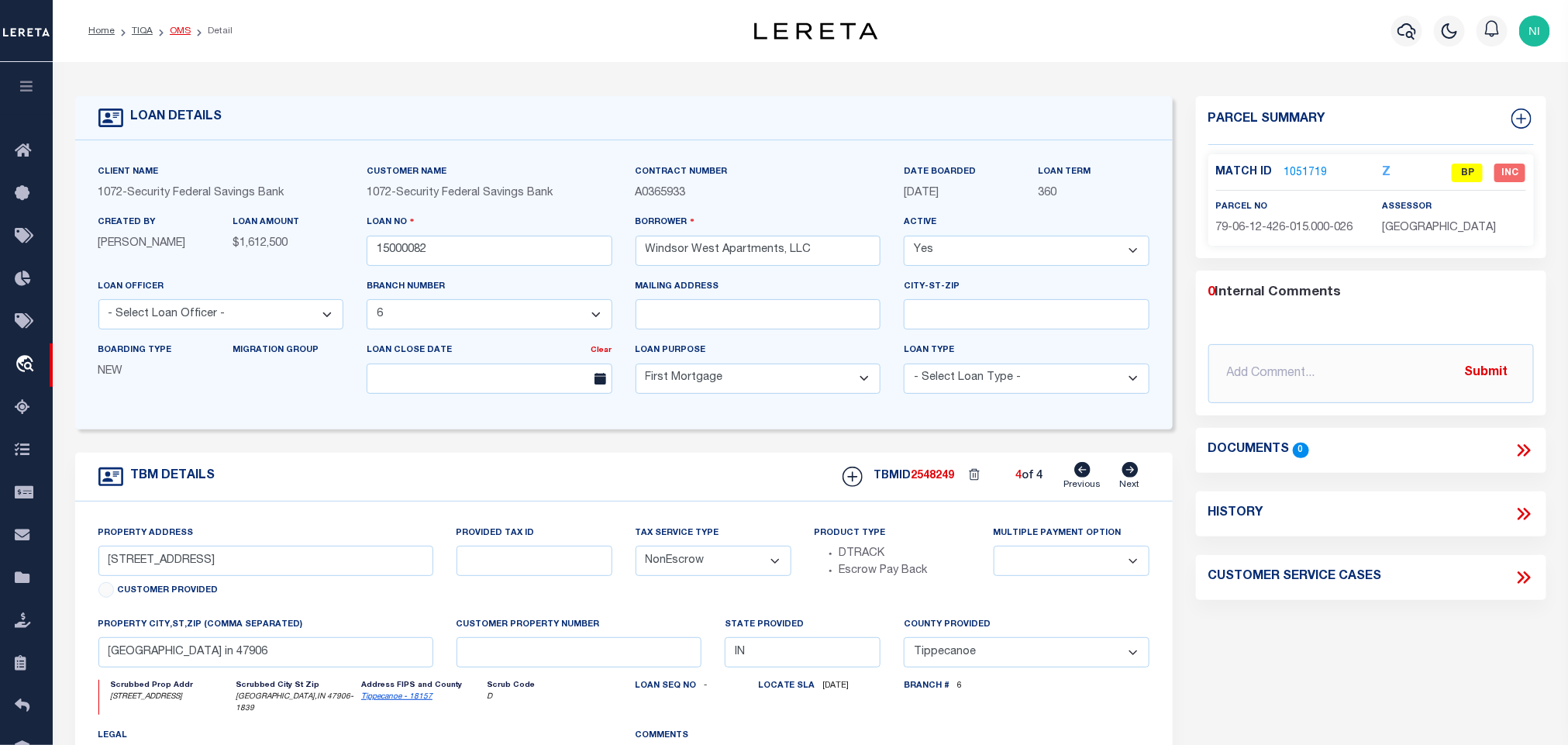
click at [175, 28] on link "OMS" at bounding box center [180, 31] width 21 height 9
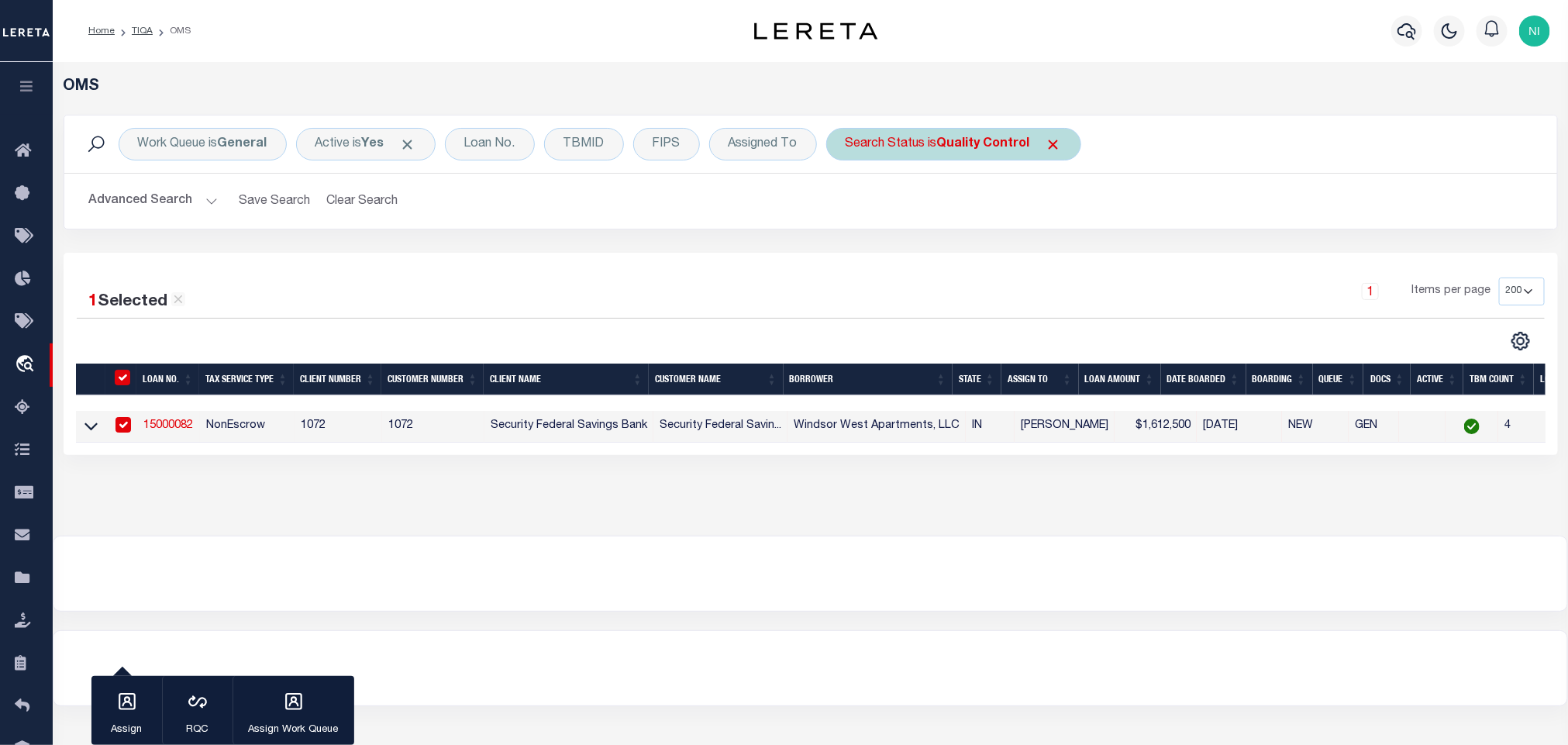
click at [1003, 160] on div "Search Status is Quality Control" at bounding box center [954, 144] width 255 height 33
select select "QC"
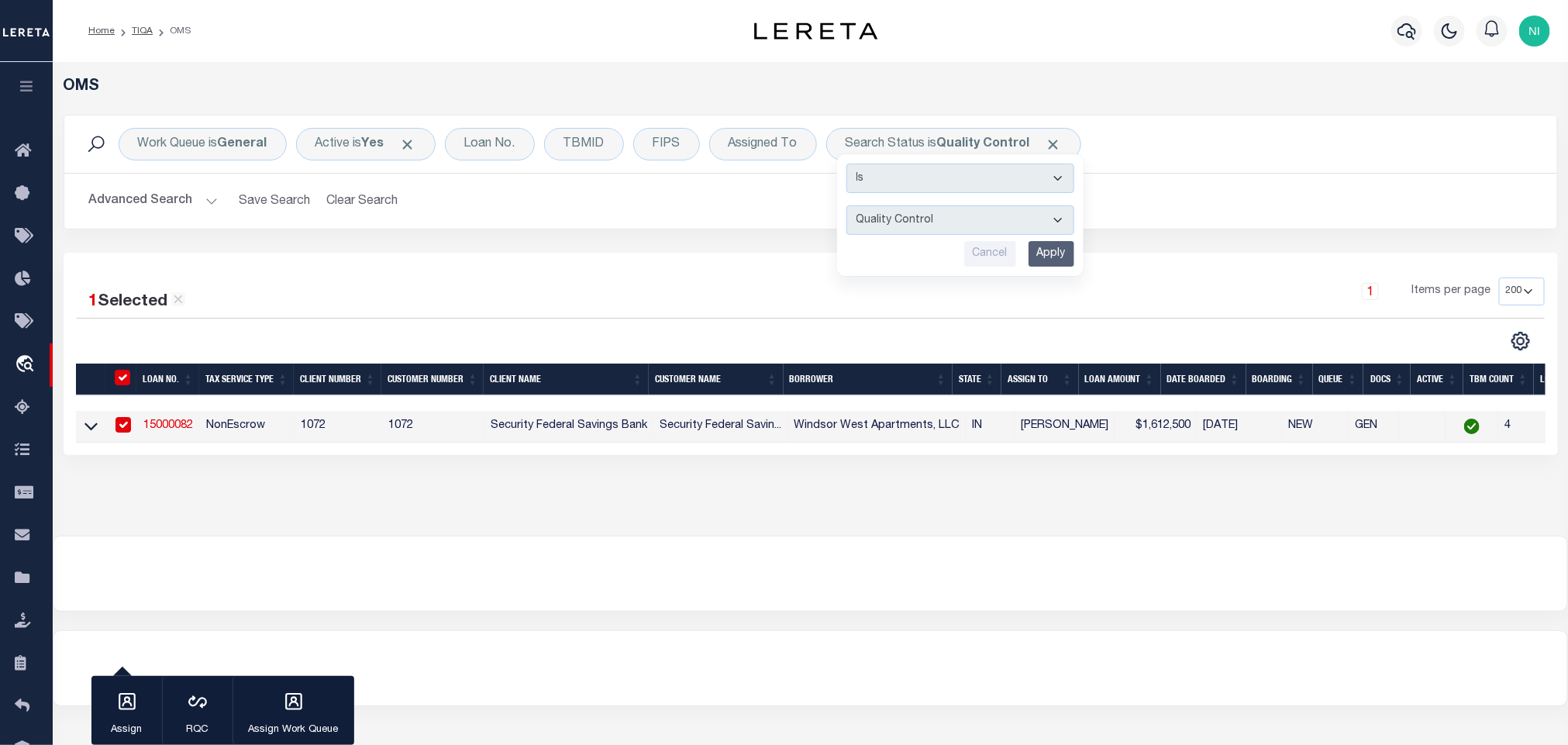
click at [1059, 254] on input "Apply" at bounding box center [1051, 254] width 46 height 26
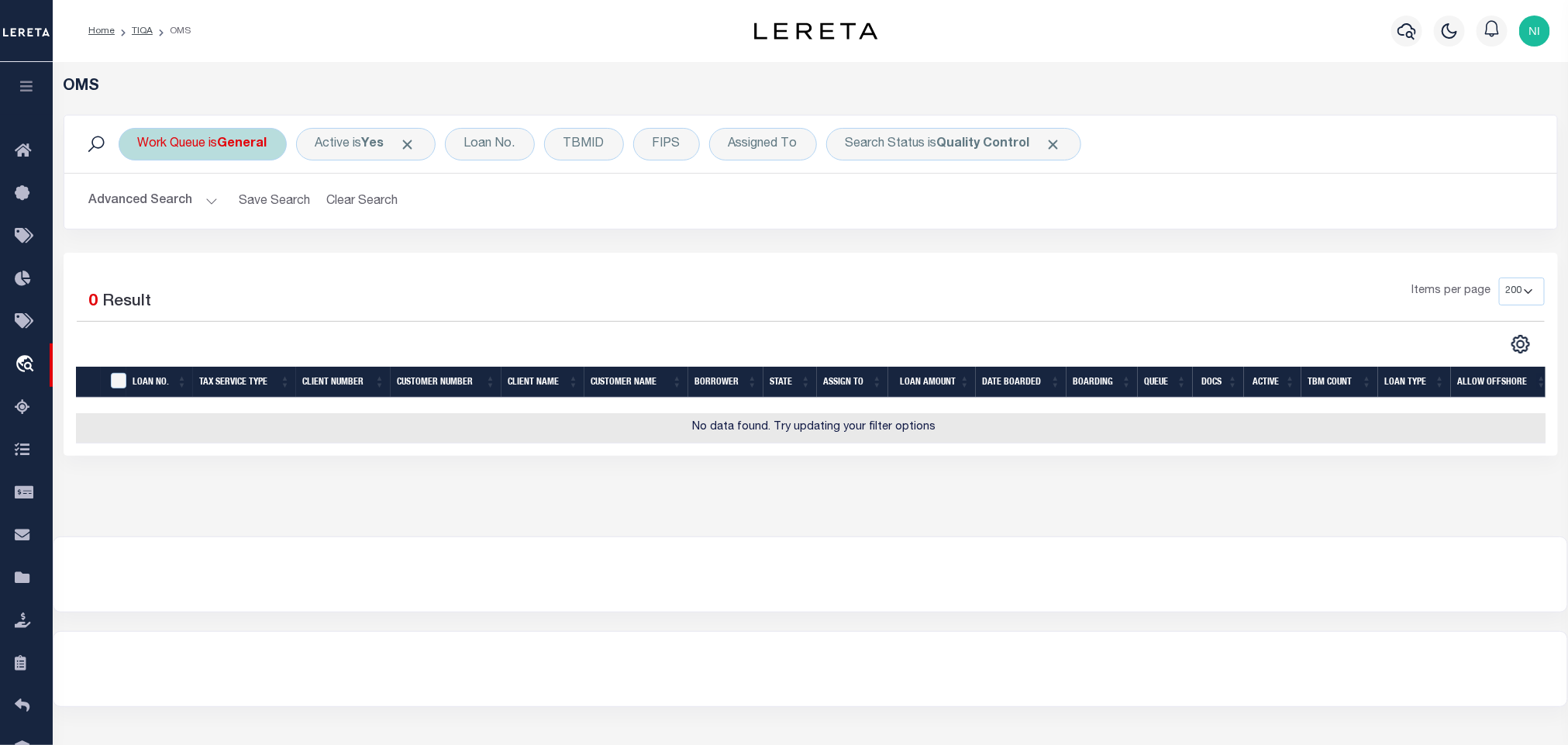
click at [217, 142] on div "Work Queue is General" at bounding box center [203, 144] width 168 height 33
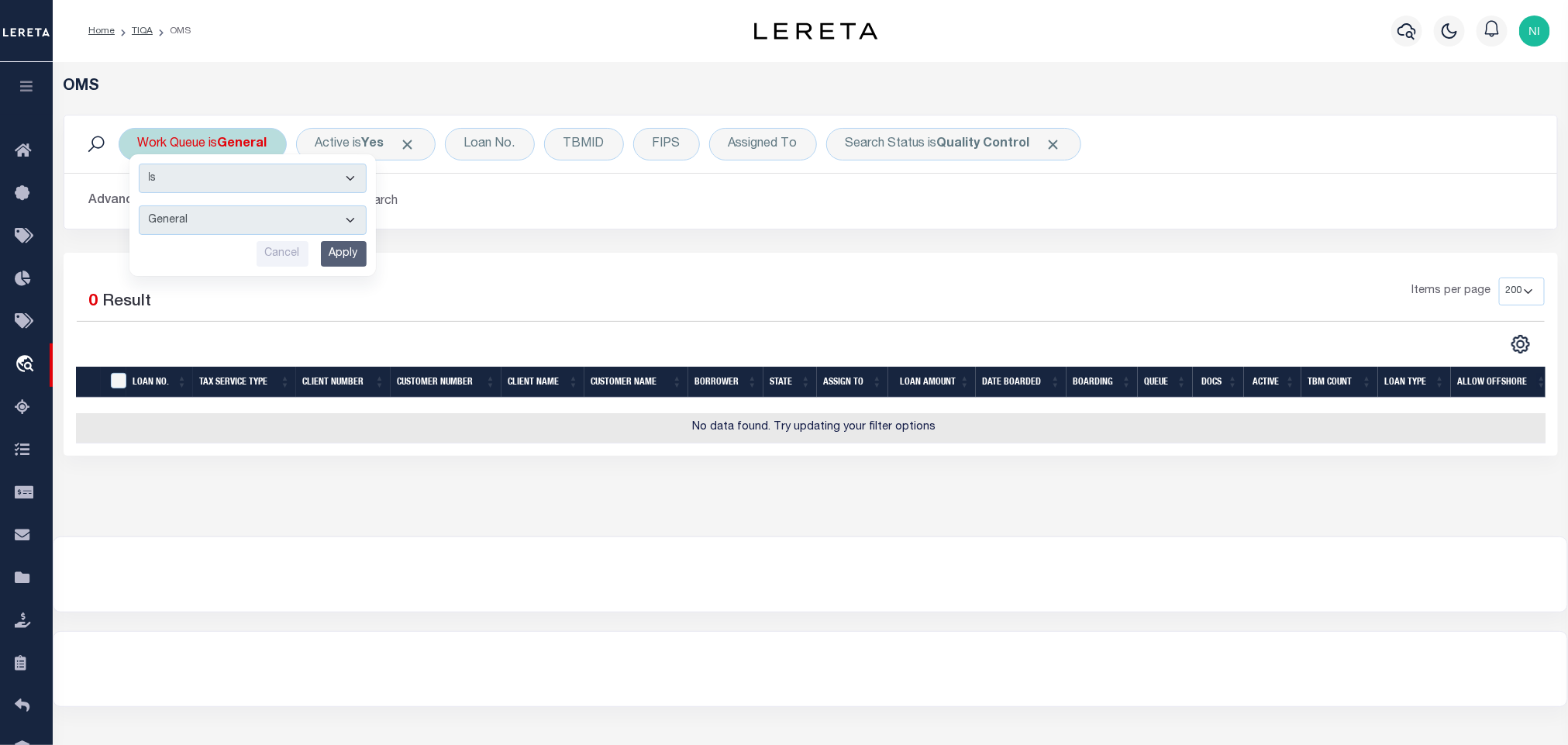
click at [230, 235] on select "--ALL-- factRSystems General ThoughtFocus" at bounding box center [253, 220] width 228 height 29
select select "THF"
click at [139, 207] on select "--ALL-- factRSystems General ThoughtFocus" at bounding box center [253, 220] width 228 height 29
click at [345, 252] on input "Apply" at bounding box center [343, 254] width 46 height 26
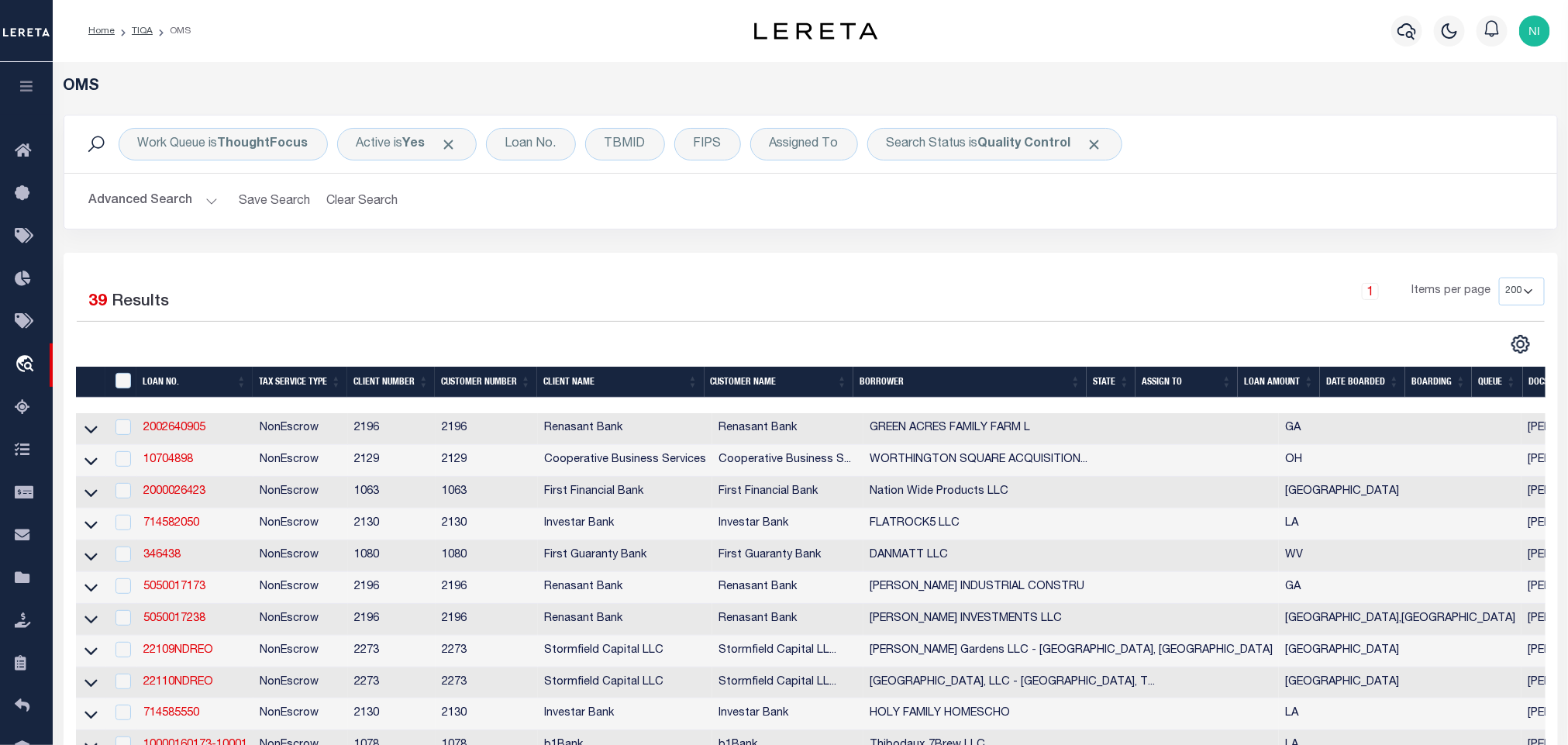
click at [867, 235] on div "Work Queue is ThoughtFocus Active is Yes Loan No. TBMID FIPS Assigned To Search…" at bounding box center [810, 184] width 1518 height 138
click at [989, 147] on b "Quality Control" at bounding box center [1025, 144] width 93 height 12
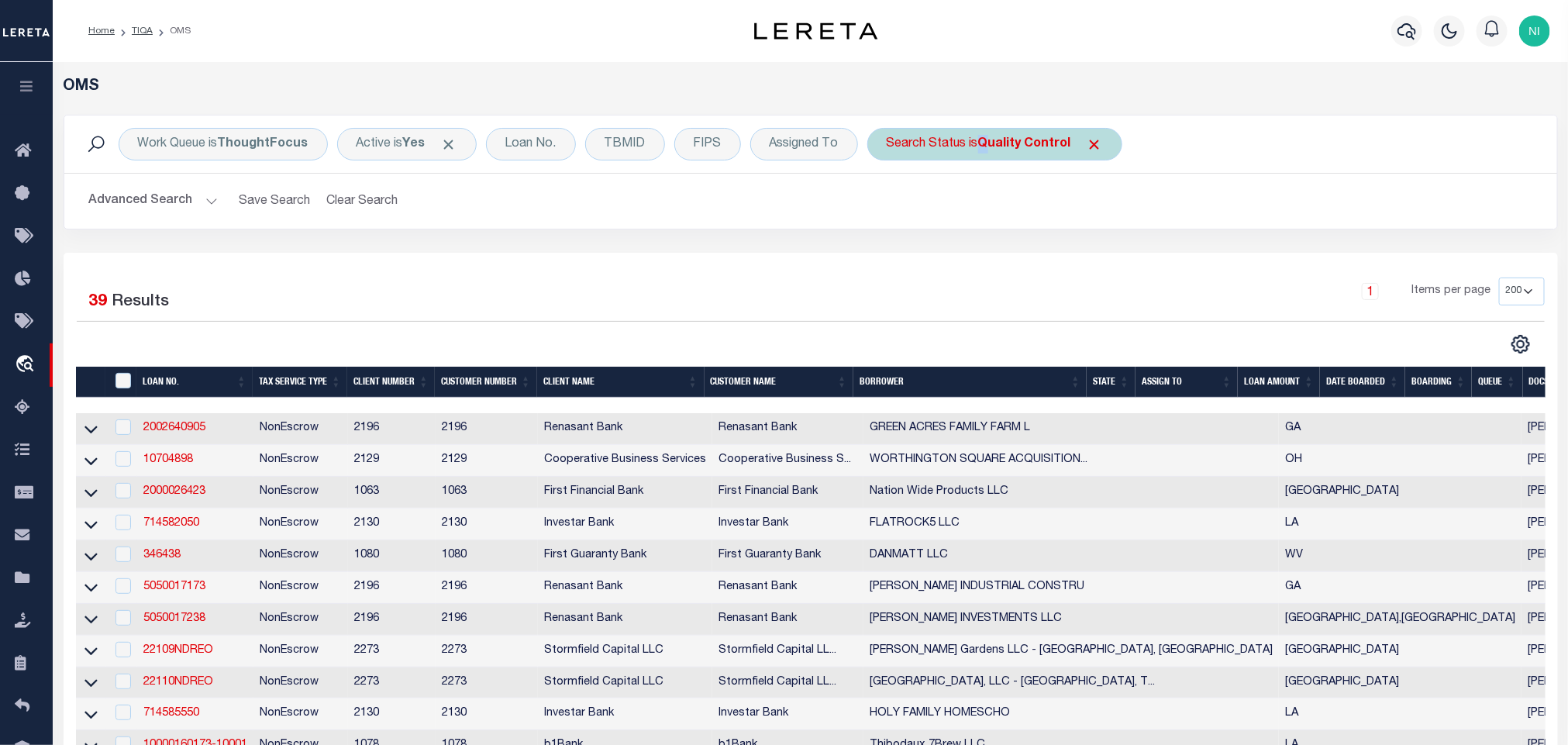
select select "QC"
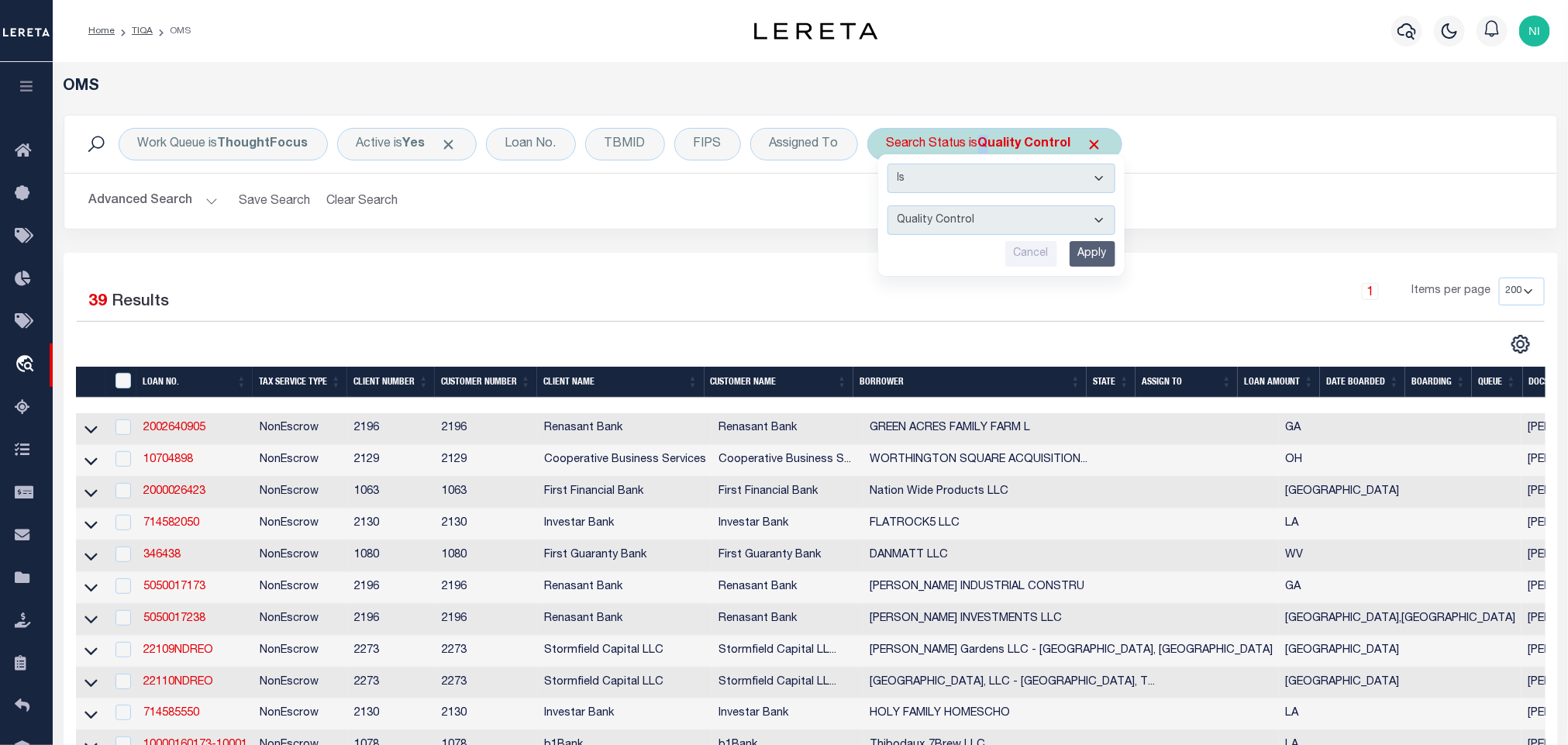
click at [1087, 247] on input "Apply" at bounding box center [1092, 254] width 46 height 26
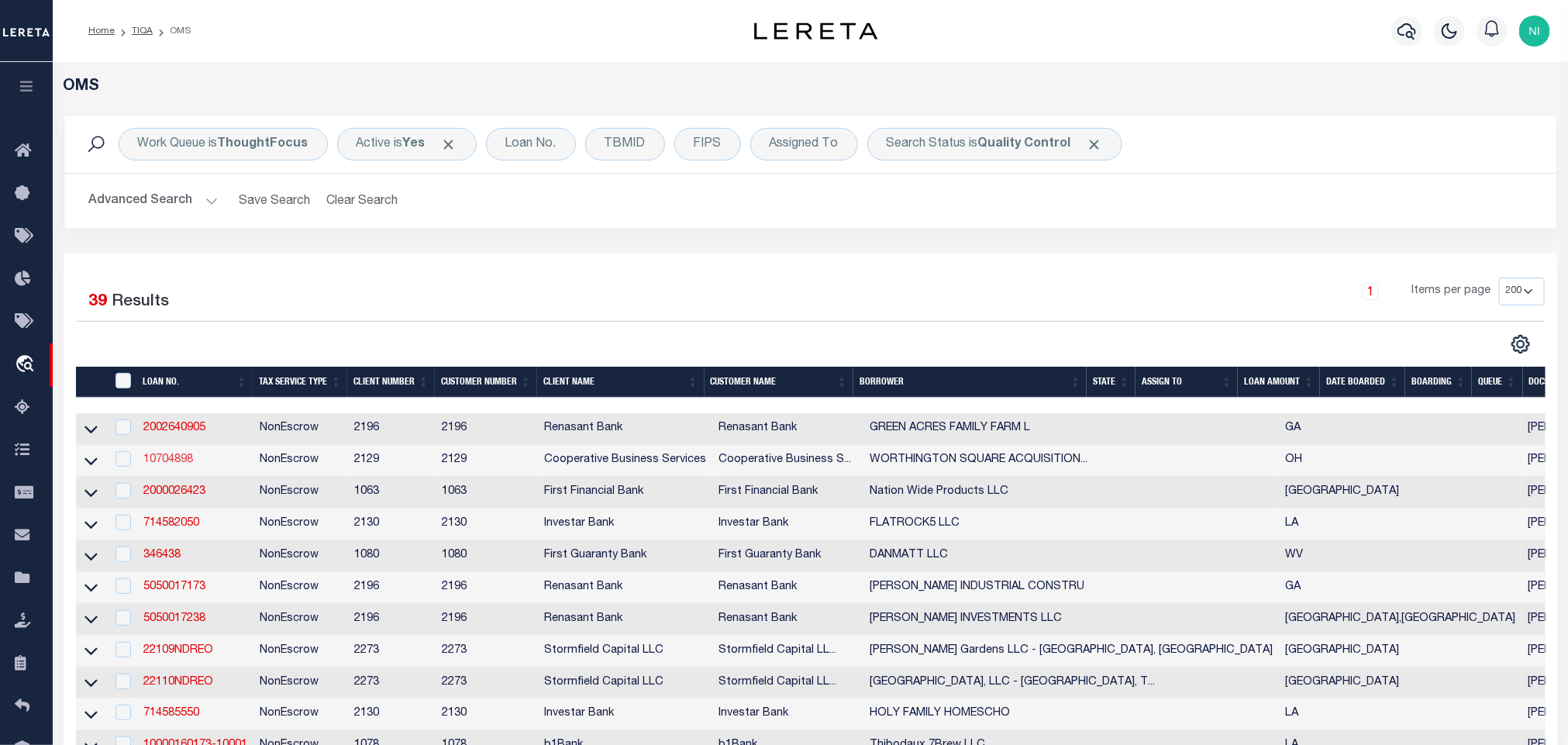
click at [173, 460] on link "10704898" at bounding box center [168, 460] width 50 height 11
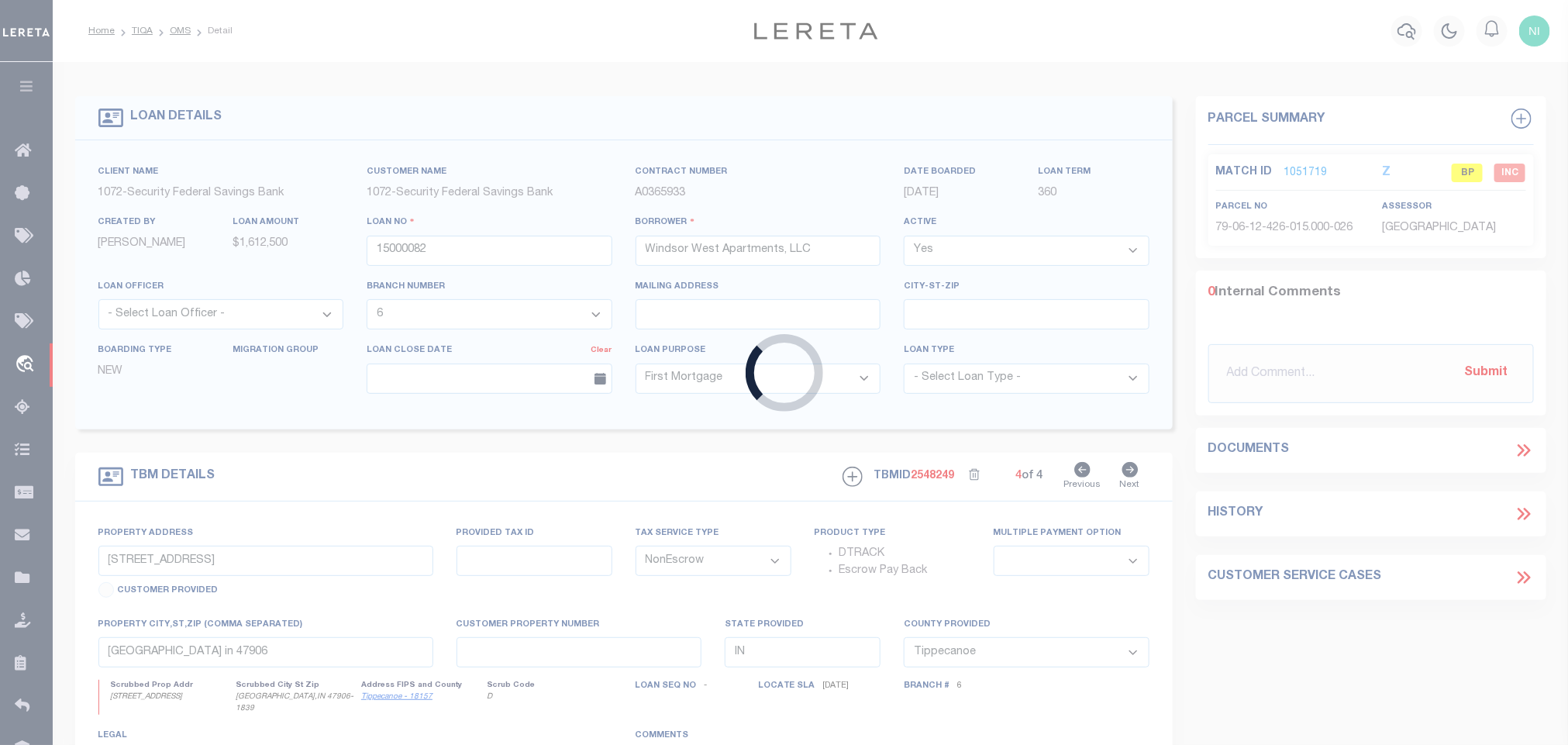
type input "10704898"
type input "WORTHINGTON SQUARE ACQUISITION LLC"
select select
type input "[GEOGRAPHIC_DATA]"
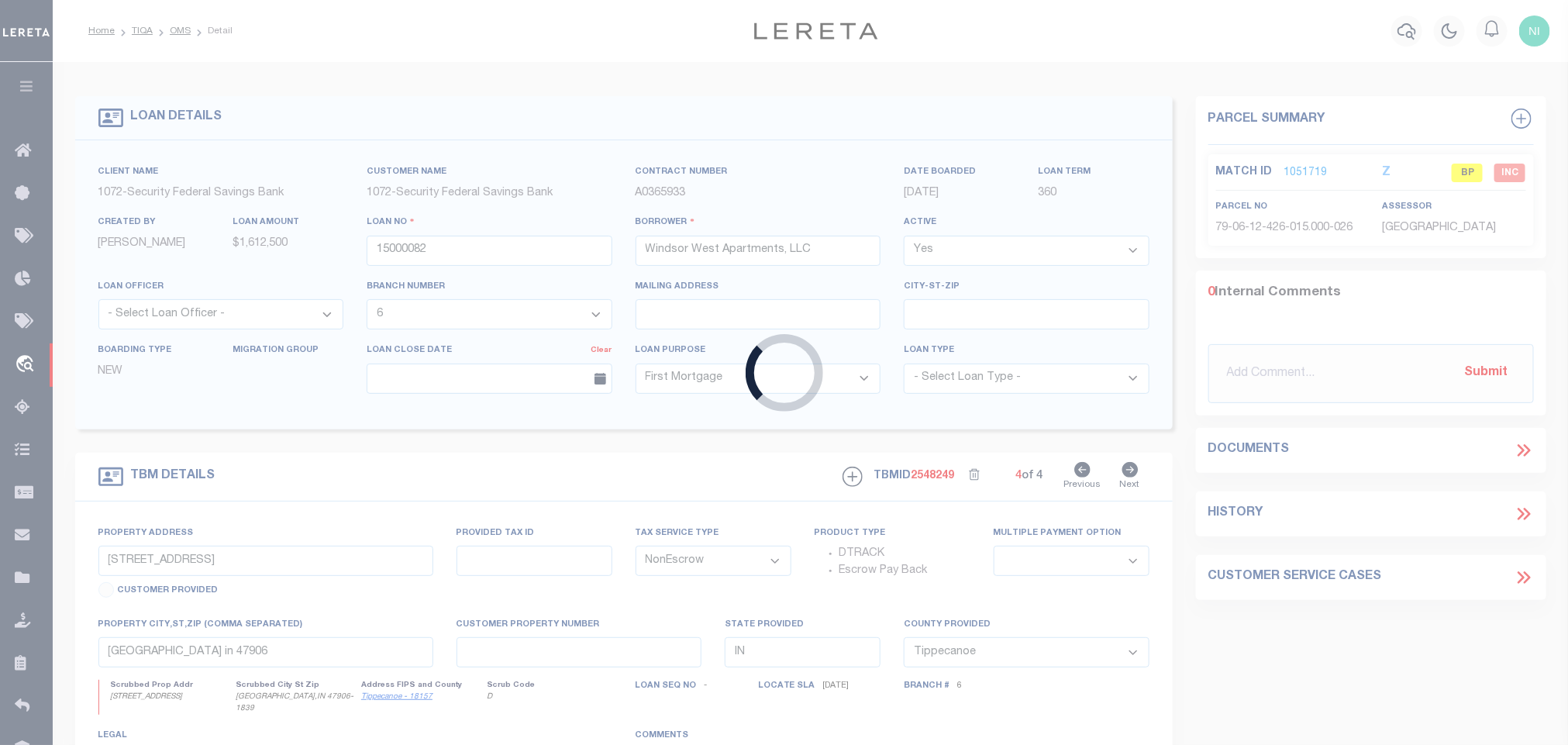
type input "[GEOGRAPHIC_DATA], OH 43215"
select select
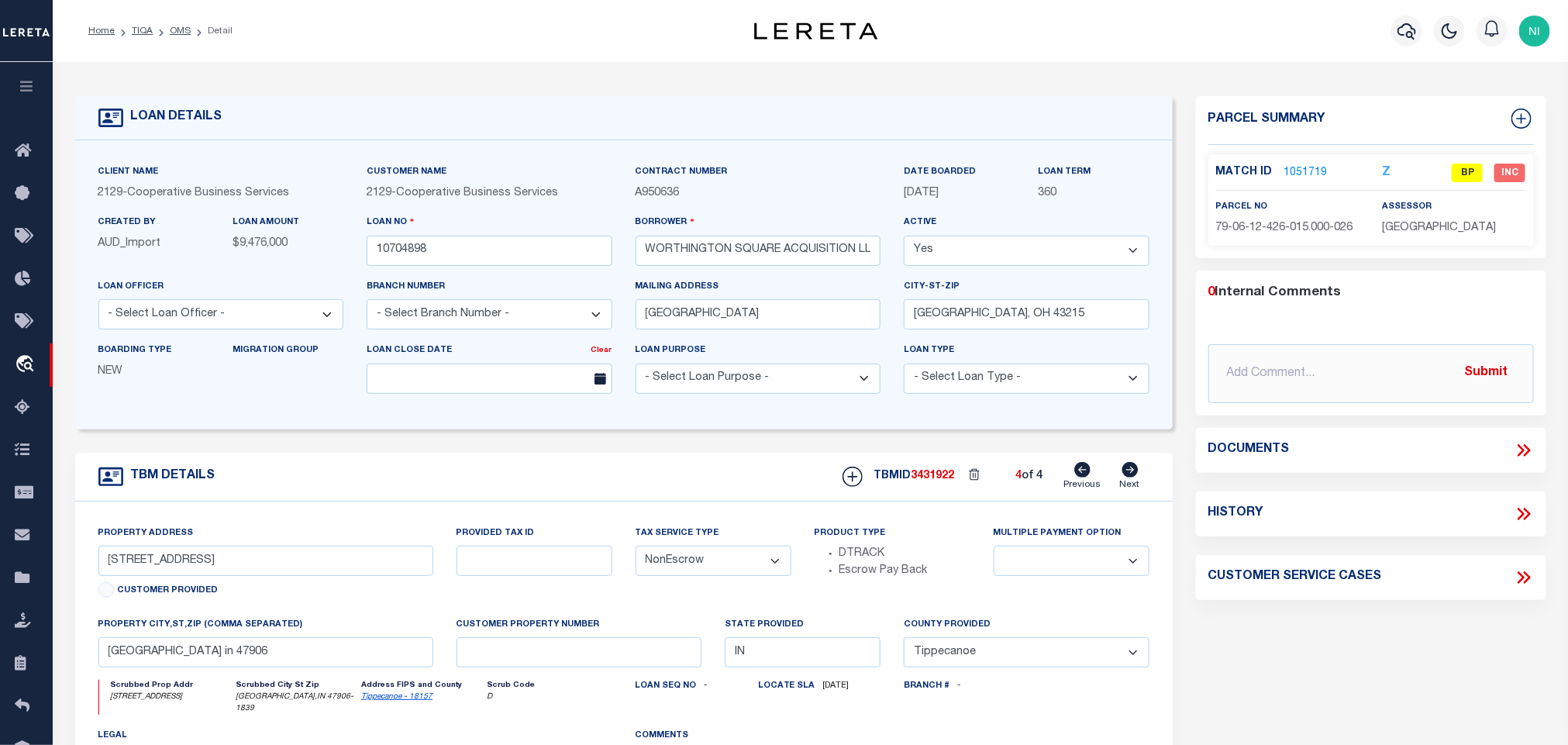
select select "7396"
select select "3334"
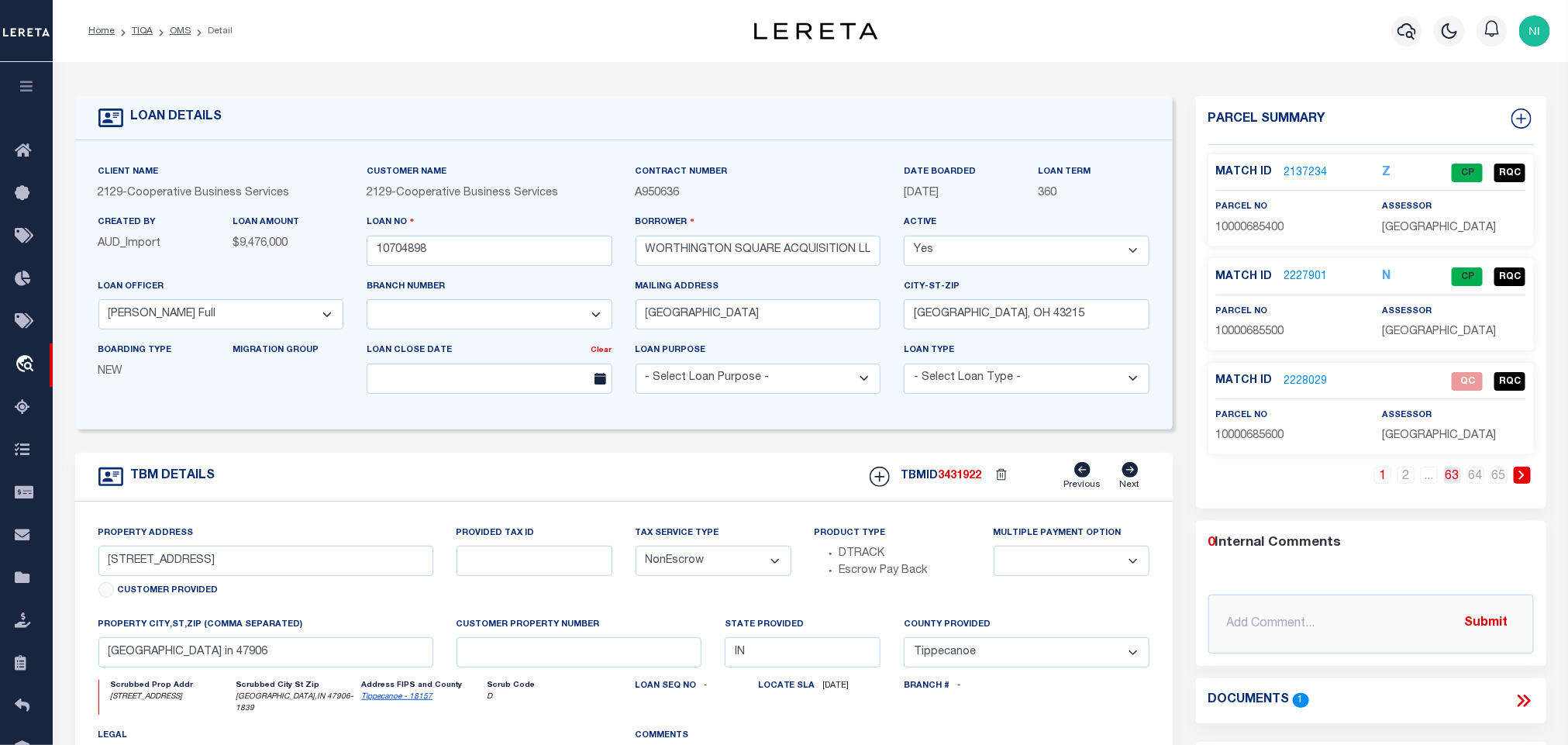
click at [1457, 481] on link "63" at bounding box center [1452, 475] width 17 height 17
type input "[STREET_ADDRESS][PERSON_NAME]"
select select
type input "[GEOGRAPHIC_DATA], [GEOGRAPHIC_DATA] 43085"
type input "6068"
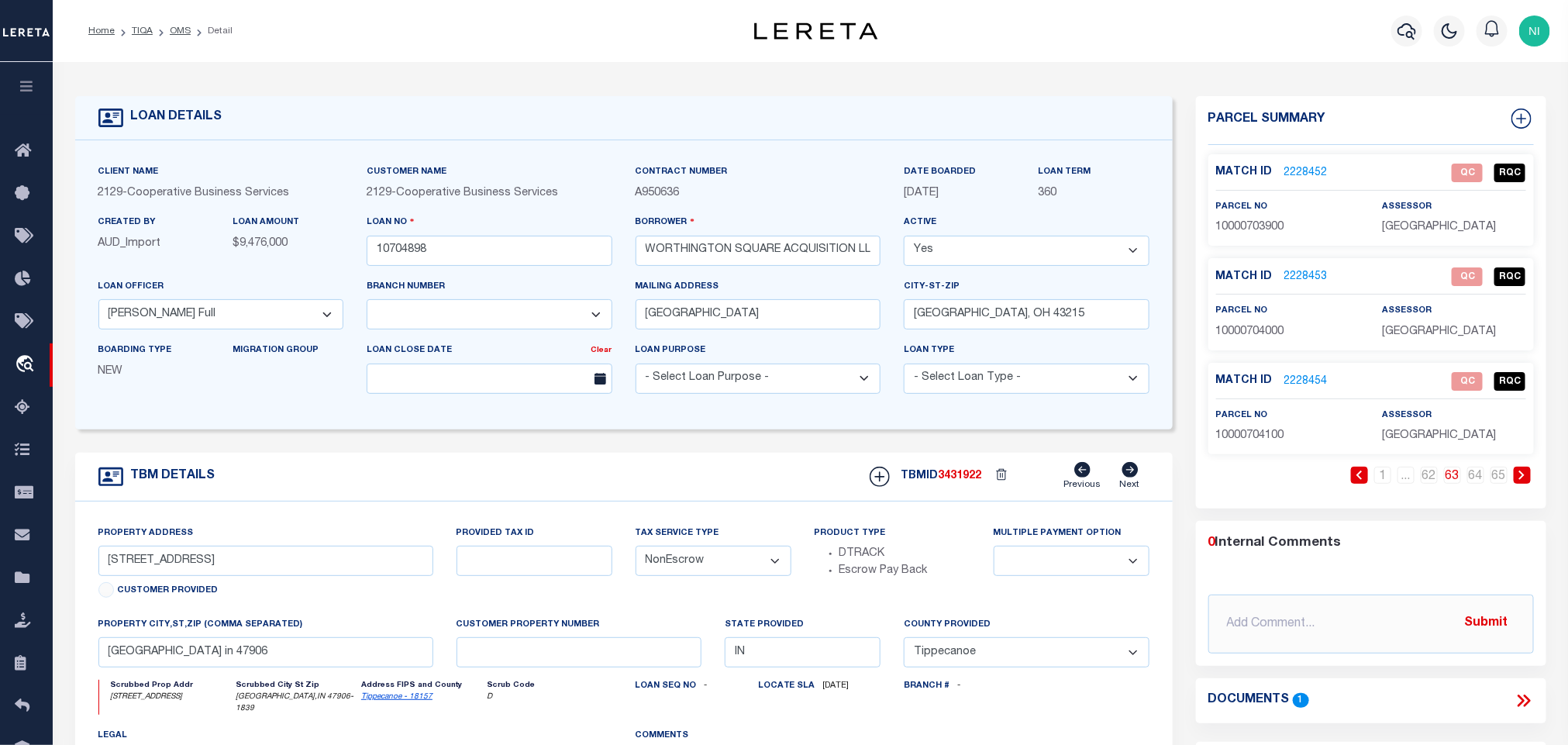
type input "OH"
select select
click at [1475, 481] on link "64" at bounding box center [1476, 475] width 17 height 17
click at [1490, 479] on link "65" at bounding box center [1499, 475] width 17 height 17
click at [1516, 703] on icon at bounding box center [1523, 700] width 20 height 20
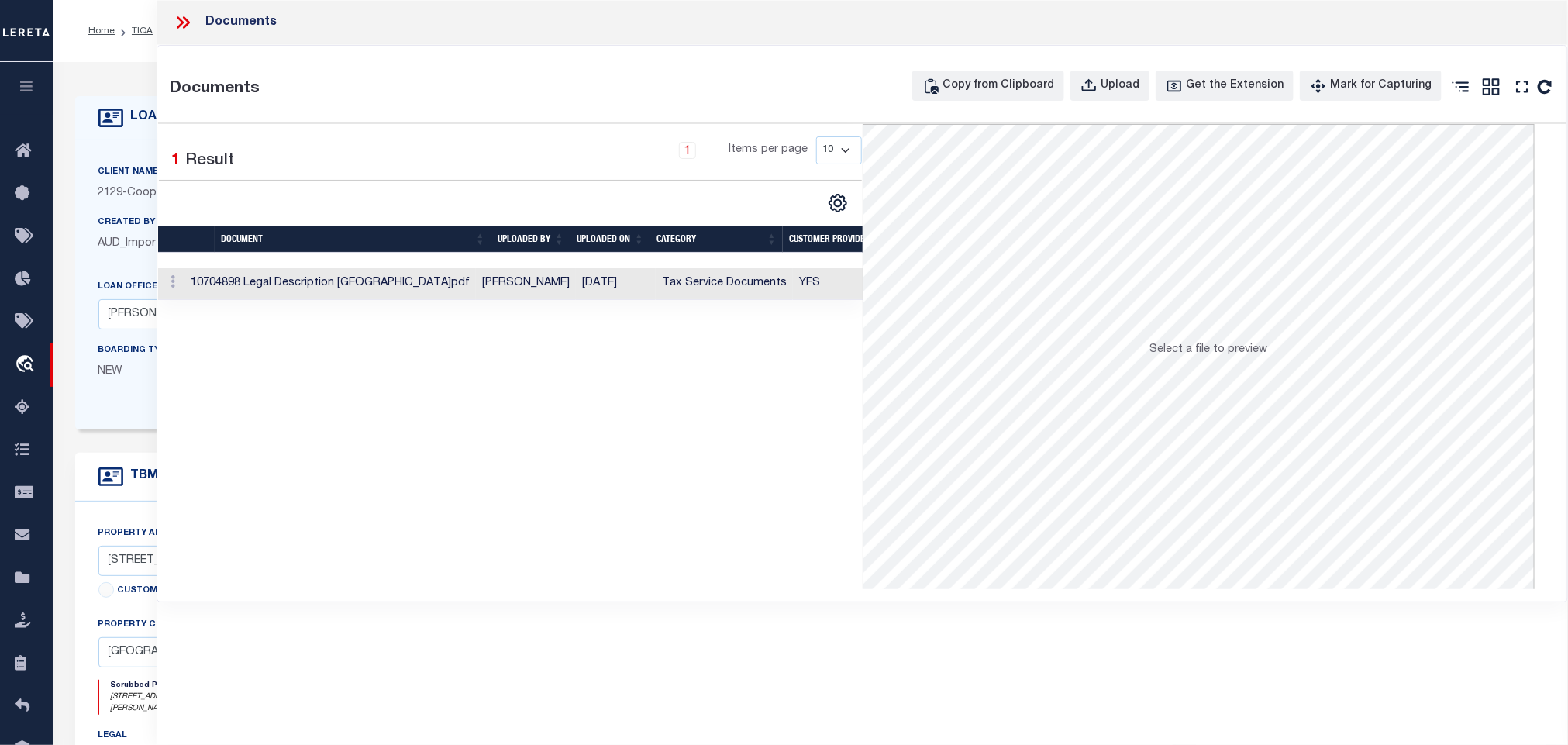
click at [620, 286] on td "[DATE]" at bounding box center [615, 284] width 80 height 32
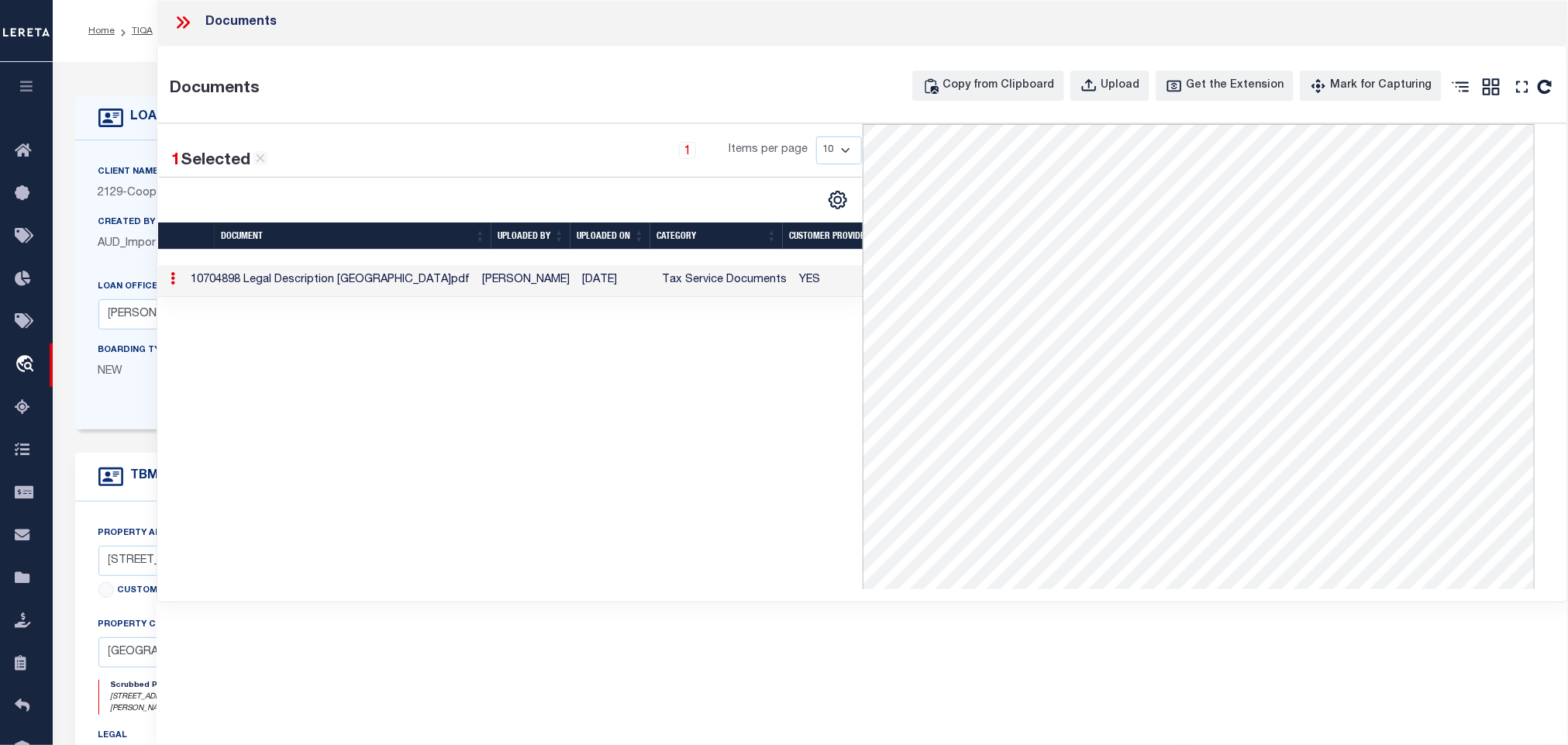
click at [184, 19] on icon at bounding box center [183, 22] width 20 height 20
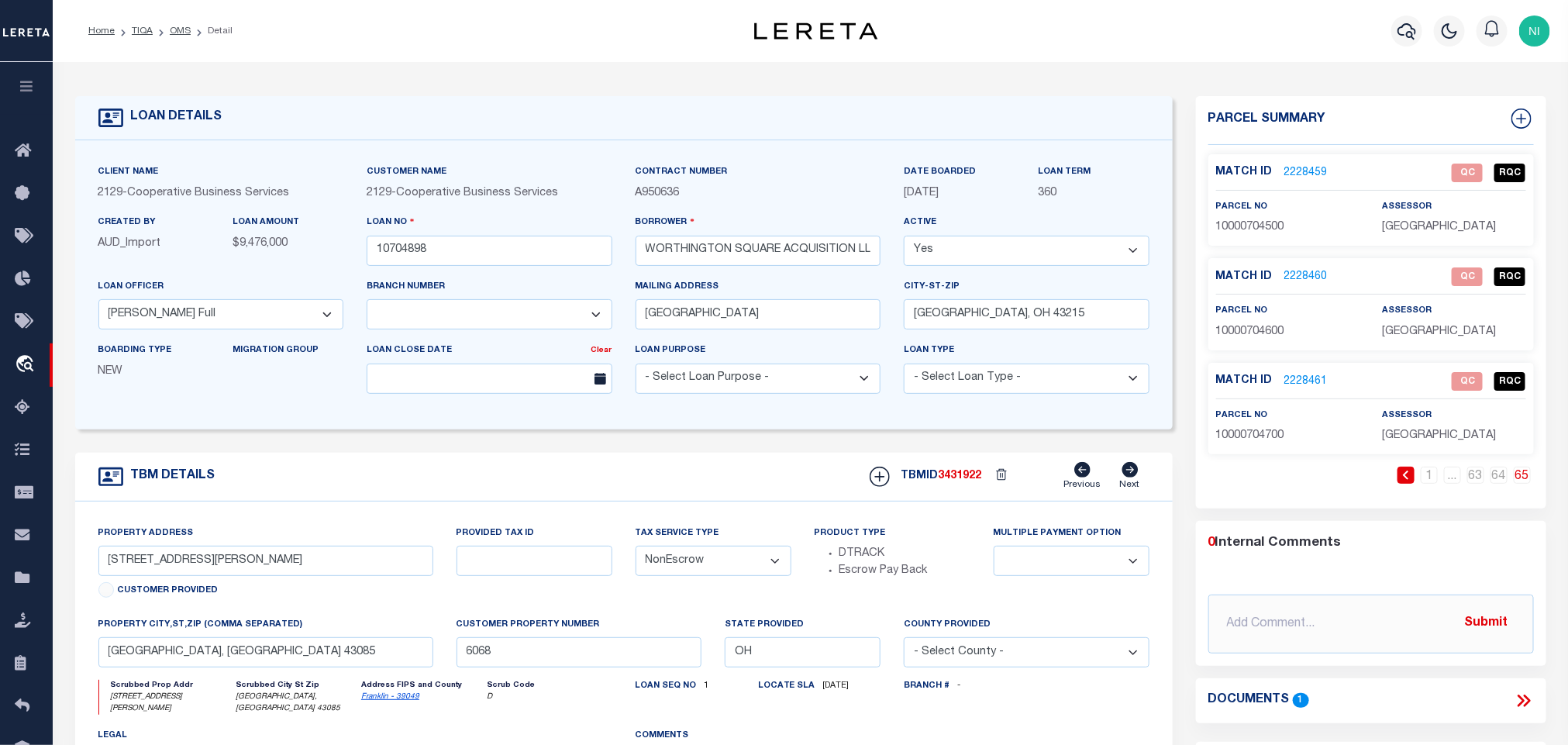
click at [1301, 280] on link "2228460" at bounding box center [1306, 277] width 43 height 16
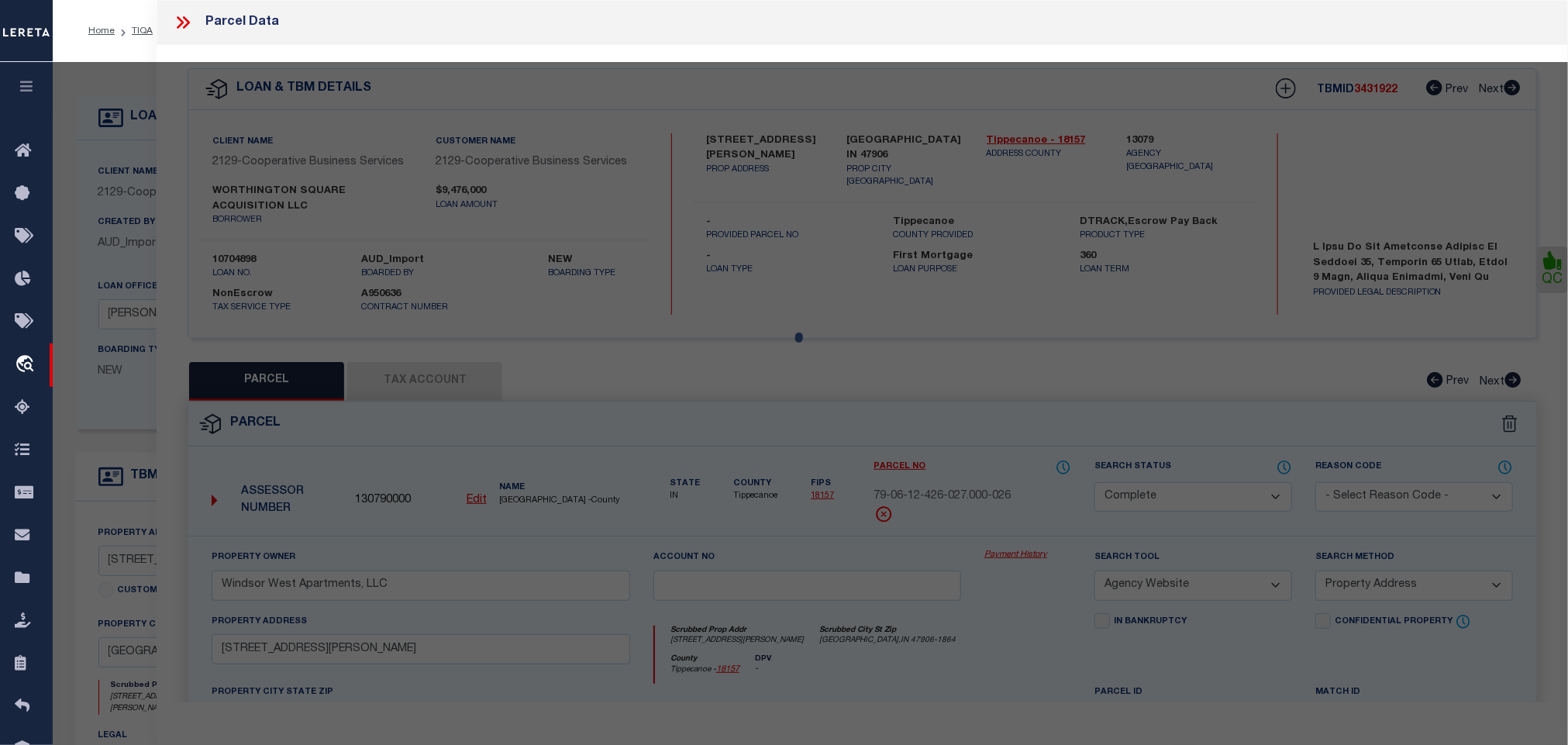
select select "AS"
select select
checkbox input "false"
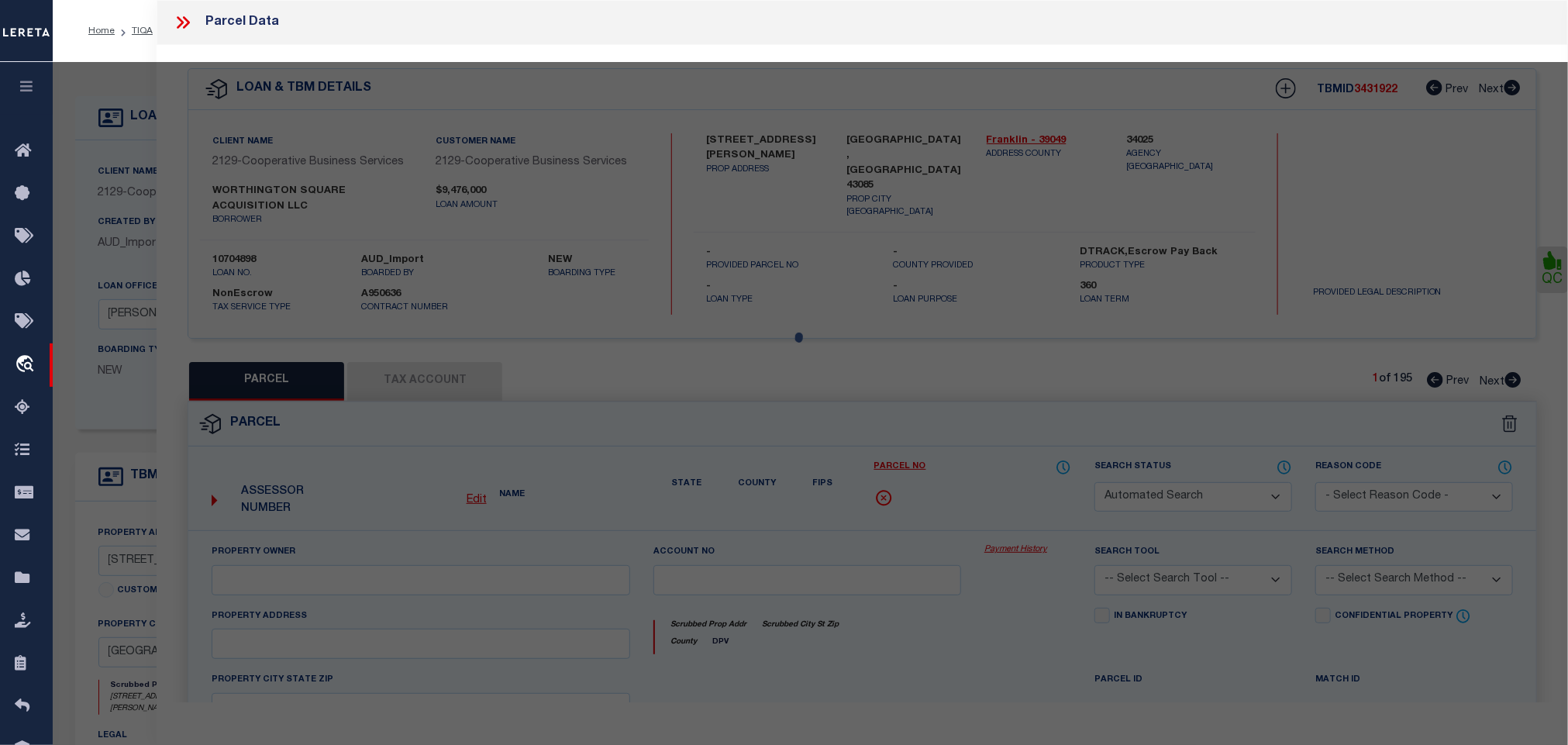
select select "QC"
type input "WORTHINGTON SQUARE ACQUISITION LLC"
select select "PHN"
select select "LEG"
type input "[STREET_ADDRESS][PERSON_NAME]"
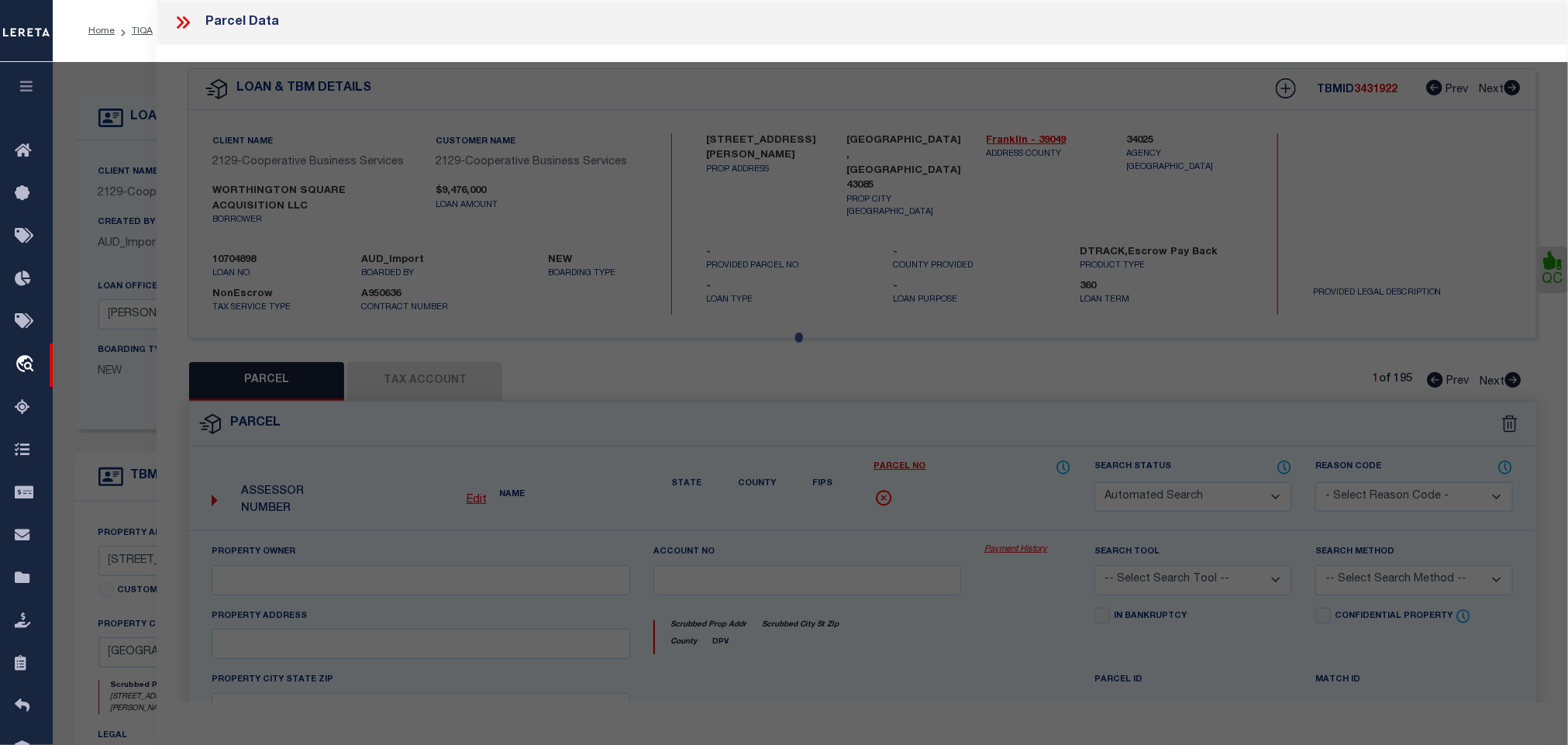
type textarea "As per Assessor for the parcels unit number not yet assigned"
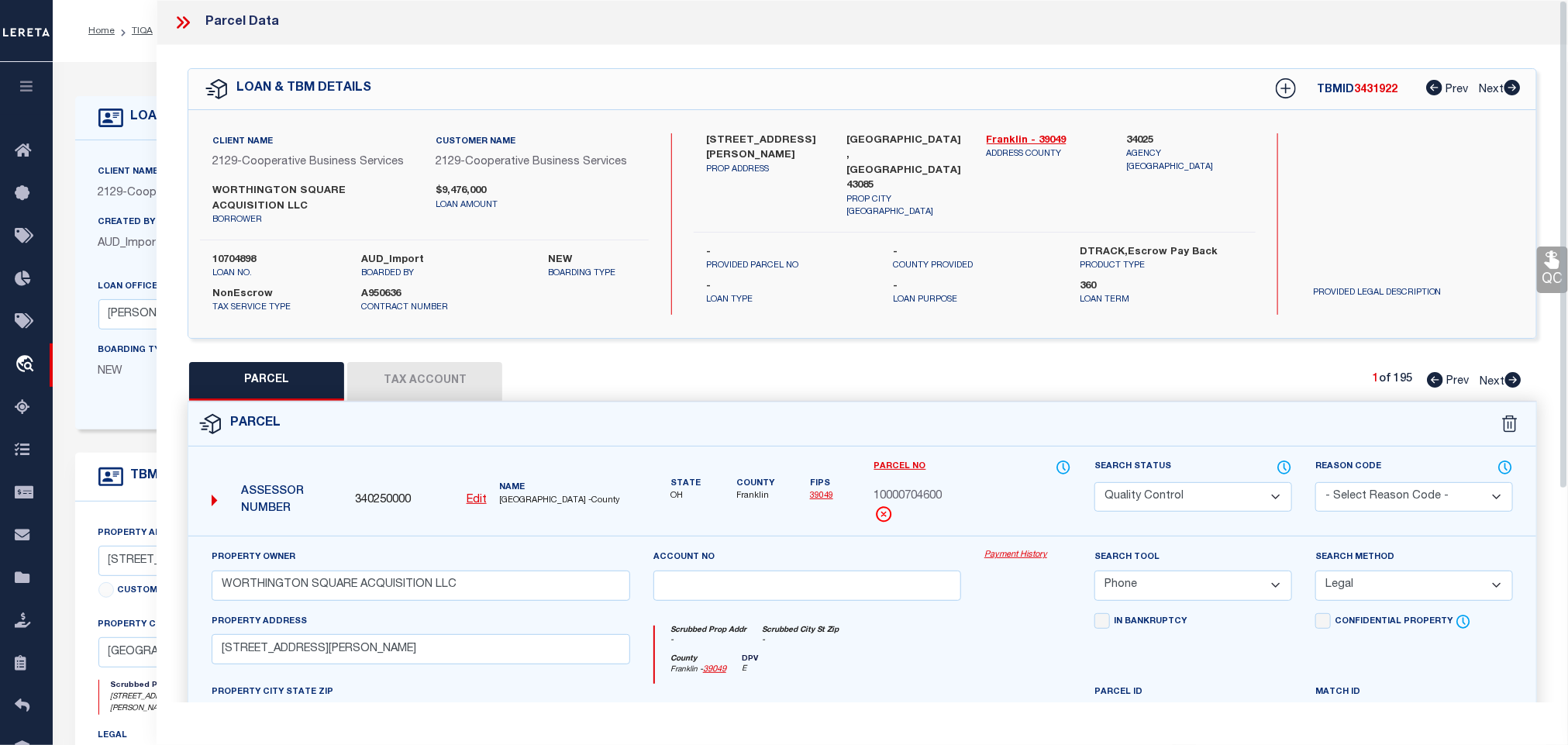
click at [1281, 470] on icon at bounding box center [1284, 467] width 16 height 17
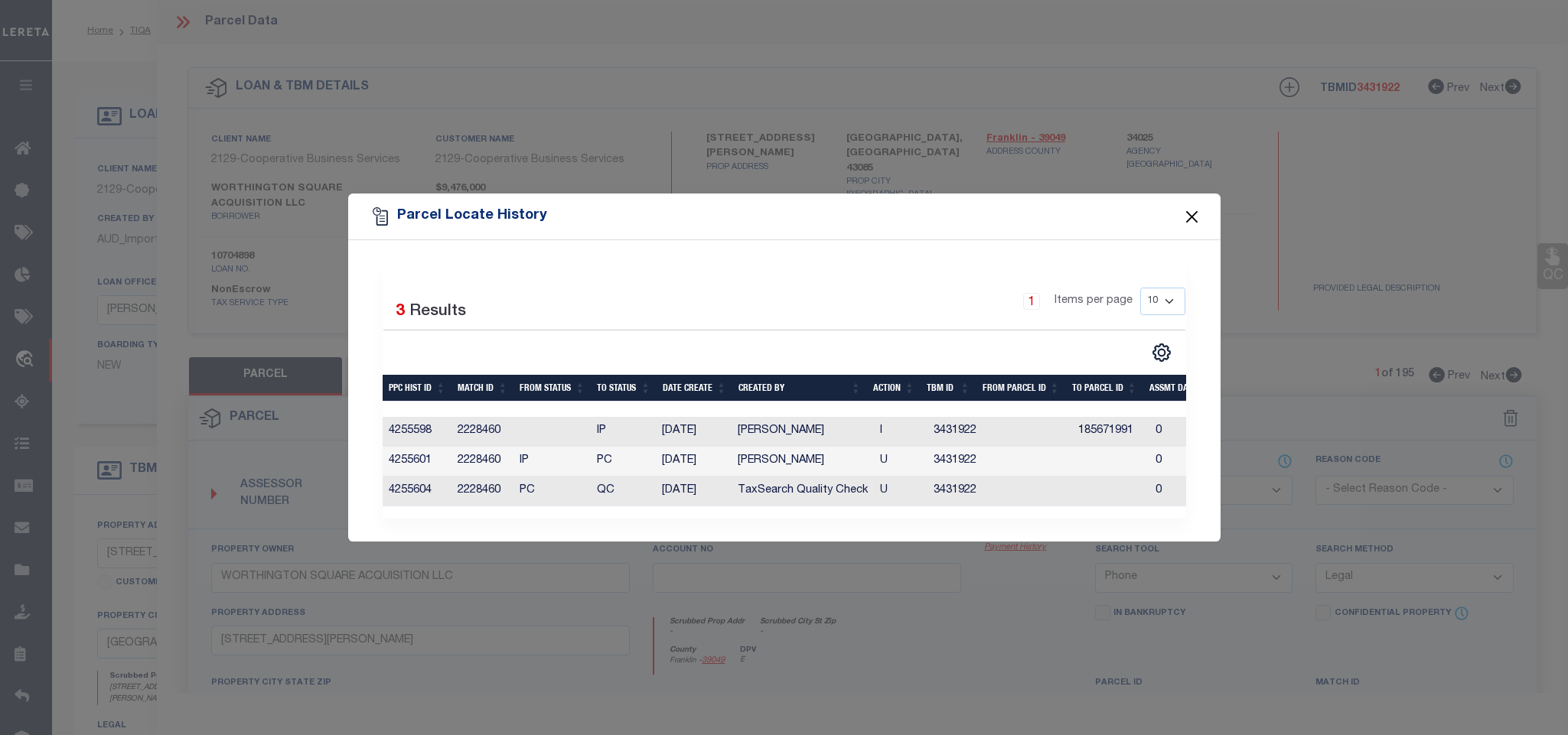
click at [1198, 212] on button "Close" at bounding box center [1190, 216] width 20 height 20
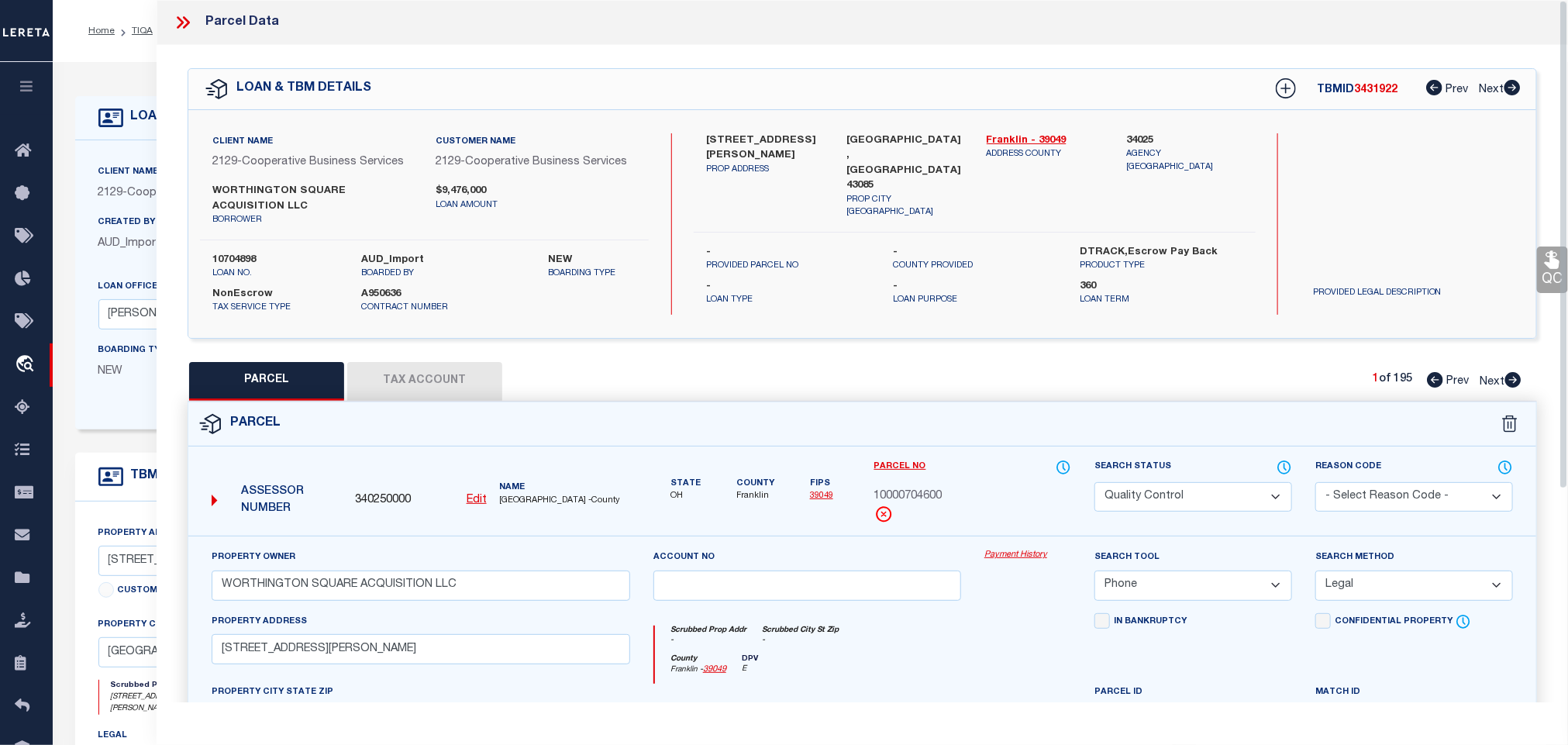
click at [179, 22] on icon at bounding box center [183, 22] width 20 height 20
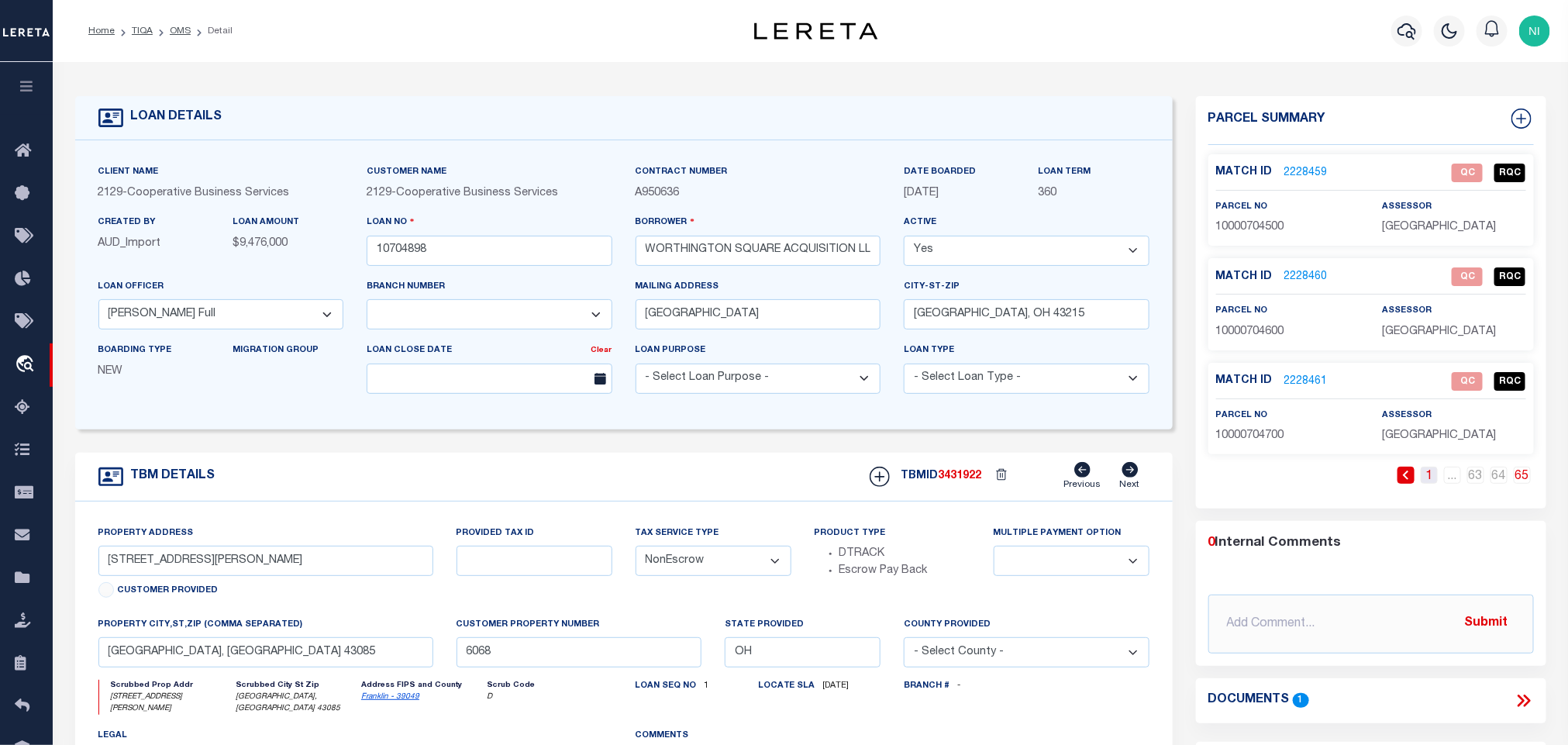
click at [1435, 480] on link "1" at bounding box center [1429, 475] width 17 height 17
click at [1412, 481] on link "2" at bounding box center [1406, 475] width 17 height 17
click at [1412, 481] on link "3" at bounding box center [1406, 475] width 17 height 17
click at [1412, 481] on link "4" at bounding box center [1406, 475] width 17 height 17
click at [1412, 481] on link "5" at bounding box center [1406, 475] width 17 height 17
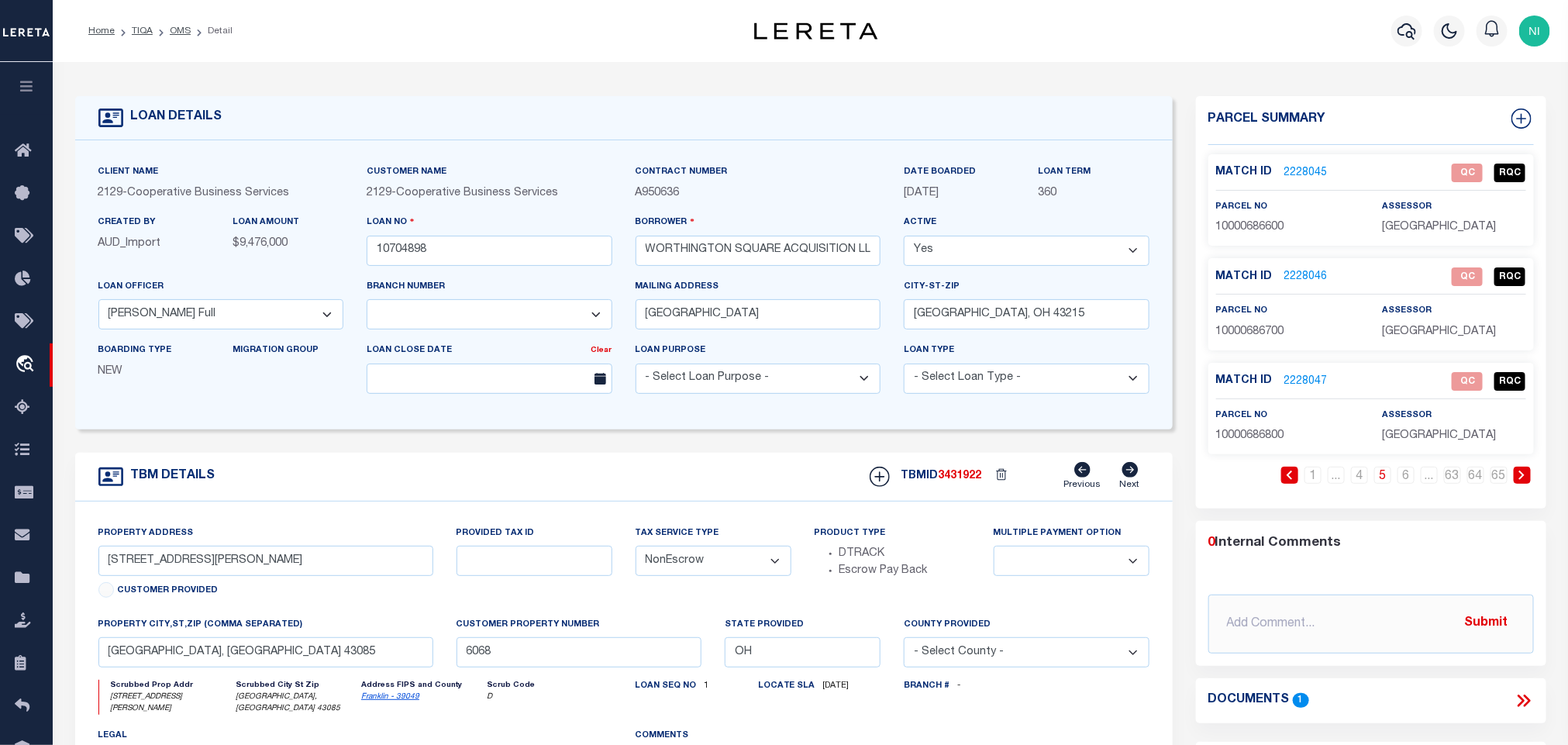
click at [1412, 481] on link "6" at bounding box center [1406, 475] width 17 height 17
click at [1412, 481] on link "8" at bounding box center [1406, 475] width 17 height 17
click at [1412, 481] on link "9" at bounding box center [1406, 475] width 17 height 17
click at [1412, 481] on link "10" at bounding box center [1406, 475] width 17 height 17
click at [1412, 481] on link "12" at bounding box center [1406, 475] width 17 height 17
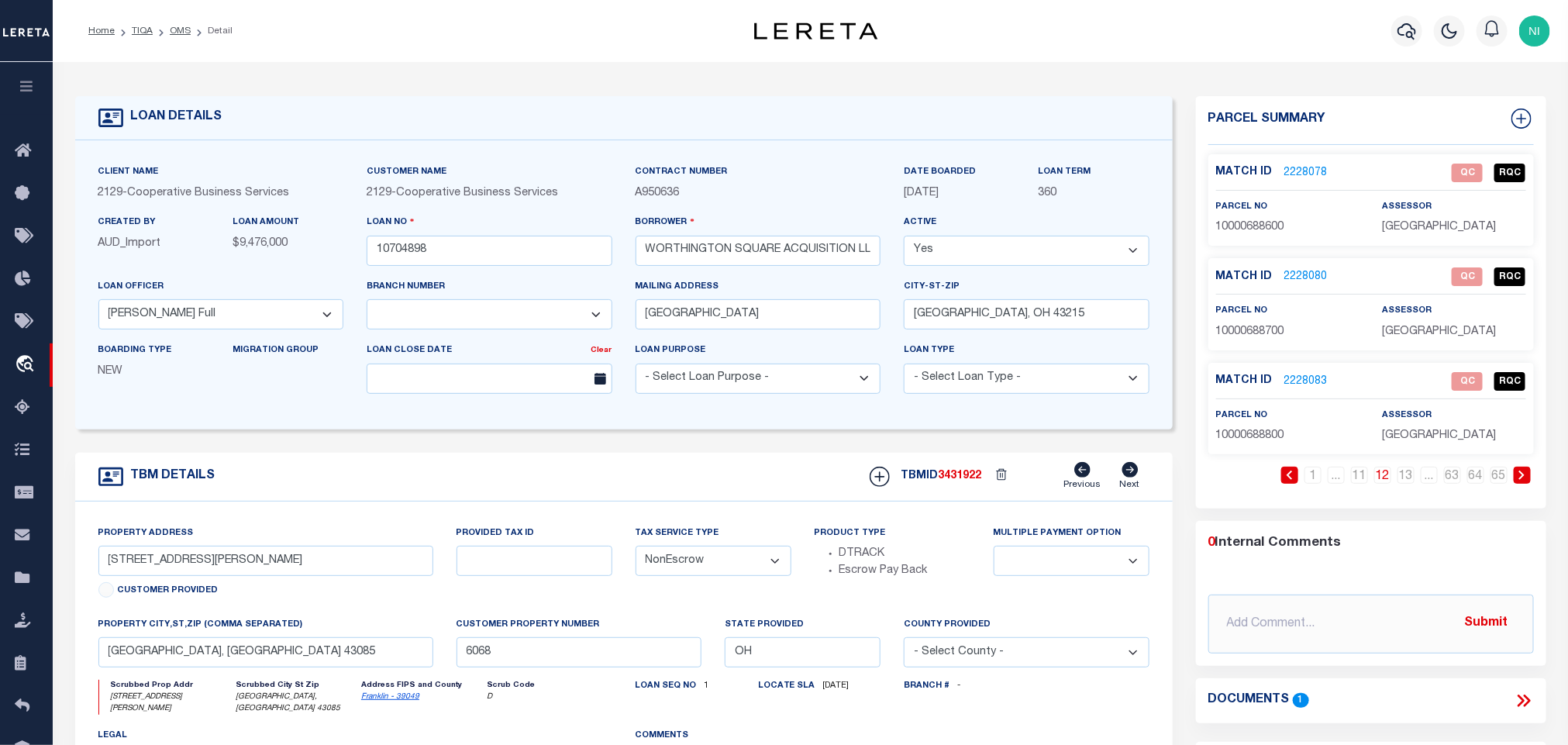
click at [1412, 481] on link "13" at bounding box center [1406, 475] width 17 height 17
click at [1412, 481] on link "15" at bounding box center [1406, 475] width 17 height 17
click at [1412, 481] on link "16" at bounding box center [1406, 475] width 17 height 17
click at [1412, 481] on link "17" at bounding box center [1406, 475] width 17 height 17
click at [1412, 481] on link "18" at bounding box center [1406, 475] width 17 height 17
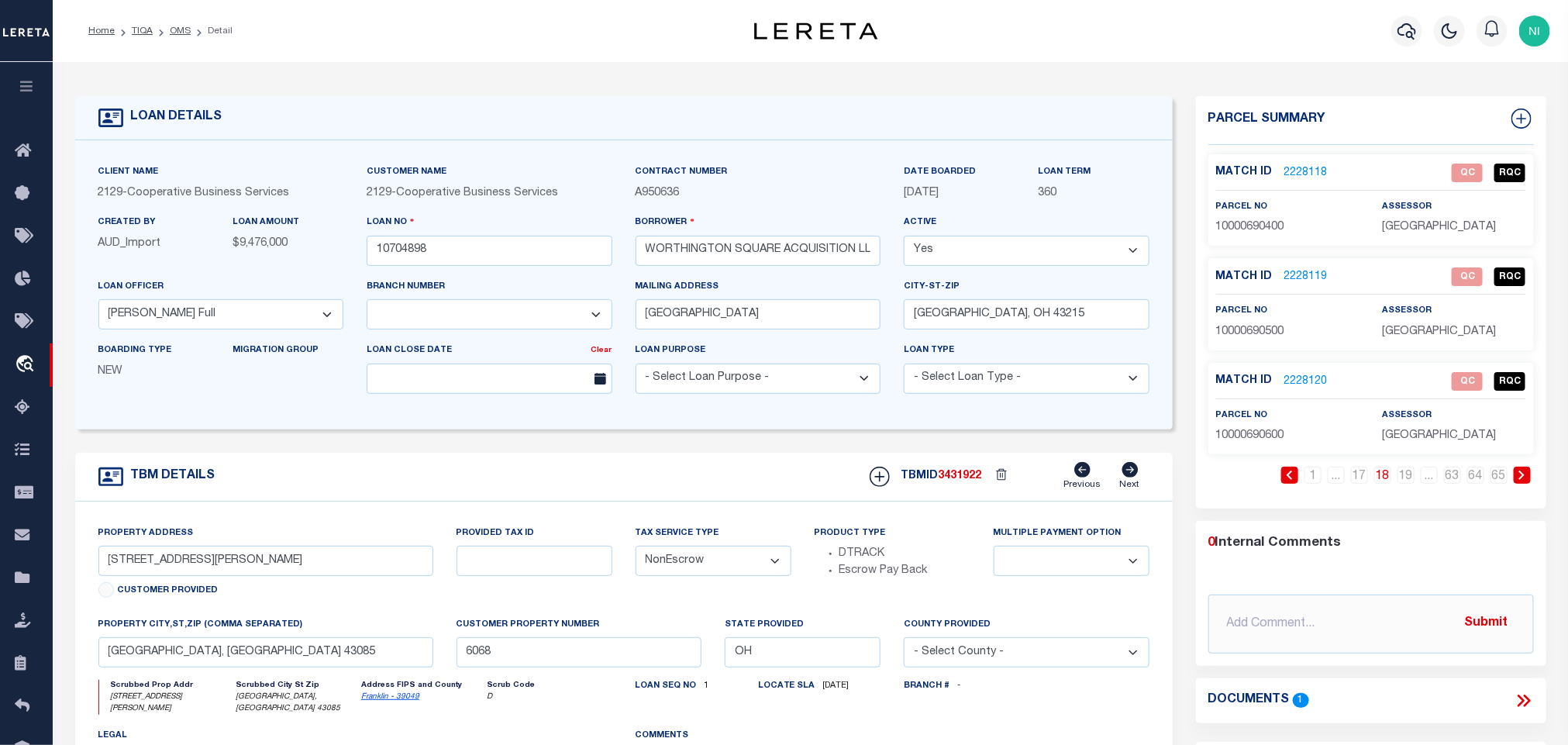
click at [1412, 481] on link "19" at bounding box center [1406, 475] width 17 height 17
click at [1412, 481] on link "21" at bounding box center [1406, 475] width 17 height 17
click at [1412, 481] on link "22" at bounding box center [1406, 475] width 17 height 17
click at [1412, 481] on link "23" at bounding box center [1406, 475] width 17 height 17
click at [1412, 481] on link "24" at bounding box center [1406, 475] width 17 height 17
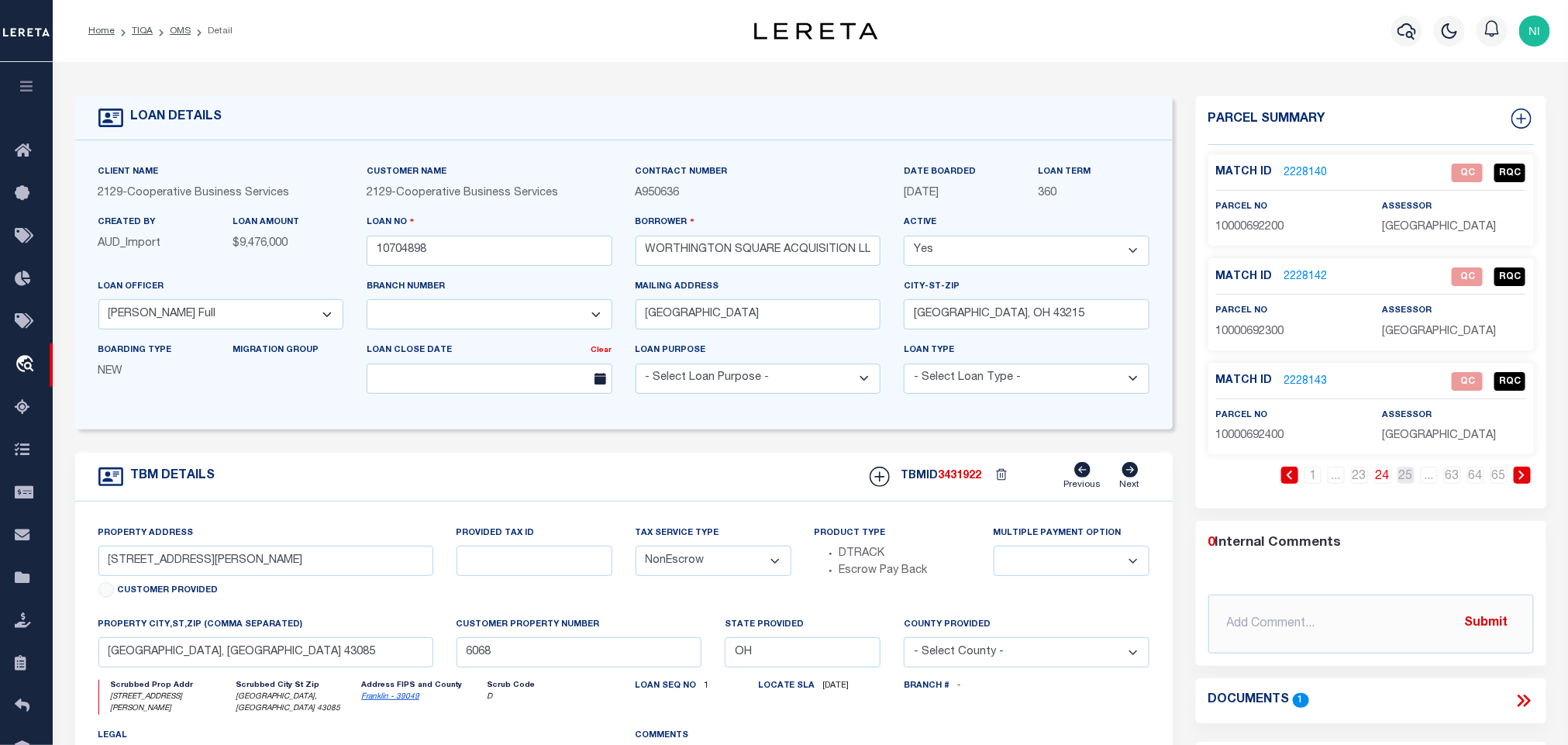
click at [1412, 481] on link "25" at bounding box center [1406, 475] width 17 height 17
click at [1412, 481] on link "26" at bounding box center [1406, 475] width 17 height 17
click at [1412, 481] on link "27" at bounding box center [1406, 475] width 17 height 17
click at [1412, 481] on link "28" at bounding box center [1406, 475] width 17 height 17
click at [1412, 481] on link "29" at bounding box center [1406, 475] width 17 height 17
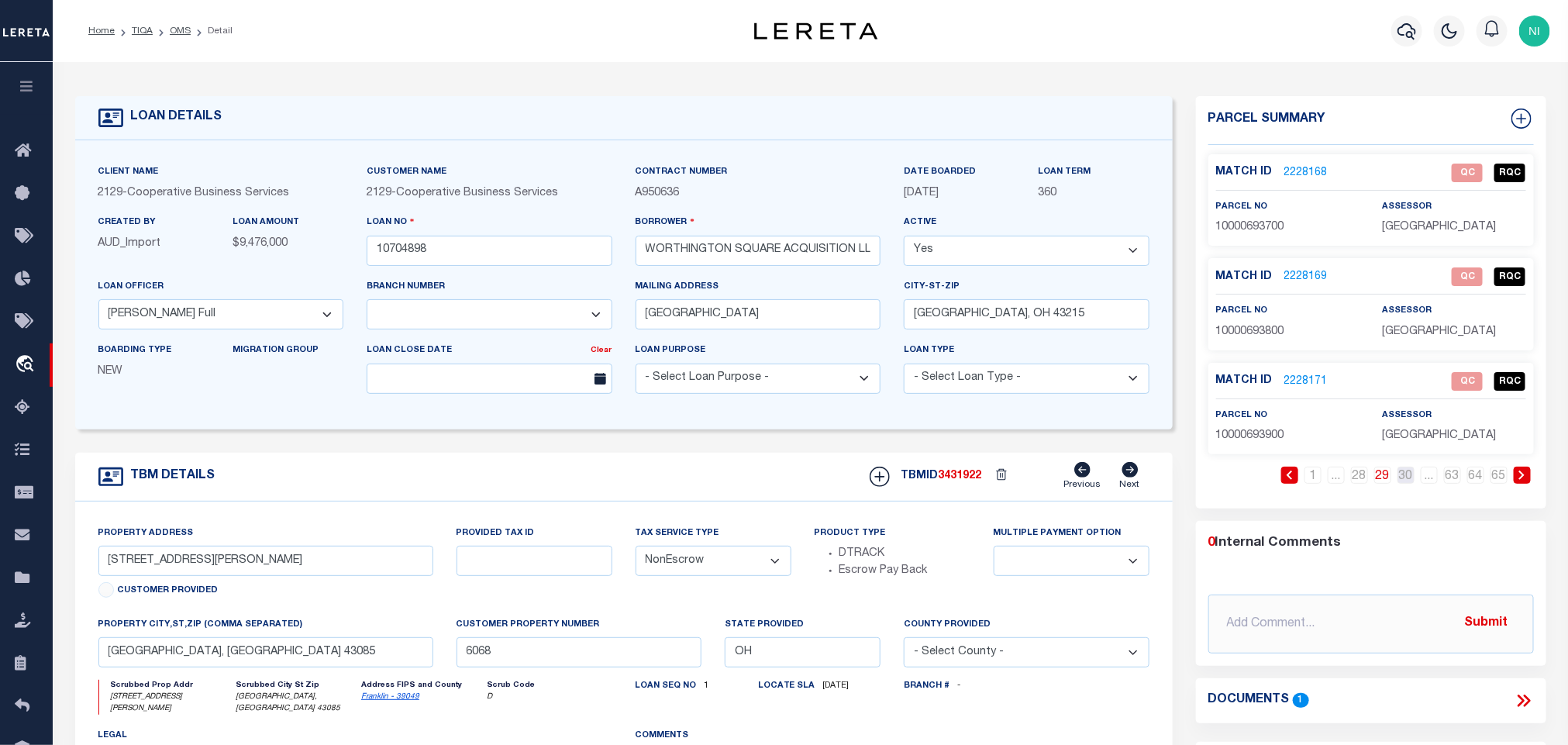
click at [1412, 481] on link "30" at bounding box center [1406, 475] width 17 height 17
click at [1412, 481] on link "31" at bounding box center [1406, 475] width 17 height 17
click at [1316, 479] on link "1" at bounding box center [1313, 475] width 17 height 17
click at [470, 89] on div "LOAN DETAILS Client Name 2129 - Customer Name 2129 - 360" at bounding box center [811, 516] width 1495 height 878
